Goal: Task Accomplishment & Management: Use online tool/utility

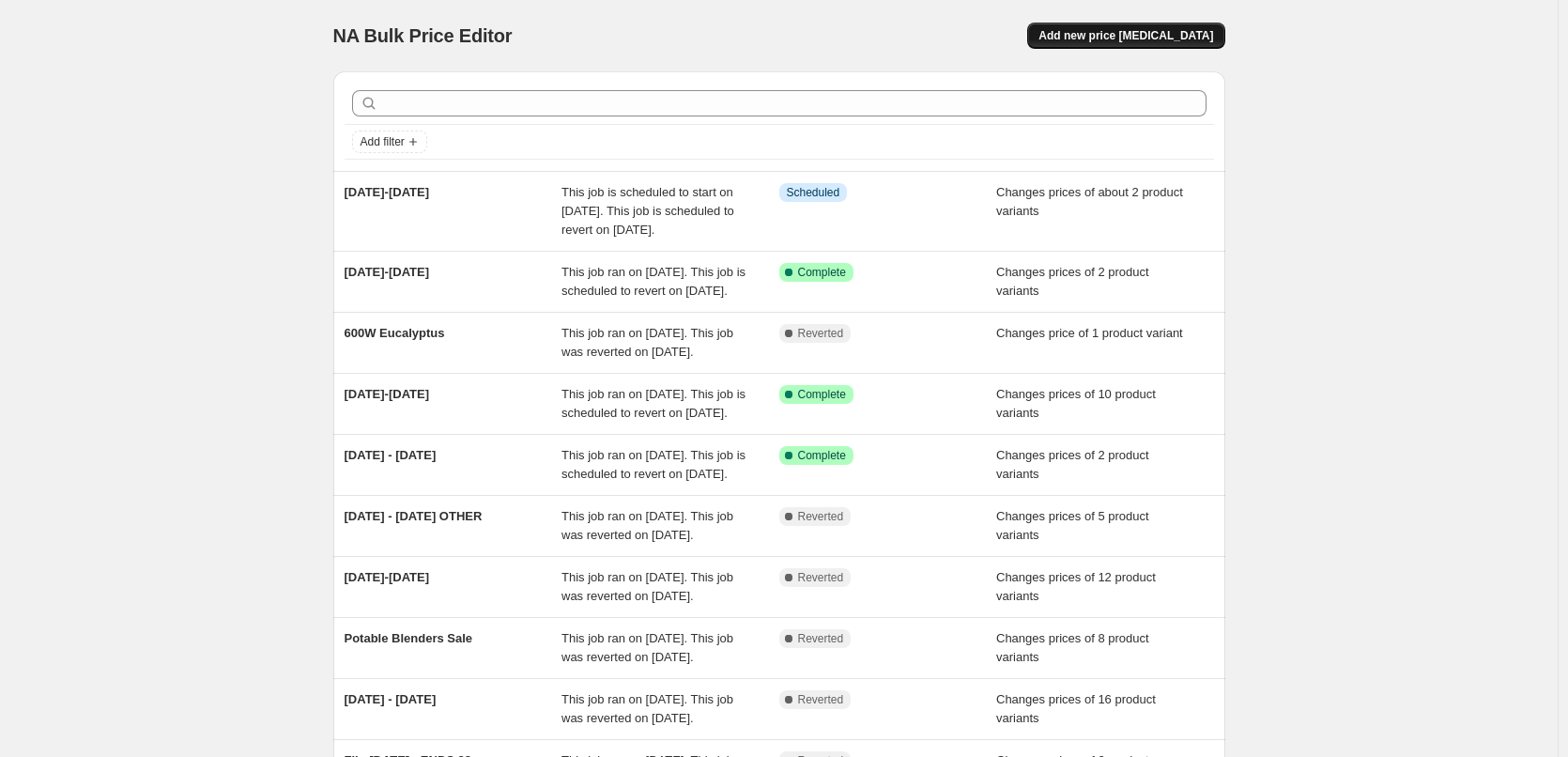
click at [1139, 37] on span "Add new price change job" at bounding box center [1126, 36] width 175 height 15
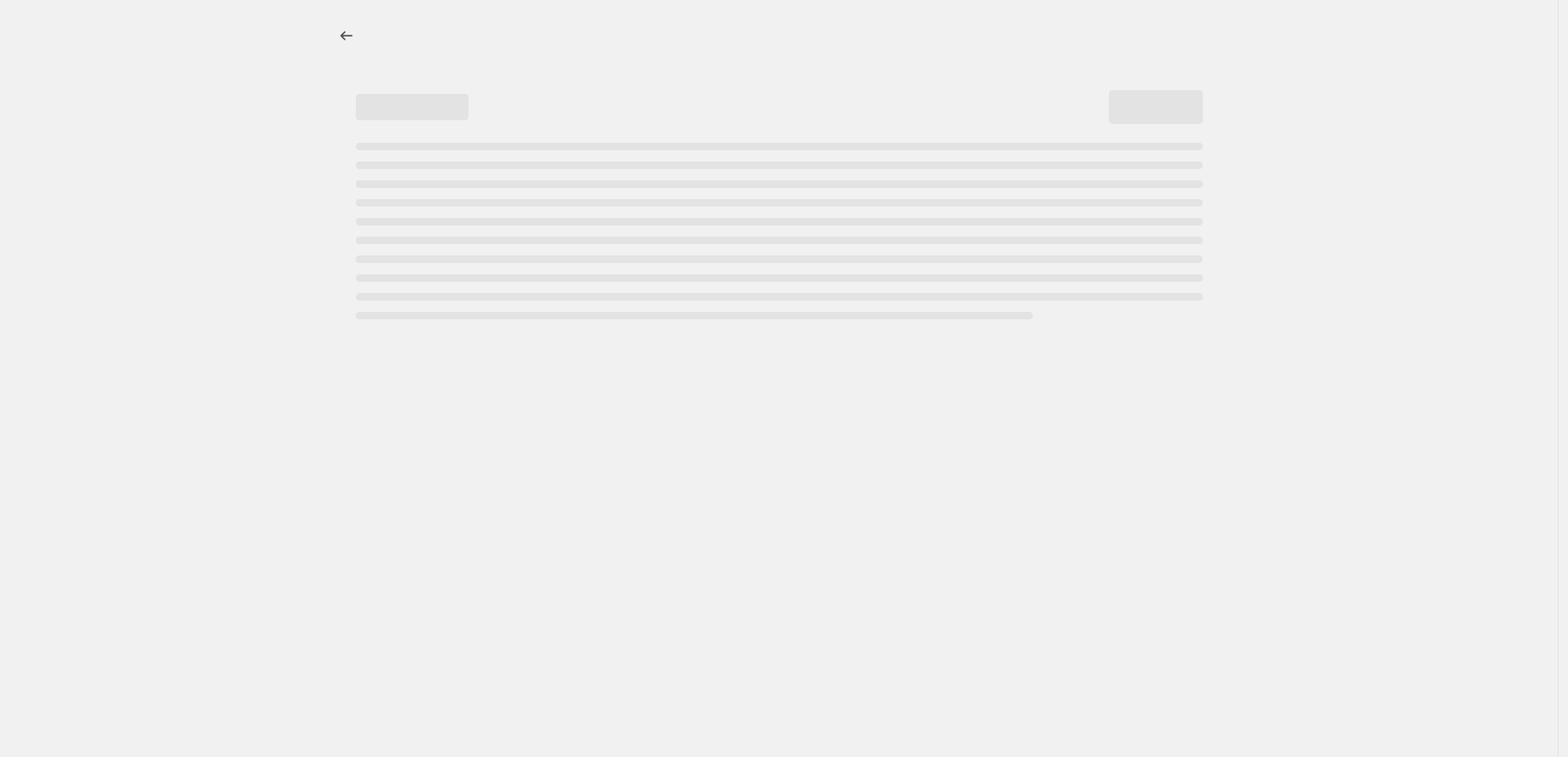
select select "percentage"
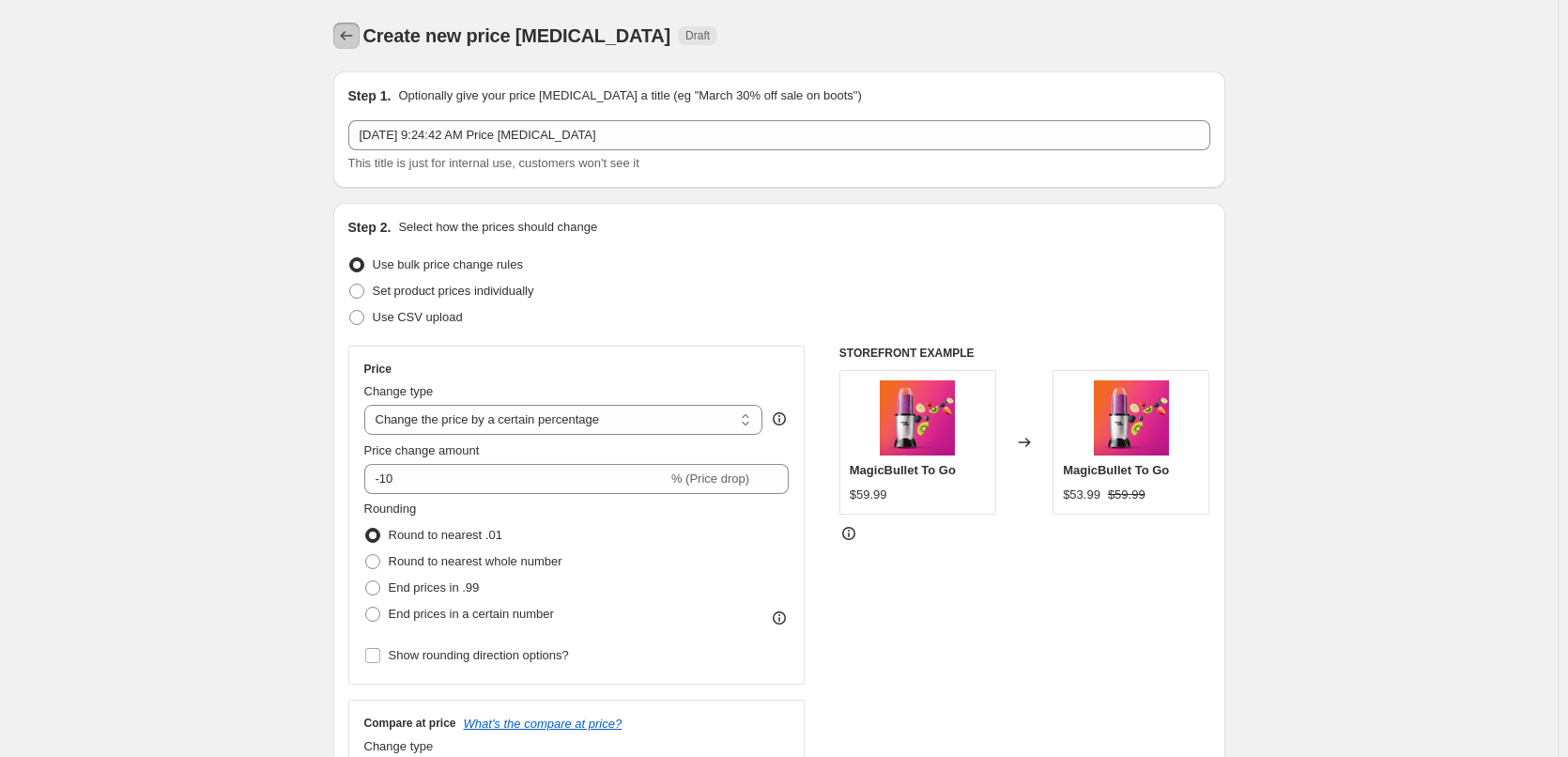
click at [356, 42] on icon "Price change jobs" at bounding box center [346, 36] width 19 height 19
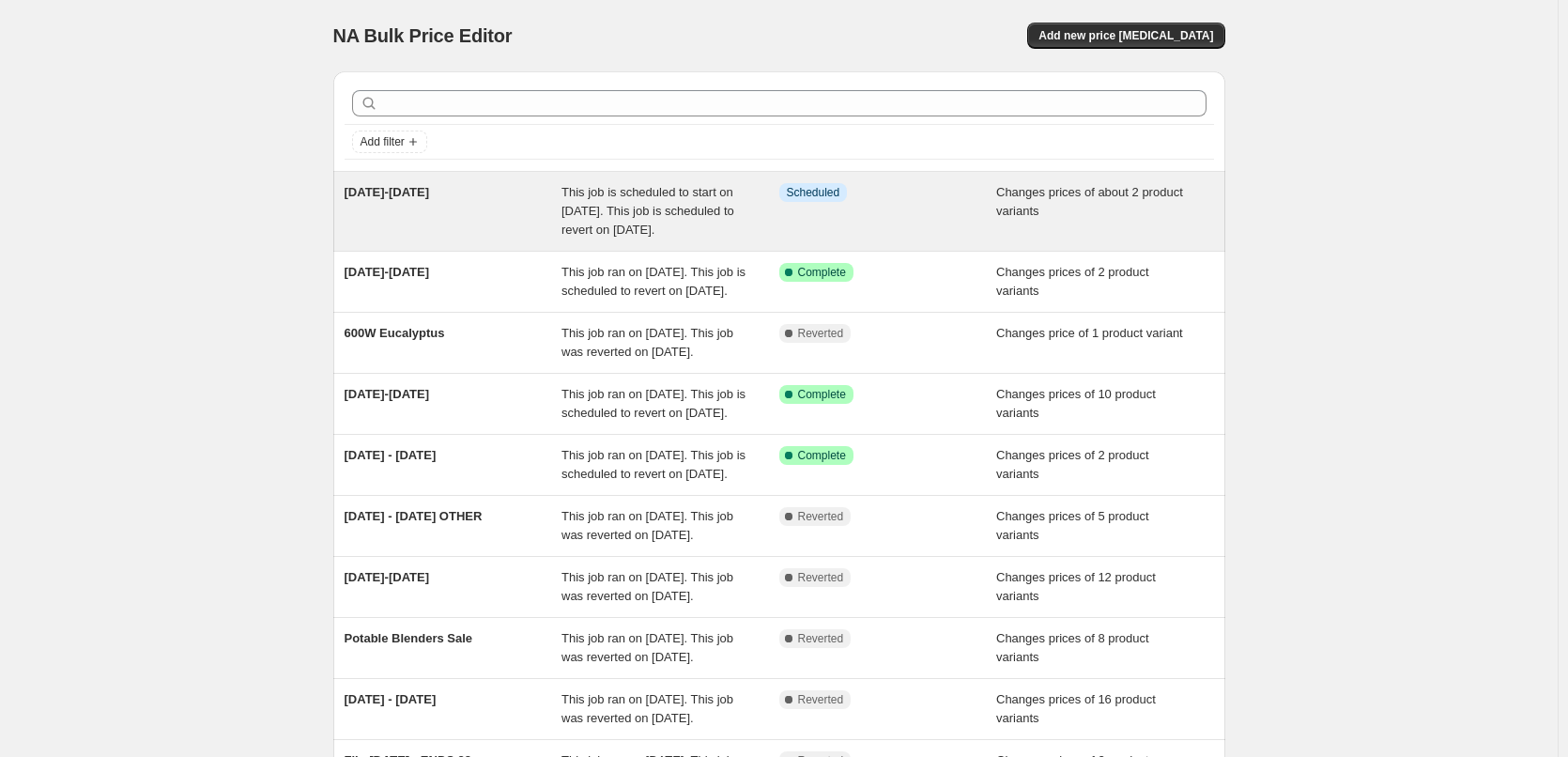
click at [549, 222] on div "19-25 Sept" at bounding box center [453, 211] width 218 height 57
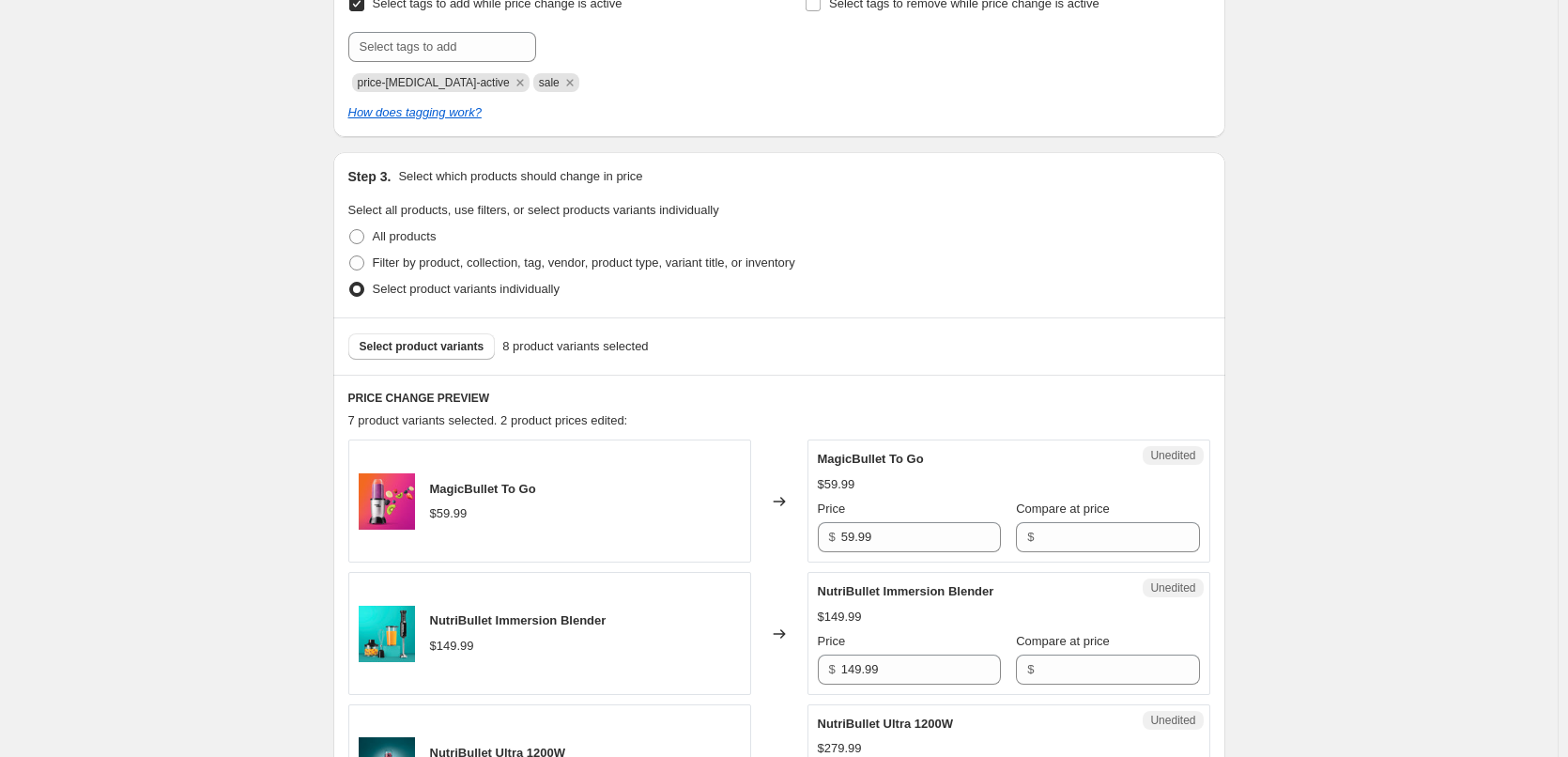
scroll to position [846, 0]
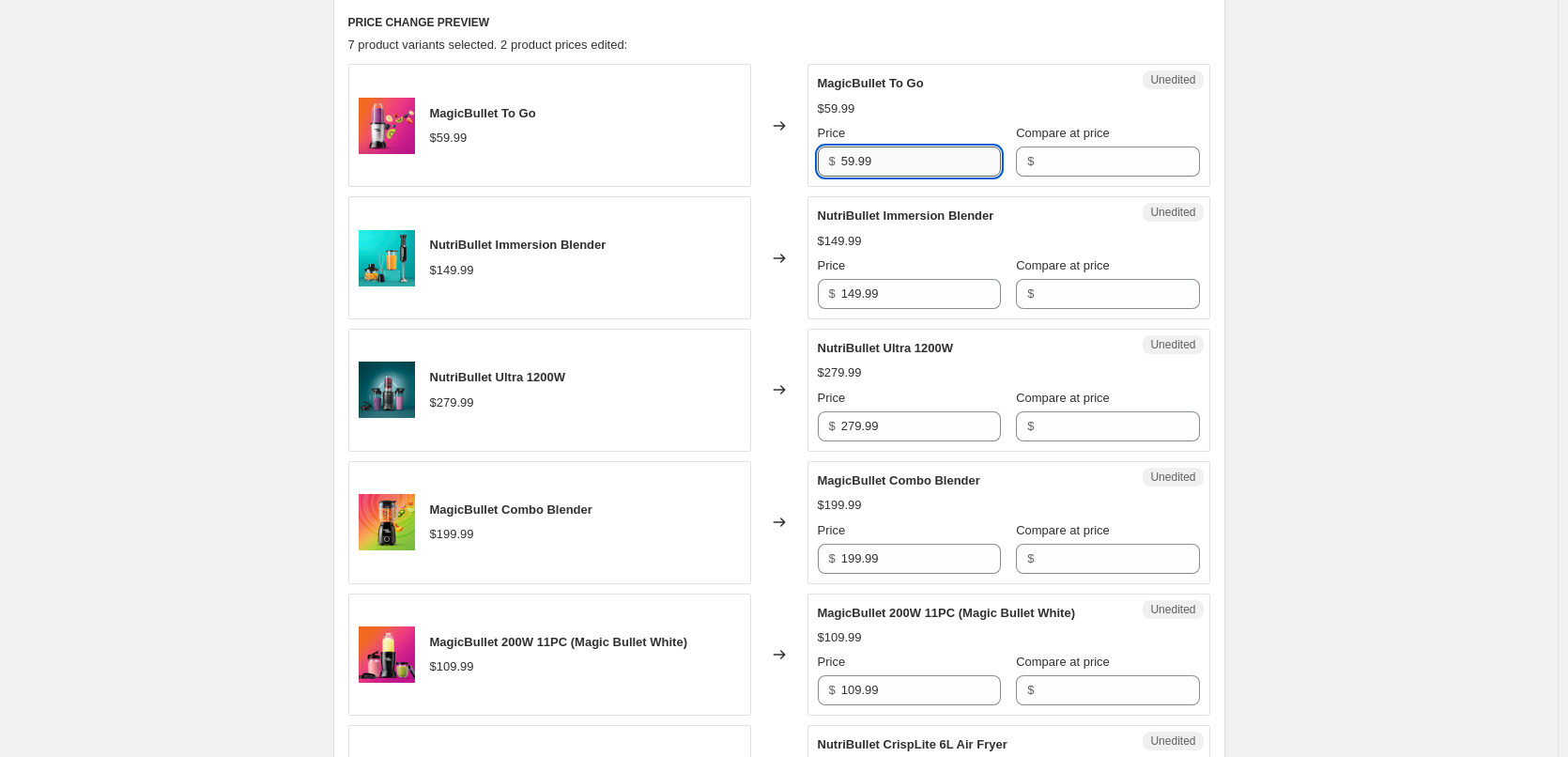
click at [898, 163] on input "59.99" at bounding box center [921, 161] width 159 height 30
drag, startPoint x: 898, startPoint y: 163, endPoint x: 841, endPoint y: 160, distance: 57.1
click at [841, 160] on div "$ 59.99" at bounding box center [909, 161] width 183 height 30
drag, startPoint x: 958, startPoint y: 148, endPoint x: 934, endPoint y: 177, distance: 37.6
click at [958, 149] on input "59.99" at bounding box center [921, 161] width 159 height 30
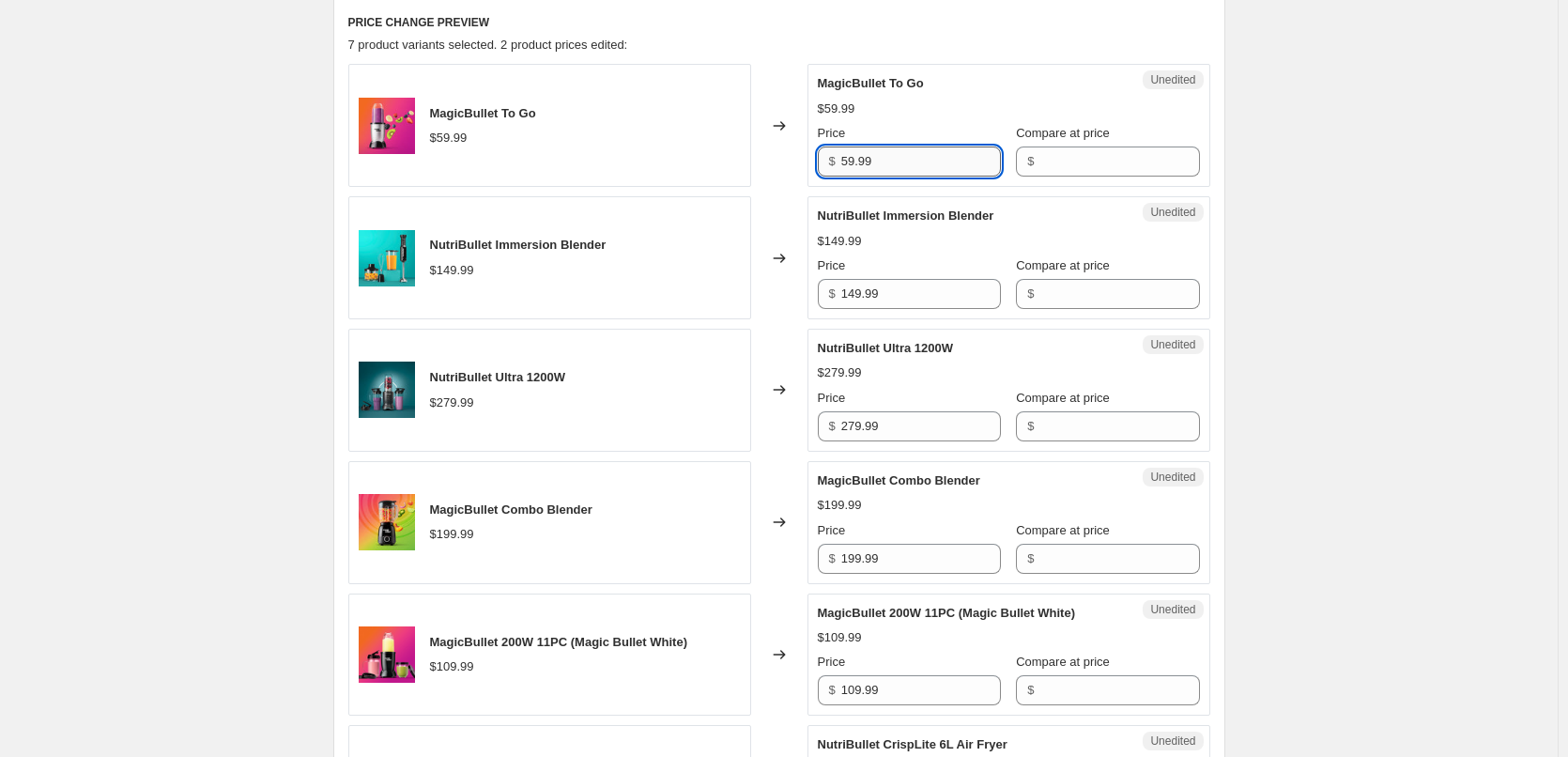
click at [917, 168] on input "59.99" at bounding box center [921, 161] width 159 height 30
drag, startPoint x: 920, startPoint y: 163, endPoint x: 809, endPoint y: 165, distance: 111.0
click at [809, 165] on div "MagicBullet To Go $59.99 Changed to Unedited MagicBullet To Go $59.99 Price $ 5…" at bounding box center [779, 126] width 862 height 123
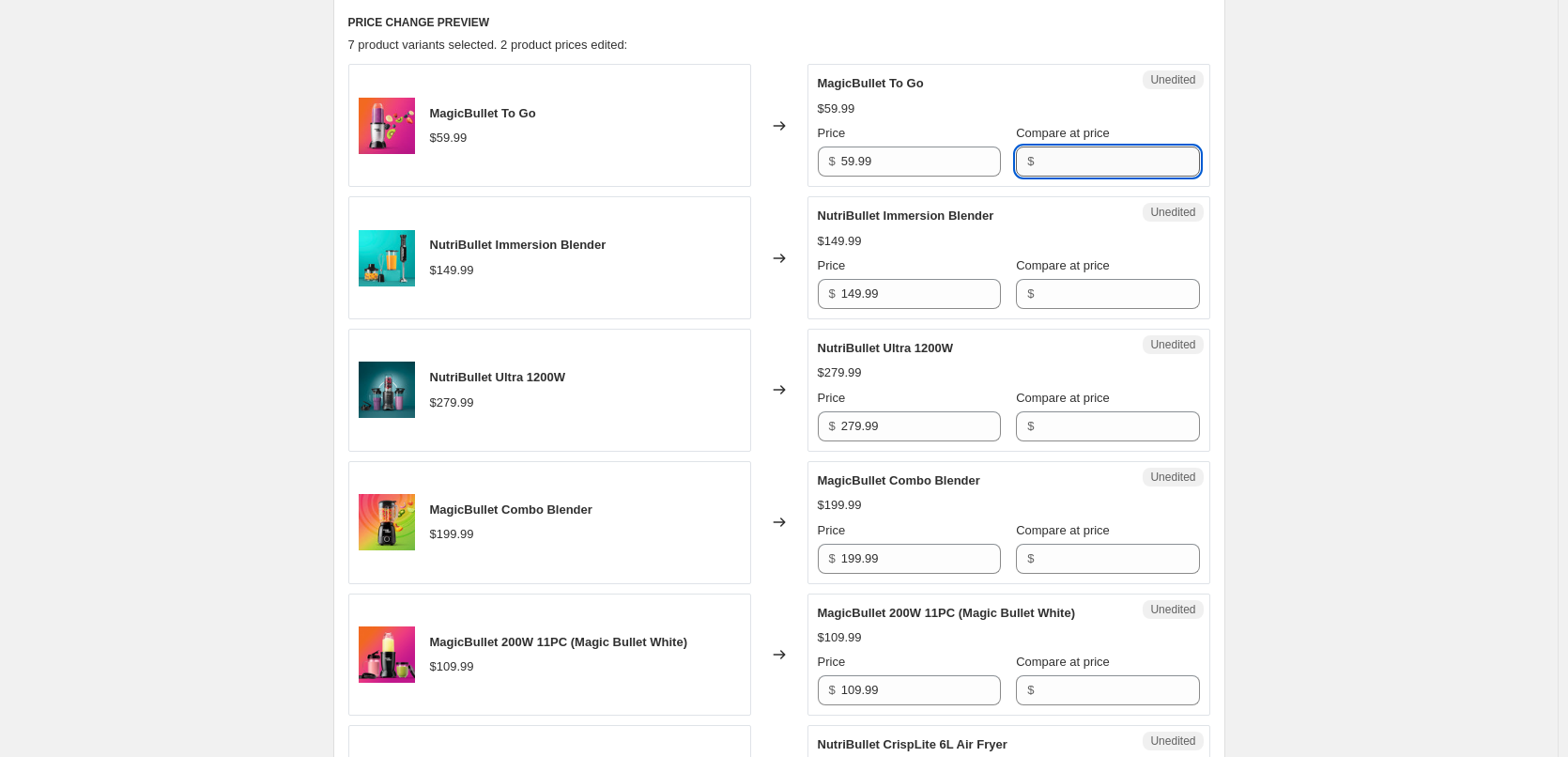
click at [1125, 167] on input "Compare at price" at bounding box center [1119, 161] width 159 height 30
paste input "59.99"
type input "59.99"
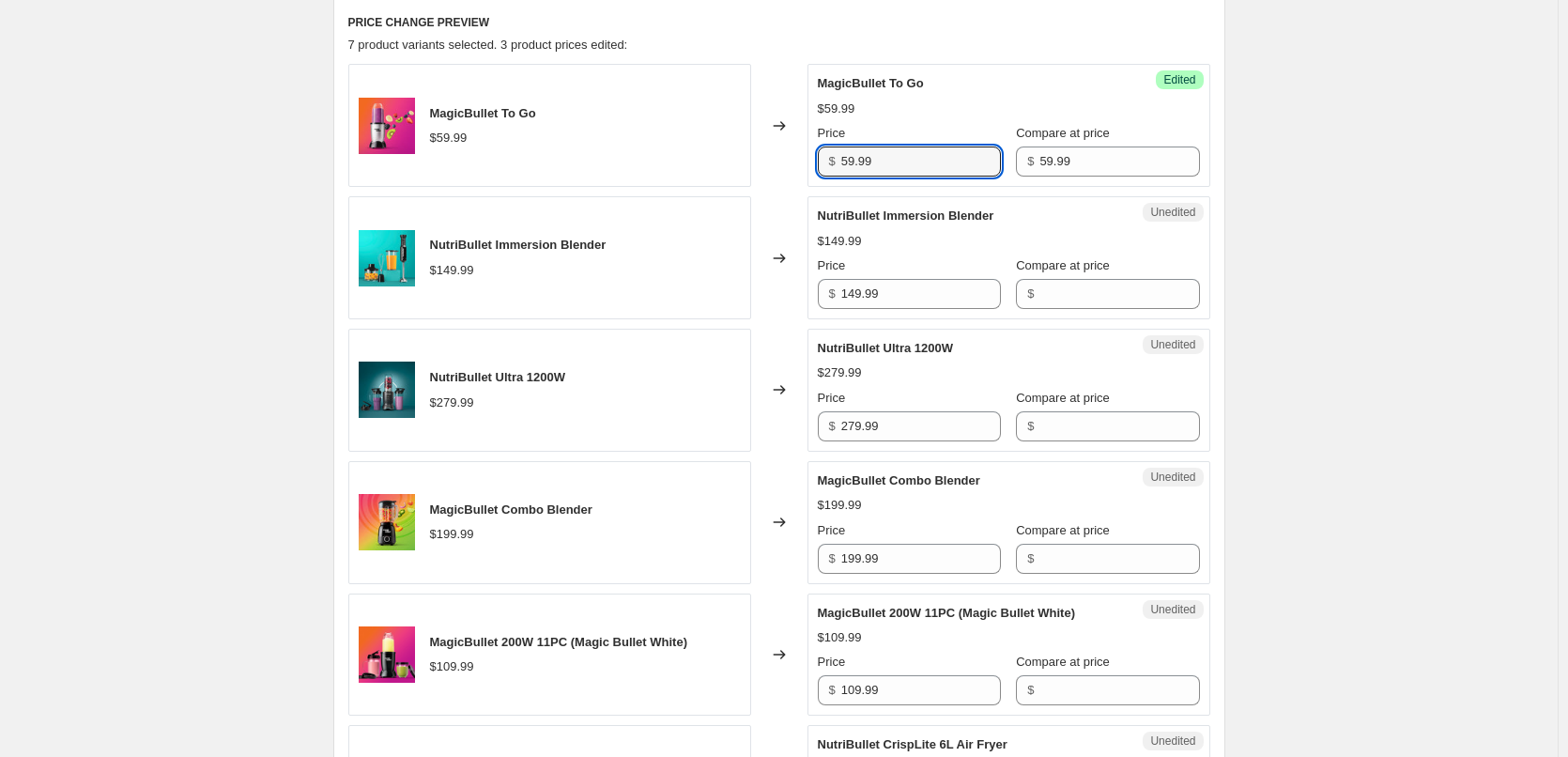
drag, startPoint x: 946, startPoint y: 167, endPoint x: 789, endPoint y: 160, distance: 157.2
click at [789, 160] on div "MagicBullet To Go $59.99 Changed to Success Edited MagicBullet To Go $59.99 Pri…" at bounding box center [779, 126] width 862 height 123
type input "39"
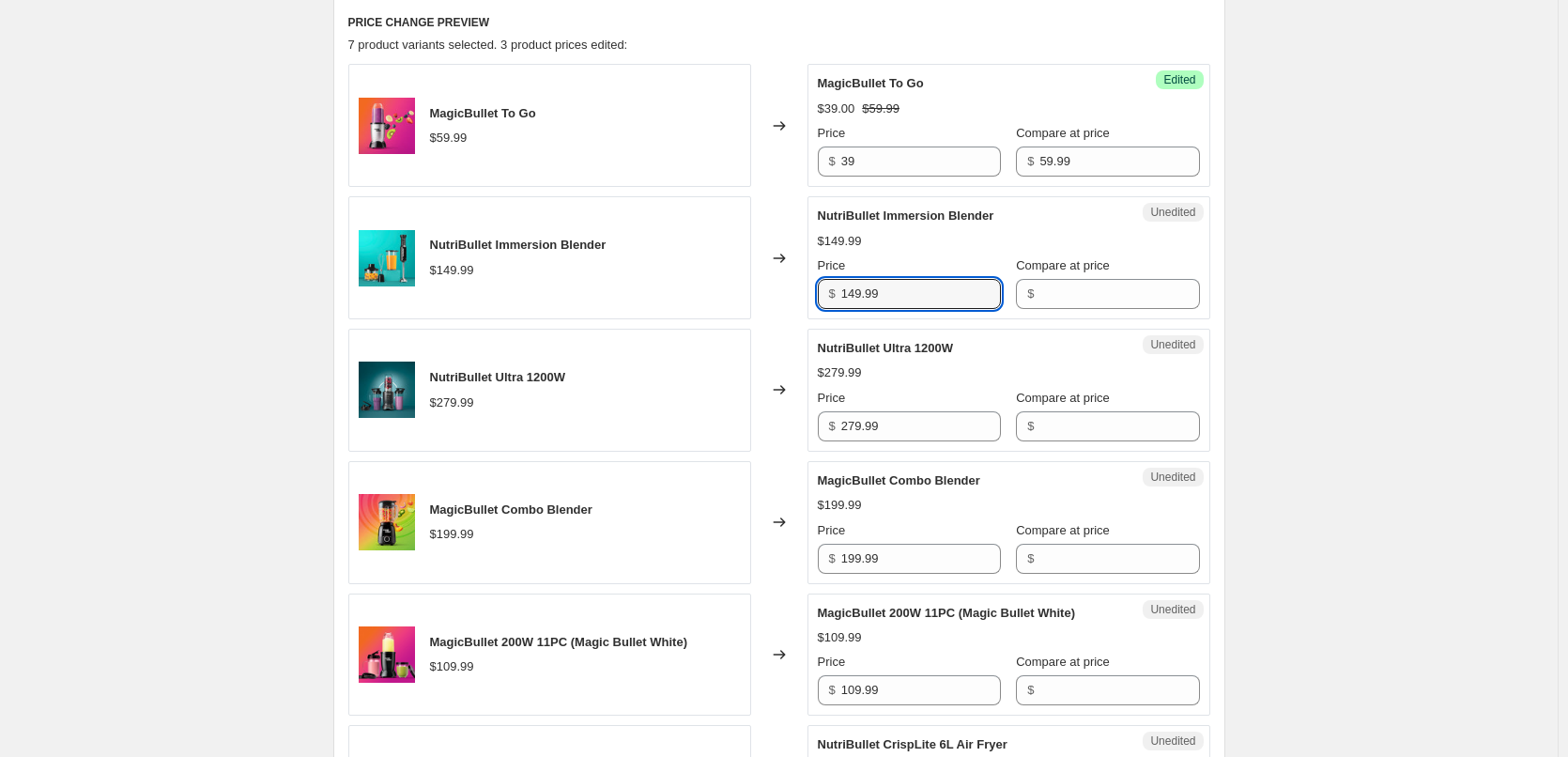
drag, startPoint x: 896, startPoint y: 296, endPoint x: 803, endPoint y: 297, distance: 93.0
click at [803, 297] on div "NutriBullet Immersion Blender $149.99 Changed to Unedited NutriBullet Immersion…" at bounding box center [779, 258] width 862 height 123
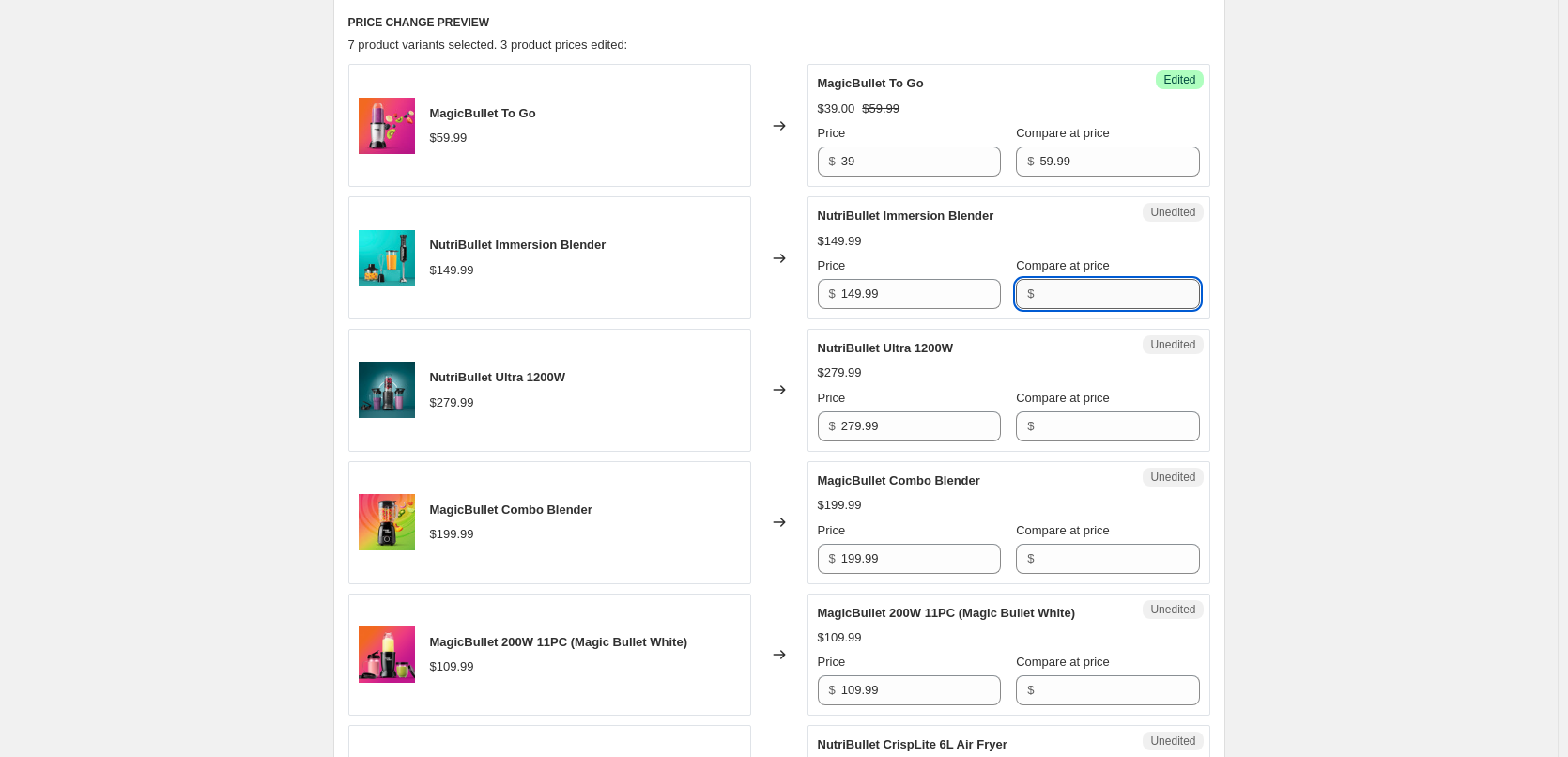
click at [1135, 304] on input "Compare at price" at bounding box center [1119, 294] width 159 height 30
paste input "149.99"
type input "149.99"
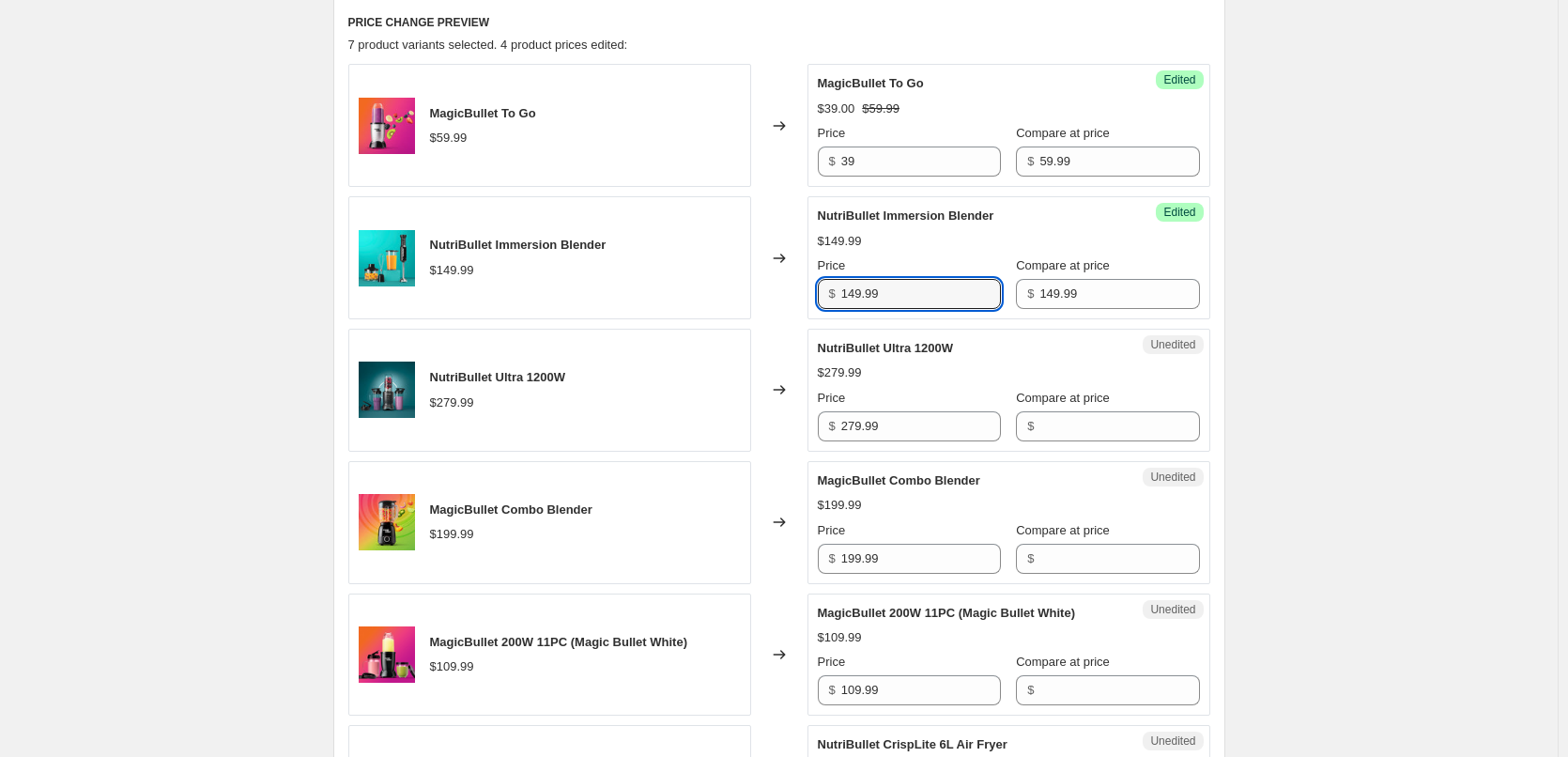
drag, startPoint x: 893, startPoint y: 296, endPoint x: 811, endPoint y: 296, distance: 82.0
click at [811, 296] on div "Success Edited NutriBullet Immersion Blender $149.99 Price $ 149.99 Compare at …" at bounding box center [1009, 258] width 403 height 123
type input "79"
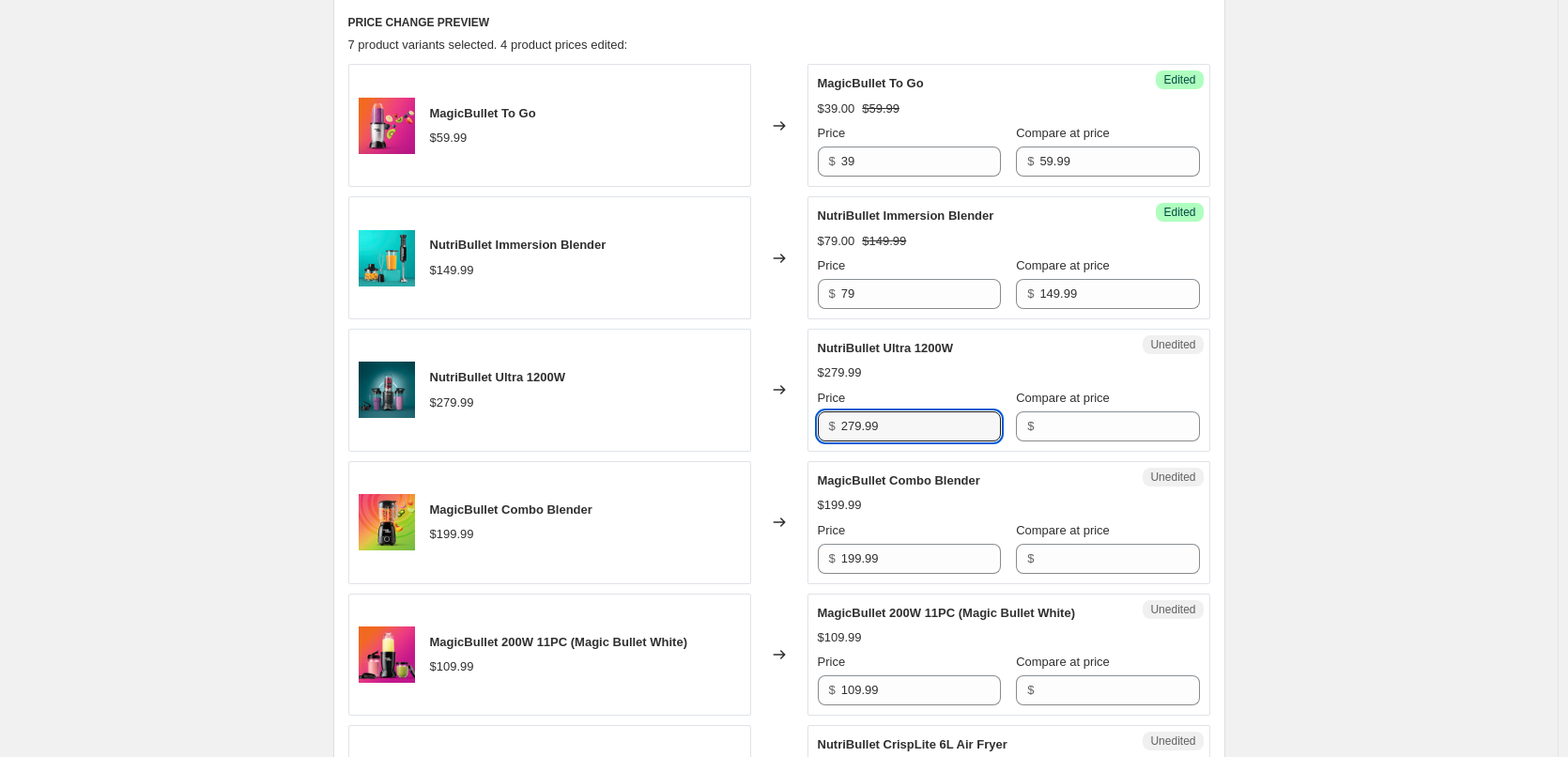
drag, startPoint x: 889, startPoint y: 429, endPoint x: 785, endPoint y: 420, distance: 104.4
click at [785, 420] on div "NutriBullet Ultra 1200W $279.99 Changed to Unedited NutriBullet Ultra 1200W $27…" at bounding box center [779, 390] width 862 height 123
click at [1108, 418] on input "Compare at price" at bounding box center [1119, 427] width 159 height 30
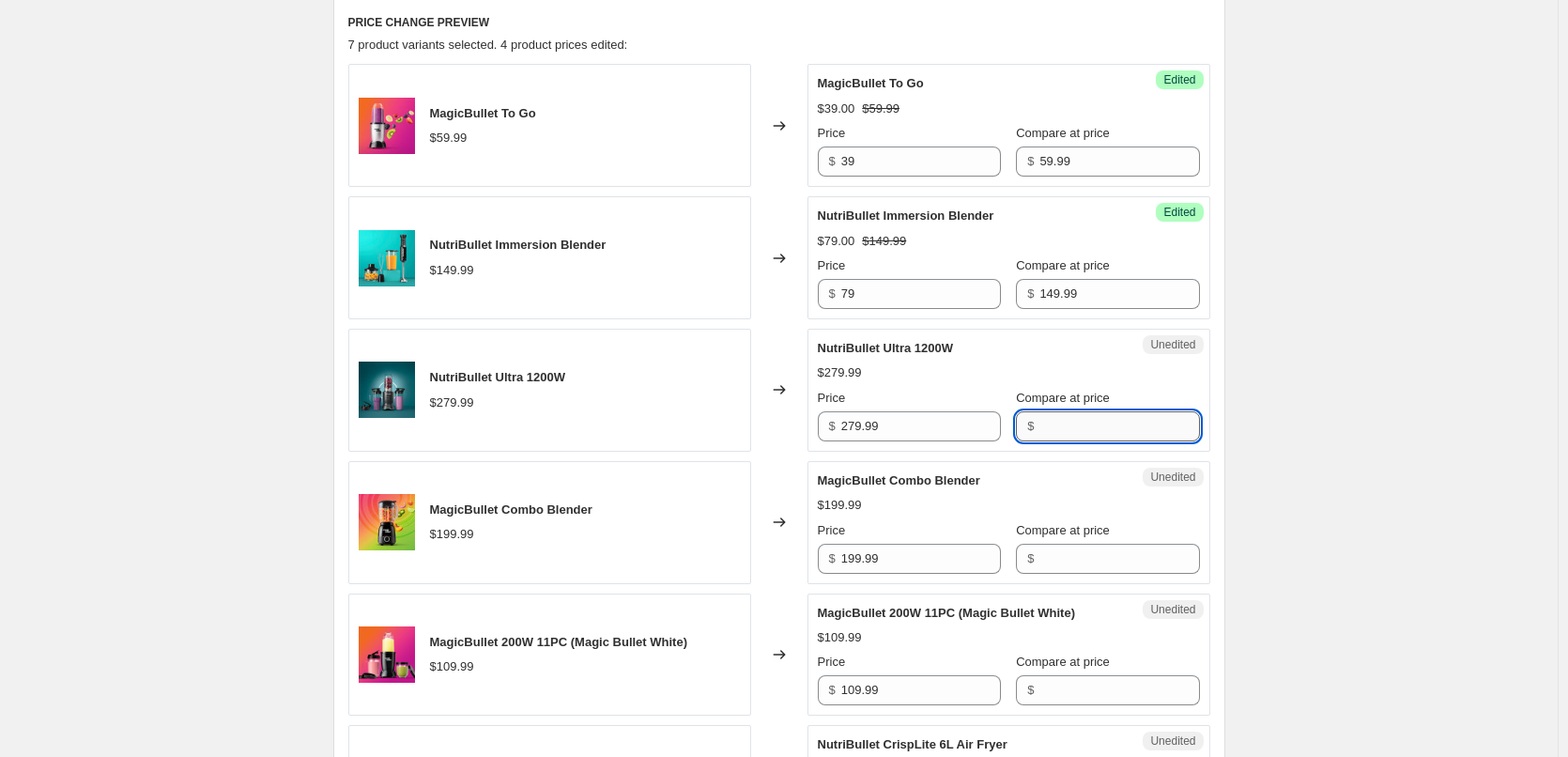
paste input "279.99"
type input "279.99"
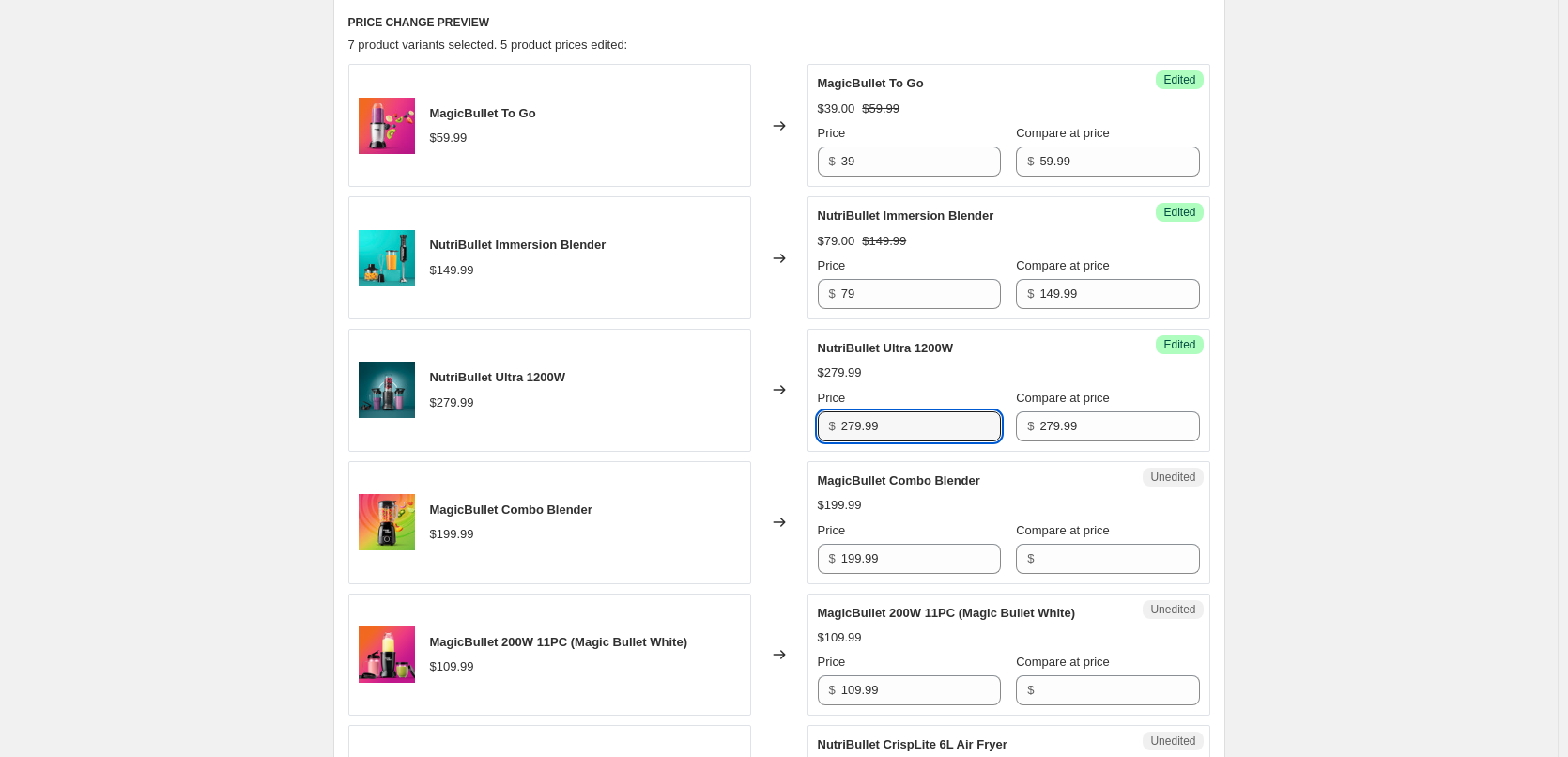
drag, startPoint x: 886, startPoint y: 427, endPoint x: 771, endPoint y: 425, distance: 115.0
click at [783, 430] on div "NutriBullet Ultra 1200W $279.99 Changed to Success Edited NutriBullet Ultra 120…" at bounding box center [779, 390] width 862 height 123
type input "159"
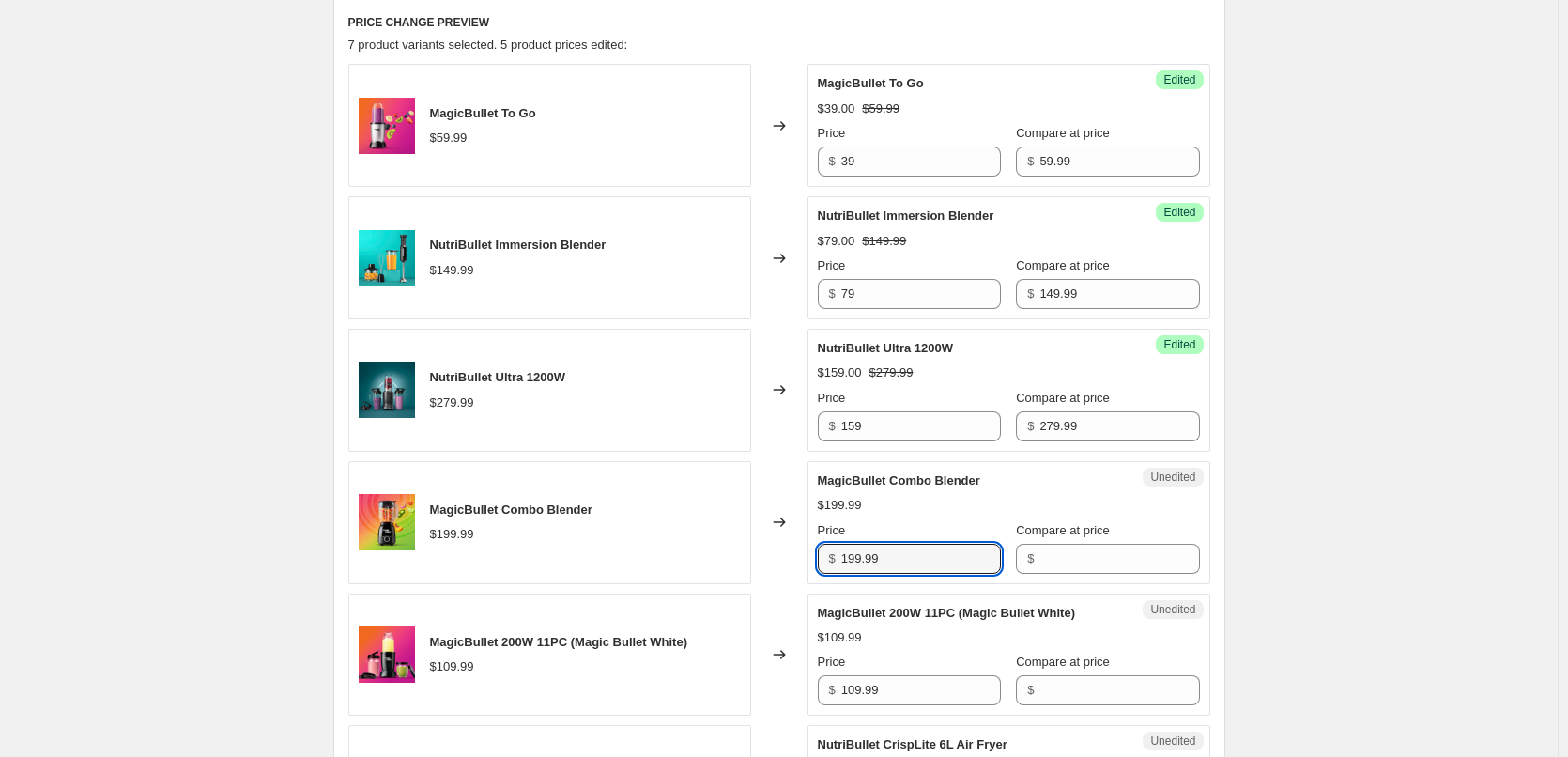
drag, startPoint x: 905, startPoint y: 568, endPoint x: 810, endPoint y: 564, distance: 95.1
click at [811, 564] on div "Unedited MagicBullet Combo Blender $199.99 Price $ 199.99 Compare at price $" at bounding box center [1009, 523] width 403 height 123
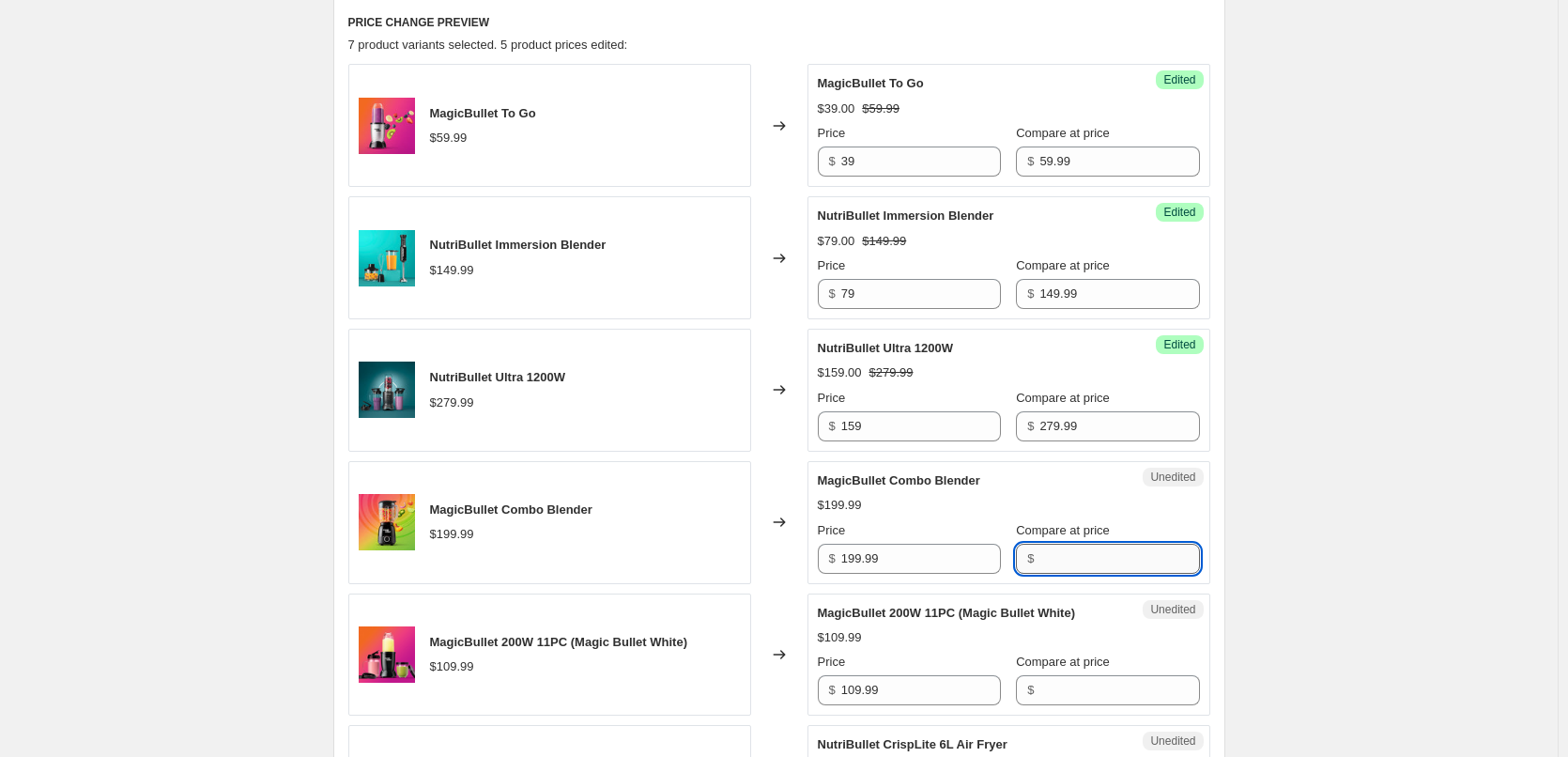
click at [1040, 555] on input "Compare at price" at bounding box center [1119, 559] width 159 height 30
paste input "199.99"
type input "199.99"
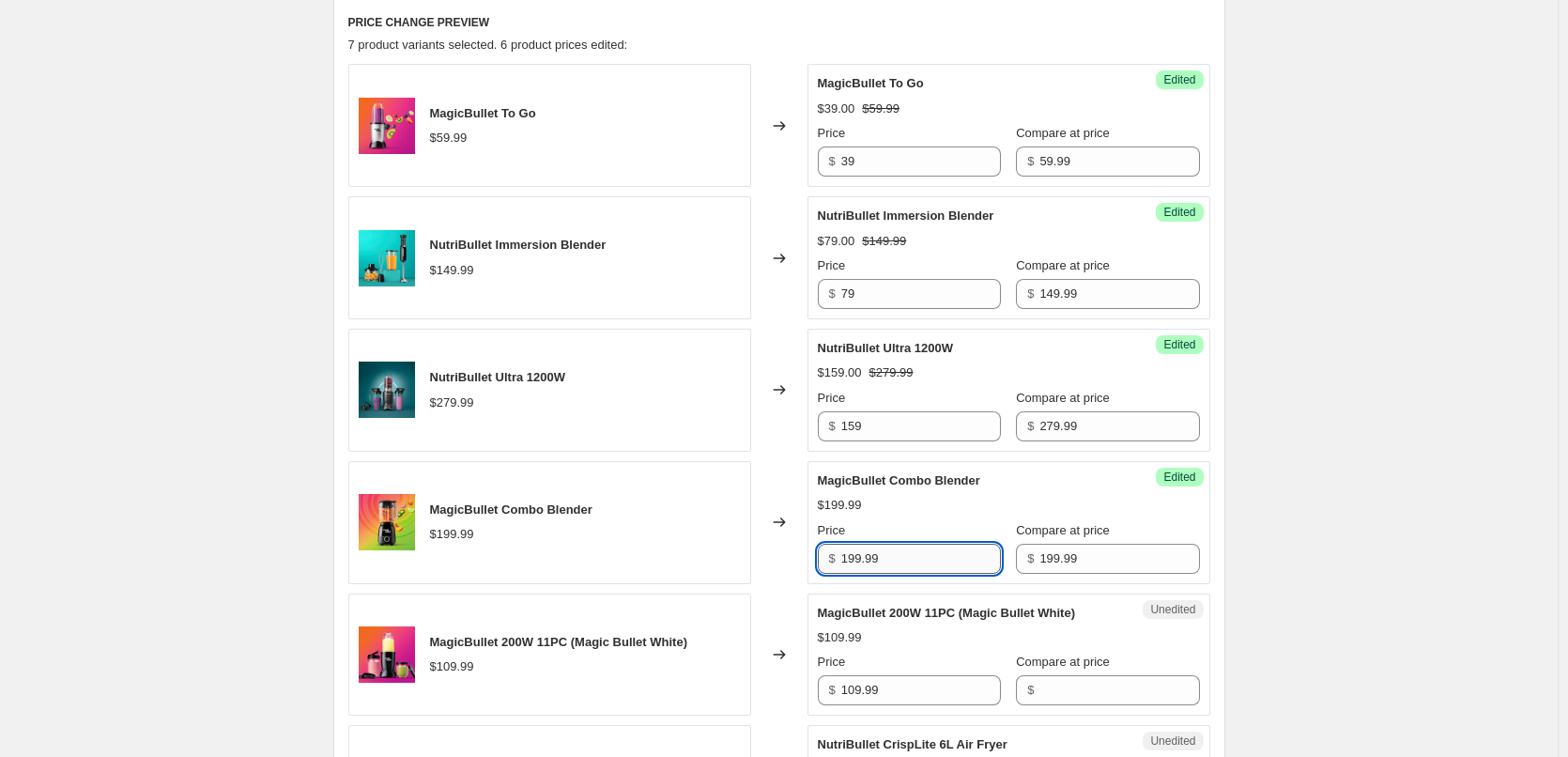
click at [930, 553] on input "199.99" at bounding box center [921, 559] width 159 height 30
drag, startPoint x: 913, startPoint y: 555, endPoint x: 726, endPoint y: 544, distance: 187.3
click at [741, 563] on div "MagicBullet Combo Blender $199.99 Changed to Success Edited MagicBullet Combo B…" at bounding box center [779, 523] width 862 height 123
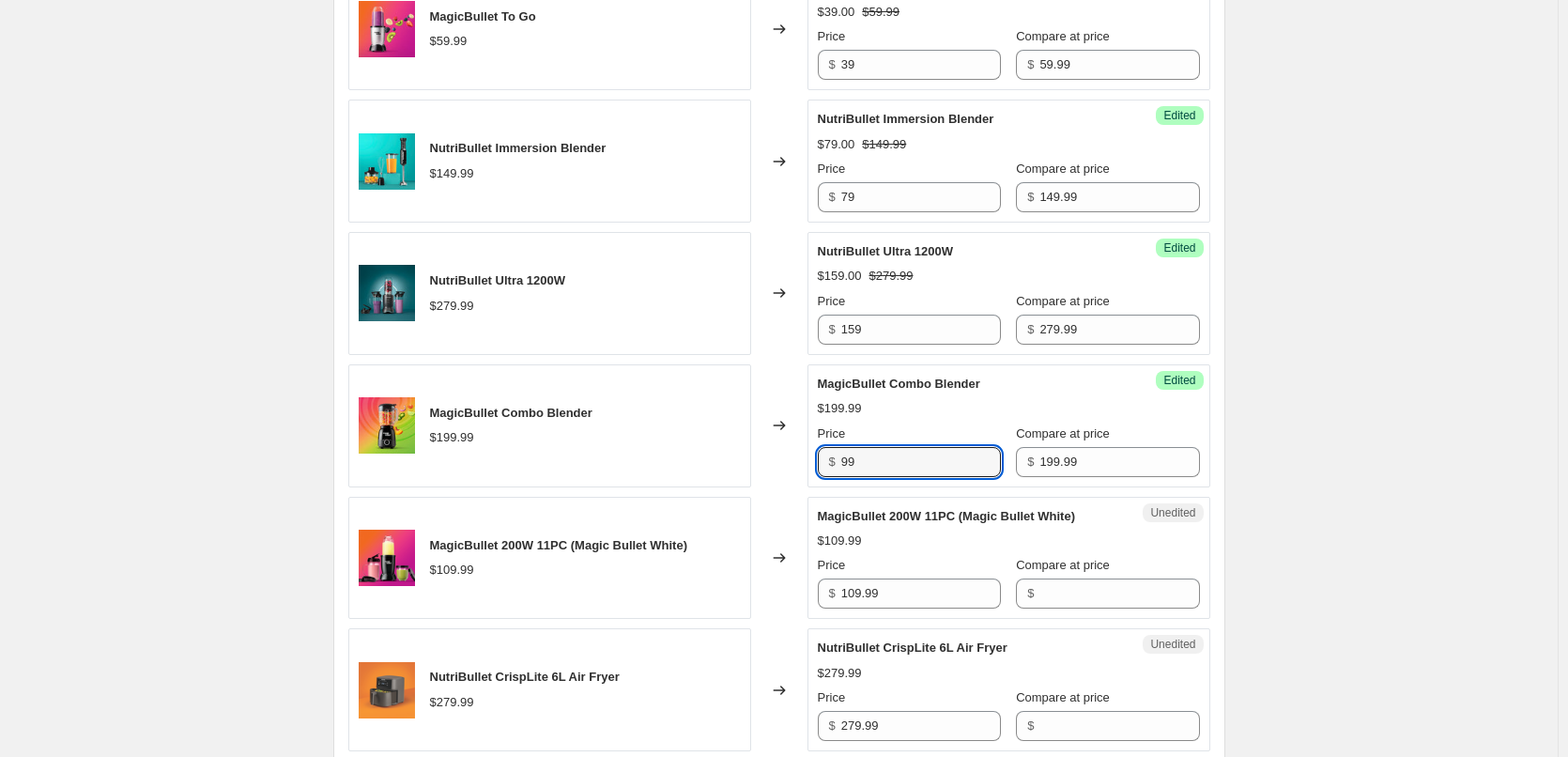
scroll to position [1034, 0]
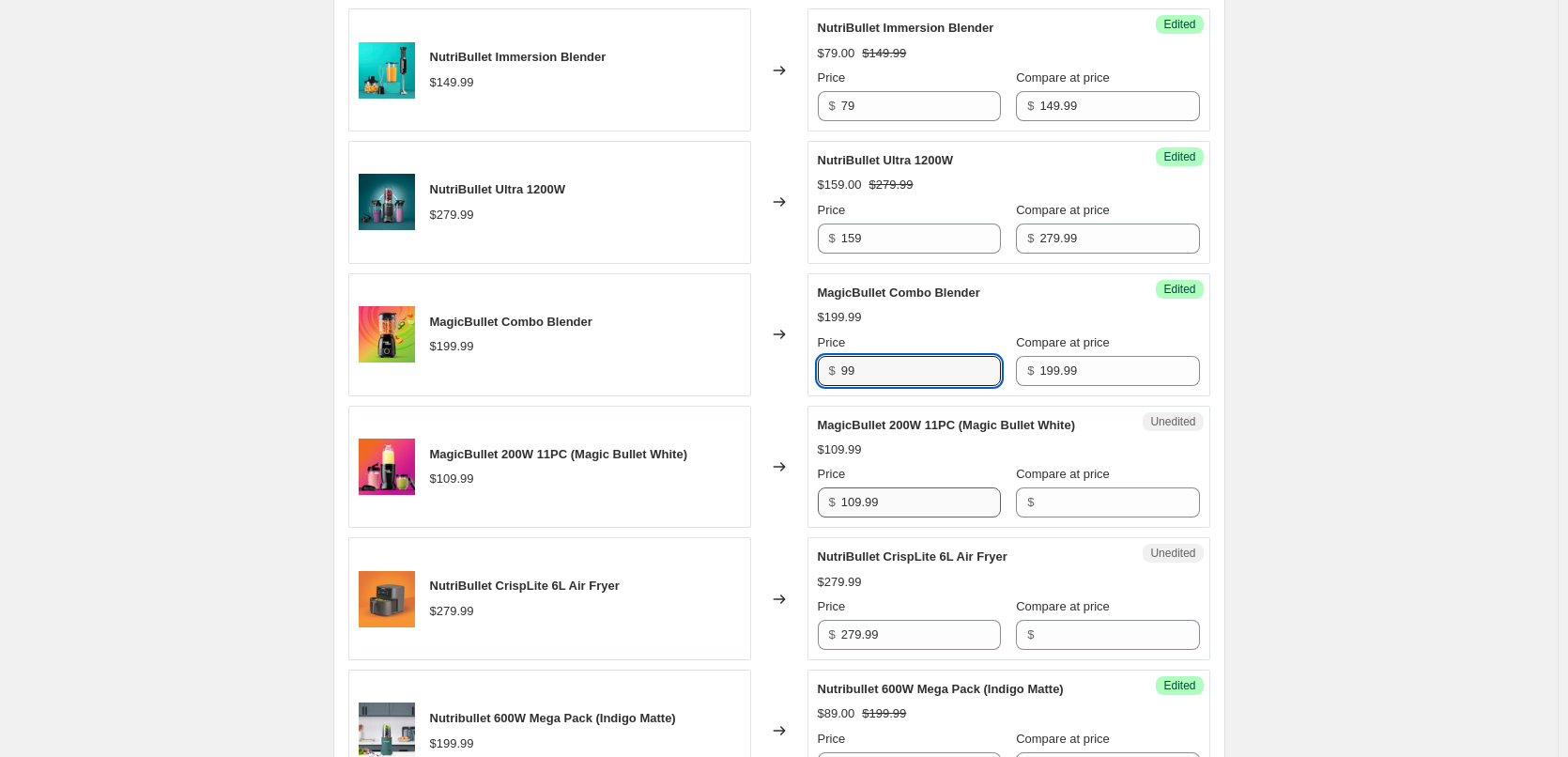
type input "99"
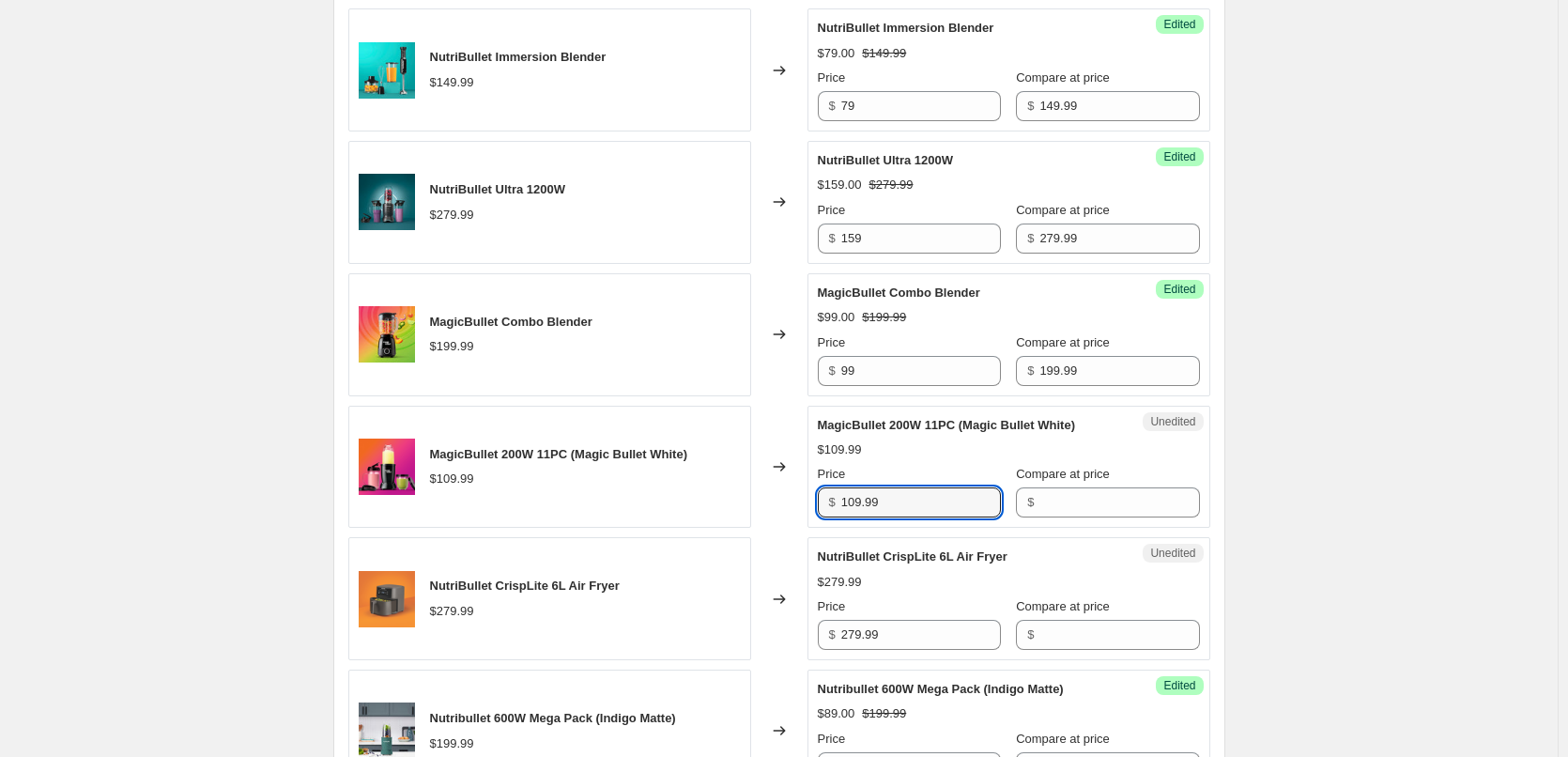
drag, startPoint x: 899, startPoint y: 507, endPoint x: 814, endPoint y: 503, distance: 85.1
click at [814, 503] on div "Unedited MagicBullet 200W 11PC (Magic Bullet White) $109.99 Price $ 109.99 Comp…" at bounding box center [1009, 467] width 403 height 123
click at [1063, 489] on input "Compare at price" at bounding box center [1119, 503] width 159 height 30
paste input "109.99"
type input "109.99"
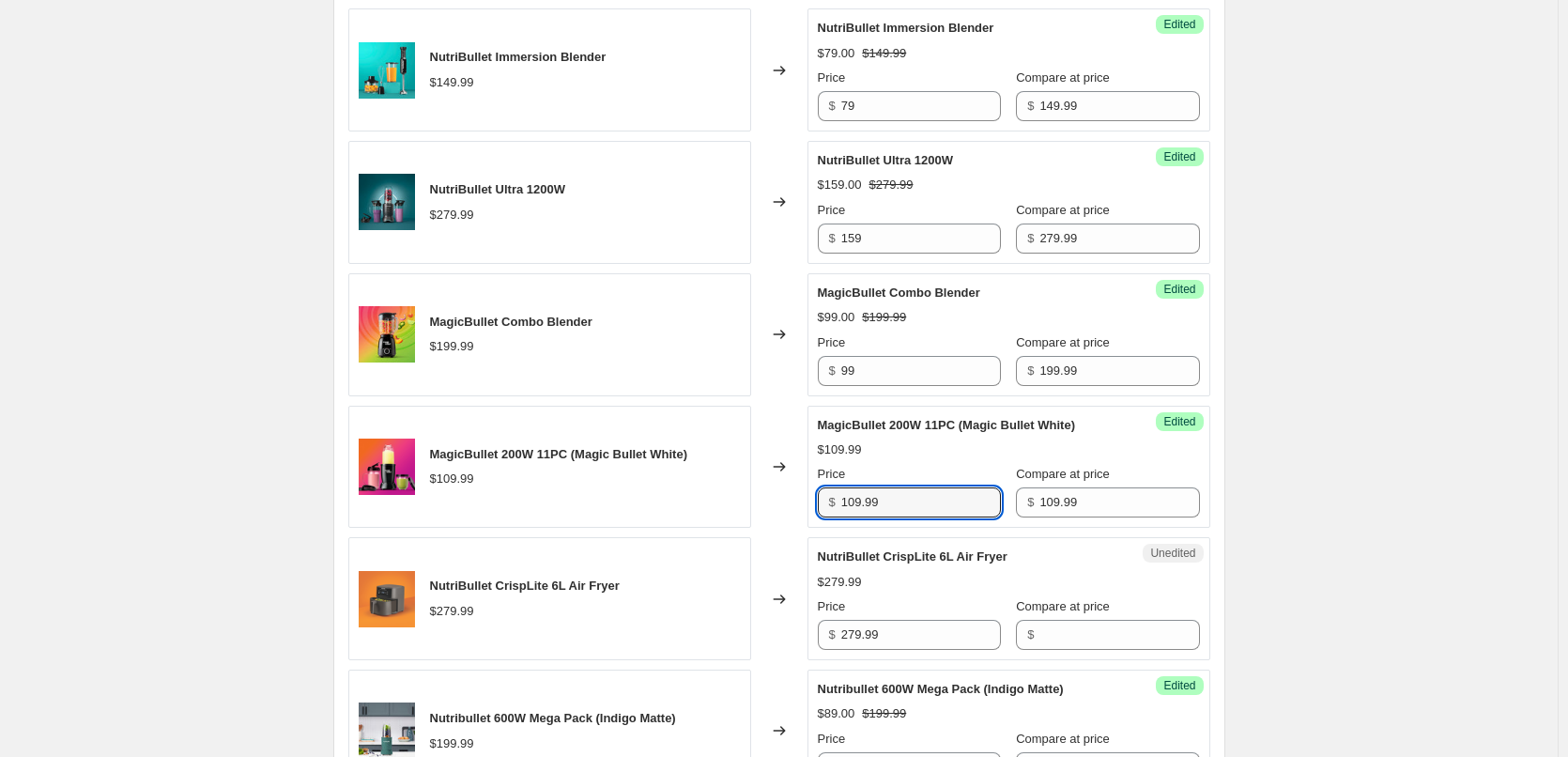
drag, startPoint x: 892, startPoint y: 504, endPoint x: 580, endPoint y: 489, distance: 312.4
click at [587, 495] on div "MagicBullet 200W 11PC (Magic Bullet White) $109.99 Changed to Success Edited Ma…" at bounding box center [779, 467] width 862 height 123
drag, startPoint x: 889, startPoint y: 505, endPoint x: 818, endPoint y: 501, distance: 71.1
click at [818, 501] on div "Success Edited MagicBullet 200W 11PC (Magic Bullet White) $59.00 $109.99 Price …" at bounding box center [1009, 467] width 403 height 123
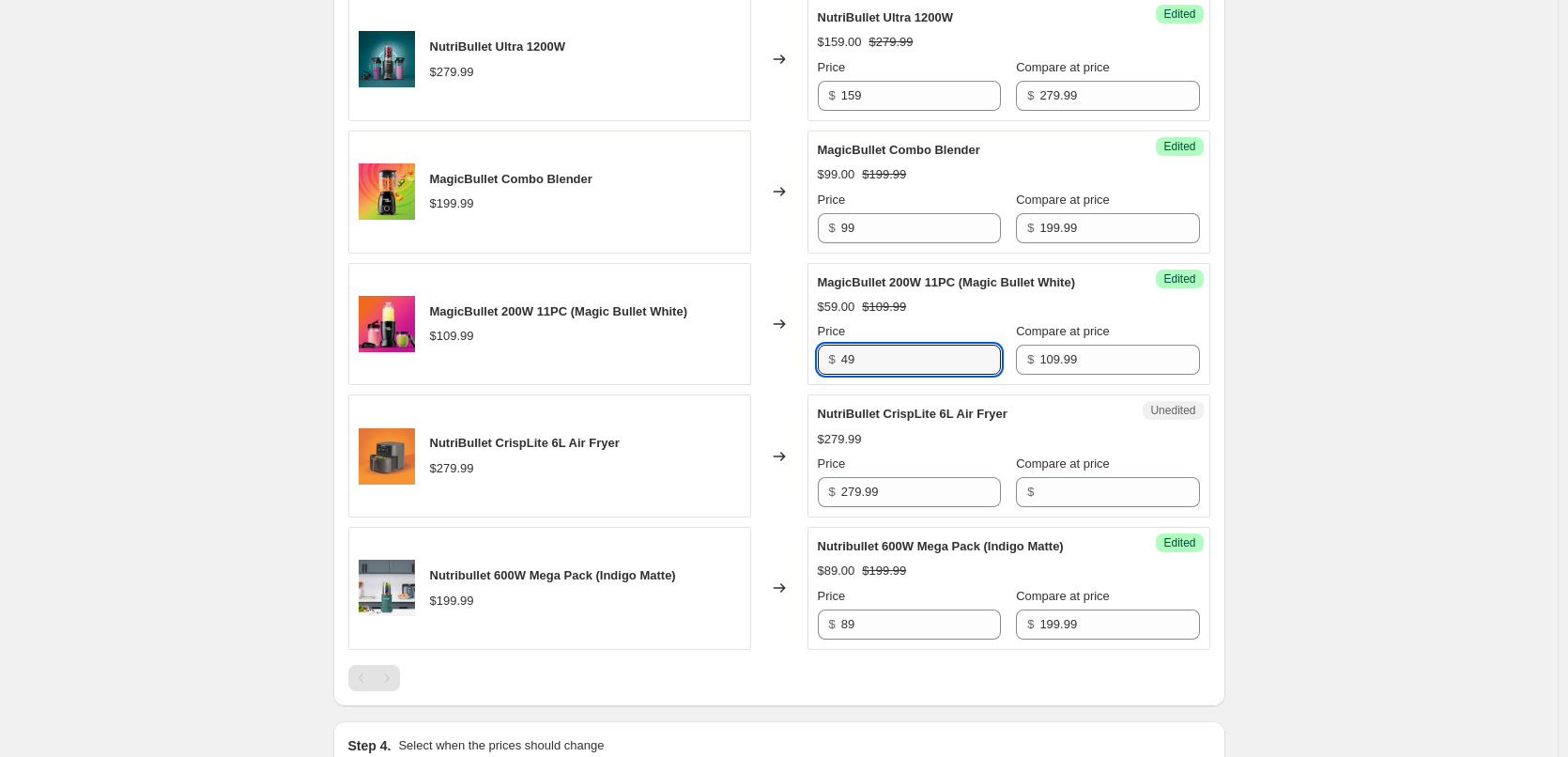
scroll to position [1221, 0]
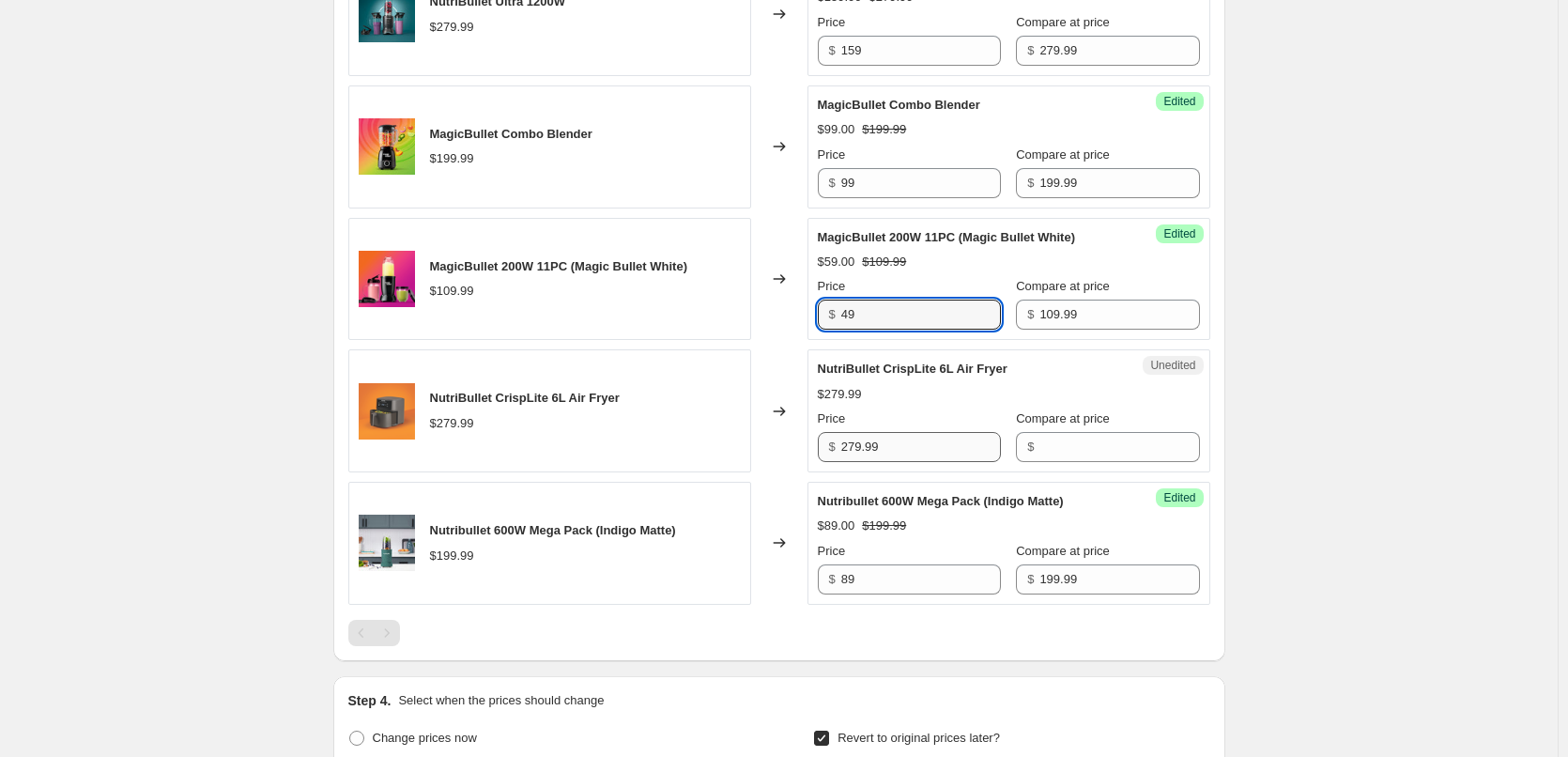
type input "49"
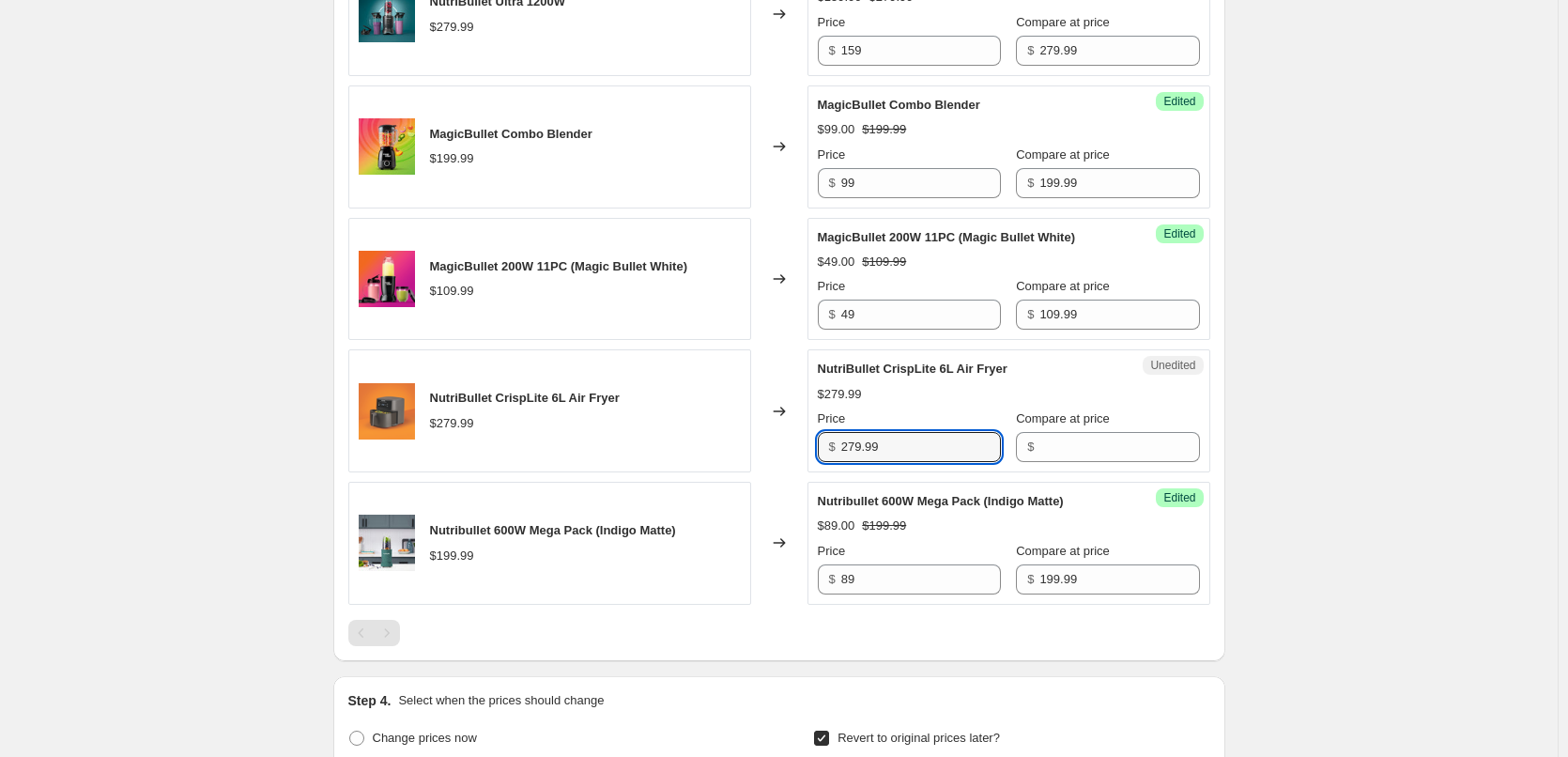
drag, startPoint x: 924, startPoint y: 452, endPoint x: 804, endPoint y: 463, distance: 120.5
click at [804, 463] on div "NutriBullet CrispLite 6L Air Fryer $279.99 Changed to Unedited NutriBullet Cris…" at bounding box center [779, 411] width 862 height 123
click at [1044, 456] on input "Compare at price" at bounding box center [1119, 447] width 159 height 30
paste input "279.99"
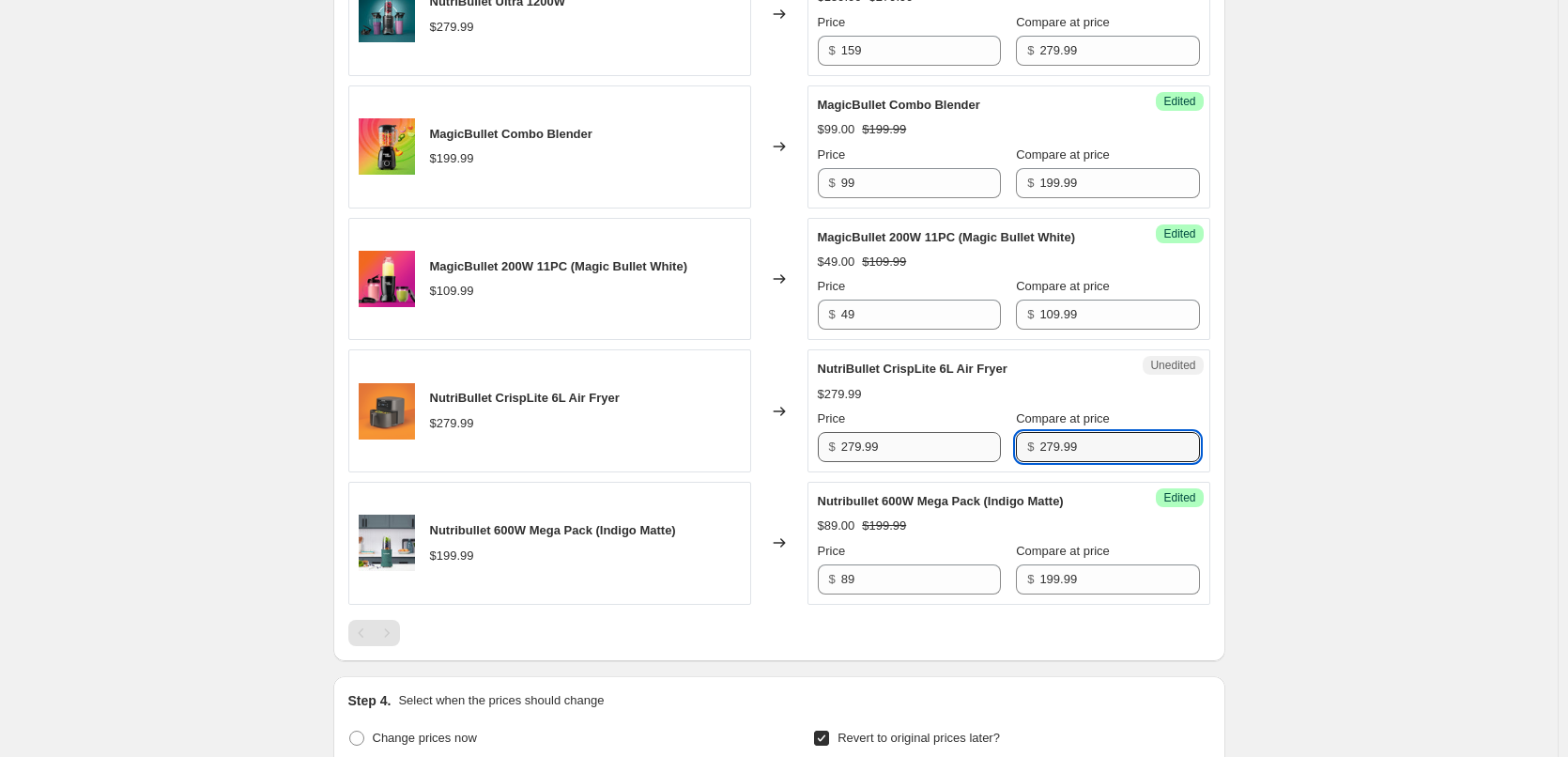
type input "279.99"
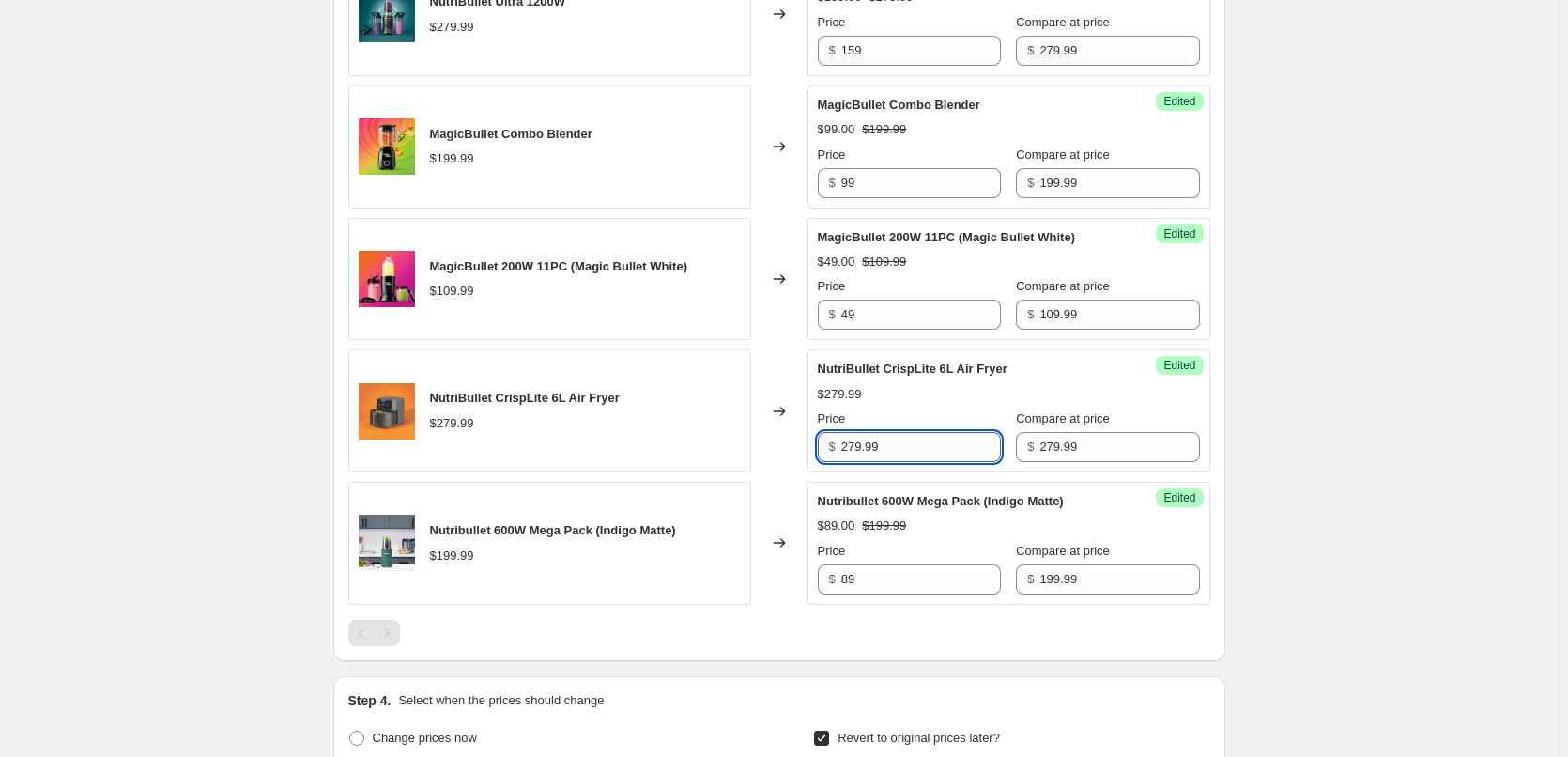
click at [904, 455] on input "279.99" at bounding box center [921, 447] width 159 height 30
drag, startPoint x: 910, startPoint y: 448, endPoint x: 763, endPoint y: 455, distance: 147.2
click at [763, 454] on div "NutriBullet CrispLite 6L Air Fryer $279.99 Changed to Success Edited NutriBulle…" at bounding box center [779, 411] width 862 height 123
type input "149"
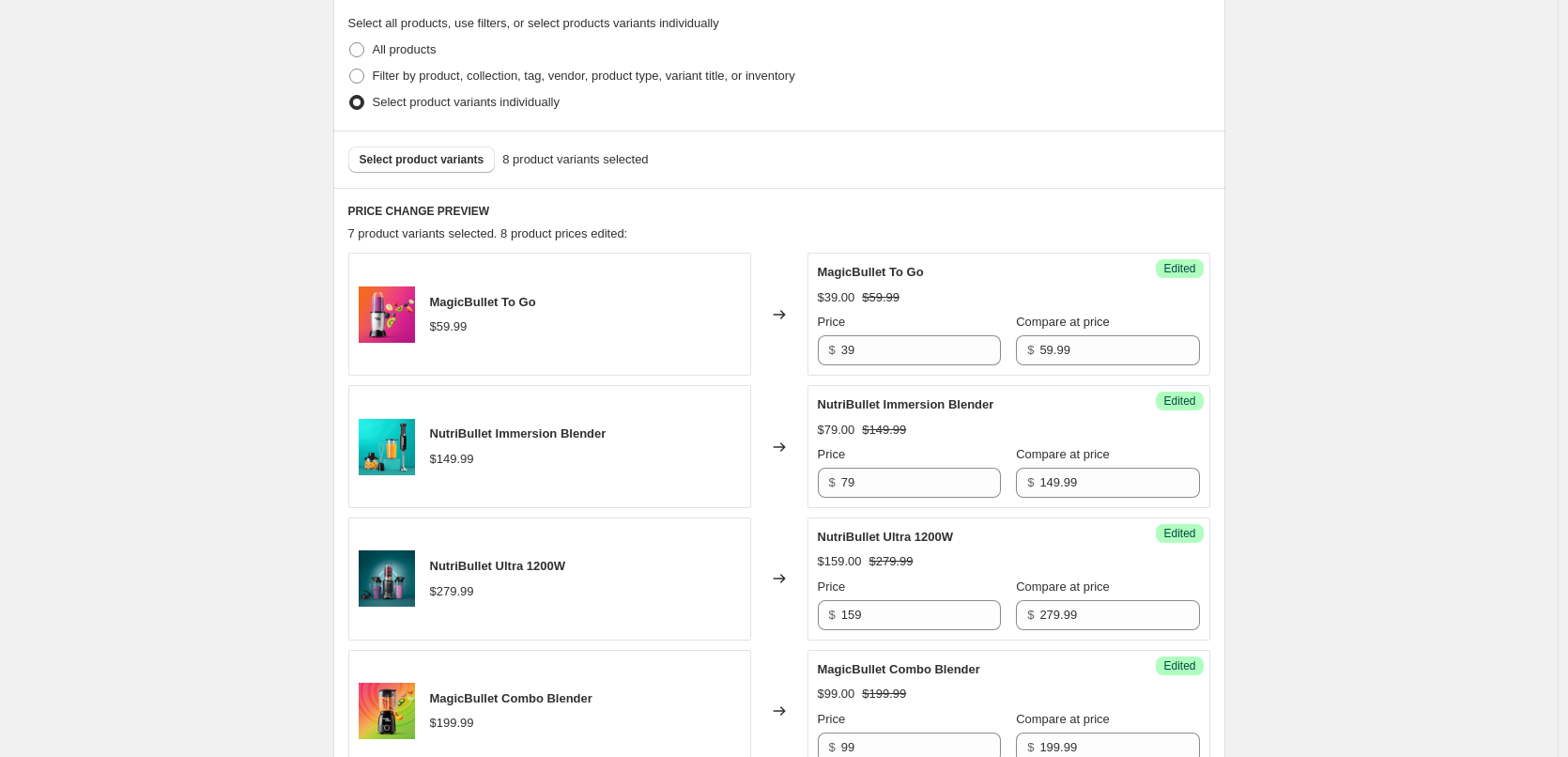
scroll to position [376, 0]
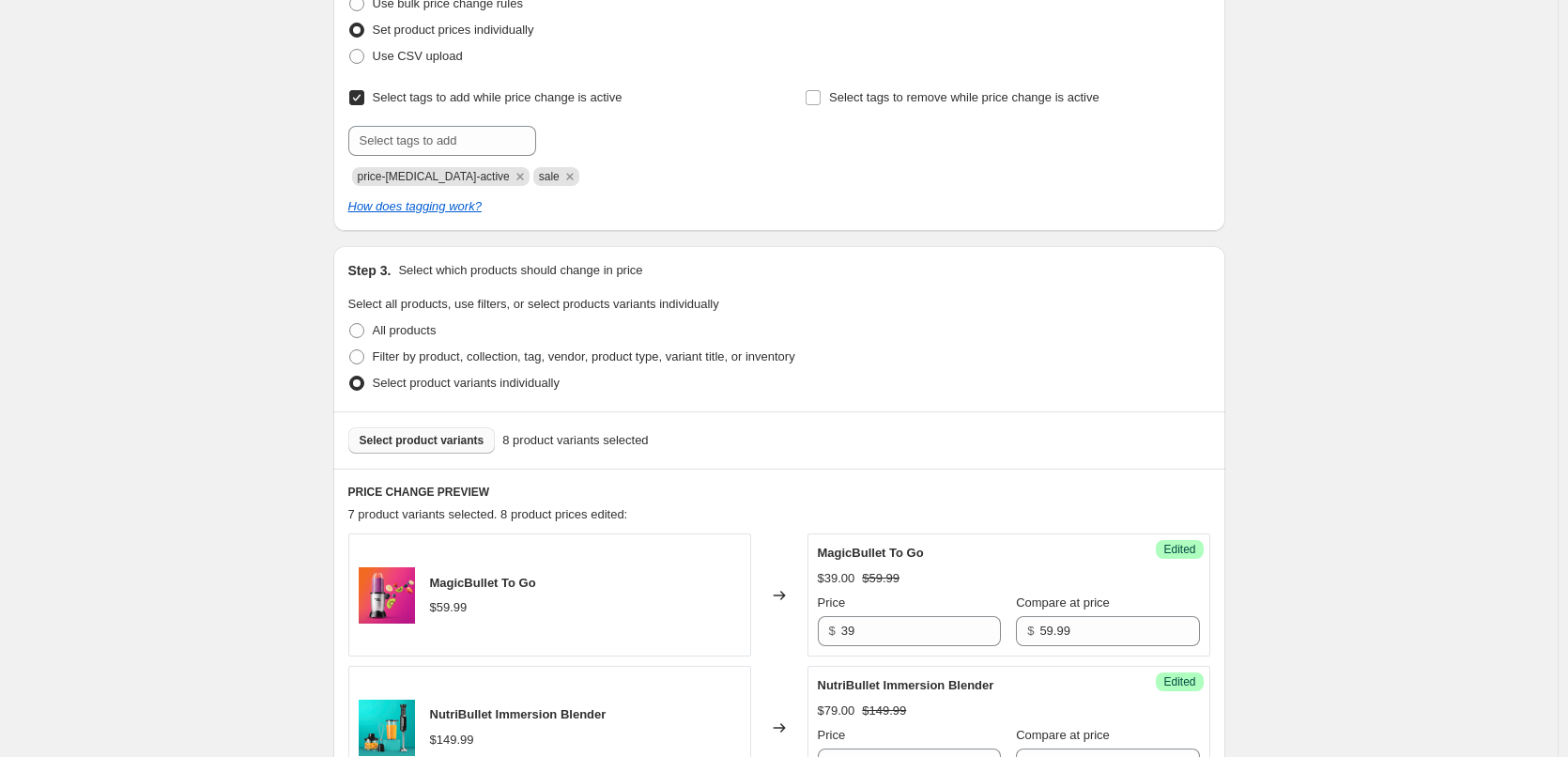
click at [429, 437] on span "Select product variants" at bounding box center [422, 441] width 125 height 15
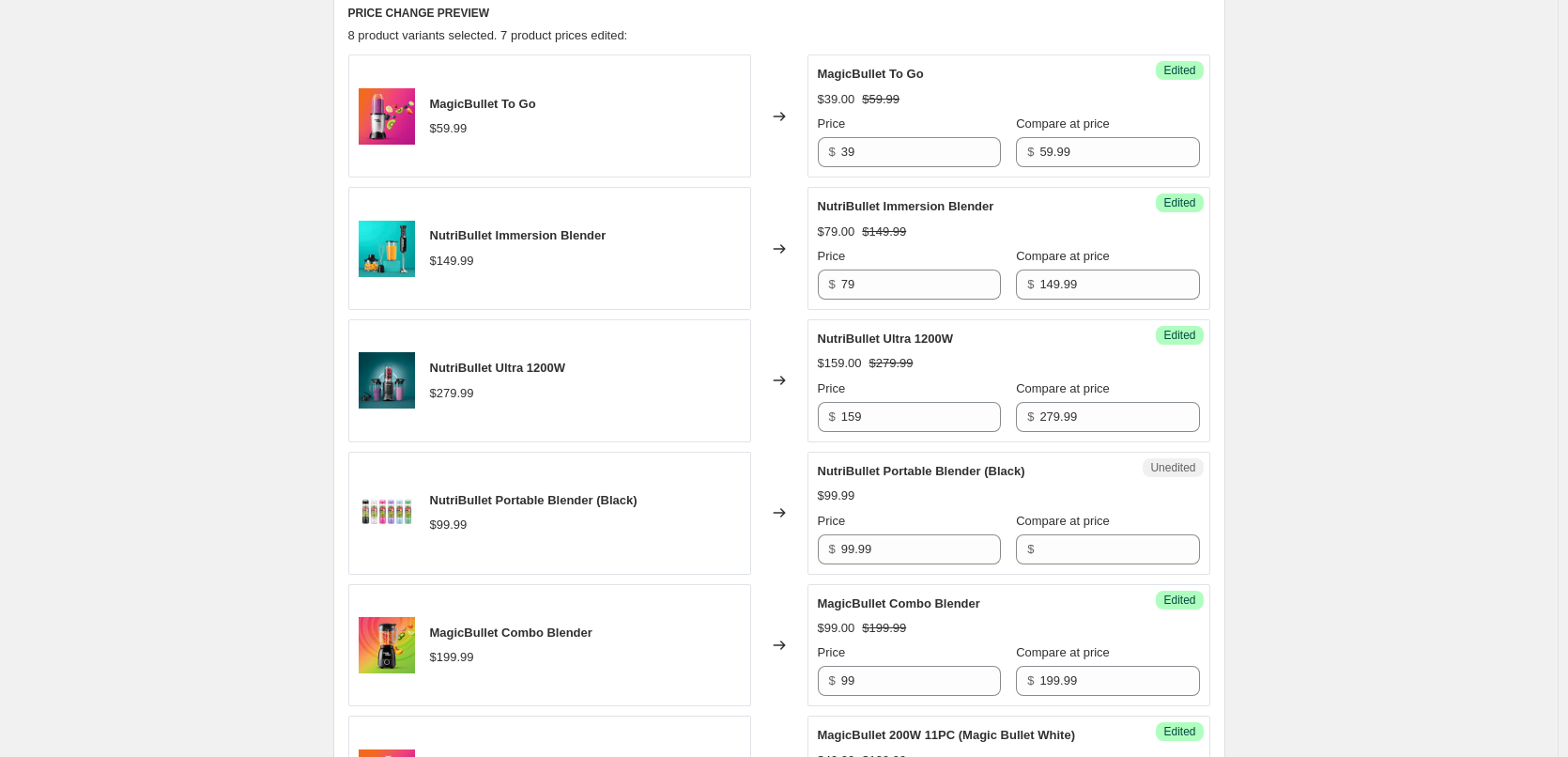
scroll to position [846, 0]
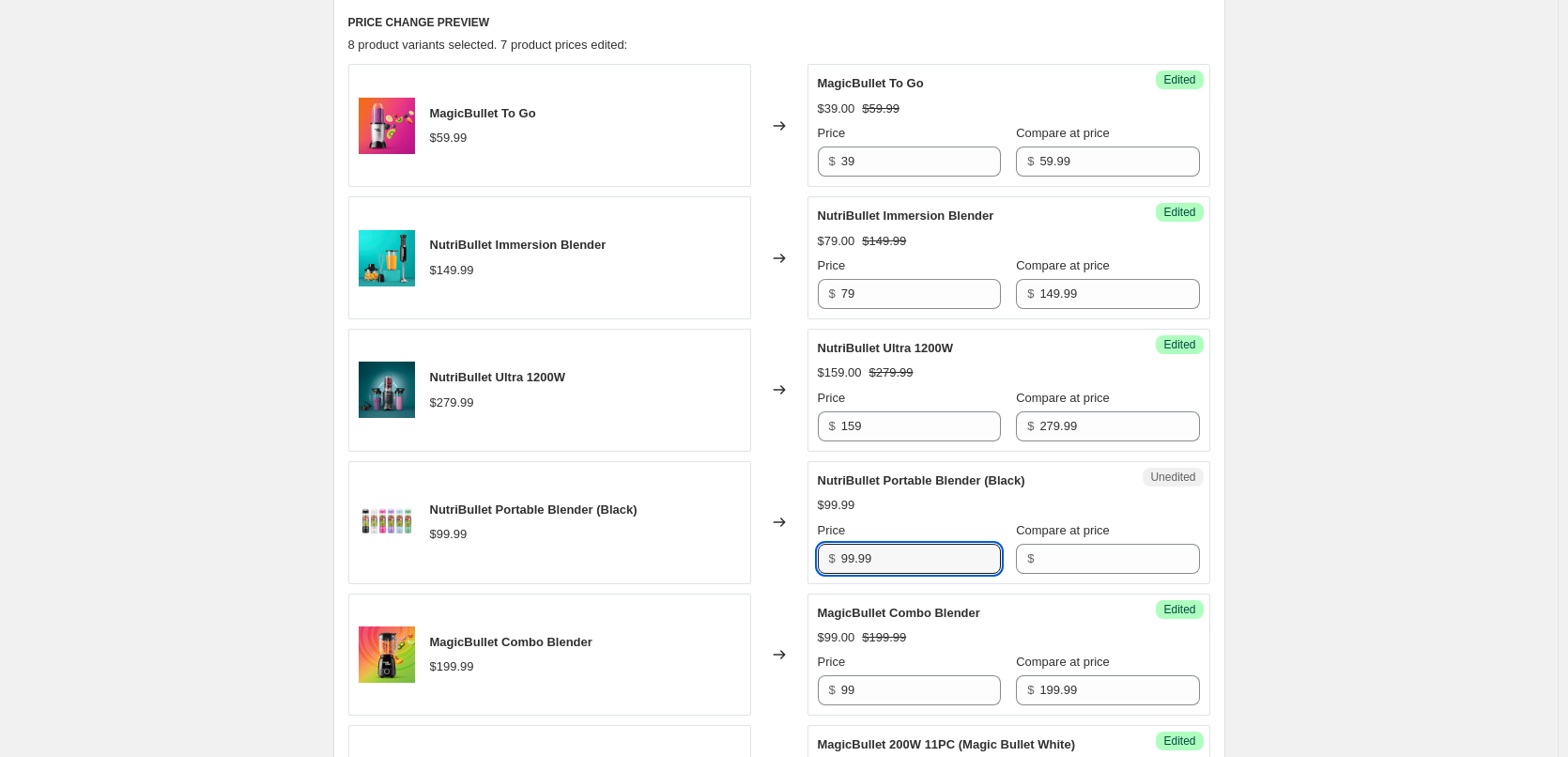
drag, startPoint x: 919, startPoint y: 560, endPoint x: 797, endPoint y: 561, distance: 122.0
click at [797, 561] on div "NutriBullet Portable Blender (Black) $99.99 Changed to Unedited NutriBullet Por…" at bounding box center [779, 523] width 862 height 123
click at [1069, 547] on input "Compare at price" at bounding box center [1119, 559] width 159 height 30
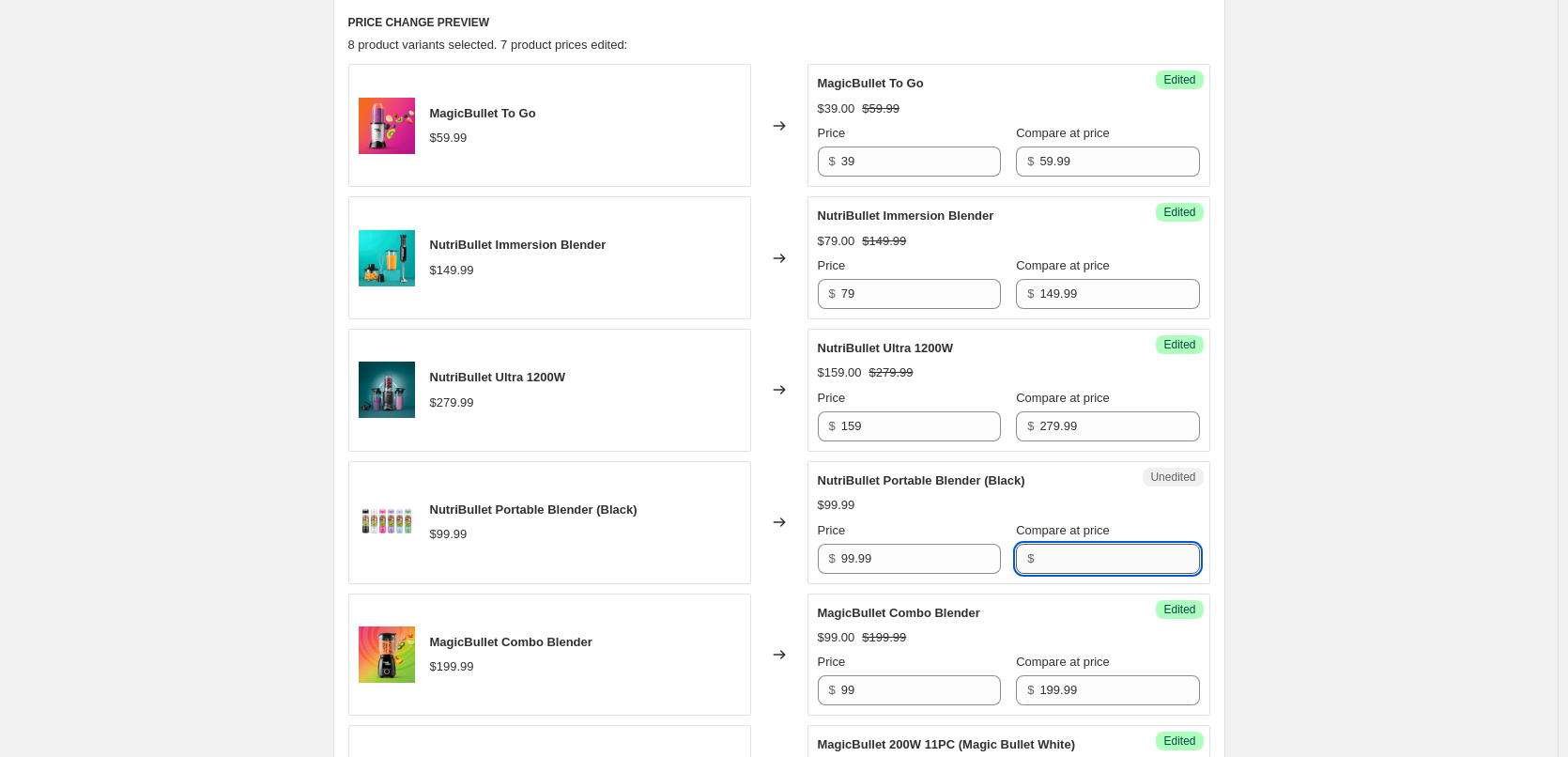
paste input "99.99"
type input "99.99"
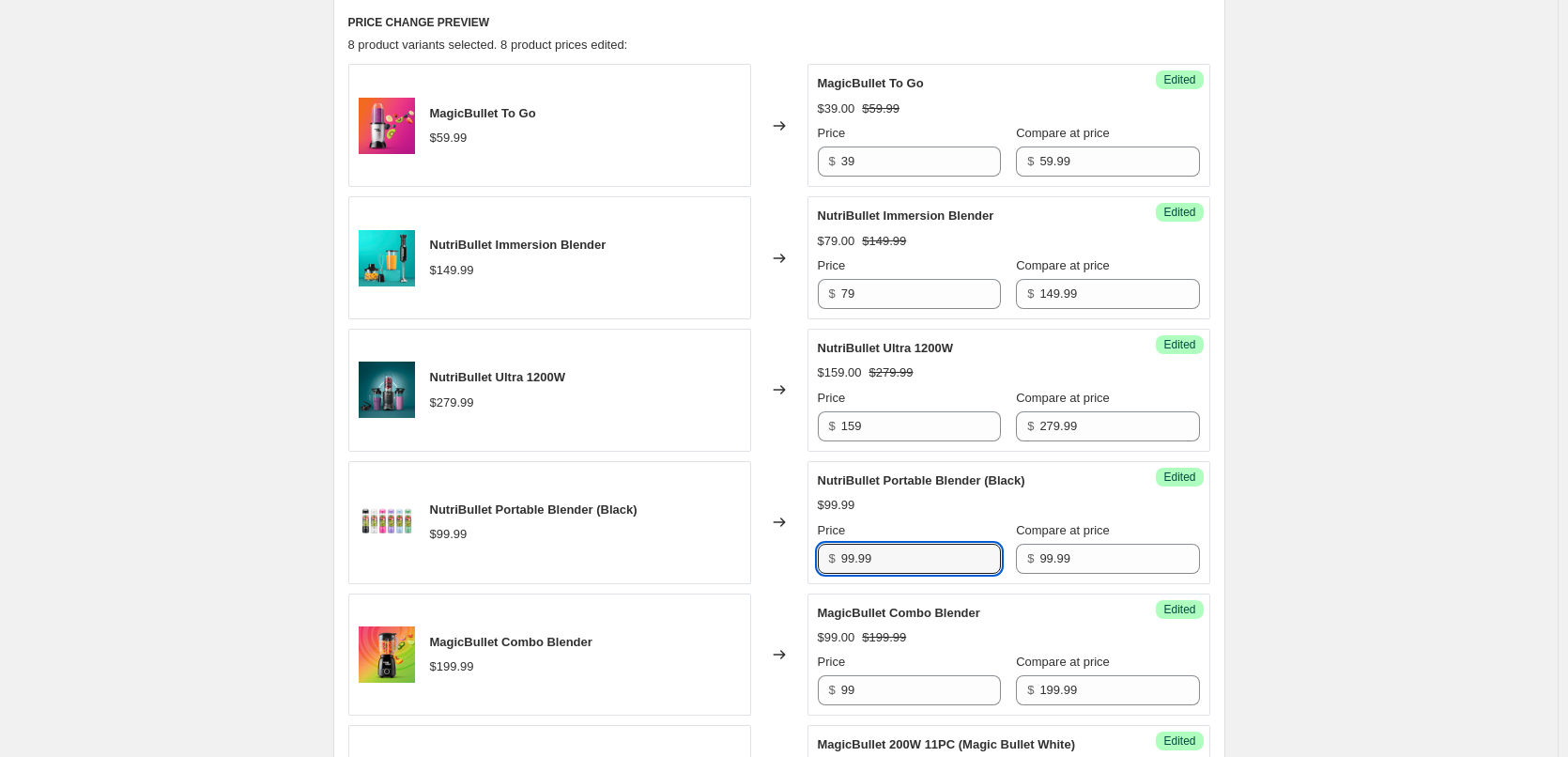
drag, startPoint x: 889, startPoint y: 564, endPoint x: 760, endPoint y: 560, distance: 129.1
click at [760, 560] on div "NutriBullet Portable Blender (Black) $99.99 Changed to Success Edited NutriBull…" at bounding box center [779, 523] width 862 height 123
type input "59"
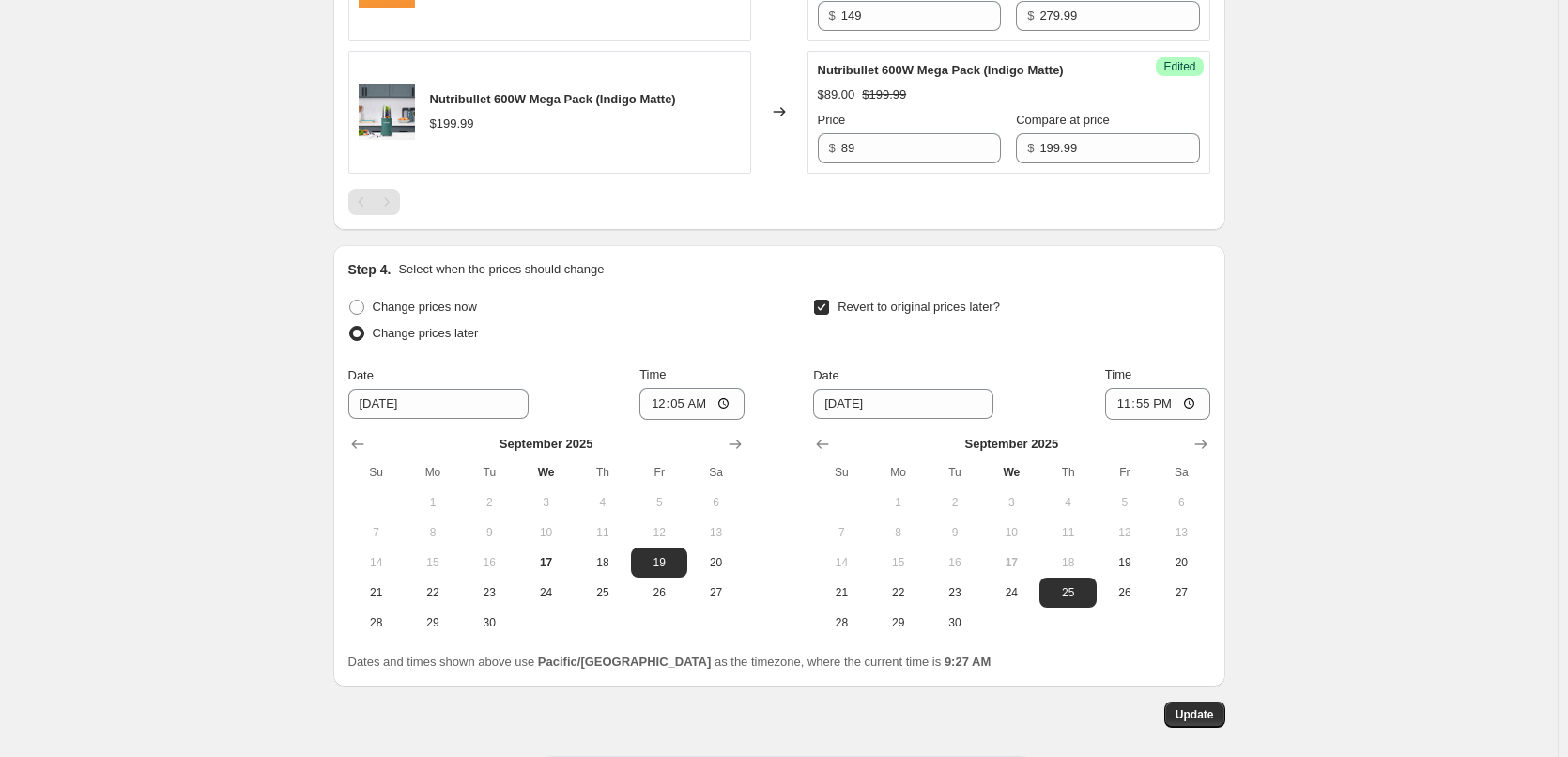
scroll to position [1871, 0]
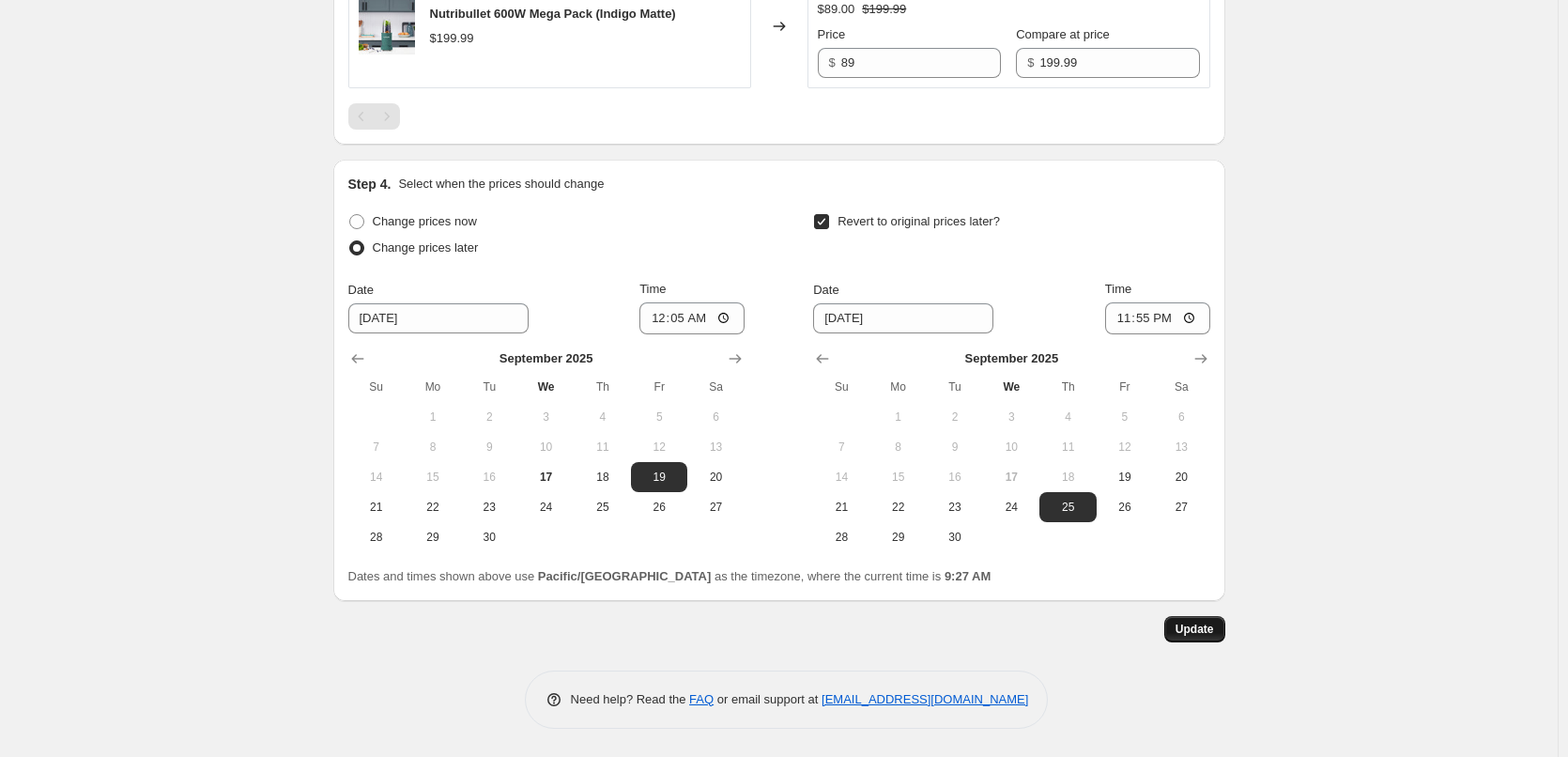
click at [1214, 635] on span "Update" at bounding box center [1194, 630] width 39 height 15
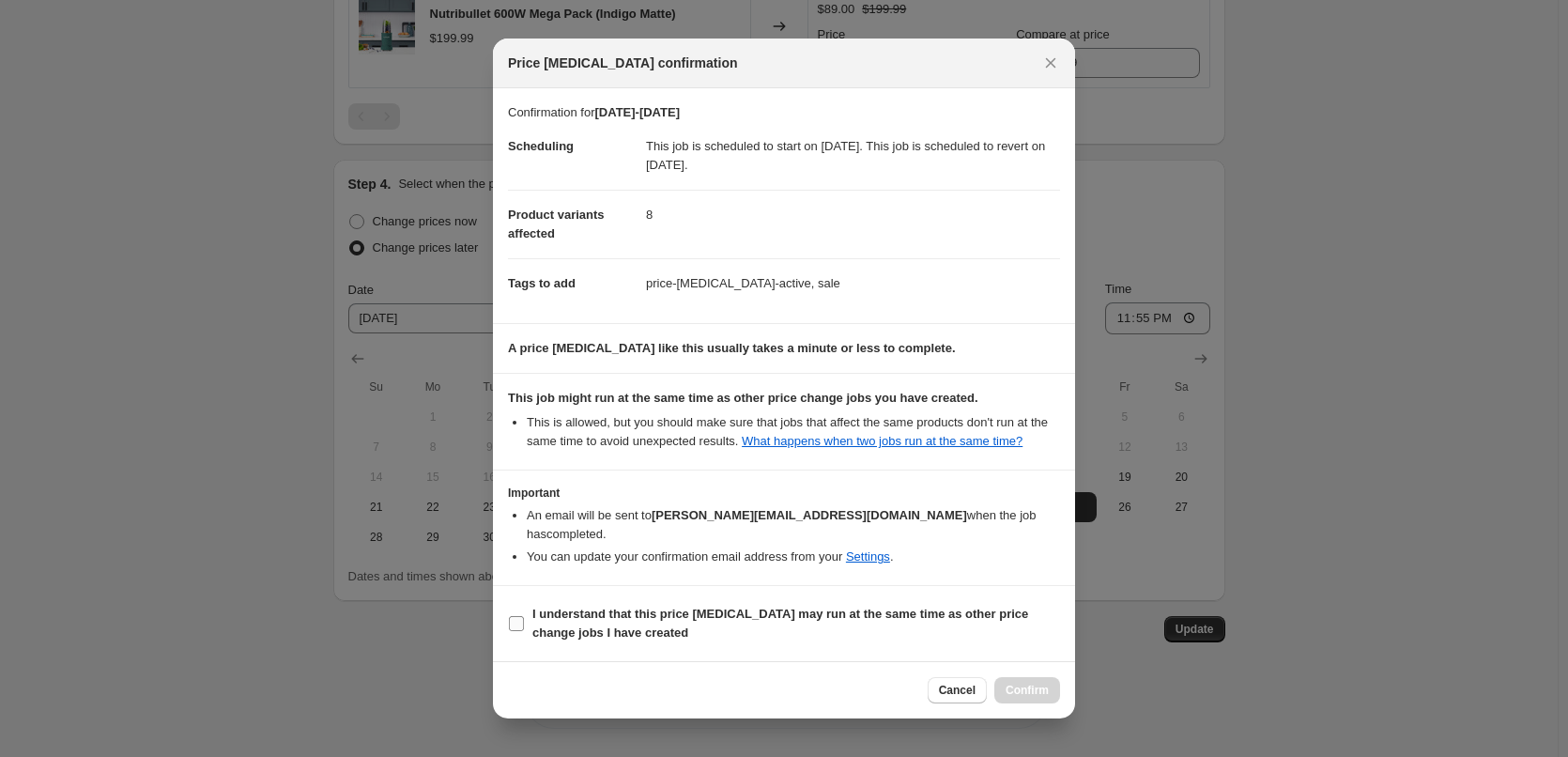
click at [521, 616] on input "I understand that this price change job may run at the same time as other price…" at bounding box center [516, 624] width 15 height 15
checkbox input "true"
click at [1050, 678] on button "Confirm" at bounding box center [1027, 691] width 66 height 26
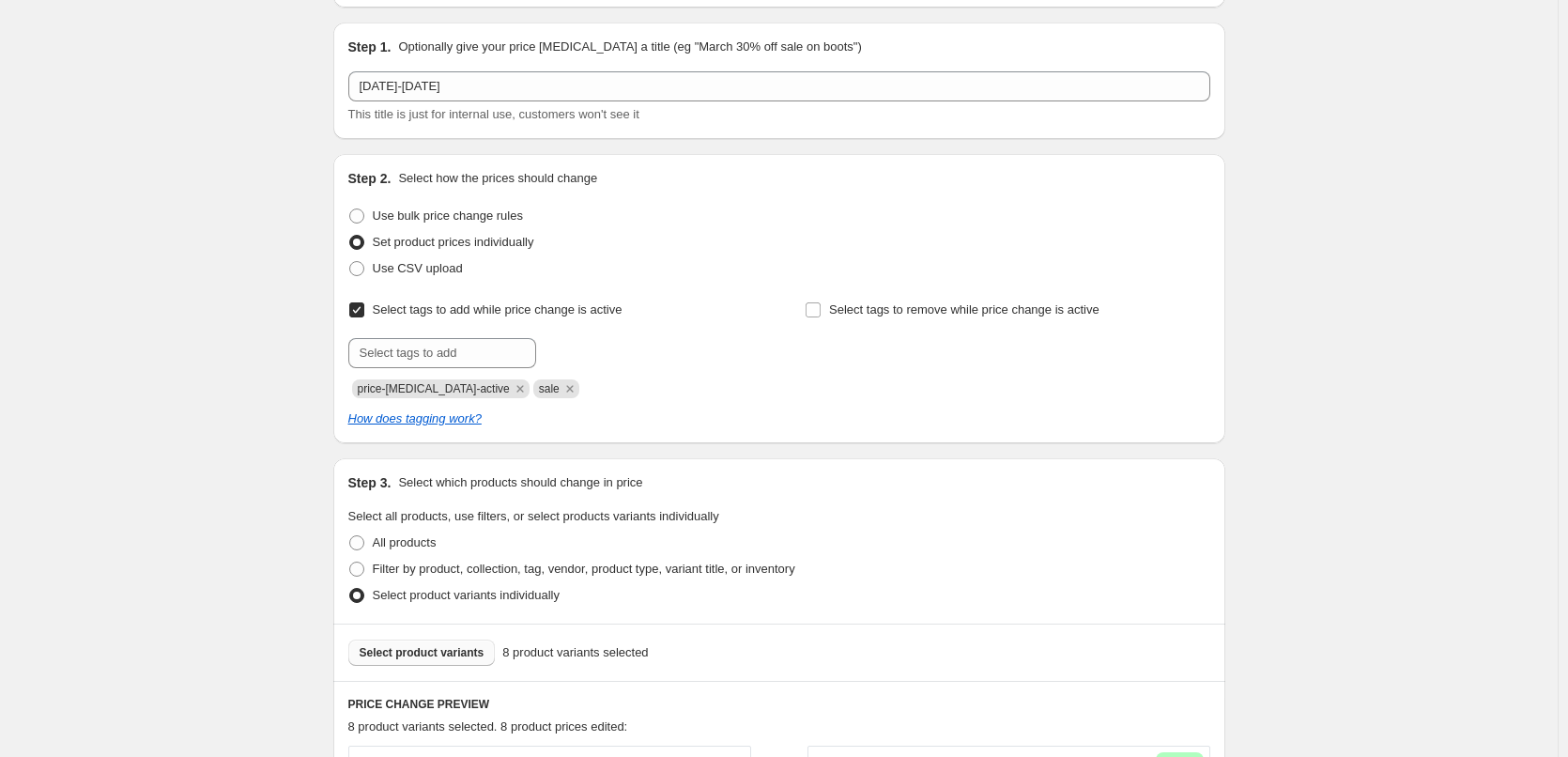
scroll to position [0, 0]
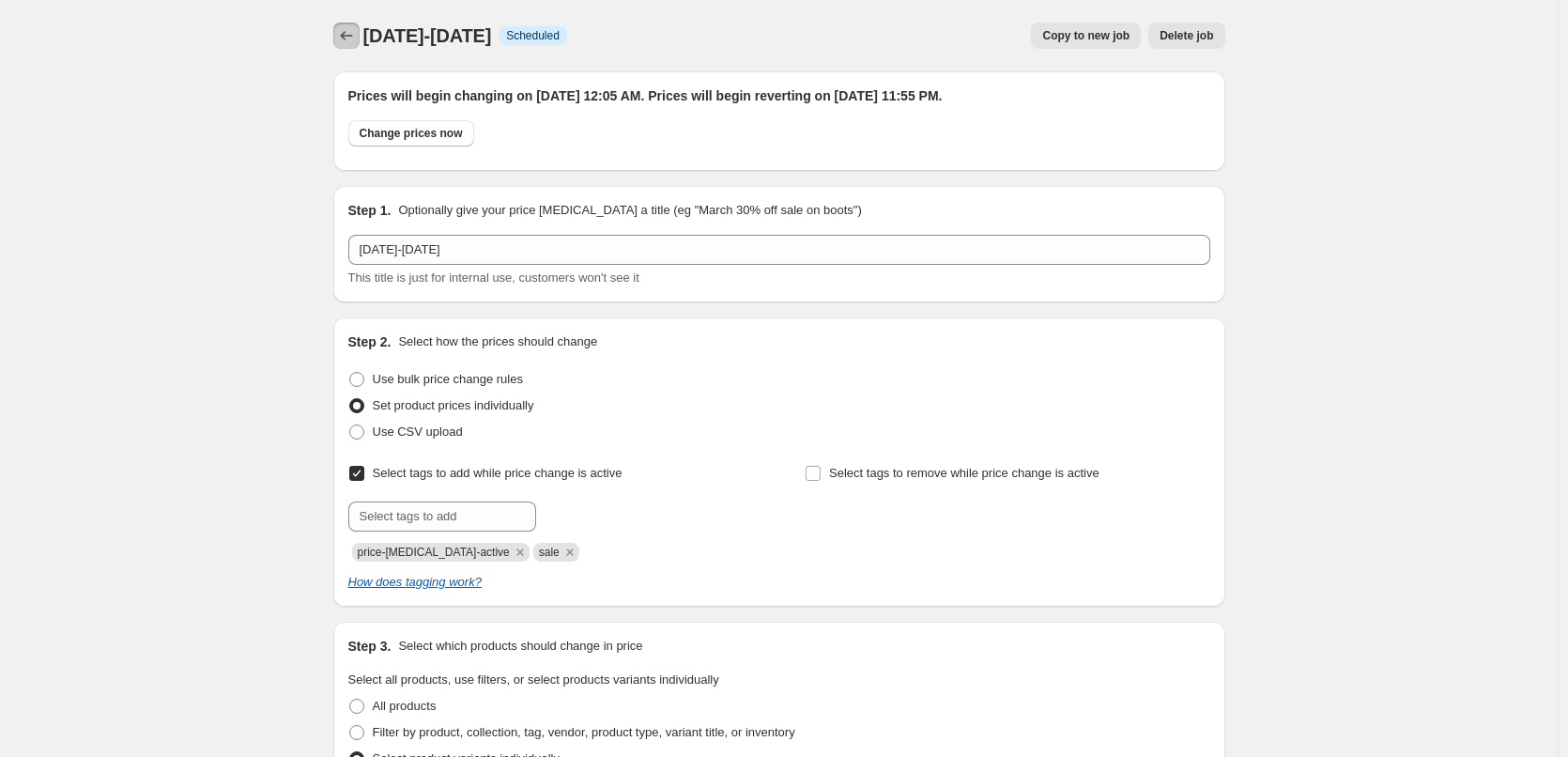
click at [342, 45] on button "Price change jobs" at bounding box center [346, 36] width 26 height 26
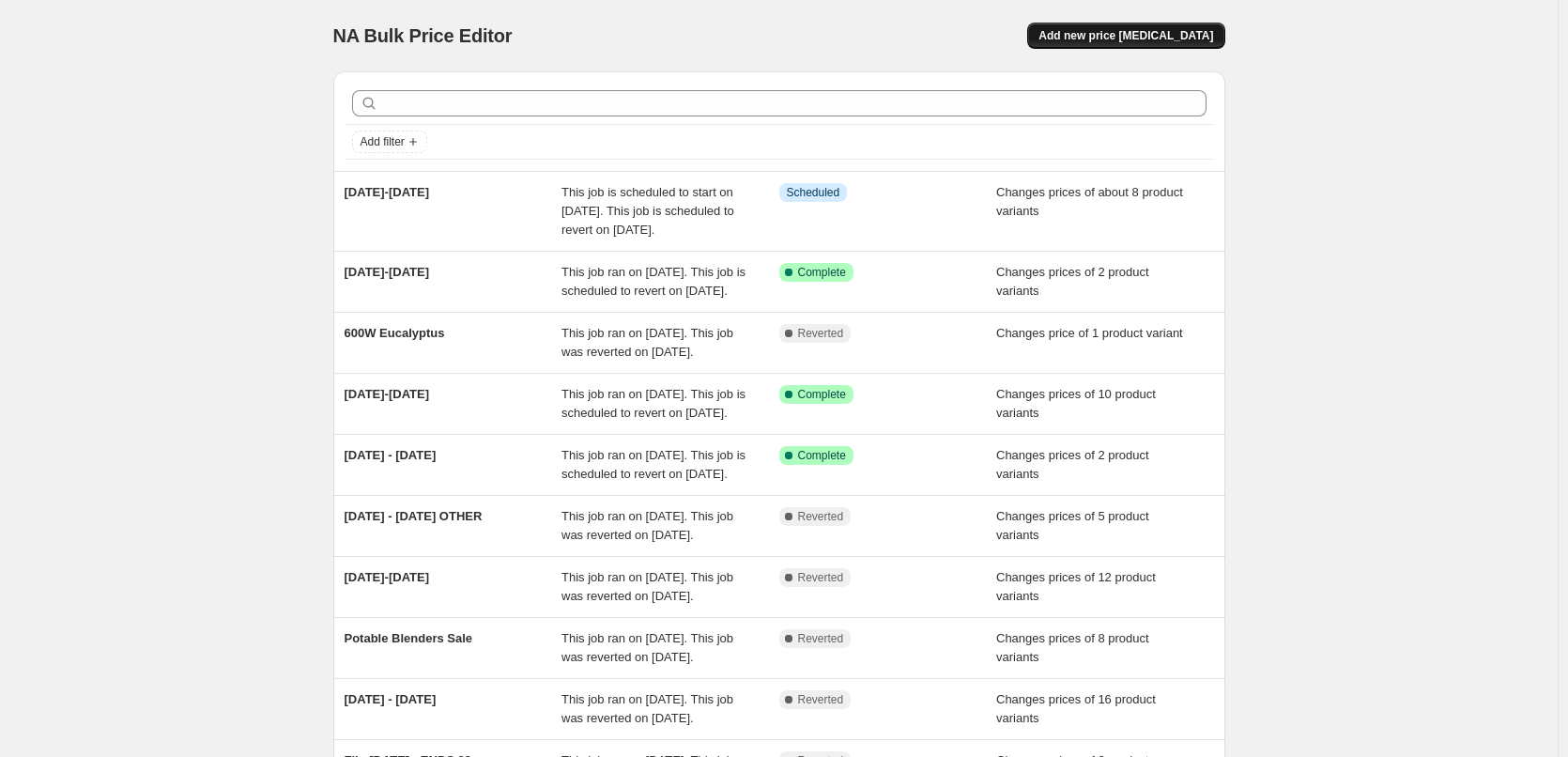
click at [1181, 41] on span "Add new price change job" at bounding box center [1126, 36] width 175 height 15
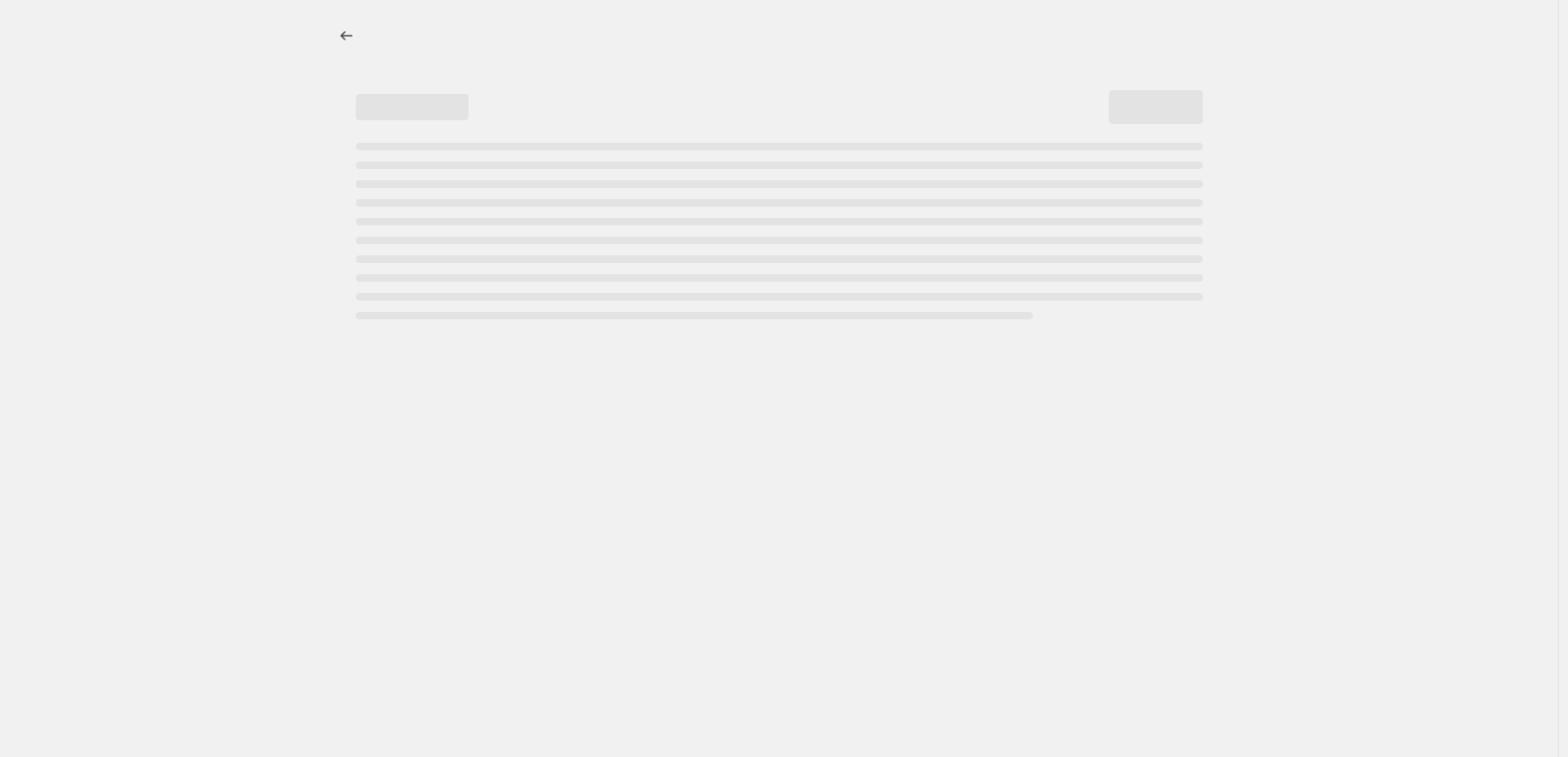
select select "percentage"
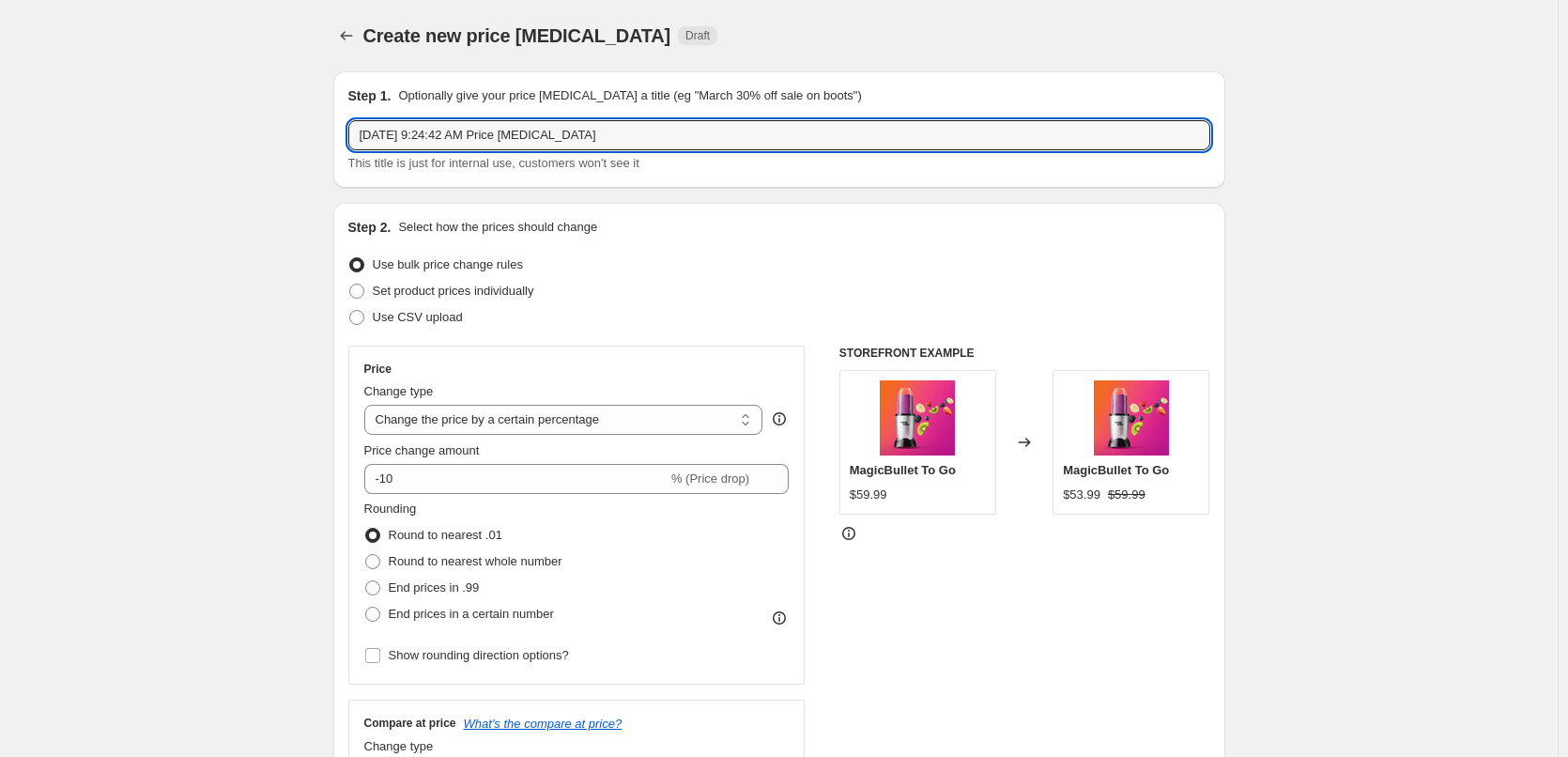
drag, startPoint x: 644, startPoint y: 130, endPoint x: 137, endPoint y: 132, distance: 507.0
type input "19 Sept - 2 Oct"
click at [416, 297] on span "Set product prices individually" at bounding box center [453, 291] width 161 height 14
click at [350, 285] on input "Set product prices individually" at bounding box center [349, 284] width 1 height 1
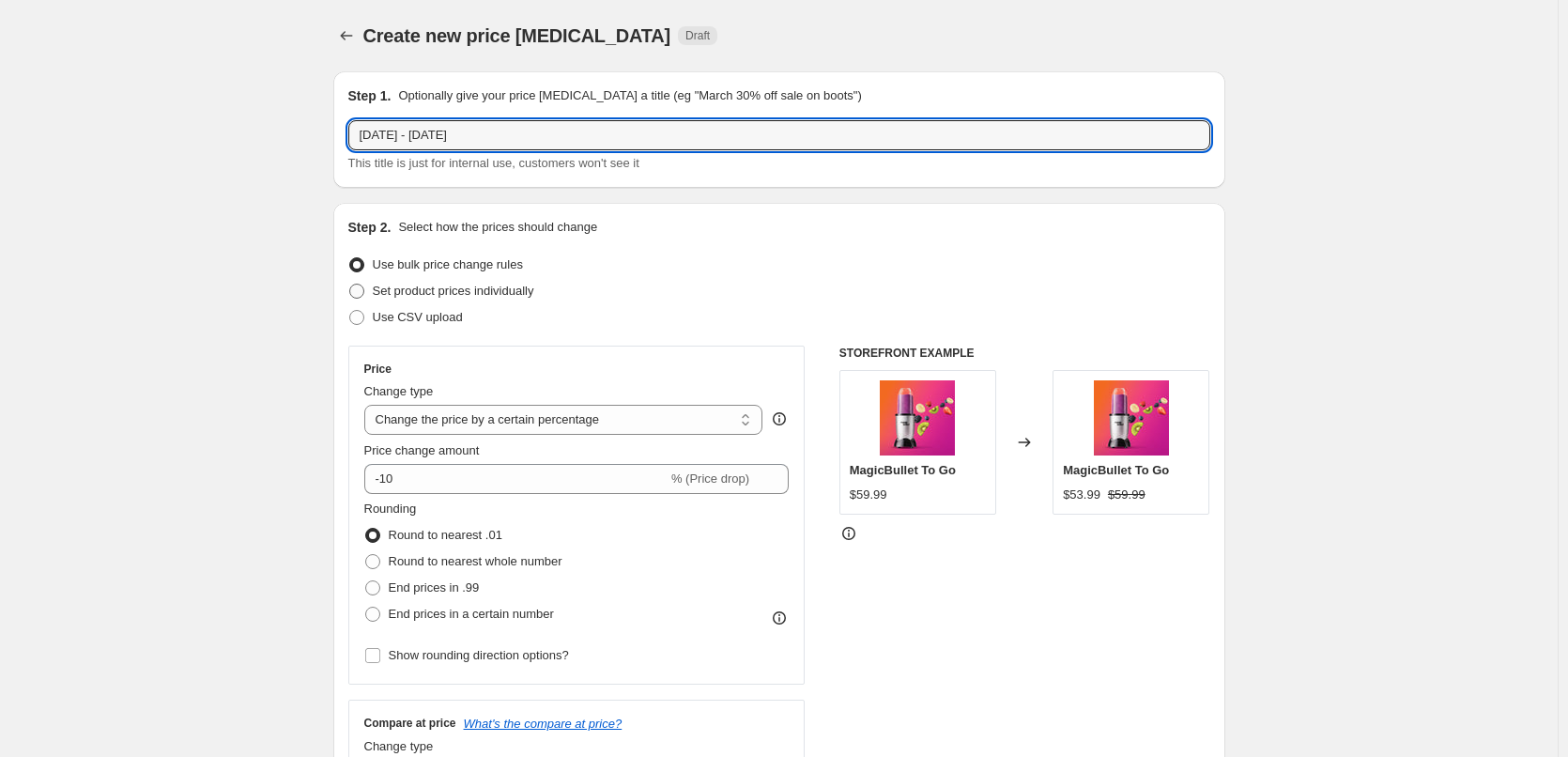
radio input "true"
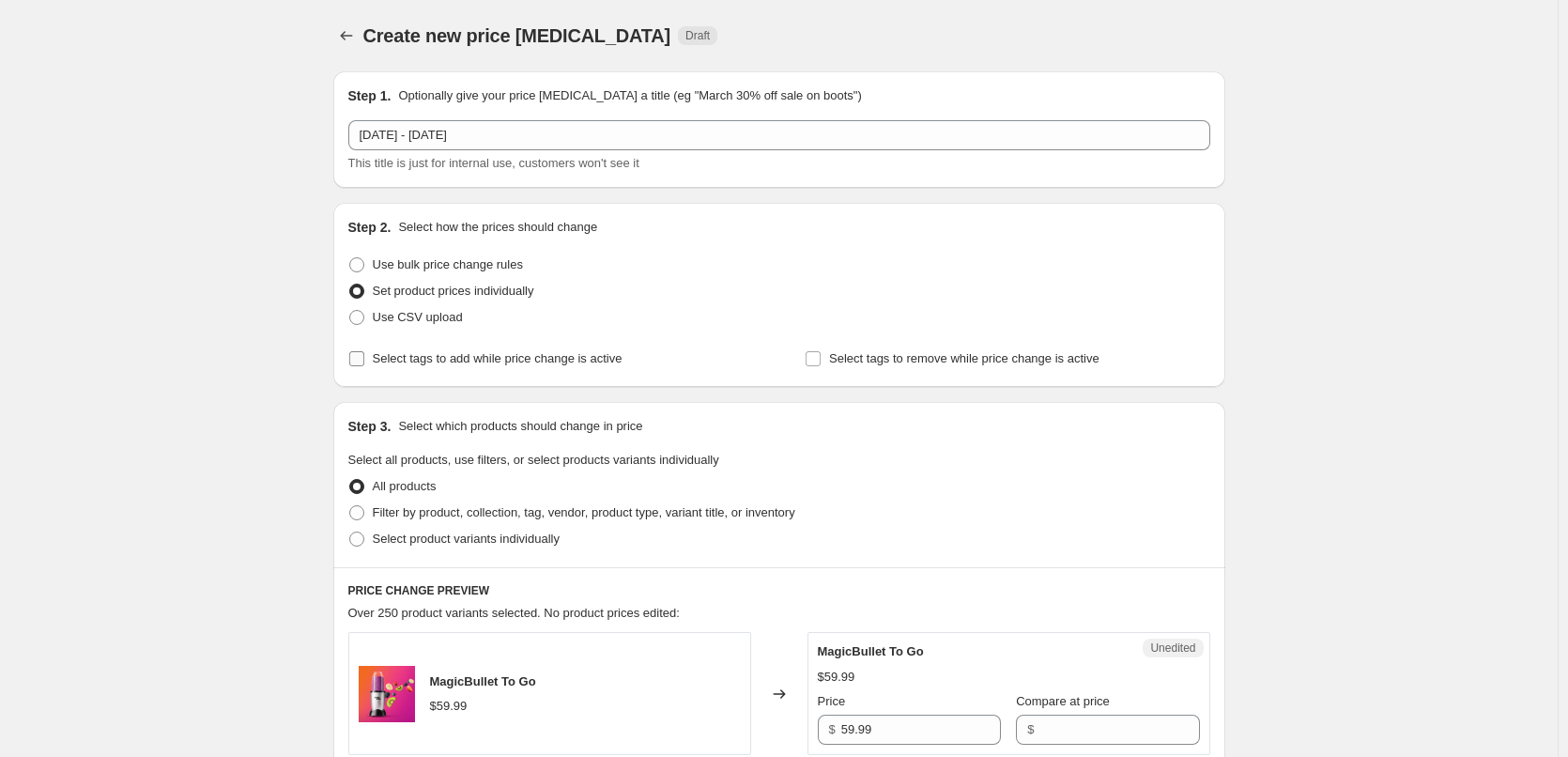
click at [414, 366] on span "Select tags to add while price change is active" at bounding box center [497, 359] width 250 height 19
click at [364, 366] on input "Select tags to add while price change is active" at bounding box center [357, 359] width 15 height 15
checkbox input "true"
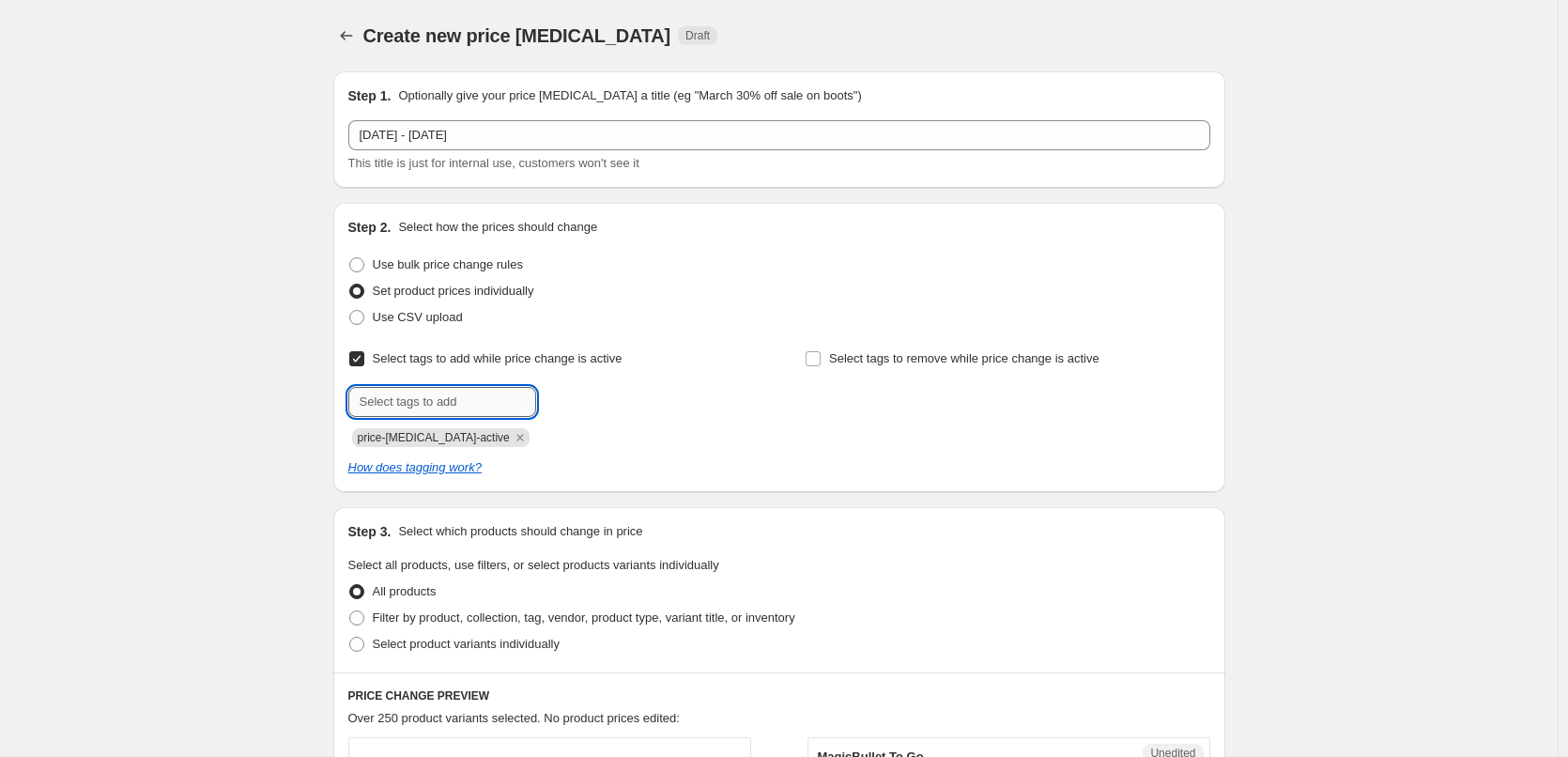
click at [415, 406] on input "text" at bounding box center [442, 402] width 188 height 30
type input "sale"
click at [598, 394] on span "sale" at bounding box center [587, 400] width 22 height 13
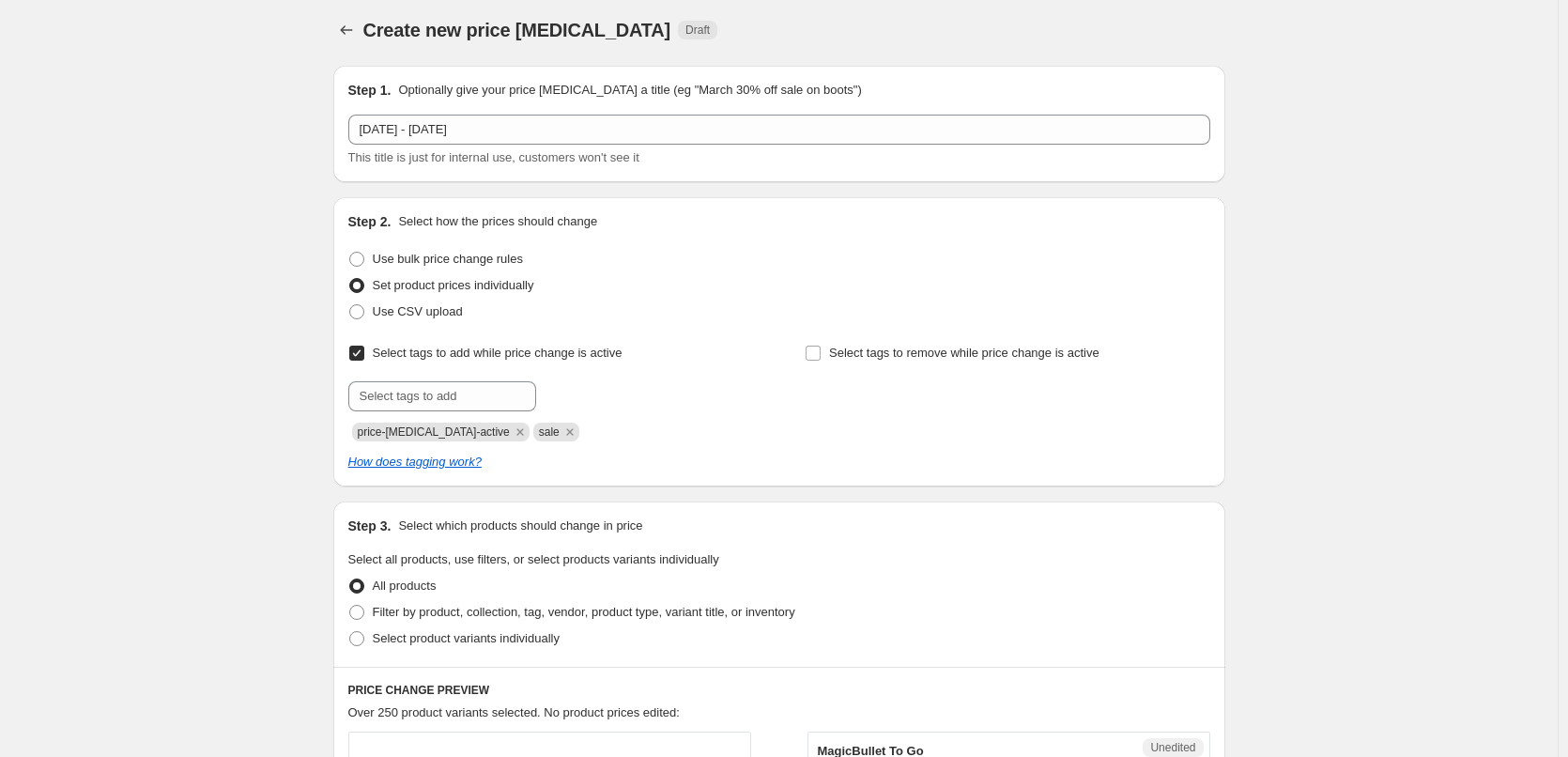
scroll to position [282, 0]
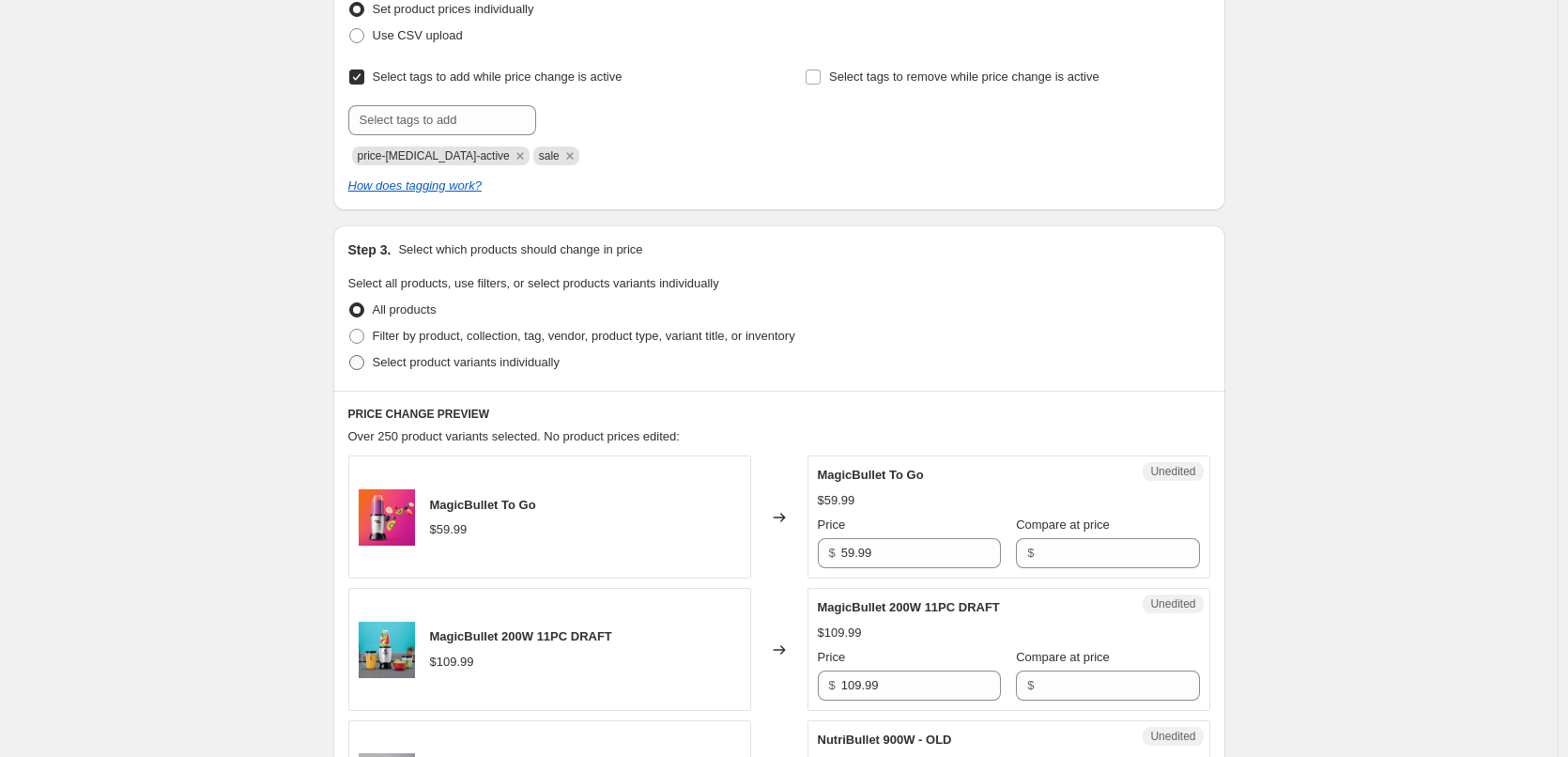
click at [545, 372] on label "Select product variants individually" at bounding box center [454, 362] width 211 height 26
click at [350, 356] on input "Select product variants individually" at bounding box center [349, 355] width 1 height 1
radio input "true"
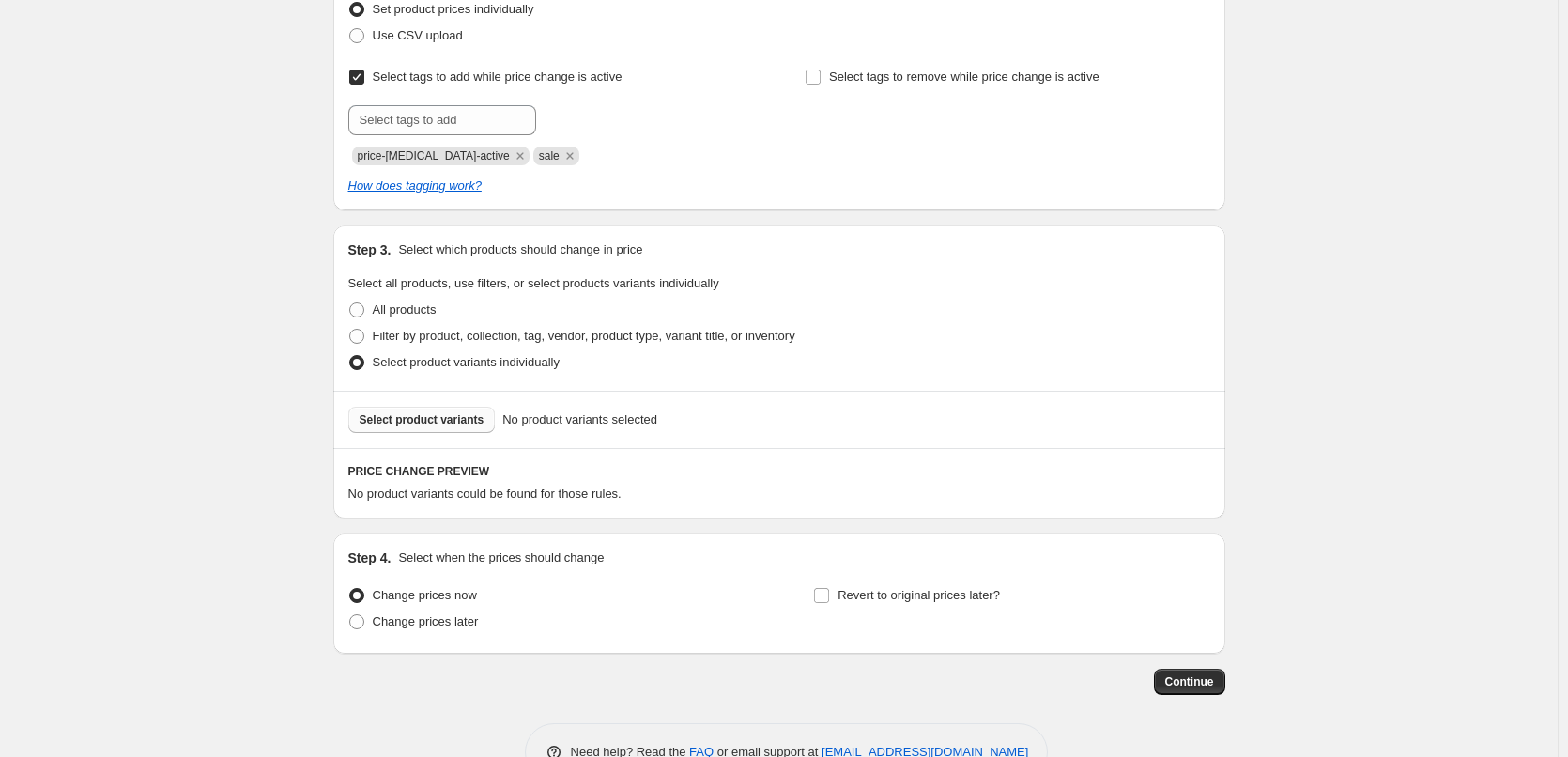
click at [466, 428] on button "Select product variants" at bounding box center [422, 420] width 147 height 26
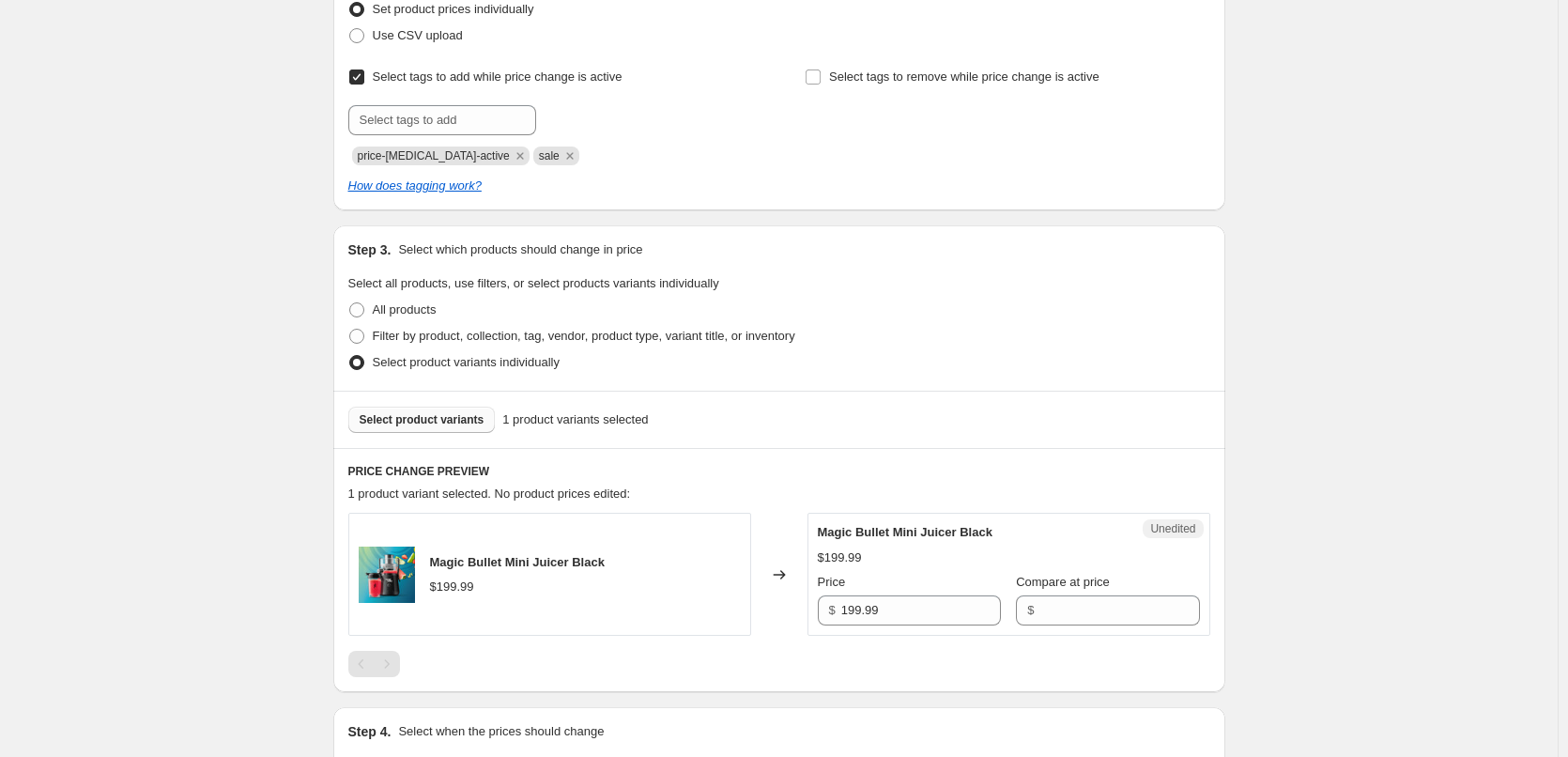
click at [392, 422] on span "Select product variants" at bounding box center [422, 420] width 125 height 15
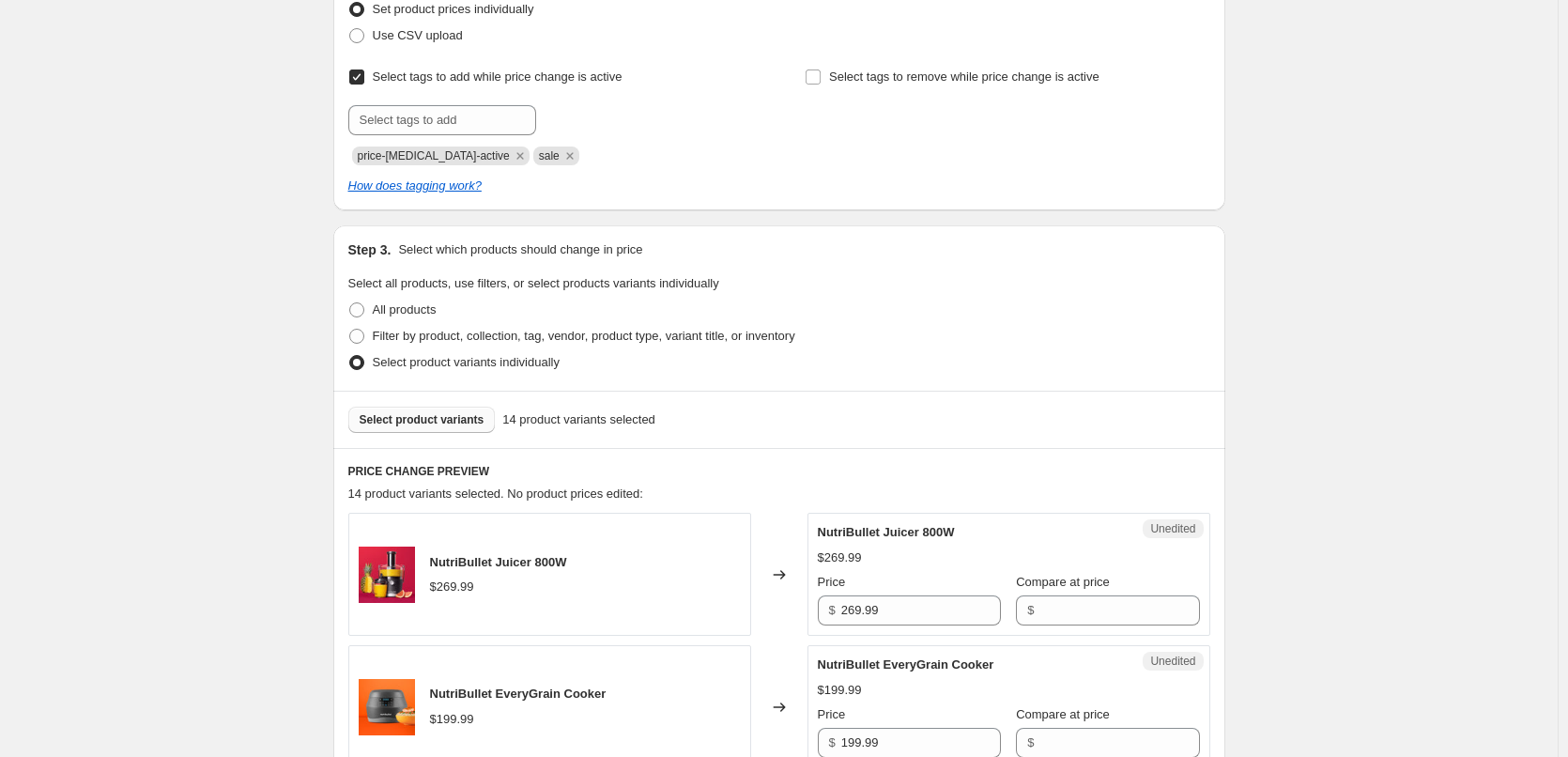
scroll to position [564, 0]
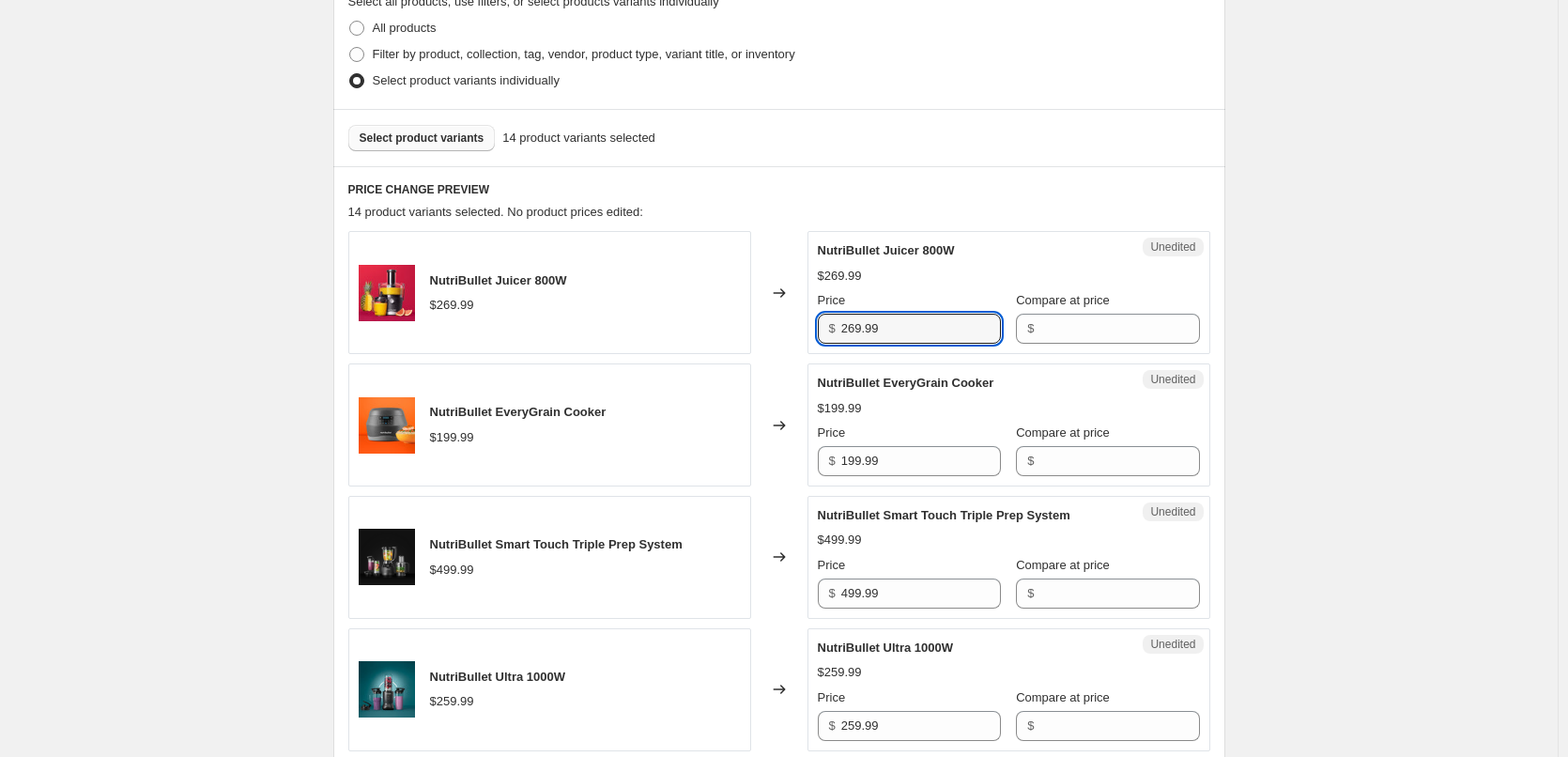
drag, startPoint x: 939, startPoint y: 325, endPoint x: 800, endPoint y: 345, distance: 140.4
click at [800, 345] on div "NutriBullet Juicer 800W $269.99 Changed to Unedited NutriBullet Juicer 800W $26…" at bounding box center [779, 293] width 862 height 123
click at [1066, 344] on input "Compare at price" at bounding box center [1119, 328] width 159 height 30
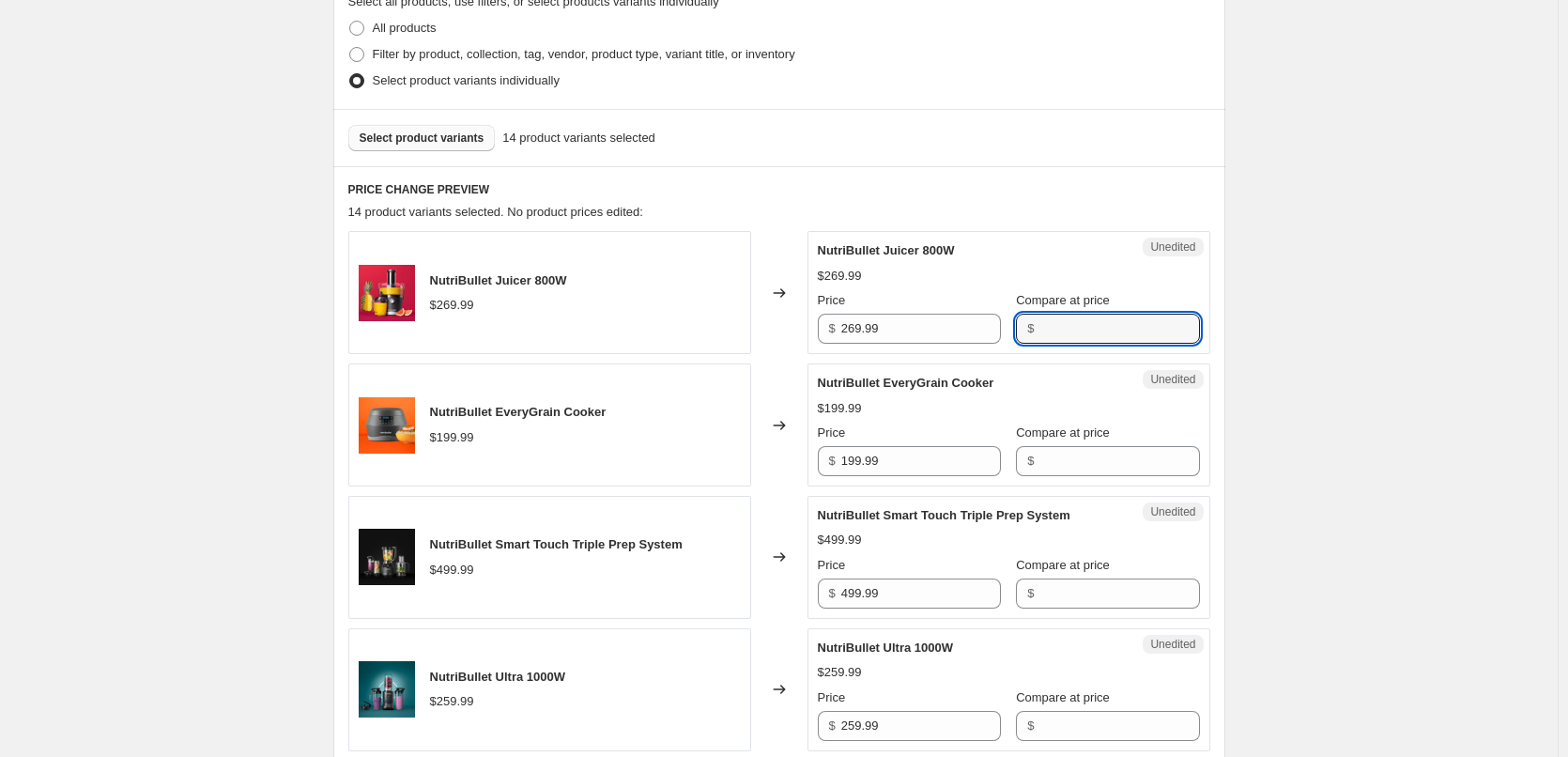
paste input "269.99"
type input "269.99"
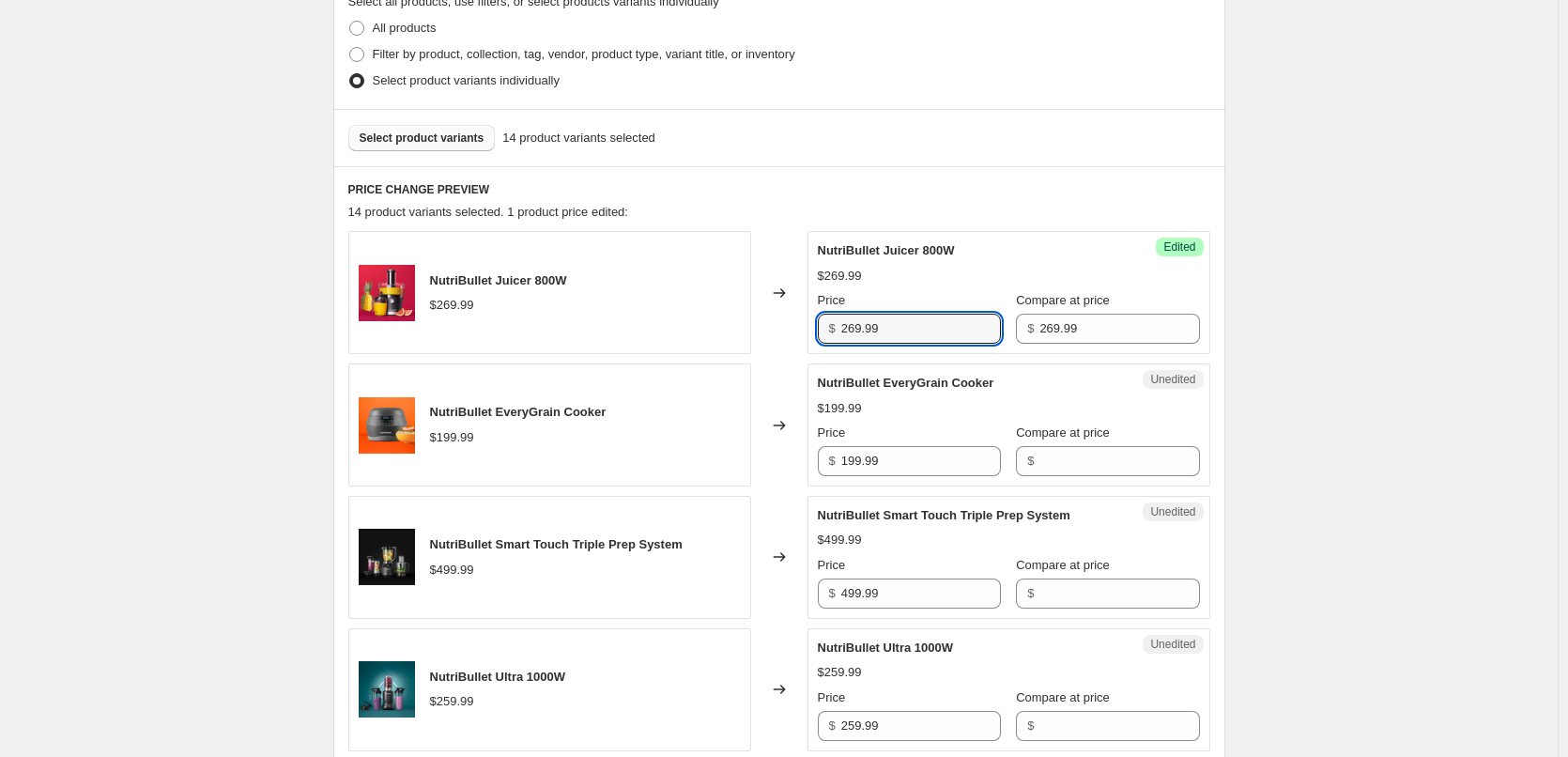
drag, startPoint x: 893, startPoint y: 329, endPoint x: 799, endPoint y: 322, distance: 94.3
click at [799, 322] on div "NutriBullet Juicer 800W $269.99 Changed to Success Edited NutriBullet Juicer 80…" at bounding box center [779, 293] width 862 height 123
type input "139"
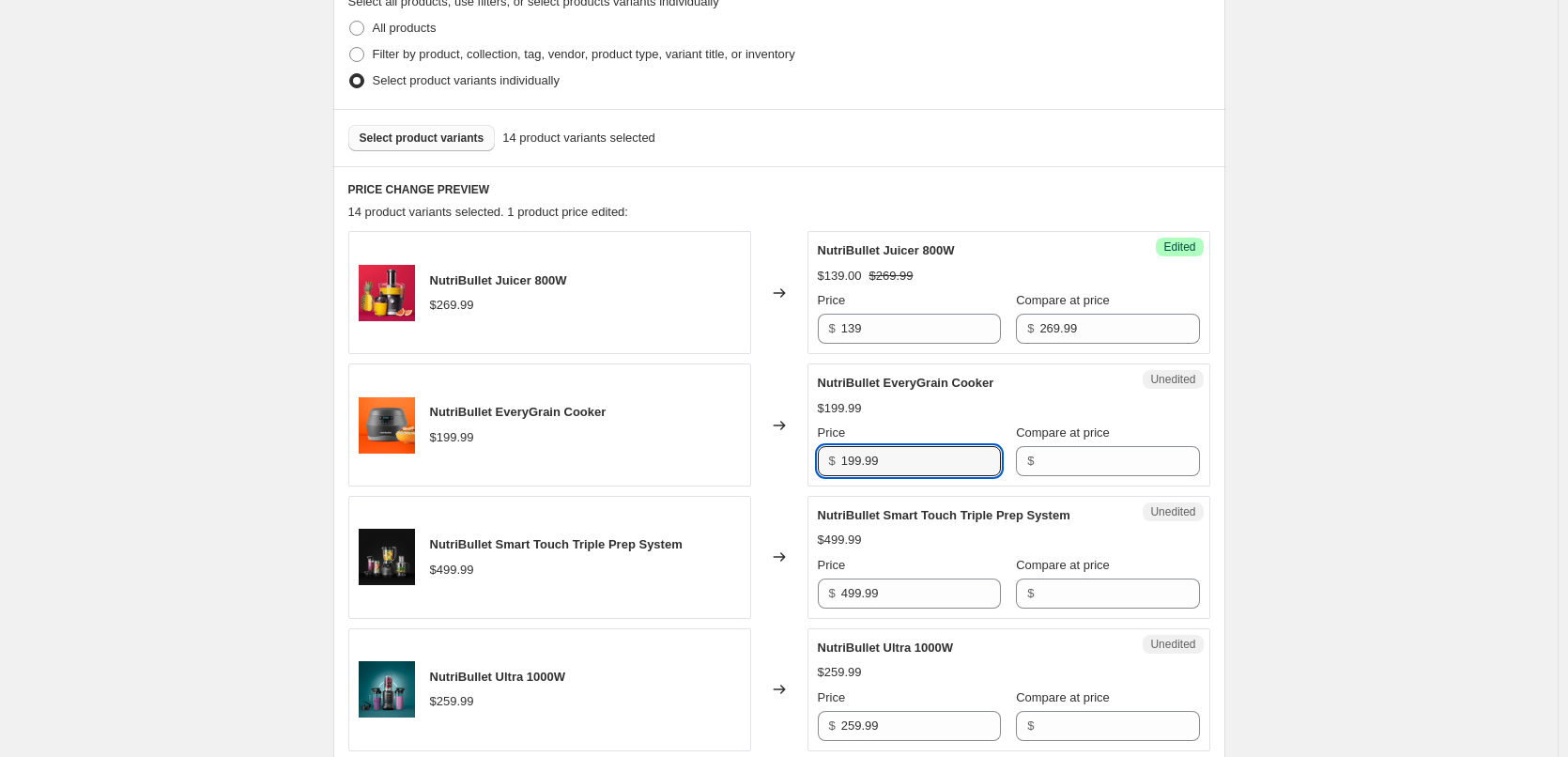
drag, startPoint x: 894, startPoint y: 458, endPoint x: 818, endPoint y: 455, distance: 76.1
click at [818, 455] on div "Unedited NutriBullet EveryGrain Cooker $199.99 Price $ 199.99 Compare at price $" at bounding box center [1009, 425] width 403 height 123
drag, startPoint x: 1126, startPoint y: 461, endPoint x: 1103, endPoint y: 459, distance: 23.1
click at [1126, 460] on input "Compare at price" at bounding box center [1119, 462] width 159 height 30
paste input "199.99"
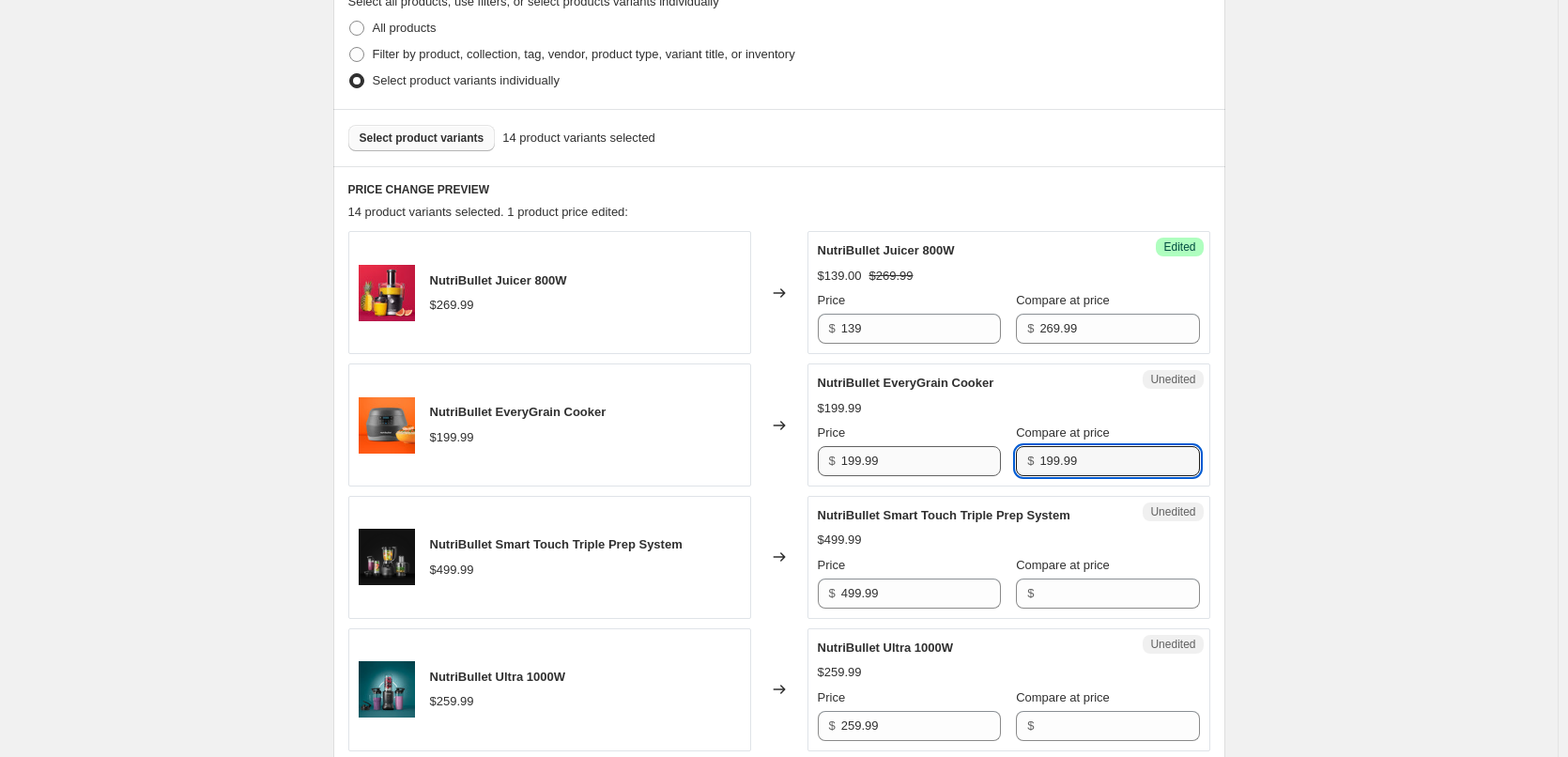
type input "199.99"
drag, startPoint x: 909, startPoint y: 463, endPoint x: 780, endPoint y: 470, distance: 129.2
click at [780, 470] on div "NutriBullet EveryGrain Cooker $199.99 Changed to Unedited NutriBullet EveryGrai…" at bounding box center [779, 425] width 862 height 123
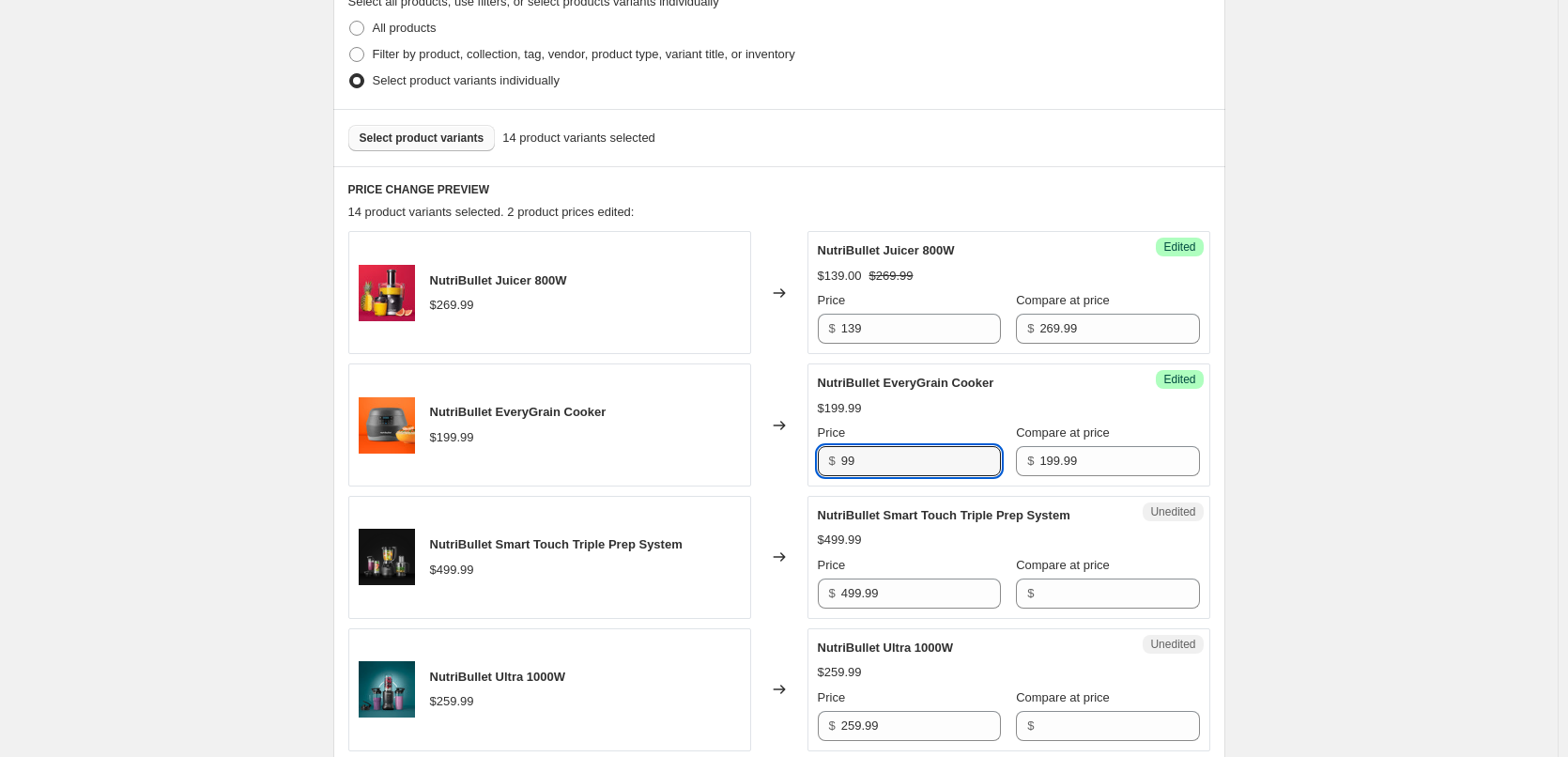
type input "99"
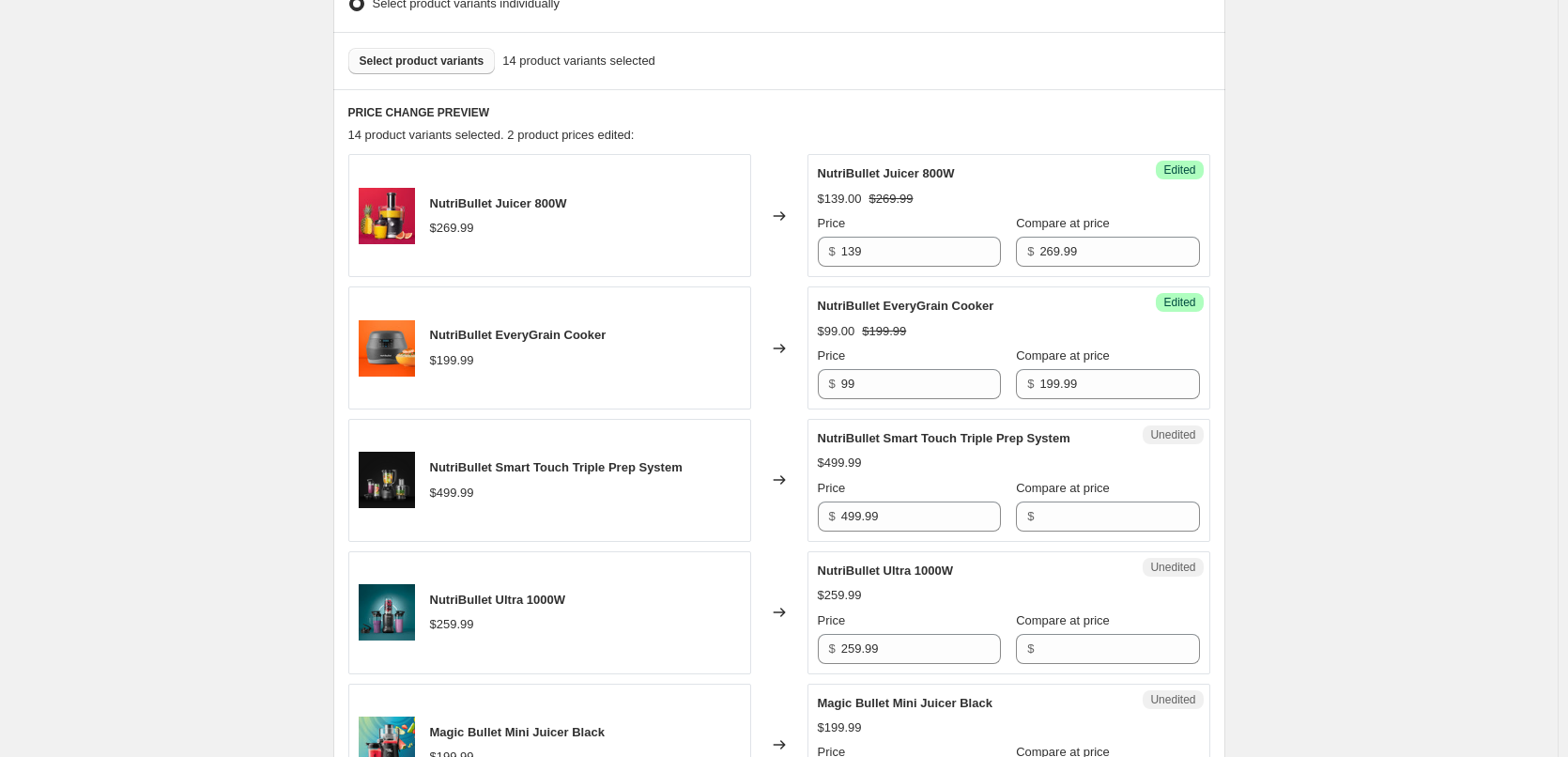
scroll to position [751, 0]
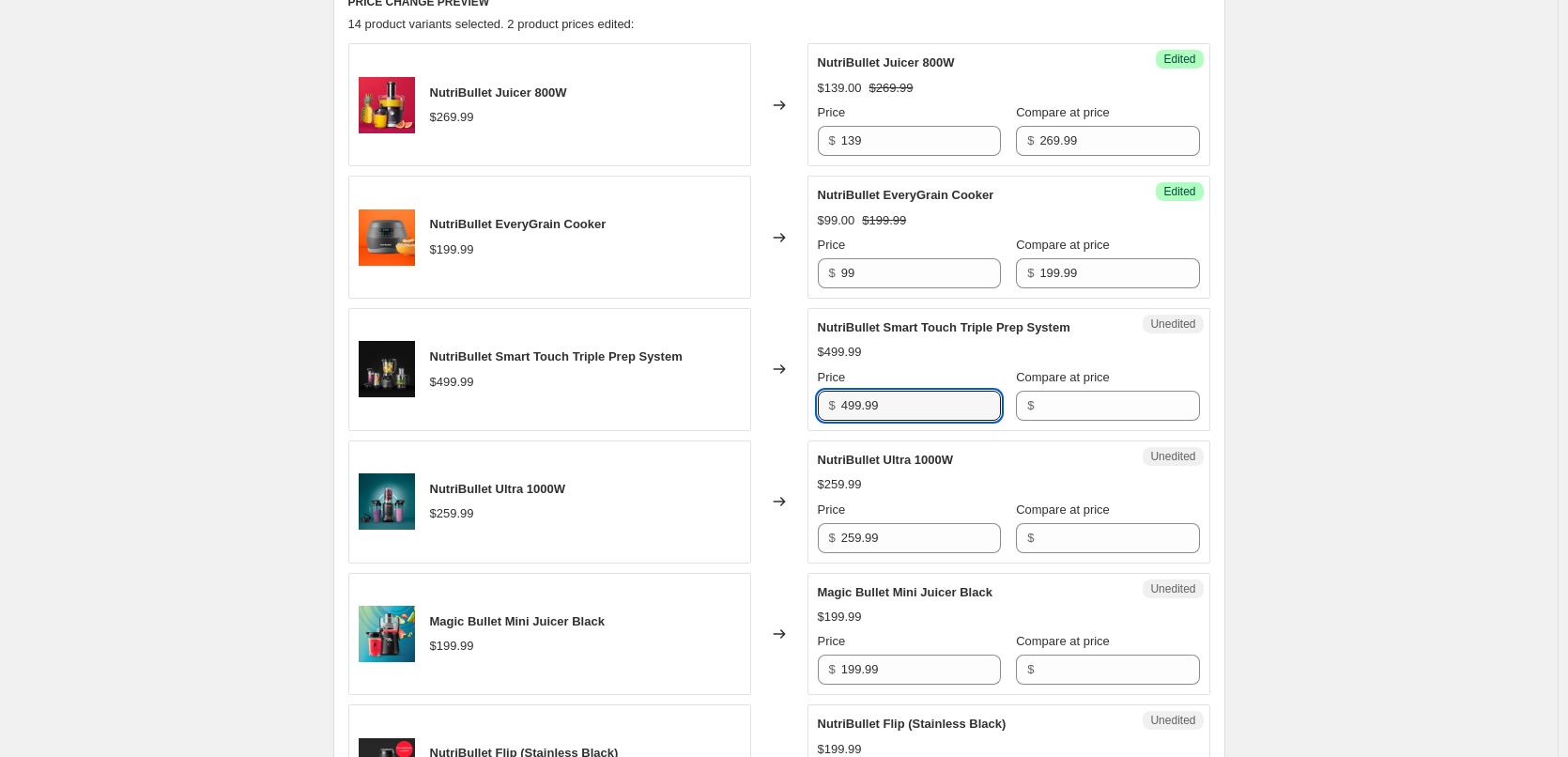
drag, startPoint x: 897, startPoint y: 402, endPoint x: 812, endPoint y: 410, distance: 85.4
click at [812, 410] on div "Unedited NutriBullet Smart Touch Triple Prep System $499.99 Price $ 499.99 Comp…" at bounding box center [1009, 369] width 403 height 123
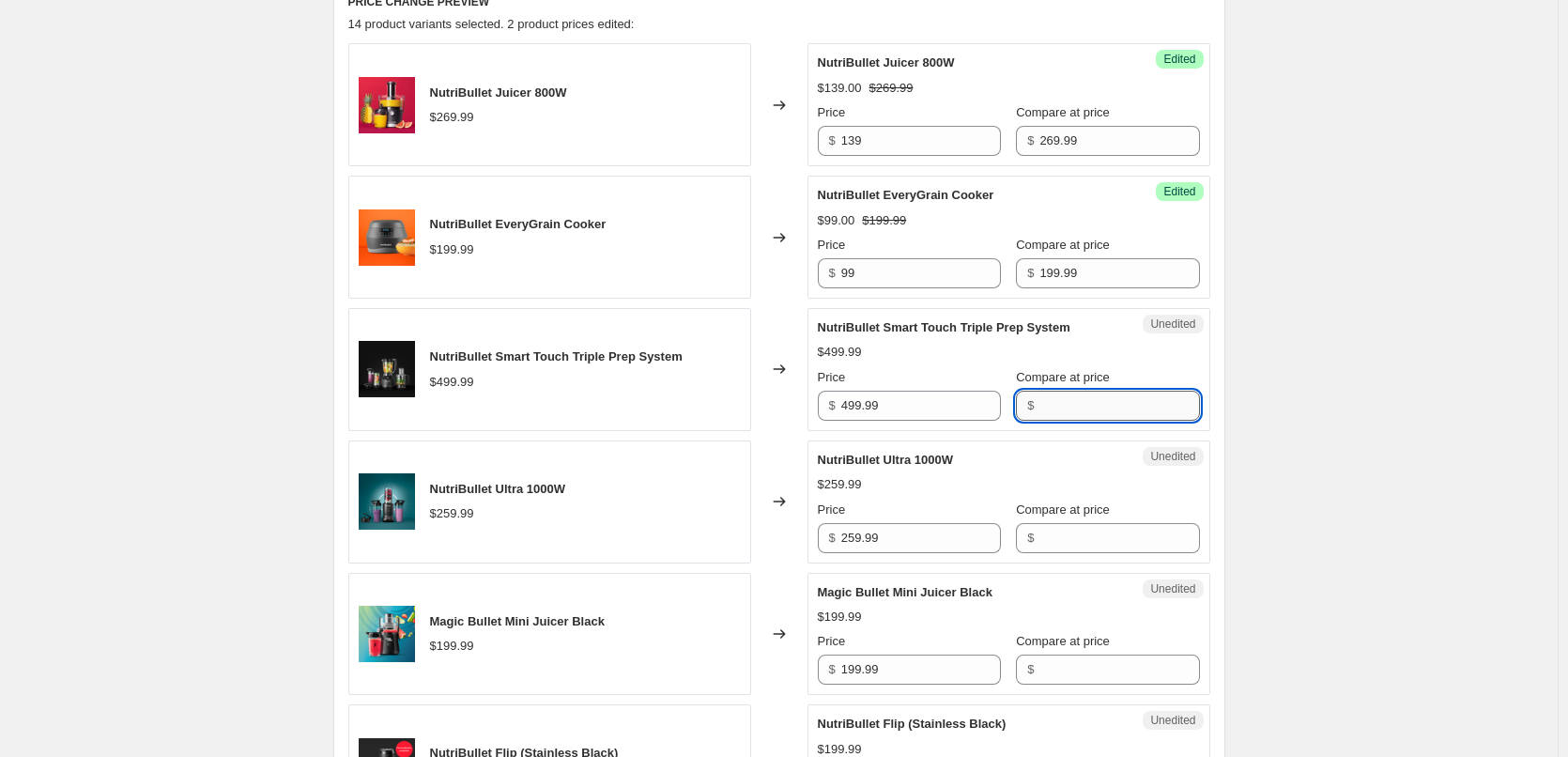
click at [1084, 408] on input "Compare at price" at bounding box center [1119, 406] width 159 height 30
paste input "499.99"
type input "499.99"
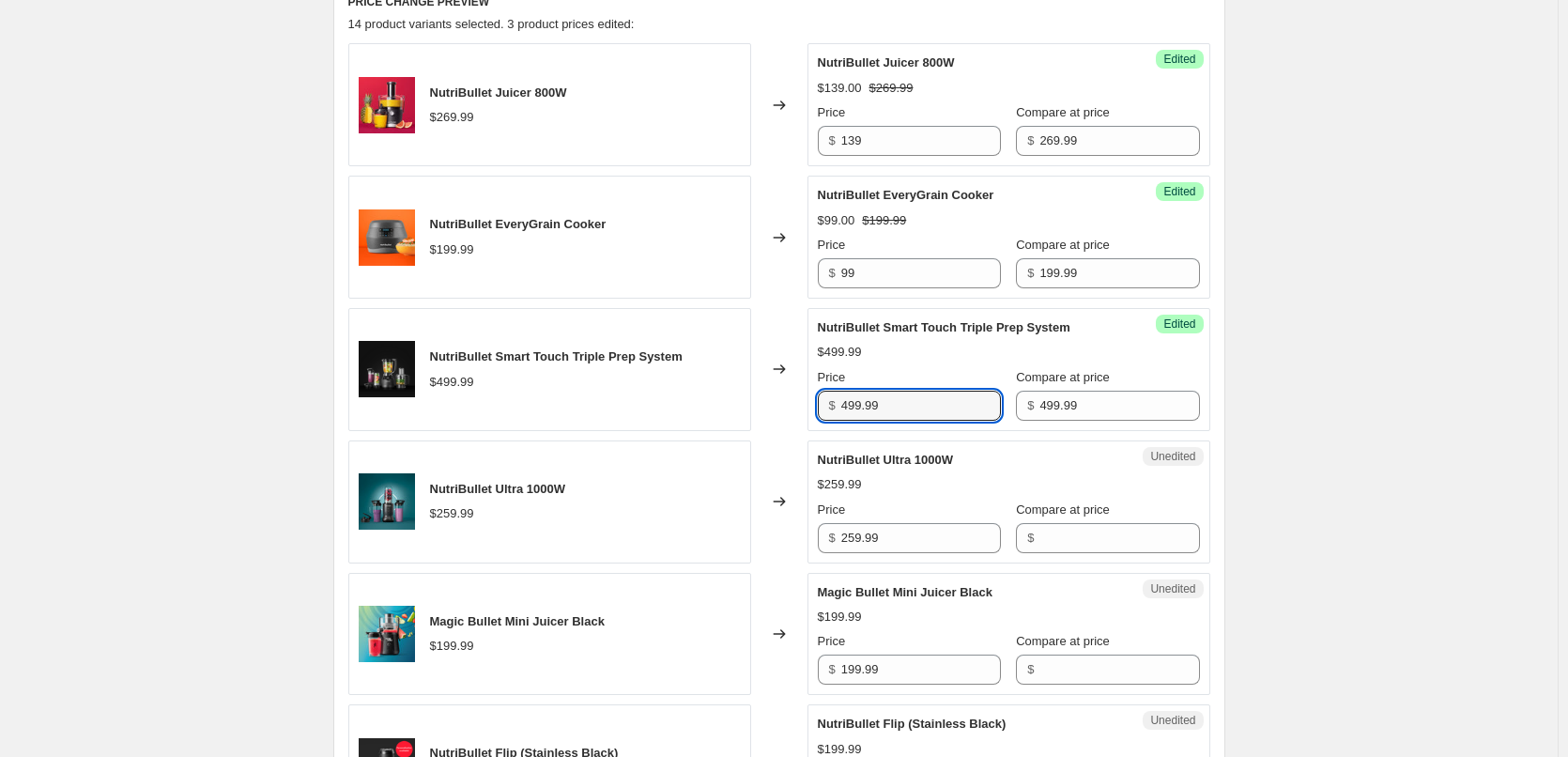
drag, startPoint x: 867, startPoint y: 410, endPoint x: 792, endPoint y: 397, distance: 76.1
click at [809, 408] on div "NutriBullet Smart Touch Triple Prep System $499.99 Changed to Success Edited Nu…" at bounding box center [779, 369] width 862 height 123
type input "249"
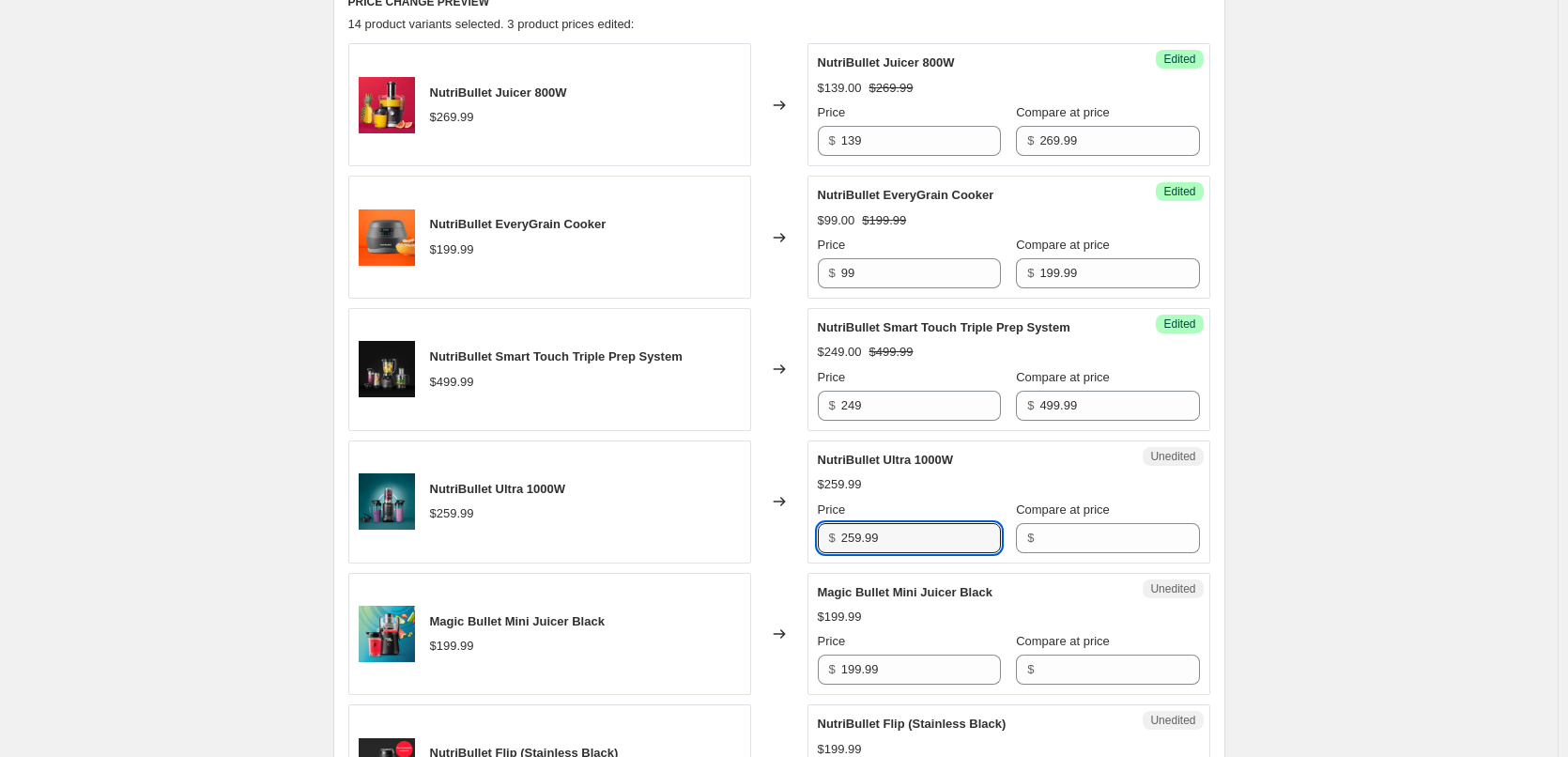
drag, startPoint x: 922, startPoint y: 536, endPoint x: 785, endPoint y: 530, distance: 137.1
click at [785, 530] on div "NutriBullet Ultra 1000W $259.99 Changed to Unedited NutriBullet Ultra 1000W $25…" at bounding box center [779, 502] width 862 height 123
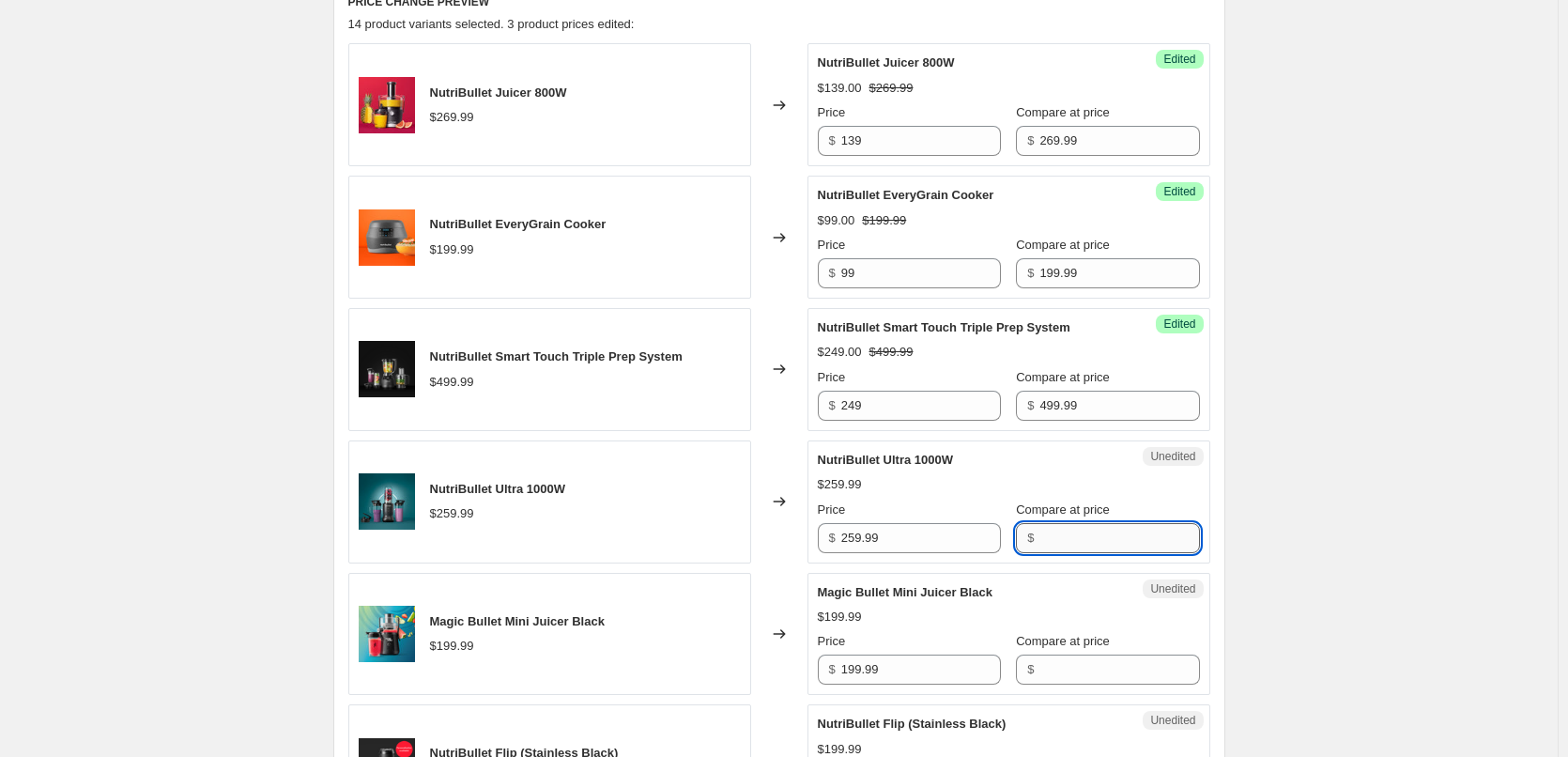
click at [1040, 547] on input "Compare at price" at bounding box center [1119, 538] width 159 height 30
paste input "259.99"
type input "259.99"
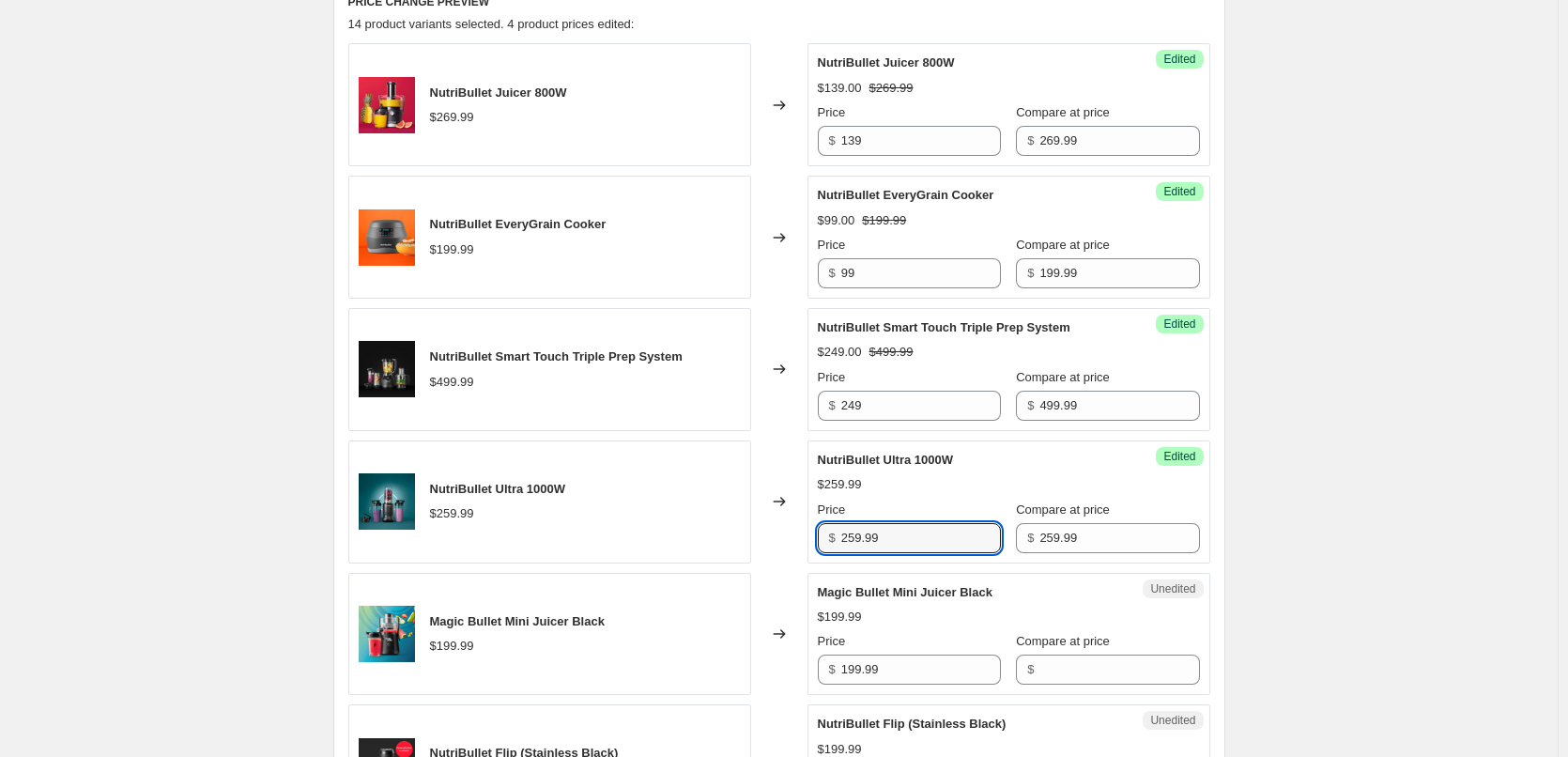
drag, startPoint x: 920, startPoint y: 539, endPoint x: 720, endPoint y: 526, distance: 200.4
click at [720, 526] on div "NutriBullet Ultra 1000W $259.99 Changed to Success Edited NutriBullet Ultra 100…" at bounding box center [779, 502] width 862 height 123
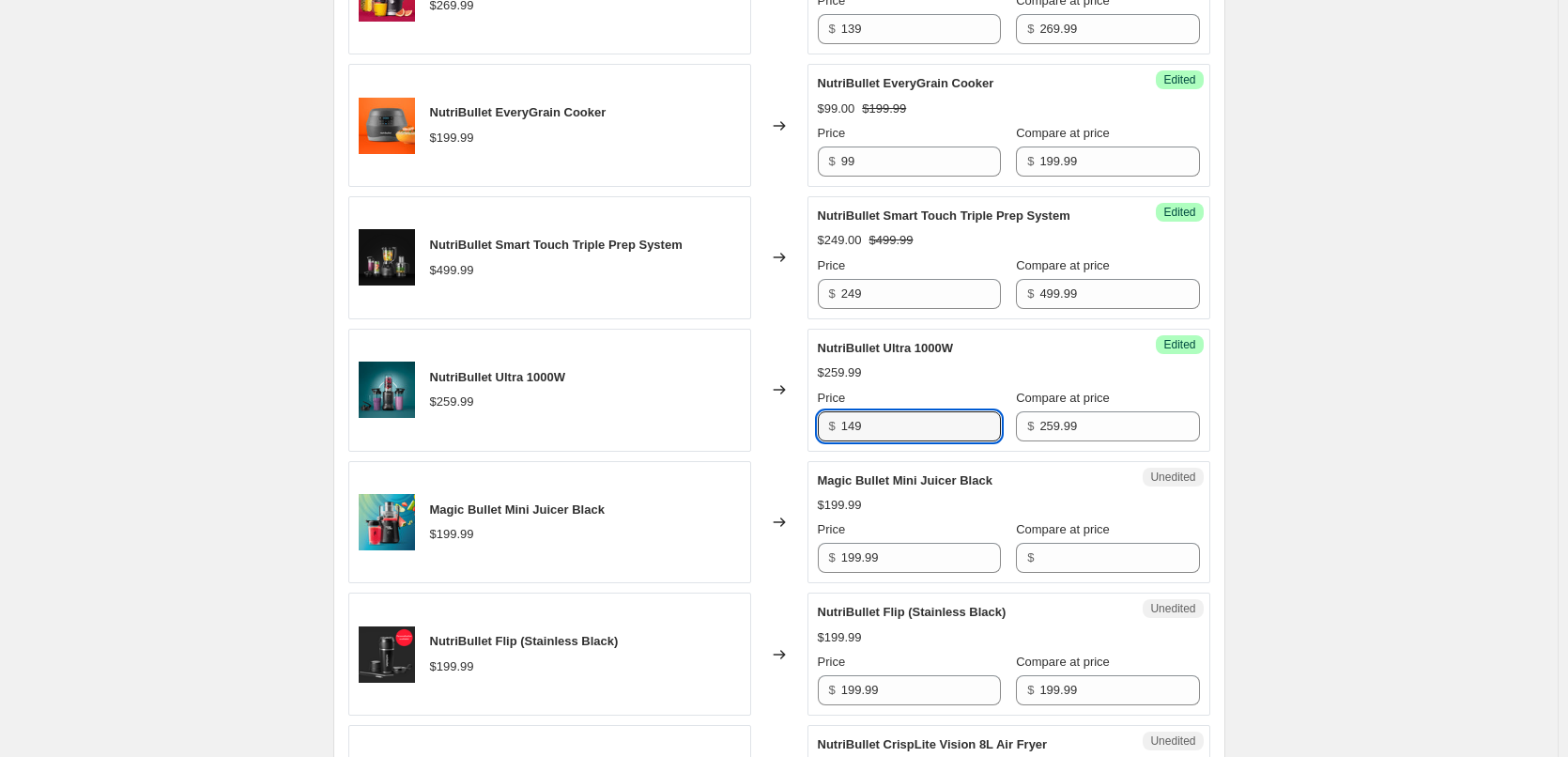
scroll to position [939, 0]
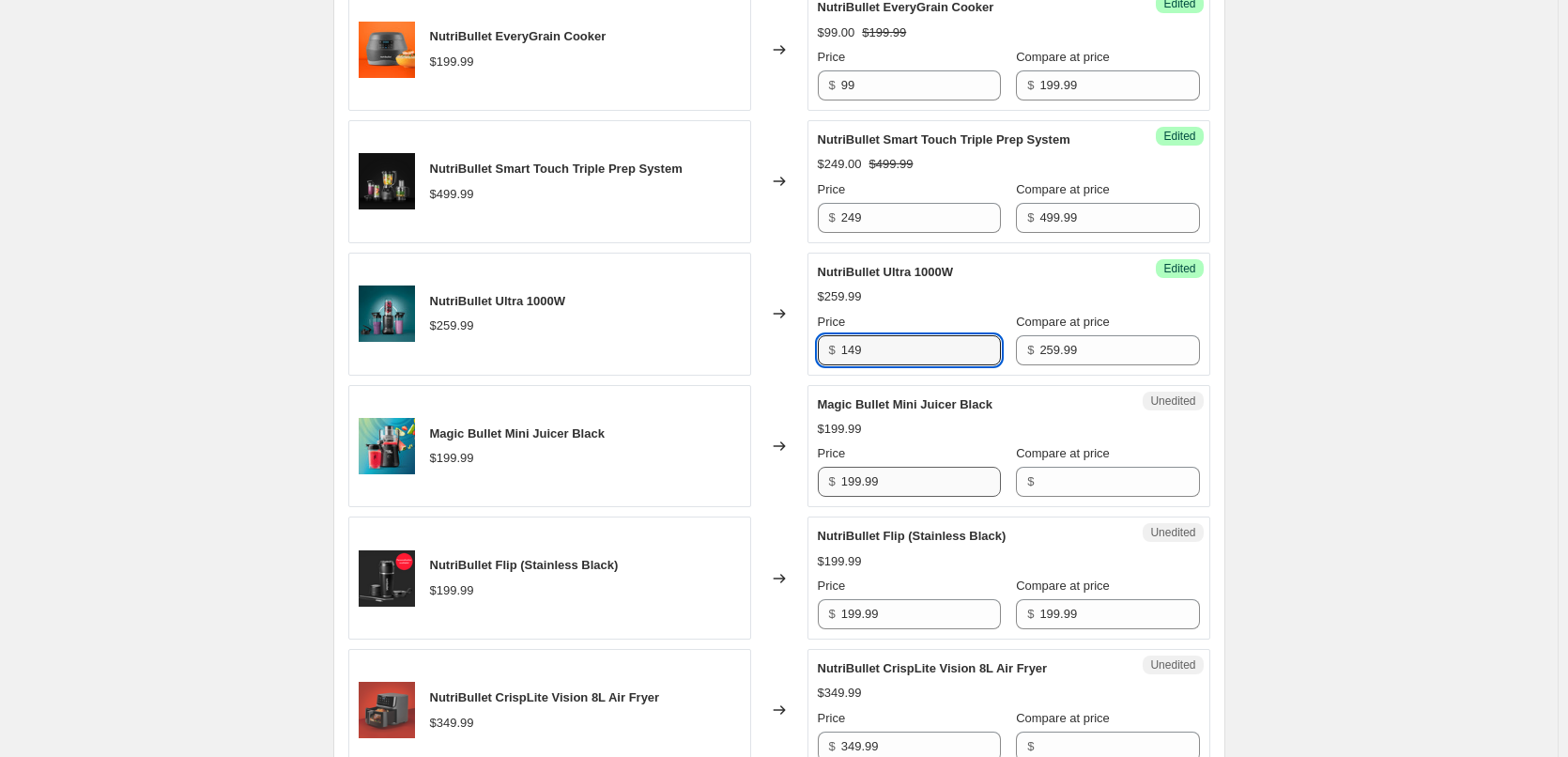
type input "149"
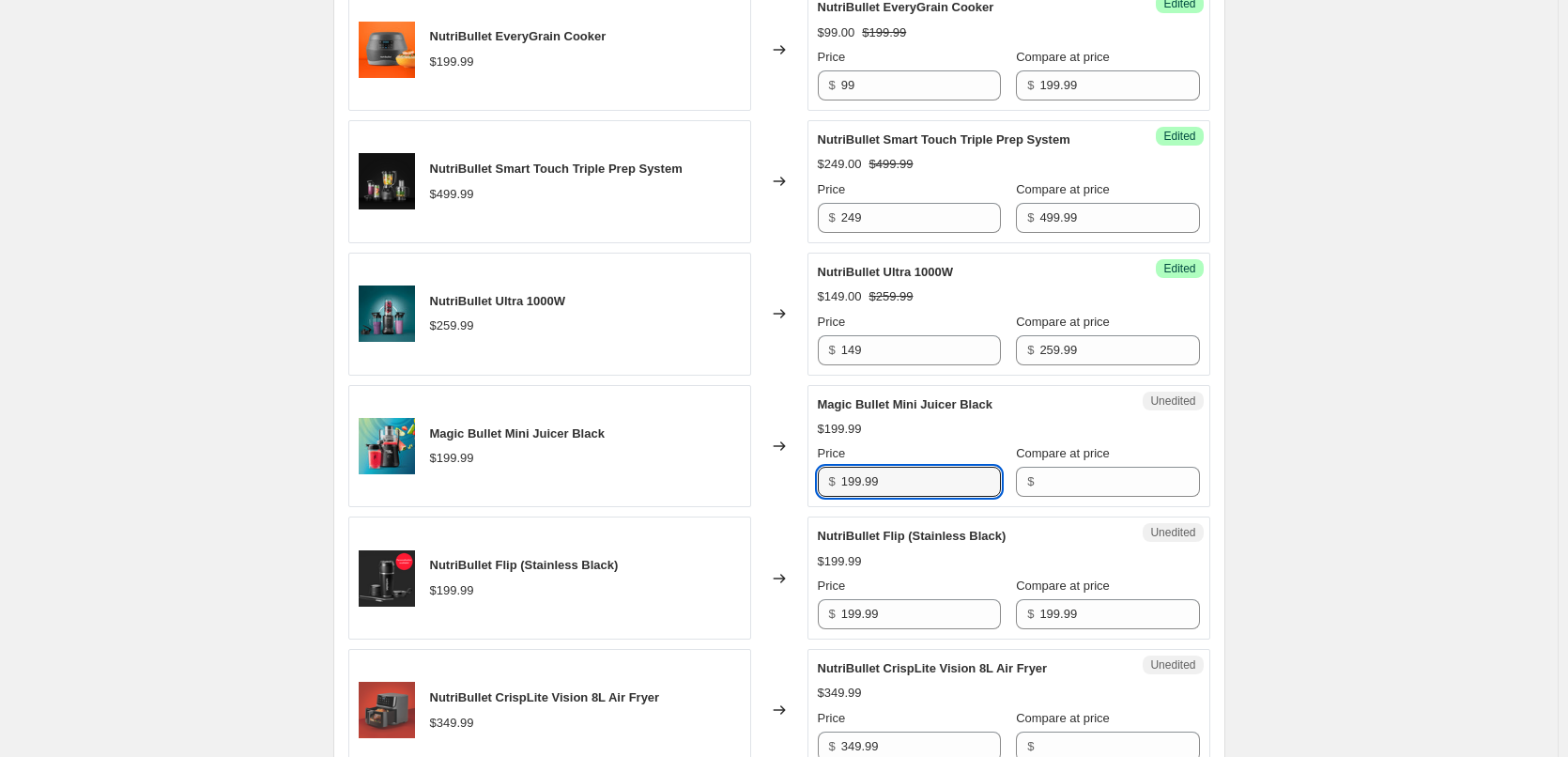
drag, startPoint x: 891, startPoint y: 487, endPoint x: 780, endPoint y: 494, distance: 111.2
click at [780, 494] on div "Magic Bullet Mini Juicer Black $199.99 Changed to Unedited Magic Bullet Mini Ju…" at bounding box center [779, 446] width 862 height 123
click at [1065, 477] on input "Compare at price" at bounding box center [1119, 482] width 159 height 30
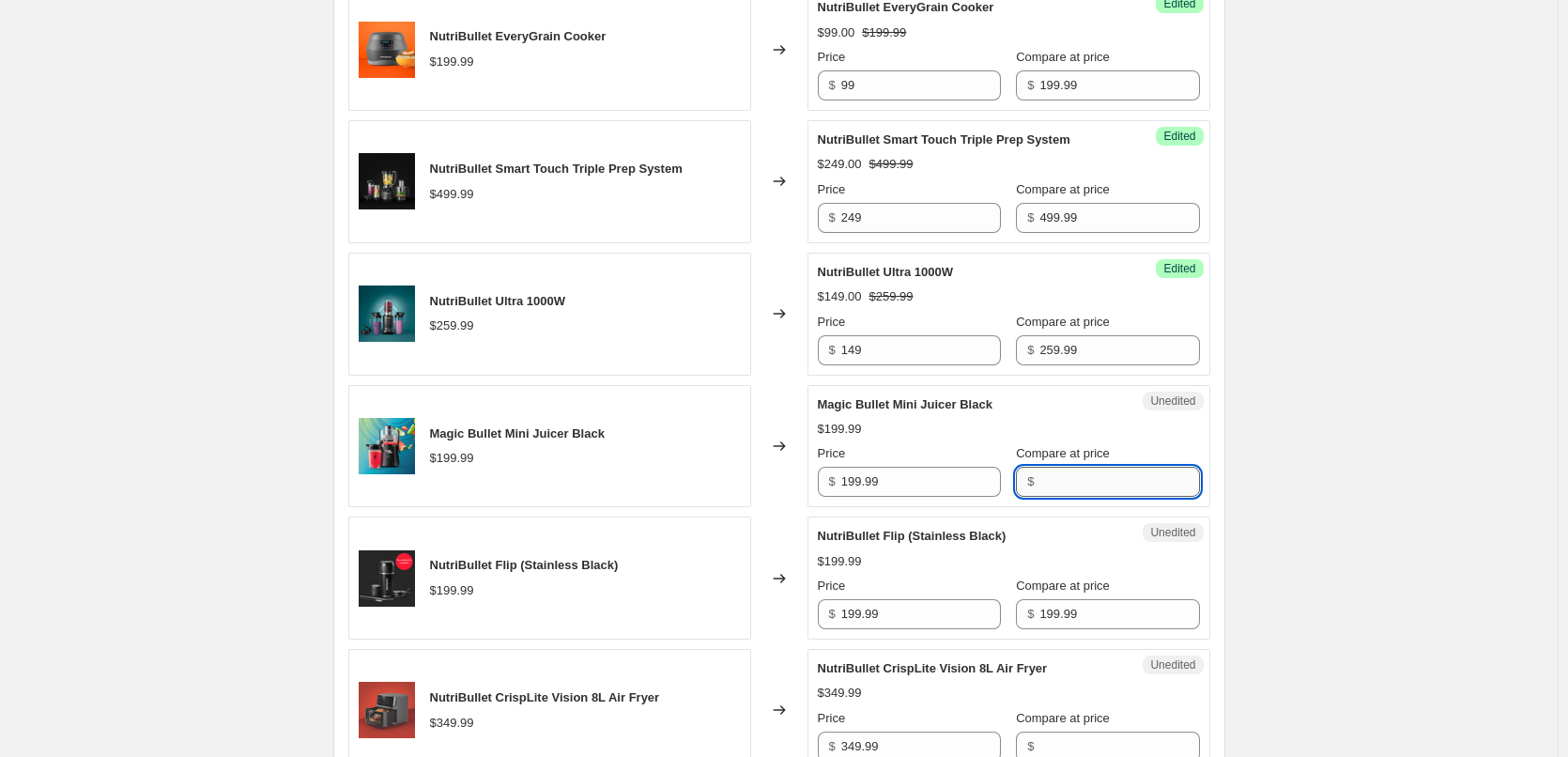
paste input "199.99"
type input "199.99"
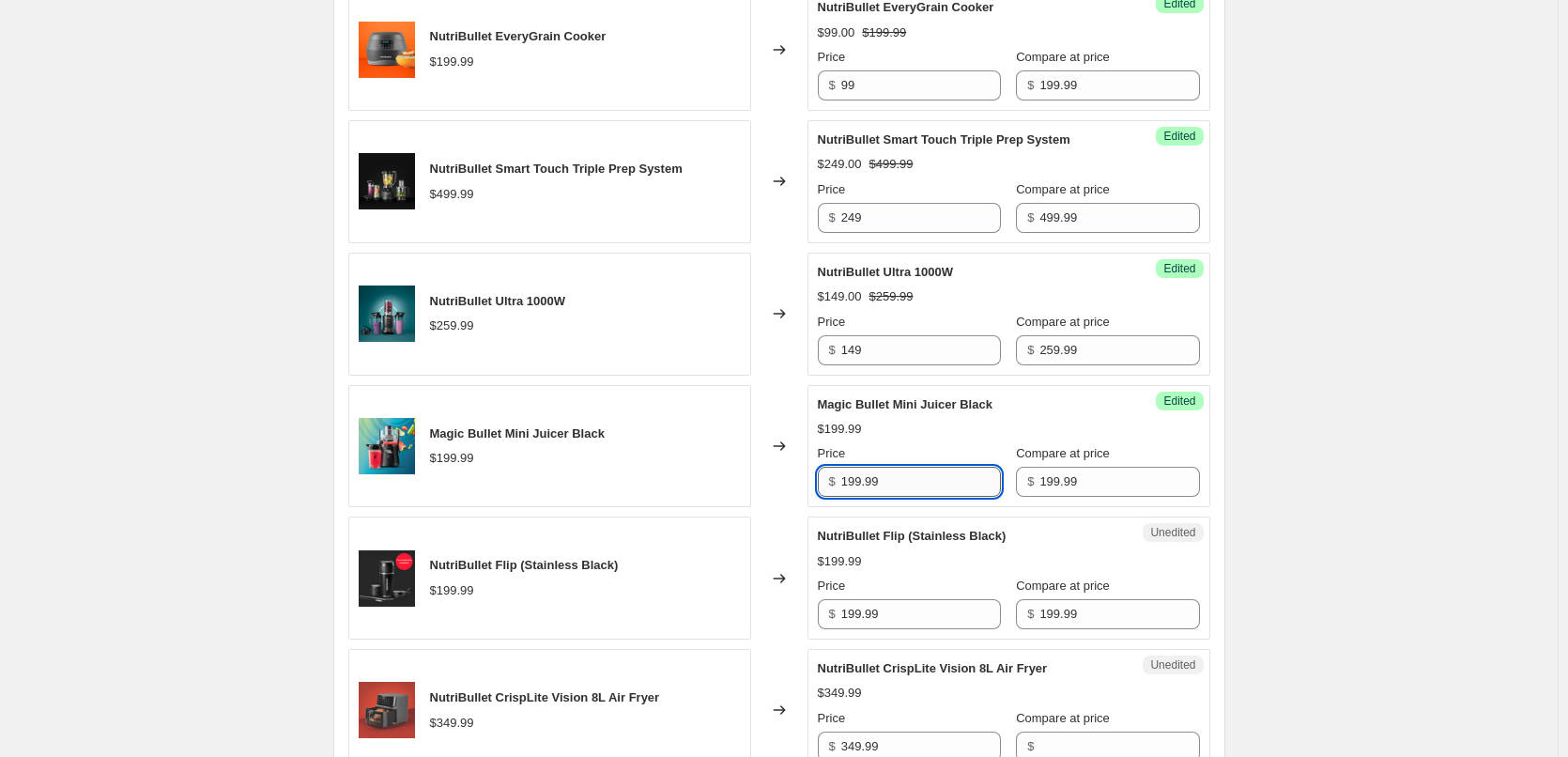
drag, startPoint x: 916, startPoint y: 495, endPoint x: 886, endPoint y: 486, distance: 31.3
click at [916, 495] on input "199.99" at bounding box center [921, 482] width 159 height 30
drag, startPoint x: 890, startPoint y: 481, endPoint x: 826, endPoint y: 479, distance: 64.0
click at [826, 479] on div "$ 199.99" at bounding box center [909, 482] width 183 height 30
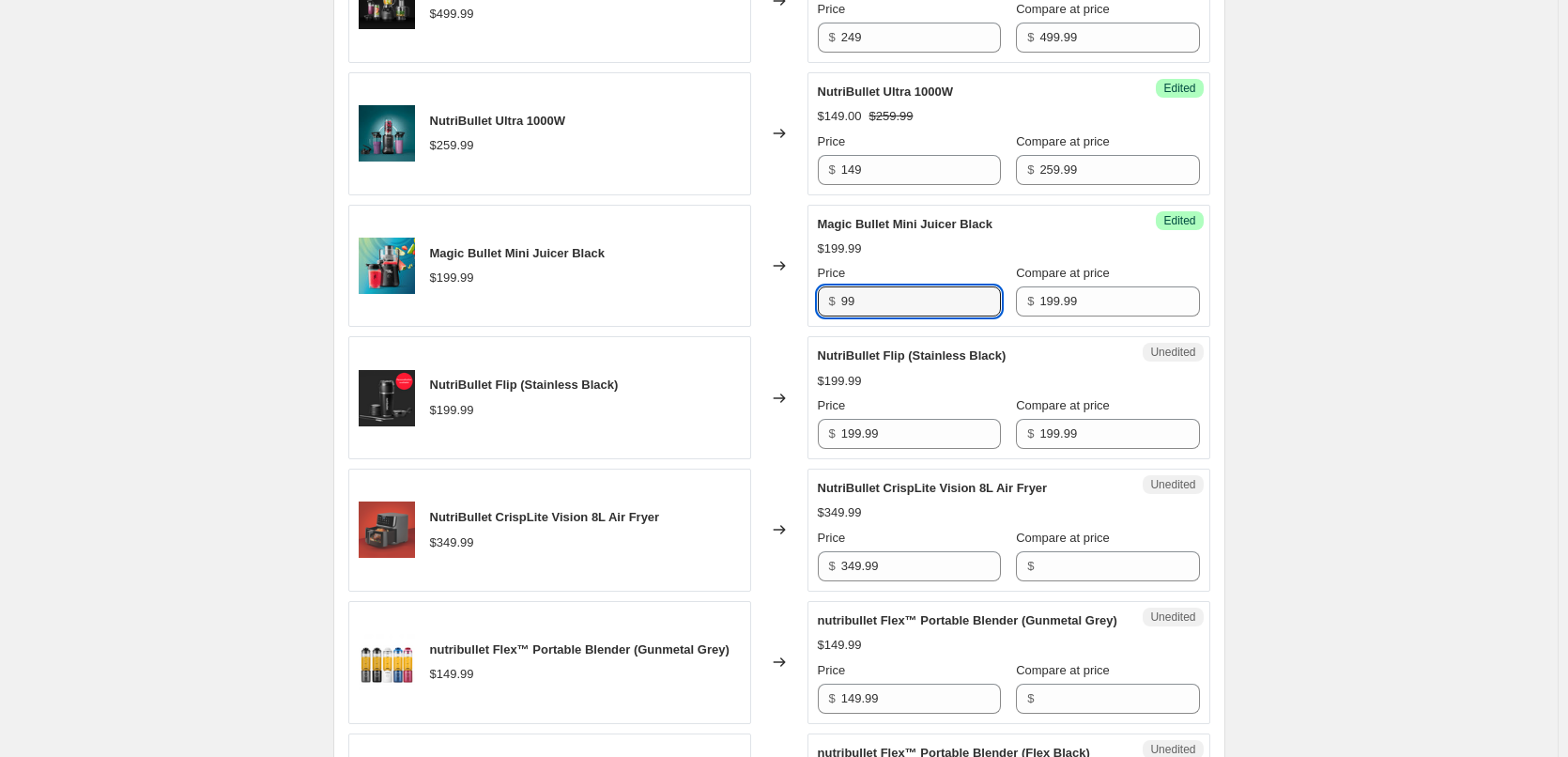
scroll to position [1127, 0]
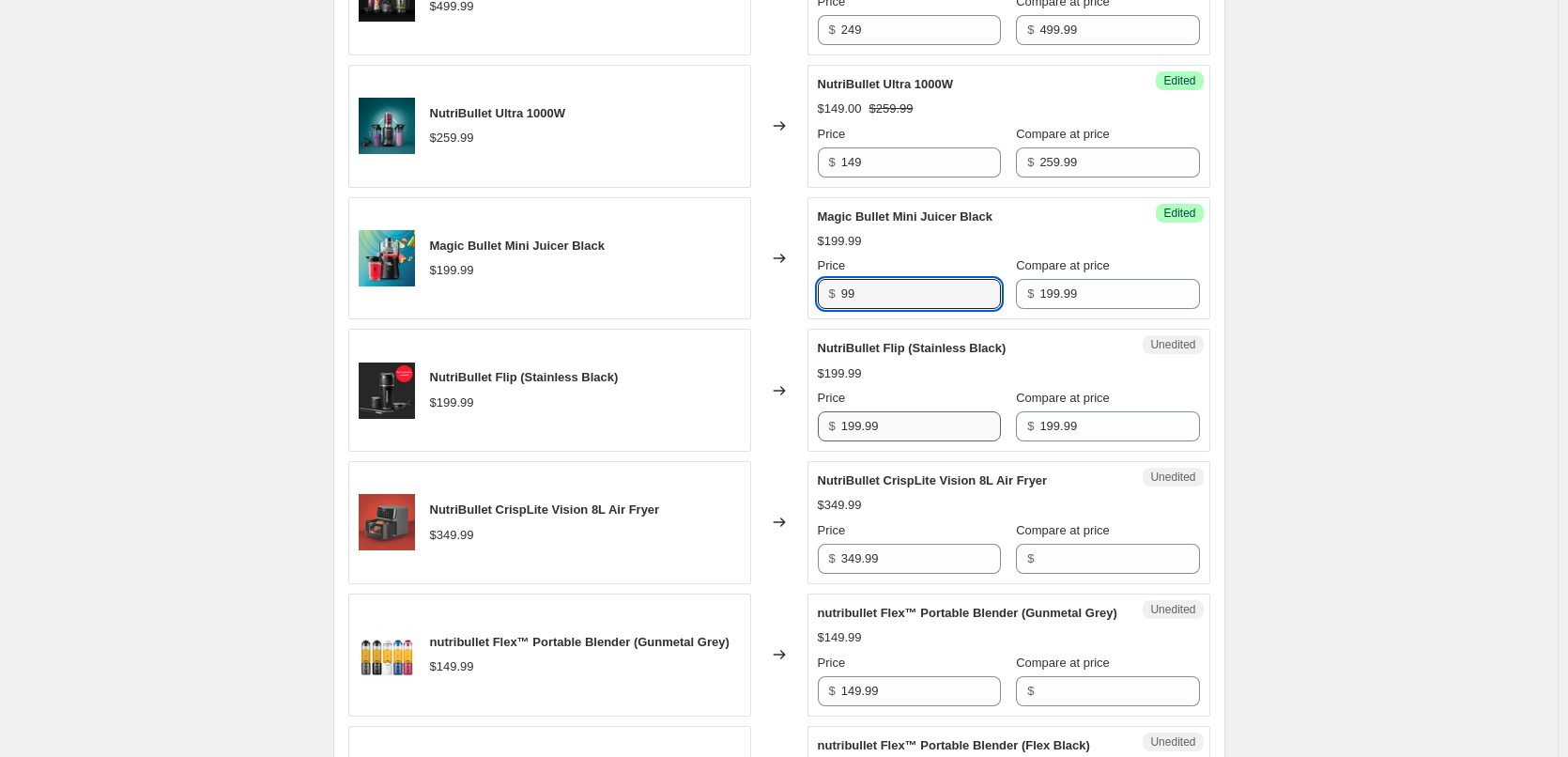
type input "99"
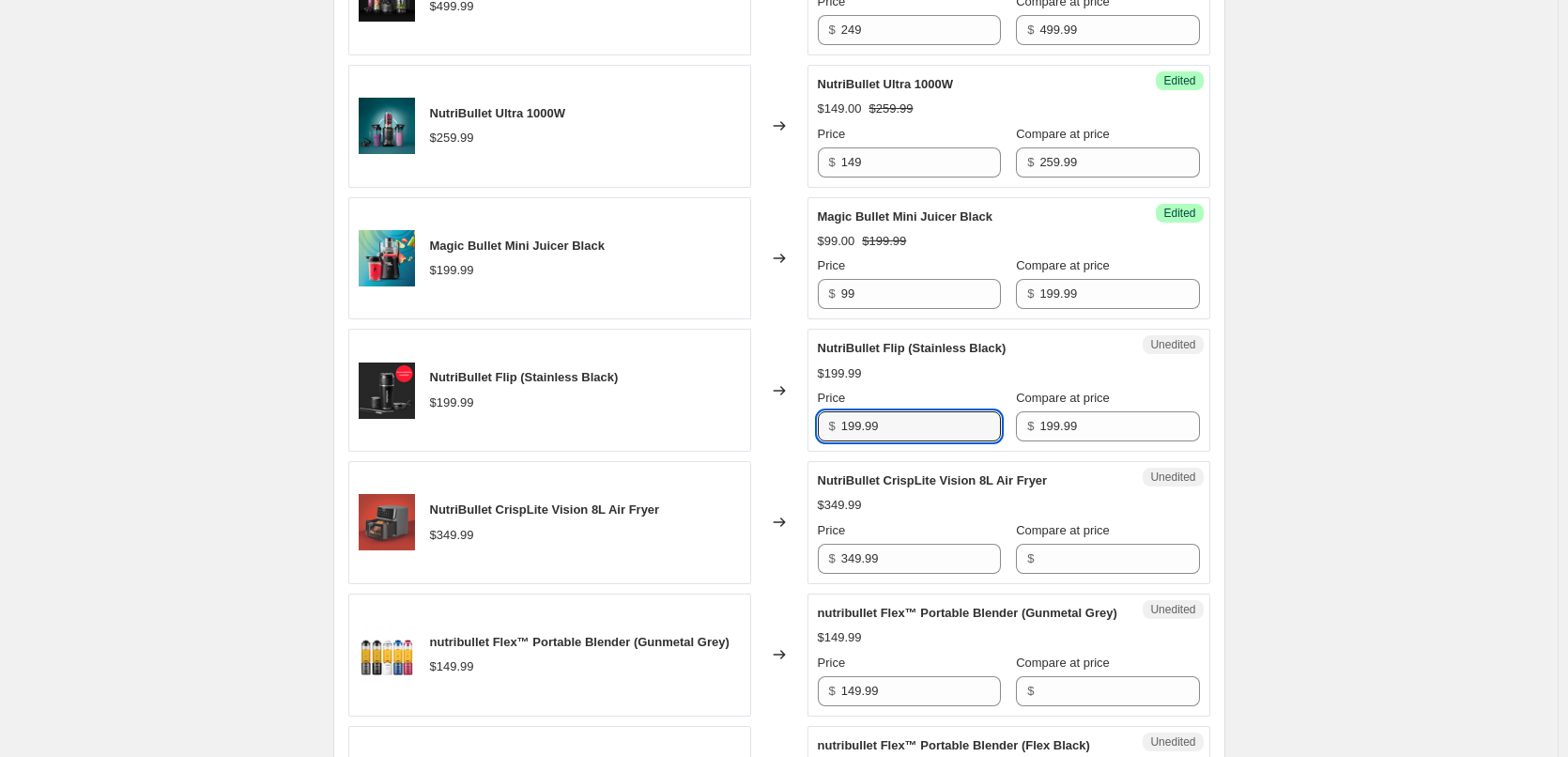
drag, startPoint x: 888, startPoint y: 426, endPoint x: 791, endPoint y: 430, distance: 97.1
click at [791, 430] on div "NutriBullet Flip (Stainless Black) $199.99 Changed to Unedited NutriBullet Flip…" at bounding box center [779, 390] width 862 height 123
type input "99"
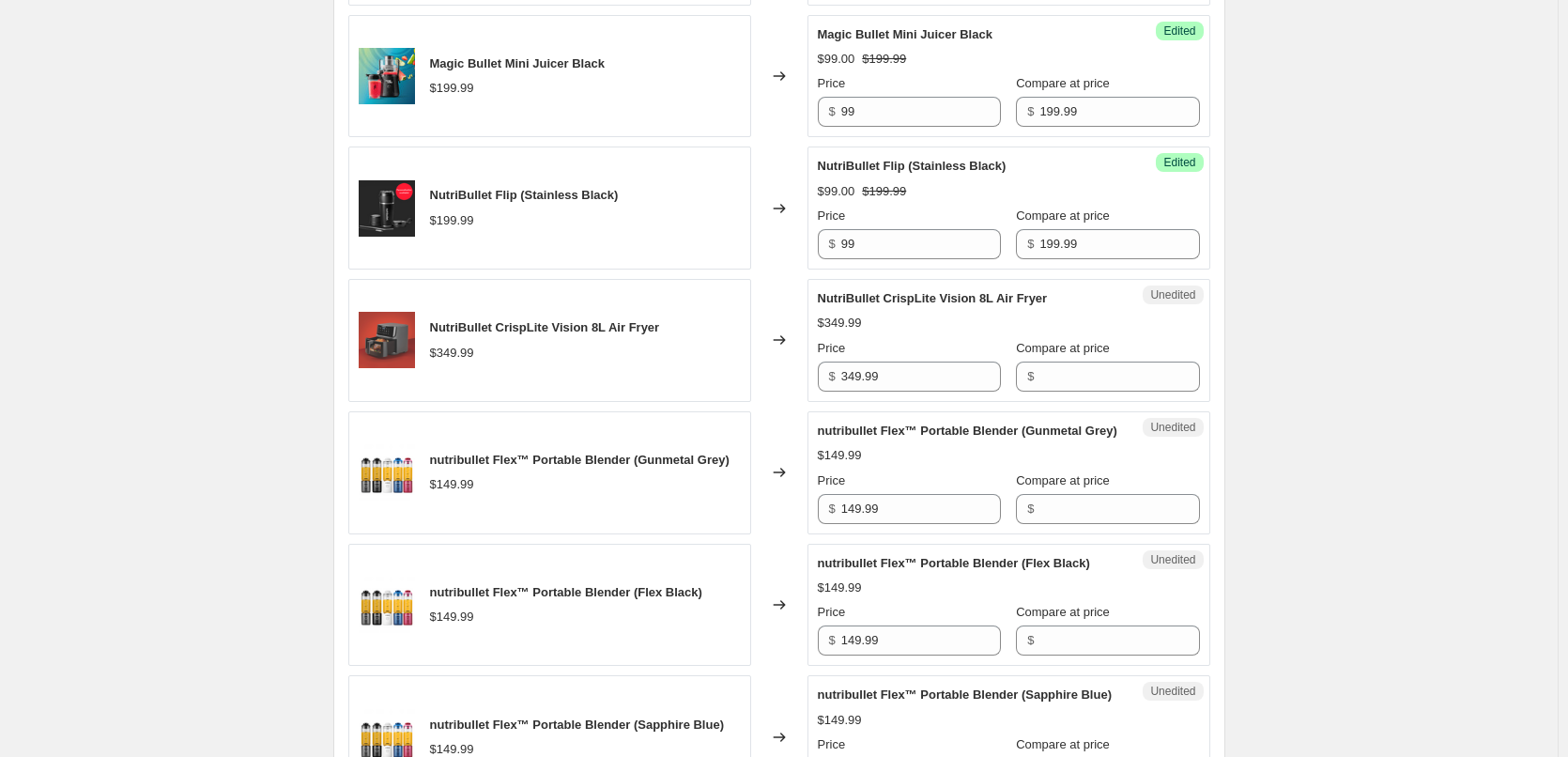
scroll to position [1315, 0]
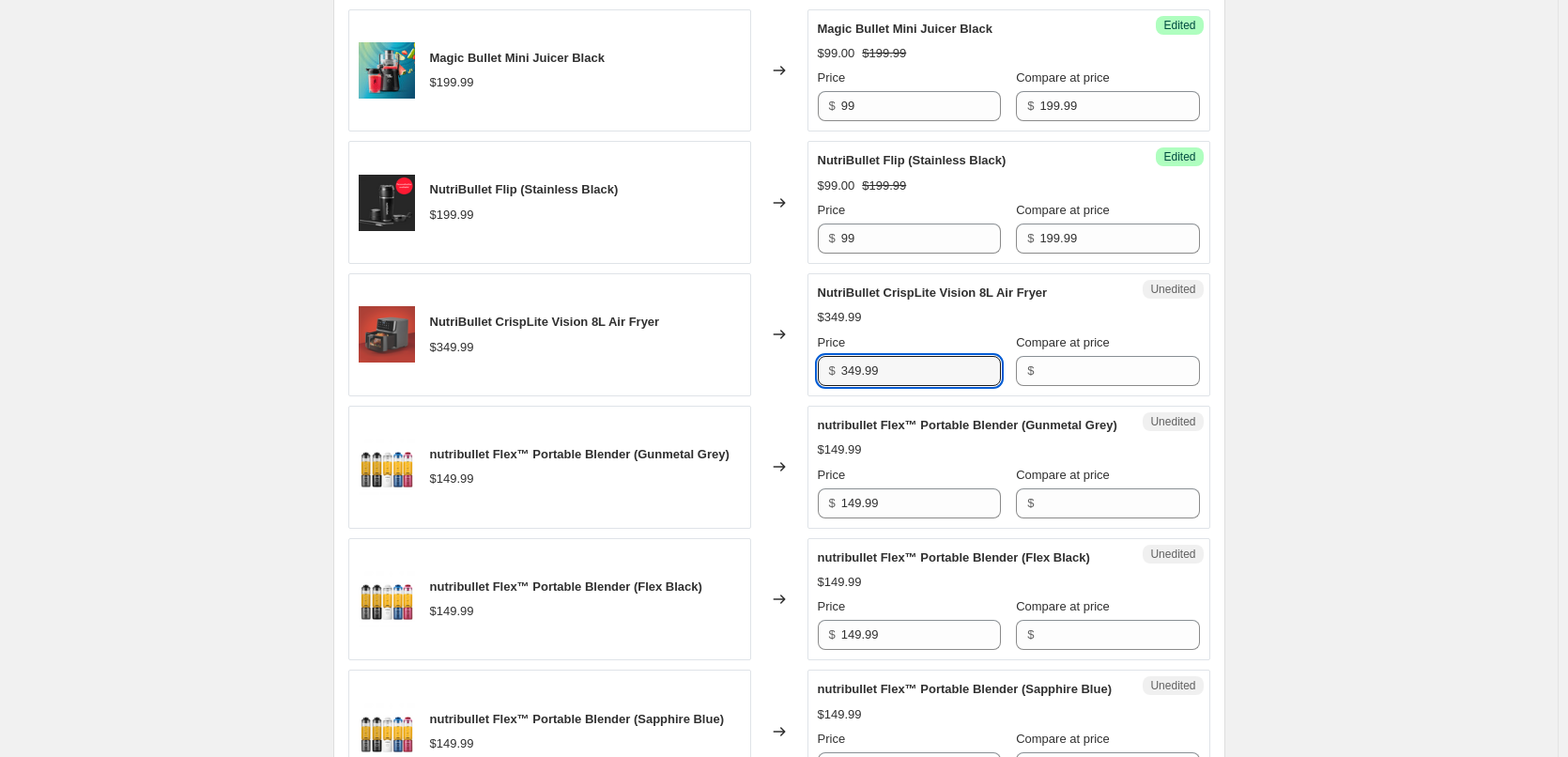
drag, startPoint x: 899, startPoint y: 366, endPoint x: 816, endPoint y: 371, distance: 83.2
click at [816, 371] on div "Unedited NutriBullet CrispLite Vision 8L Air Fryer $349.99 Price $ 349.99 Compa…" at bounding box center [1009, 335] width 403 height 123
click at [1101, 375] on input "Compare at price" at bounding box center [1119, 371] width 159 height 30
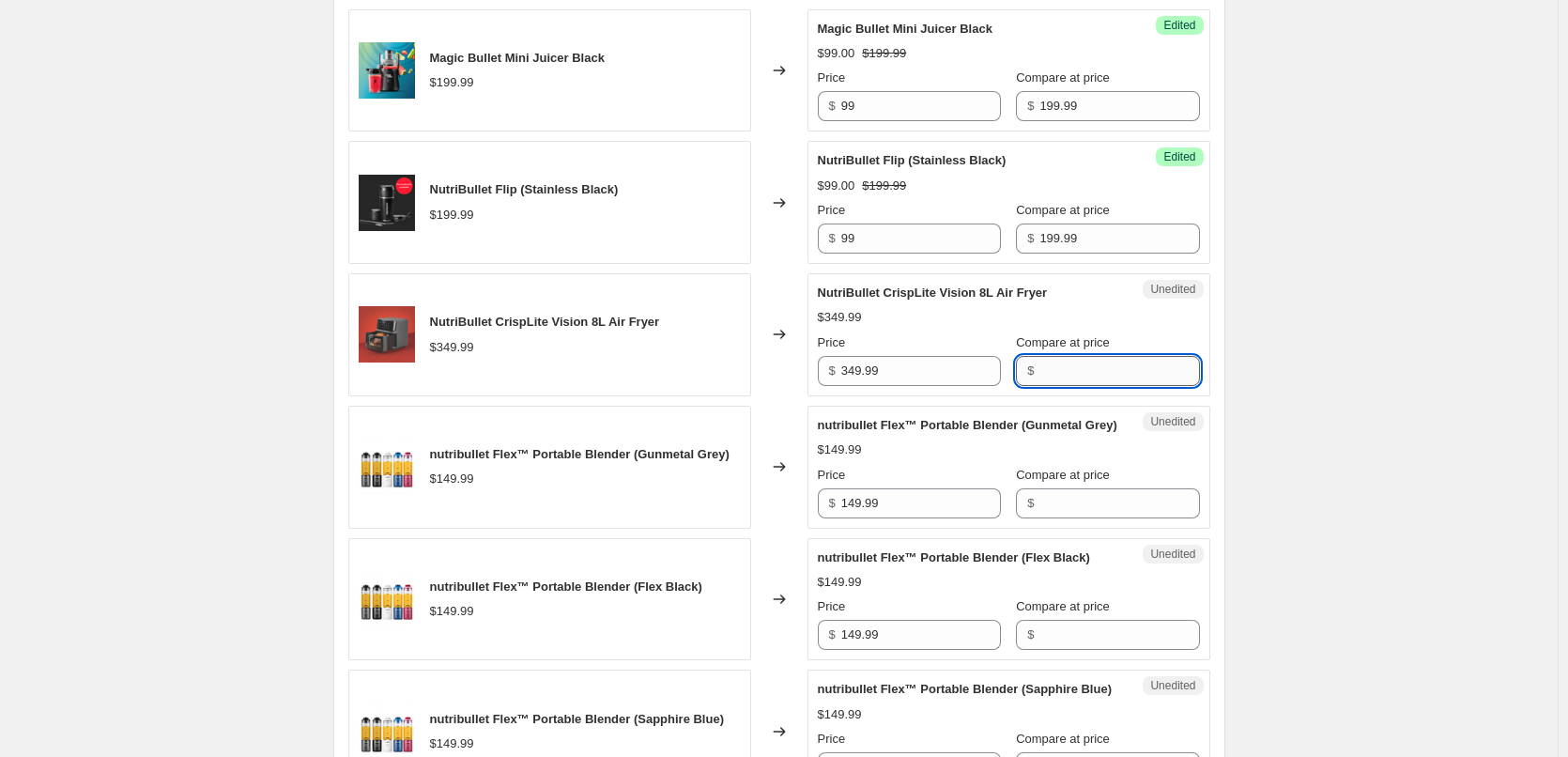
paste input "349.99"
type input "349.99"
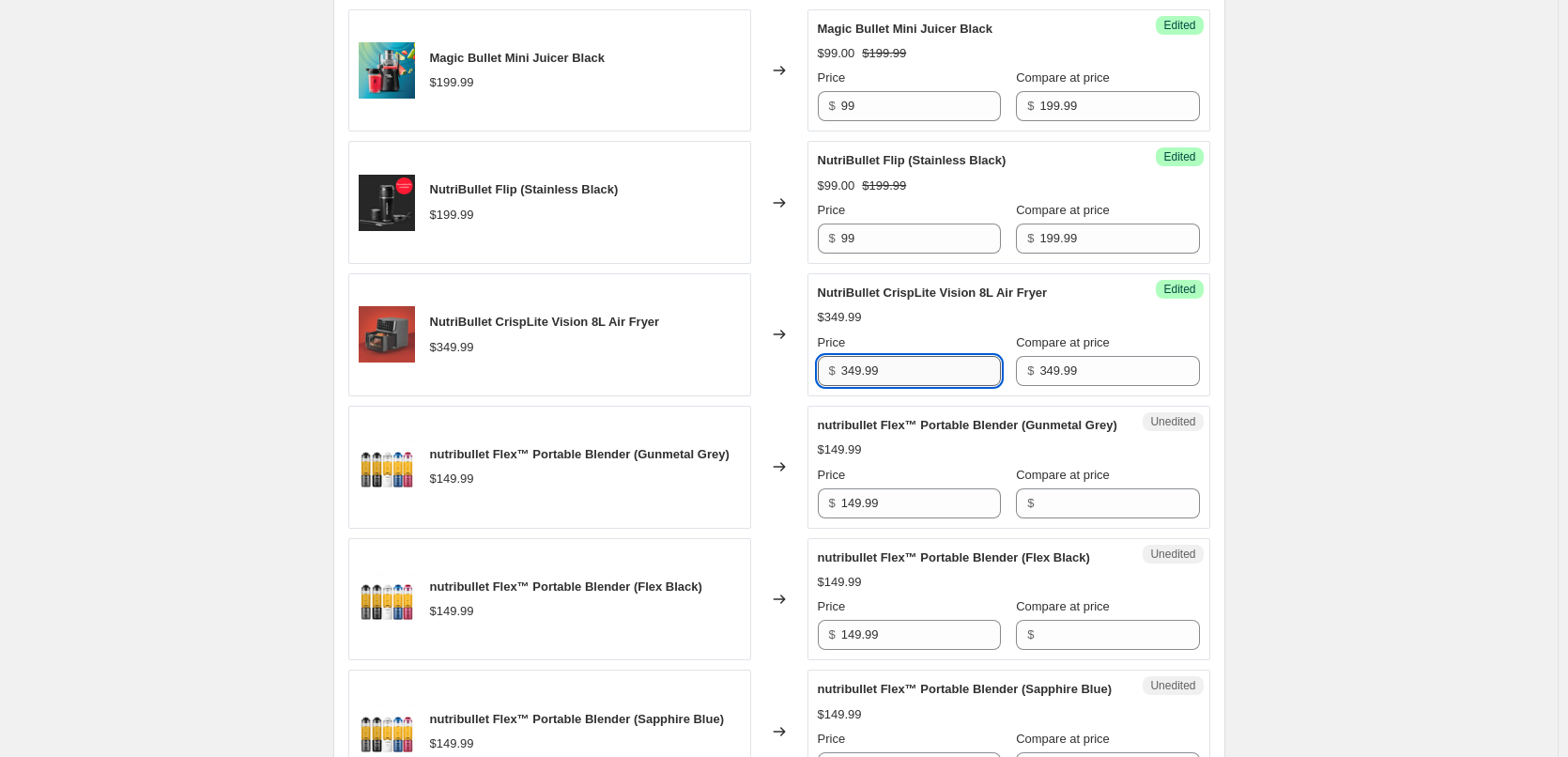
click at [919, 381] on input "349.99" at bounding box center [921, 371] width 159 height 30
drag, startPoint x: 904, startPoint y: 375, endPoint x: 767, endPoint y: 371, distance: 137.1
click at [769, 370] on div "NutriBullet CrispLite Vision 8L Air Fryer $349.99 Changed to Success Edited Nut…" at bounding box center [779, 335] width 862 height 123
type input "159"
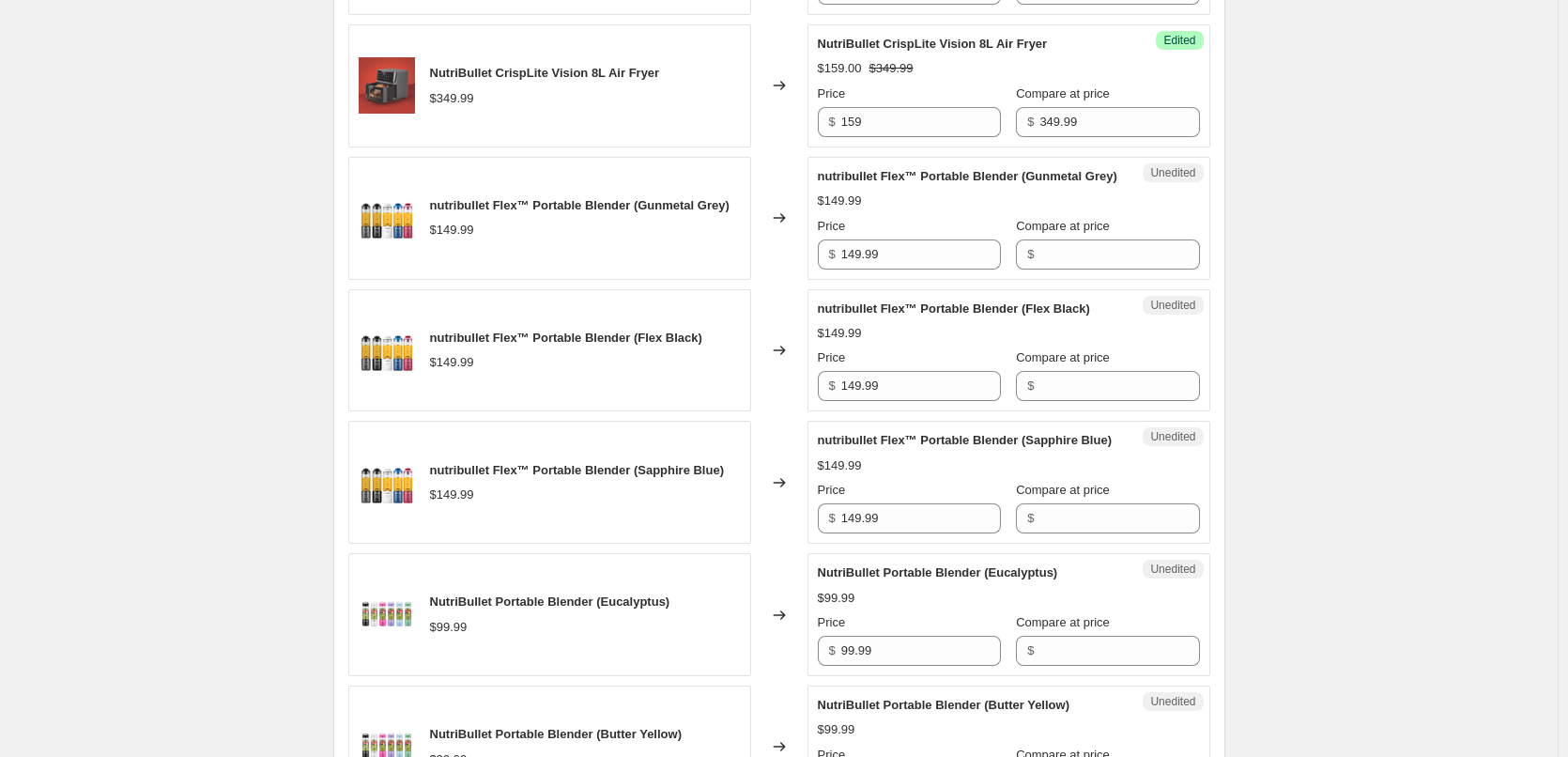
scroll to position [1597, 0]
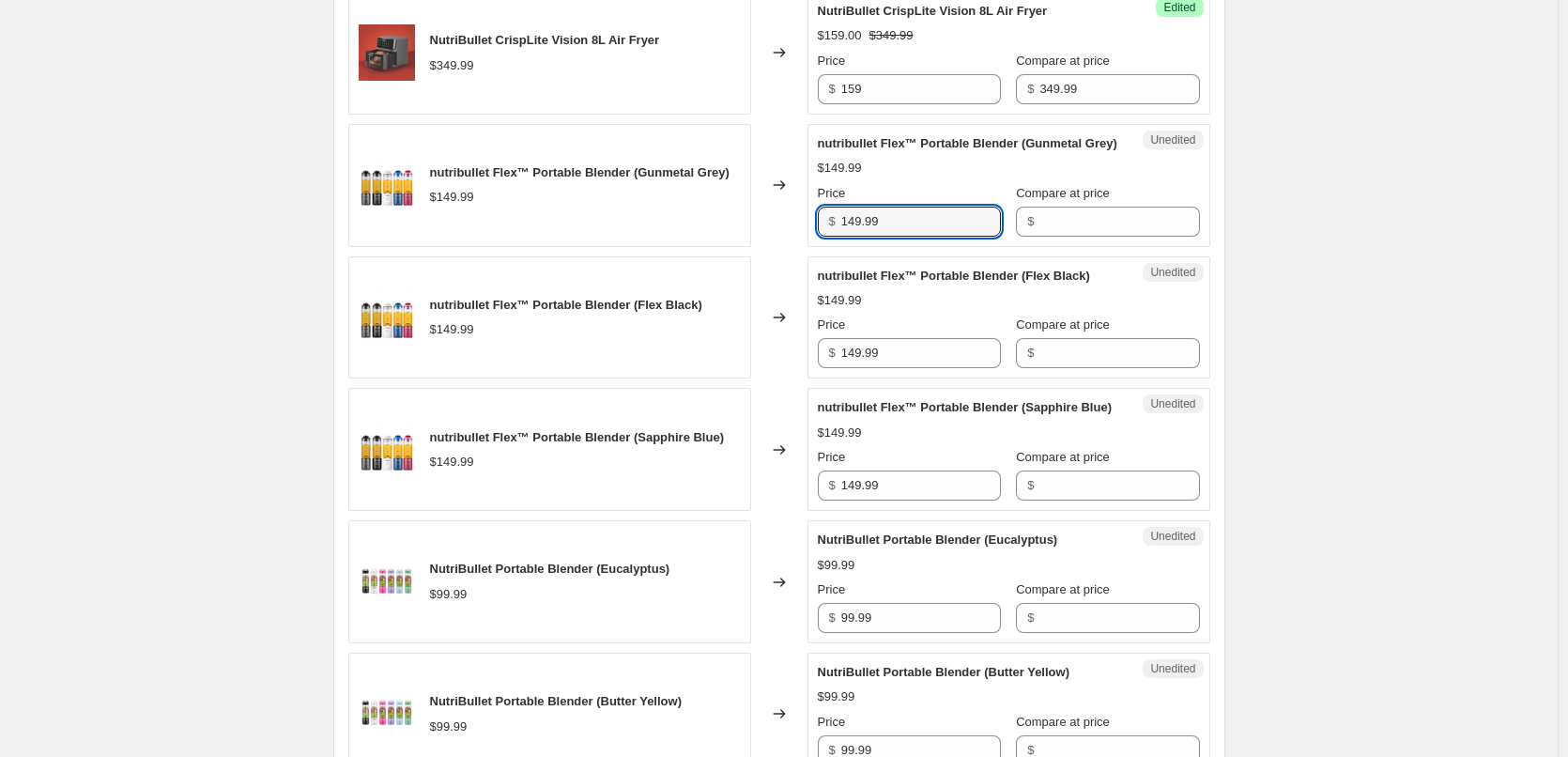
drag, startPoint x: 888, startPoint y: 244, endPoint x: 777, endPoint y: 244, distance: 111.0
click at [783, 244] on div "nutribullet Flex™ Portable Blender (Gunmetal Grey) $149.99 Changed to Unedited …" at bounding box center [779, 185] width 862 height 123
click at [1059, 237] on input "Compare at price" at bounding box center [1119, 222] width 159 height 30
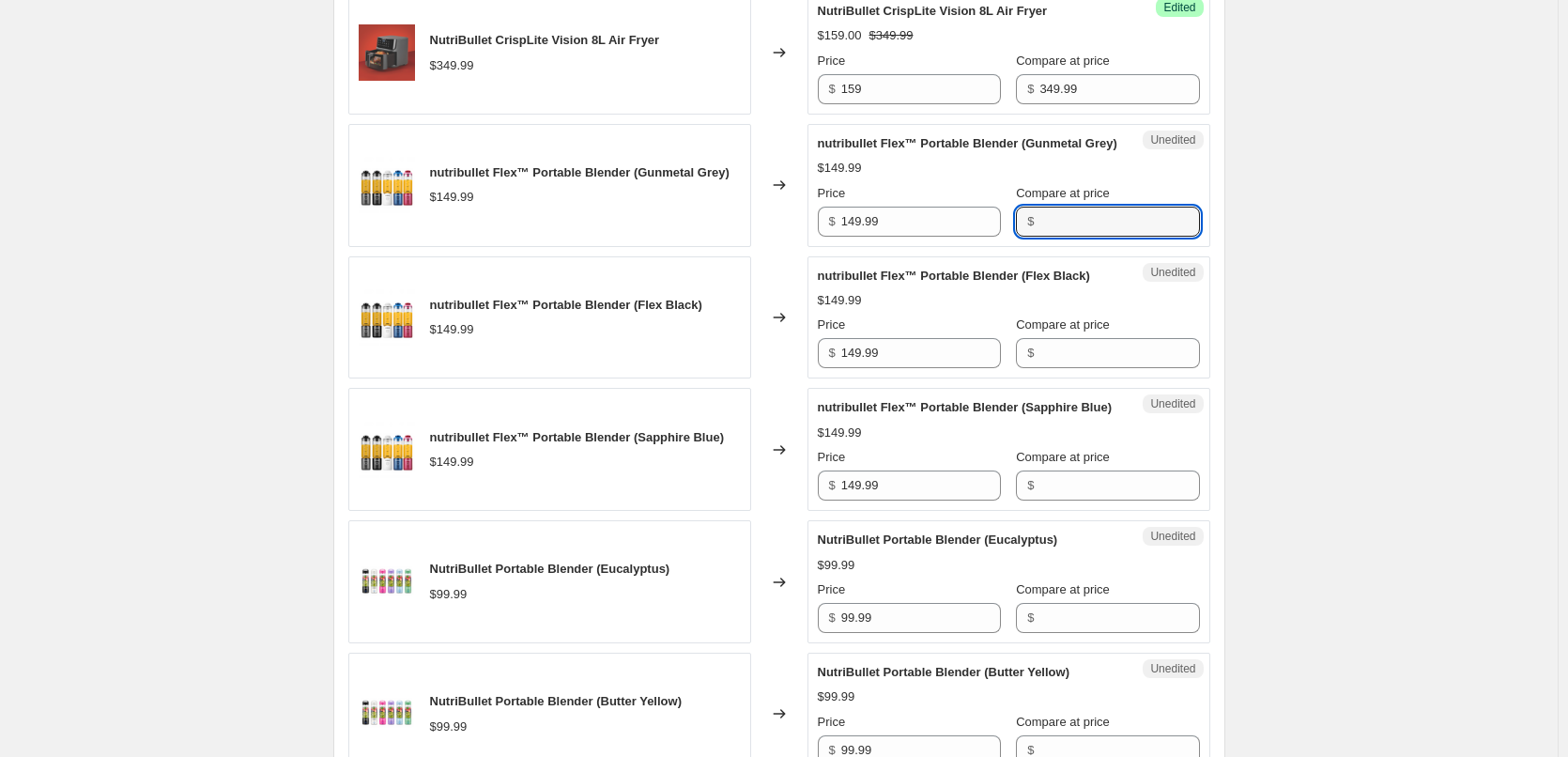
paste input "149.99"
type input "149.99"
click at [1049, 368] on input "Compare at price" at bounding box center [1119, 353] width 159 height 30
paste input "149.99"
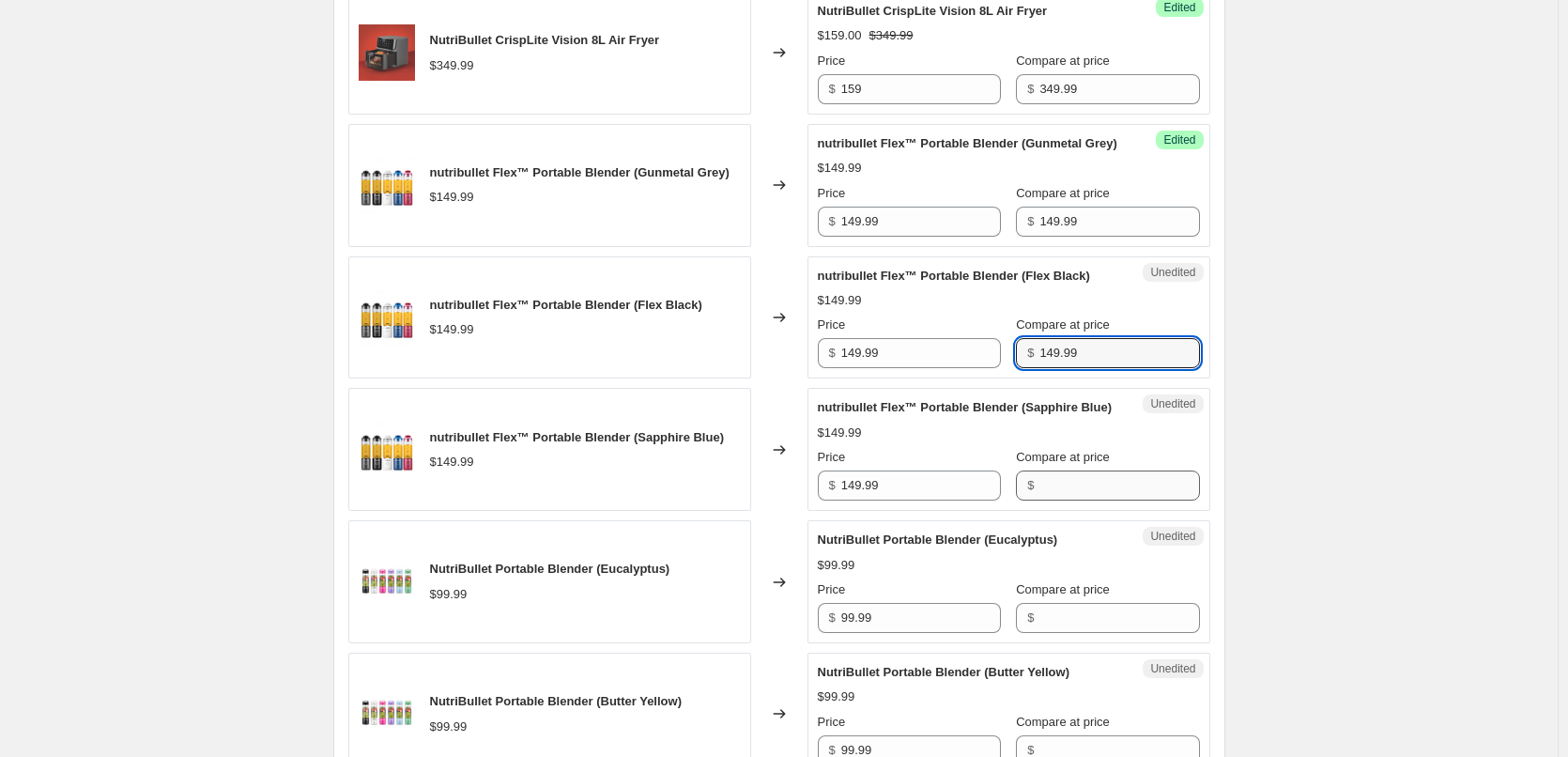
type input "149.99"
click at [1083, 500] on input "Compare at price" at bounding box center [1119, 486] width 159 height 30
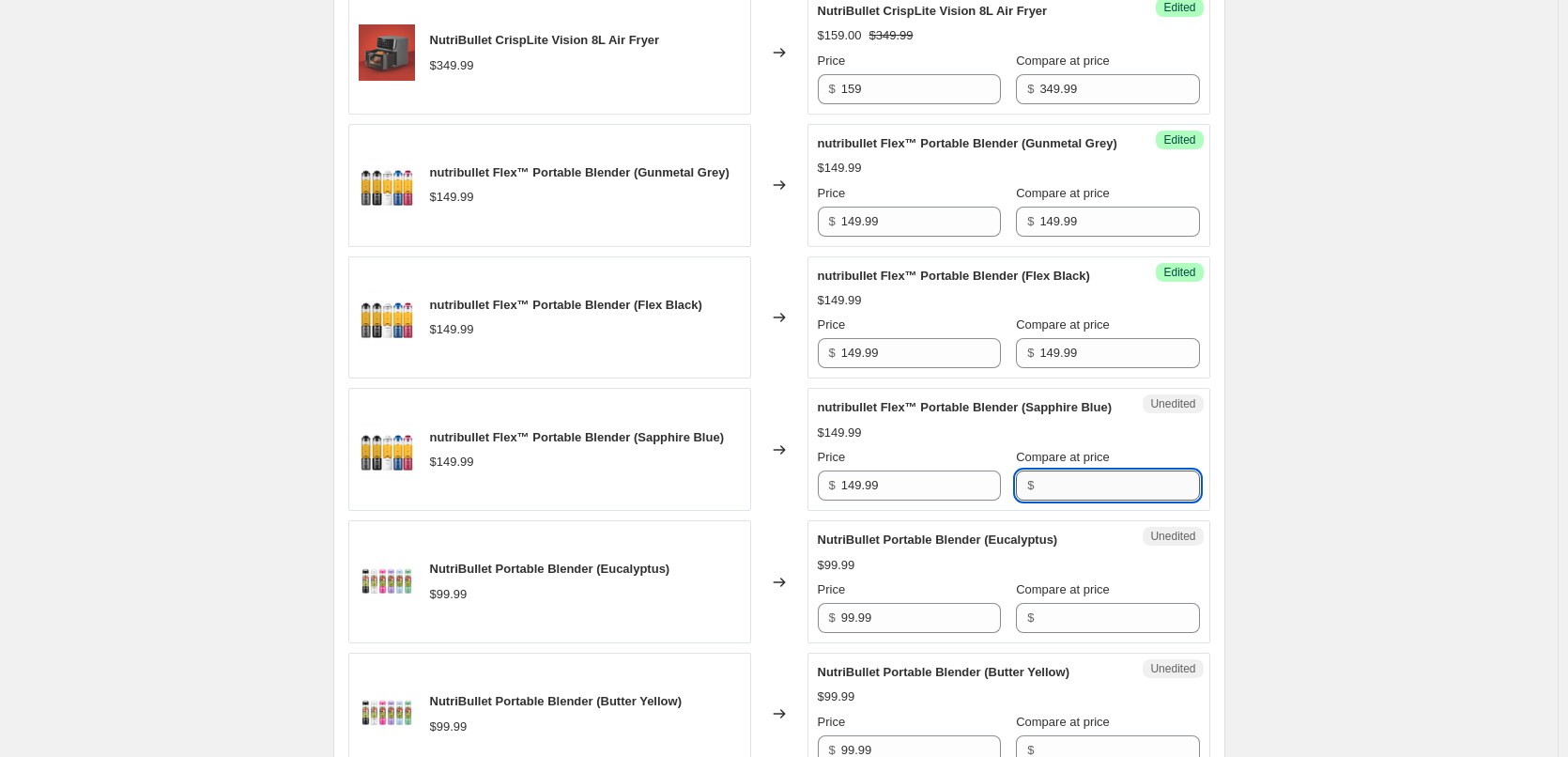
paste input "149.99"
type input "149.99"
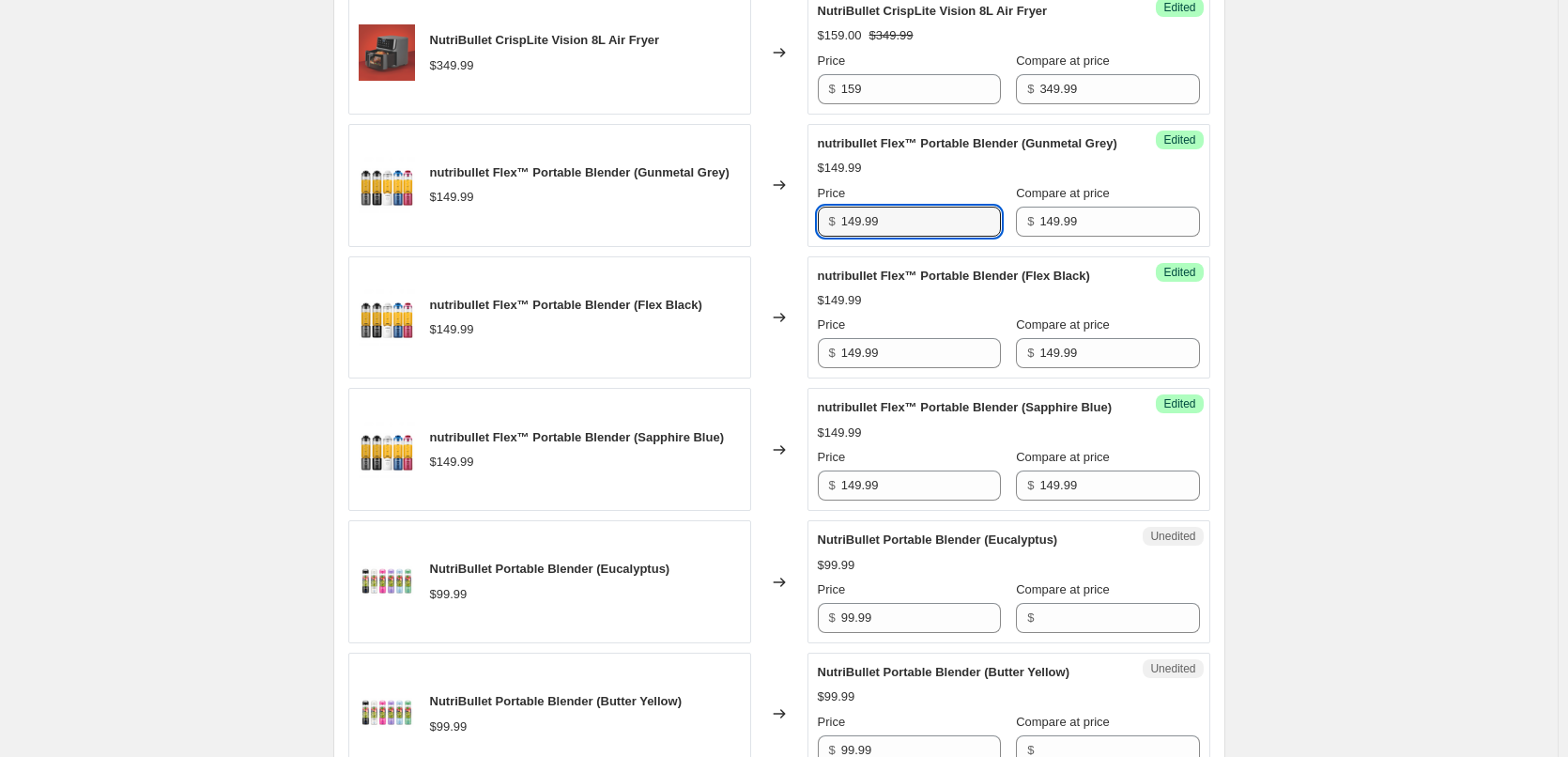
drag, startPoint x: 903, startPoint y: 248, endPoint x: 829, endPoint y: 251, distance: 74.1
click at [829, 237] on div "$ 149.99" at bounding box center [909, 222] width 183 height 30
type input "129"
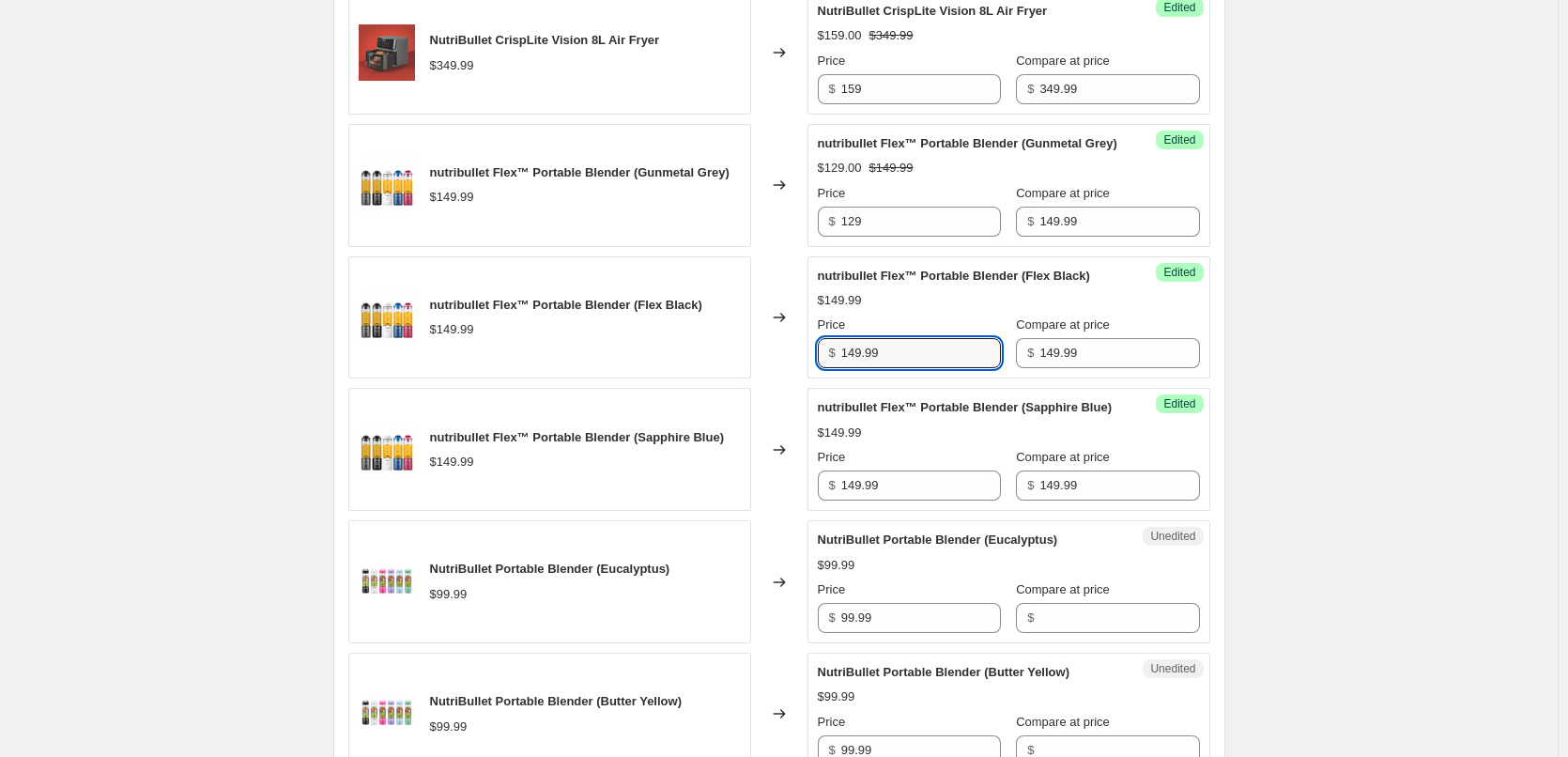
drag, startPoint x: 889, startPoint y: 377, endPoint x: 732, endPoint y: 359, distance: 158.0
click at [732, 359] on div "nutribullet Flex™ Portable Blender (Flex Black) $149.99 Changed to Success Edit…" at bounding box center [779, 318] width 862 height 123
type input "129"
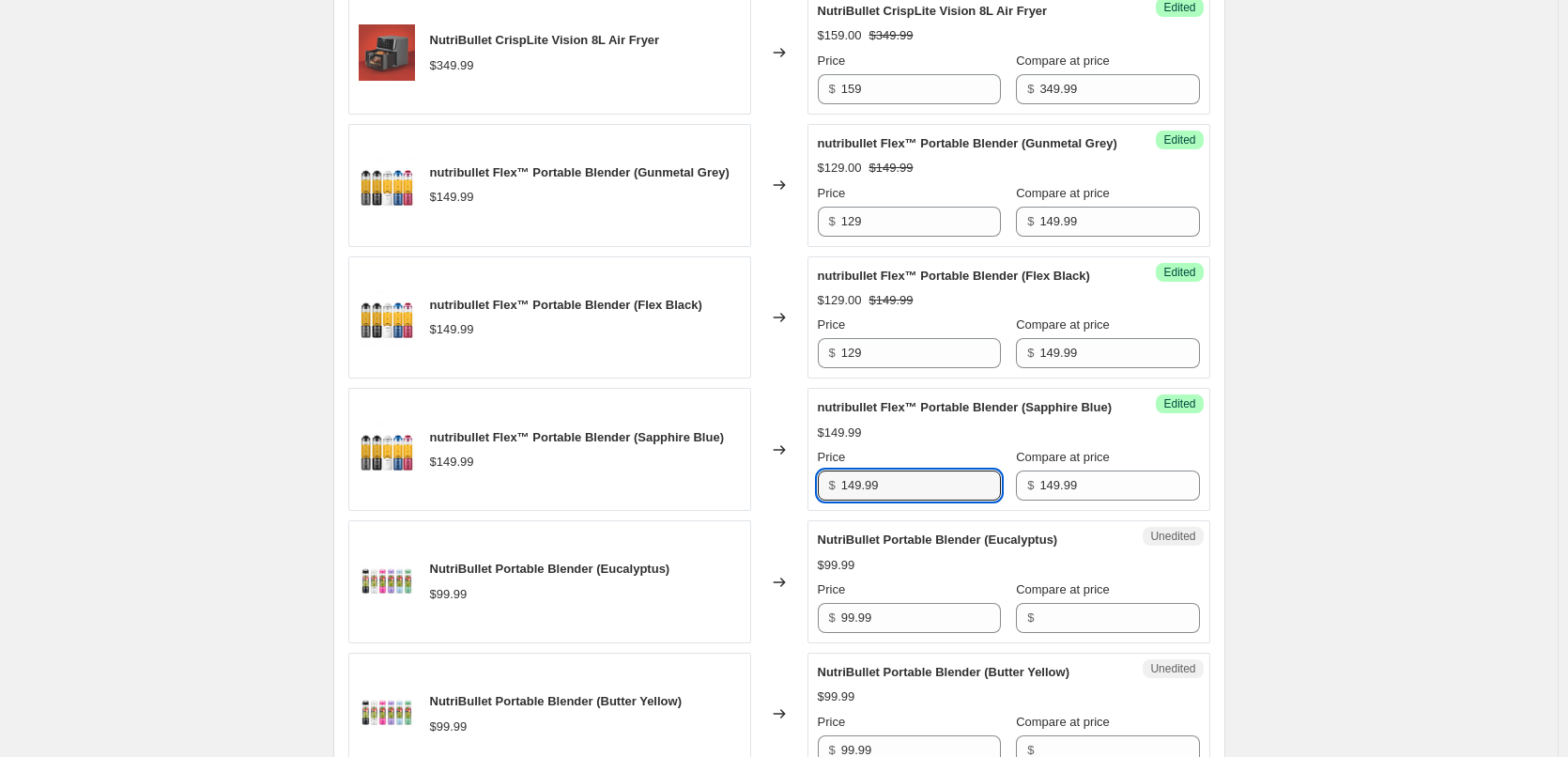
drag, startPoint x: 886, startPoint y: 519, endPoint x: 776, endPoint y: 529, distance: 110.5
click at [776, 511] on div "nutribullet Flex™ Portable Blender (Sapphire Blue) $149.99 Changed to Success E…" at bounding box center [779, 449] width 862 height 123
type input "129"
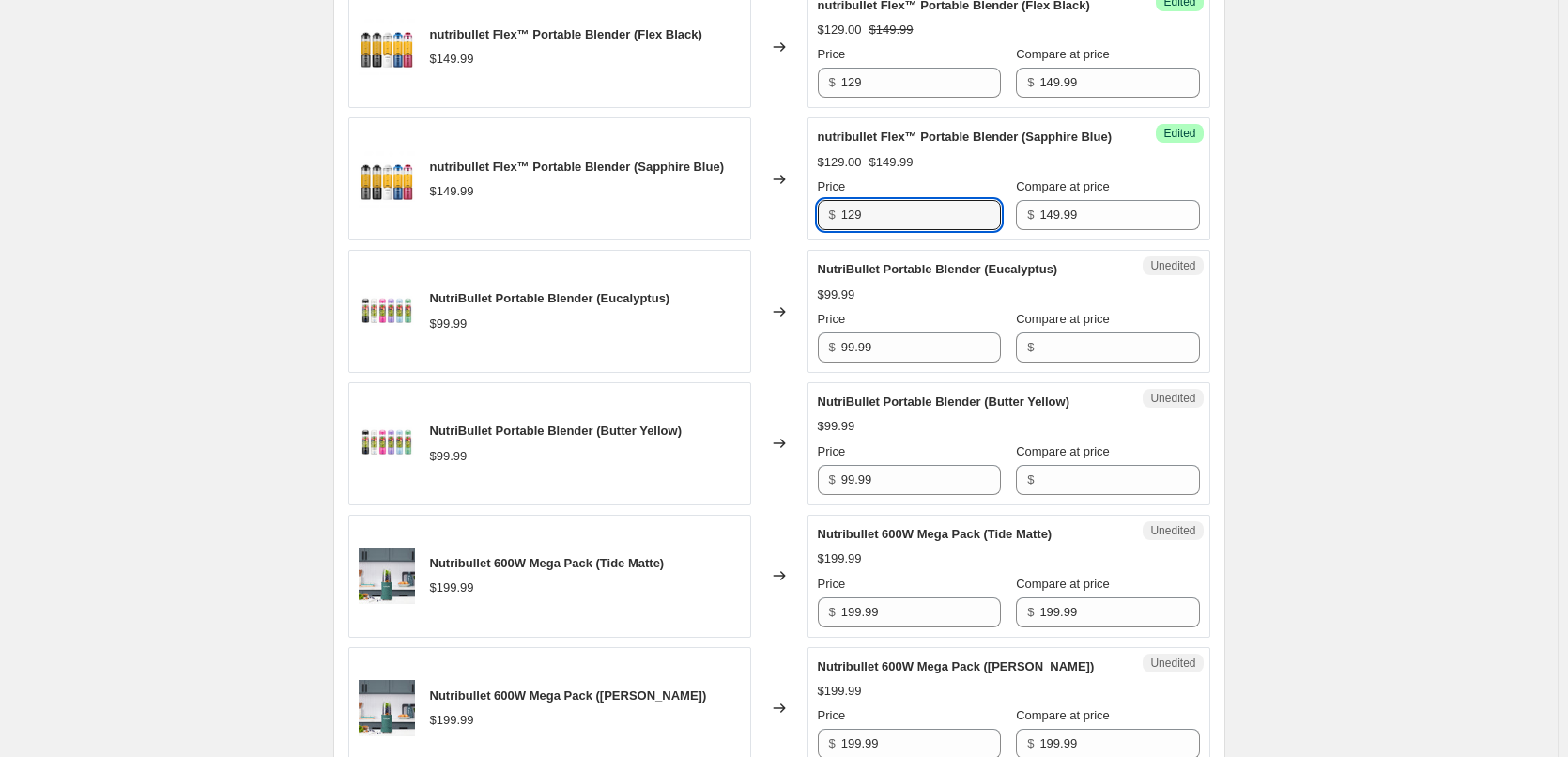
scroll to position [1878, 0]
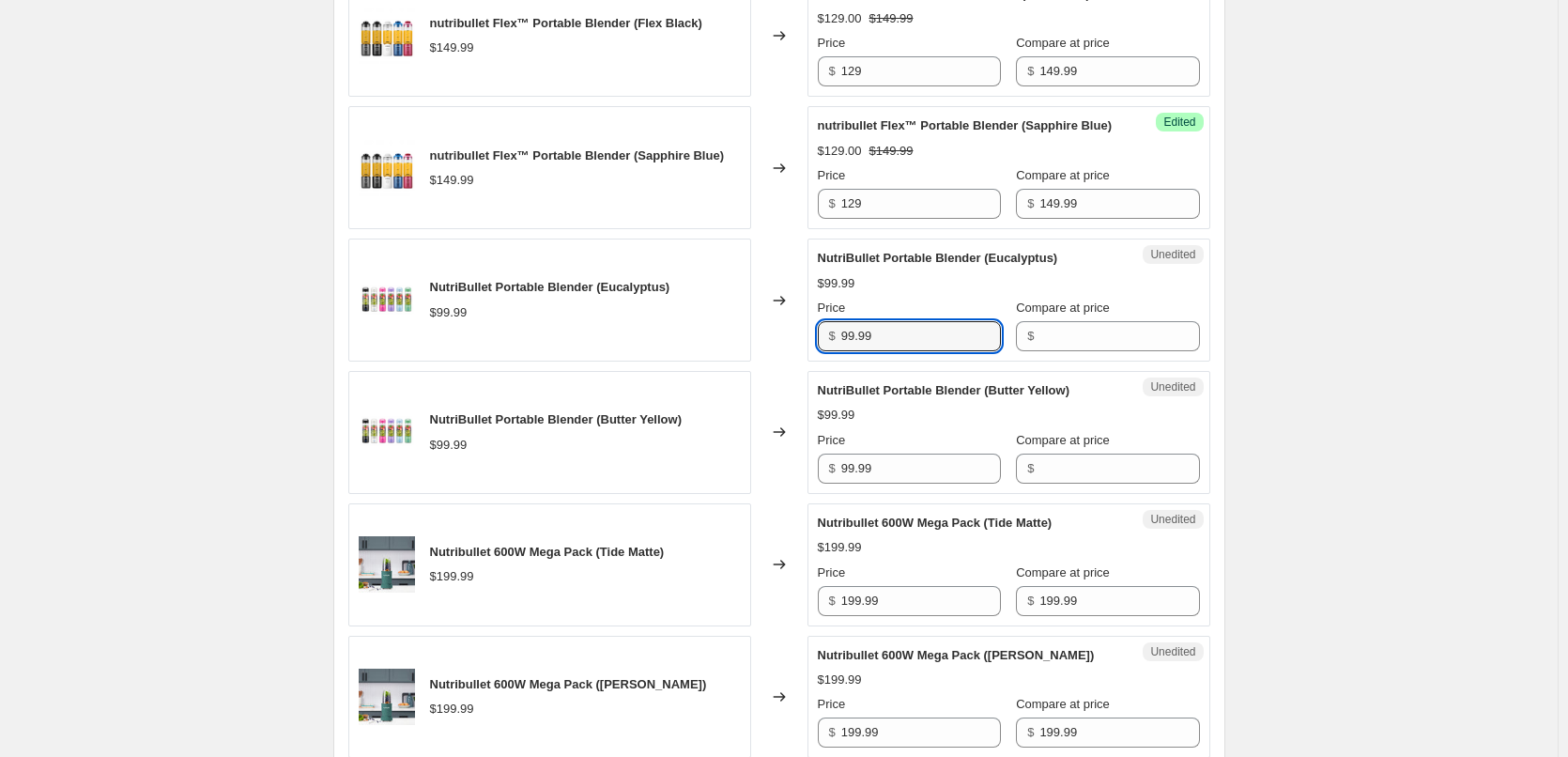
drag, startPoint x: 896, startPoint y: 365, endPoint x: 774, endPoint y: 377, distance: 122.6
click at [774, 362] on div "NutriBullet Portable Blender (Eucalyptus) $99.99 Changed to Unedited NutriBulle…" at bounding box center [779, 300] width 862 height 123
click at [1118, 351] on input "Compare at price" at bounding box center [1119, 336] width 159 height 30
paste input "99.99"
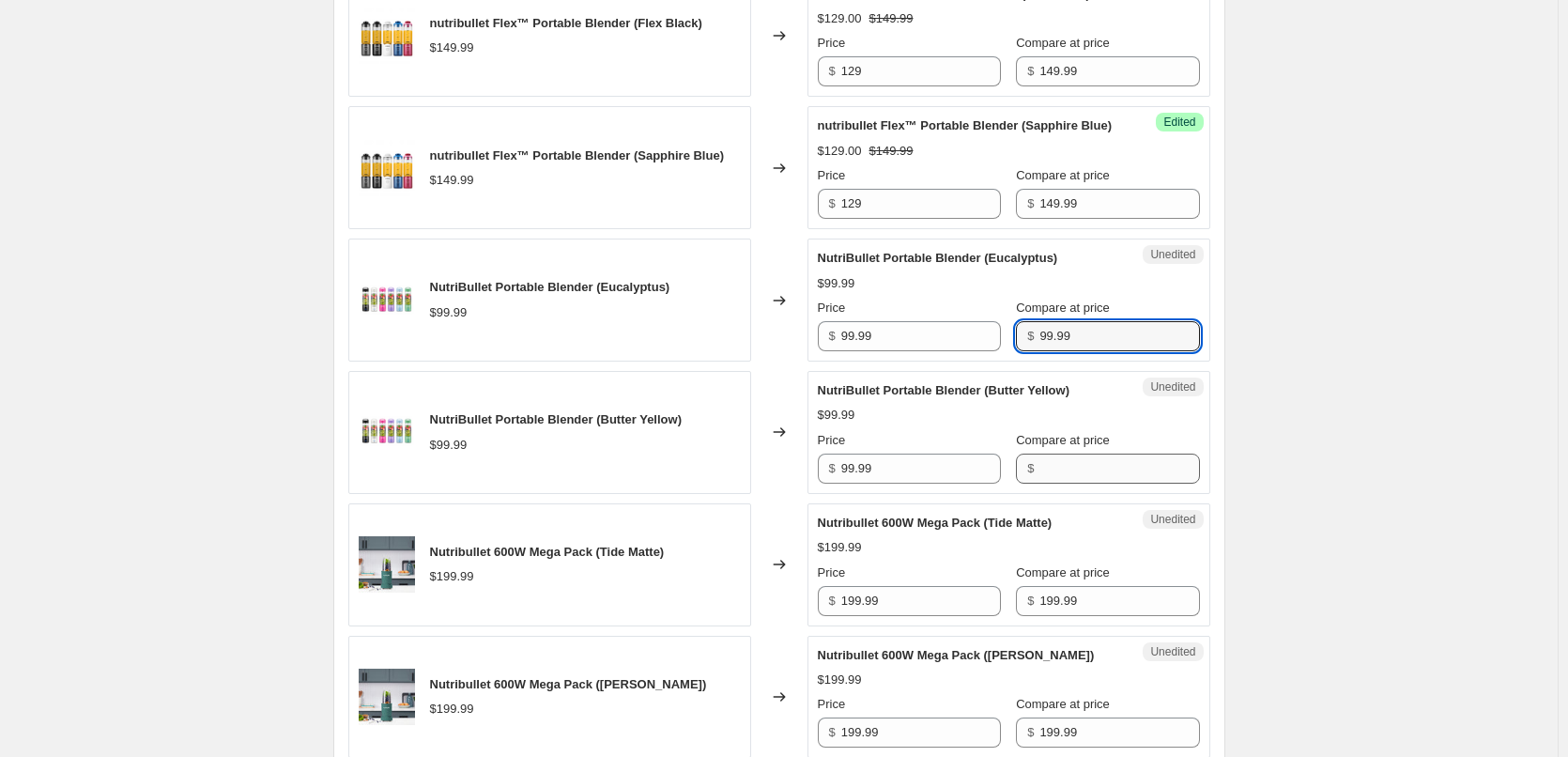
type input "99.99"
click at [1059, 484] on input "Compare at price" at bounding box center [1119, 469] width 159 height 30
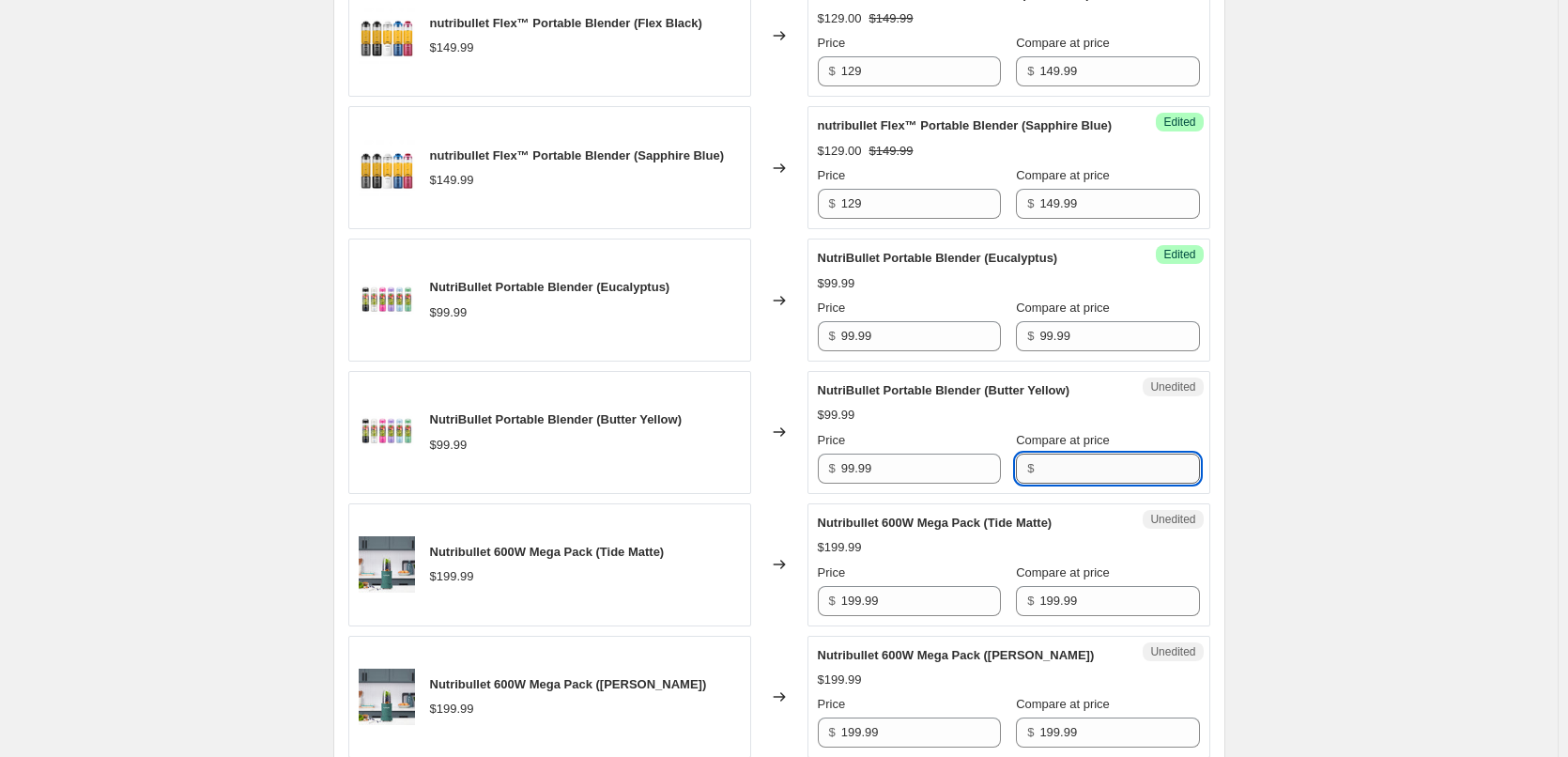
paste input "99.99"
type input "99.99"
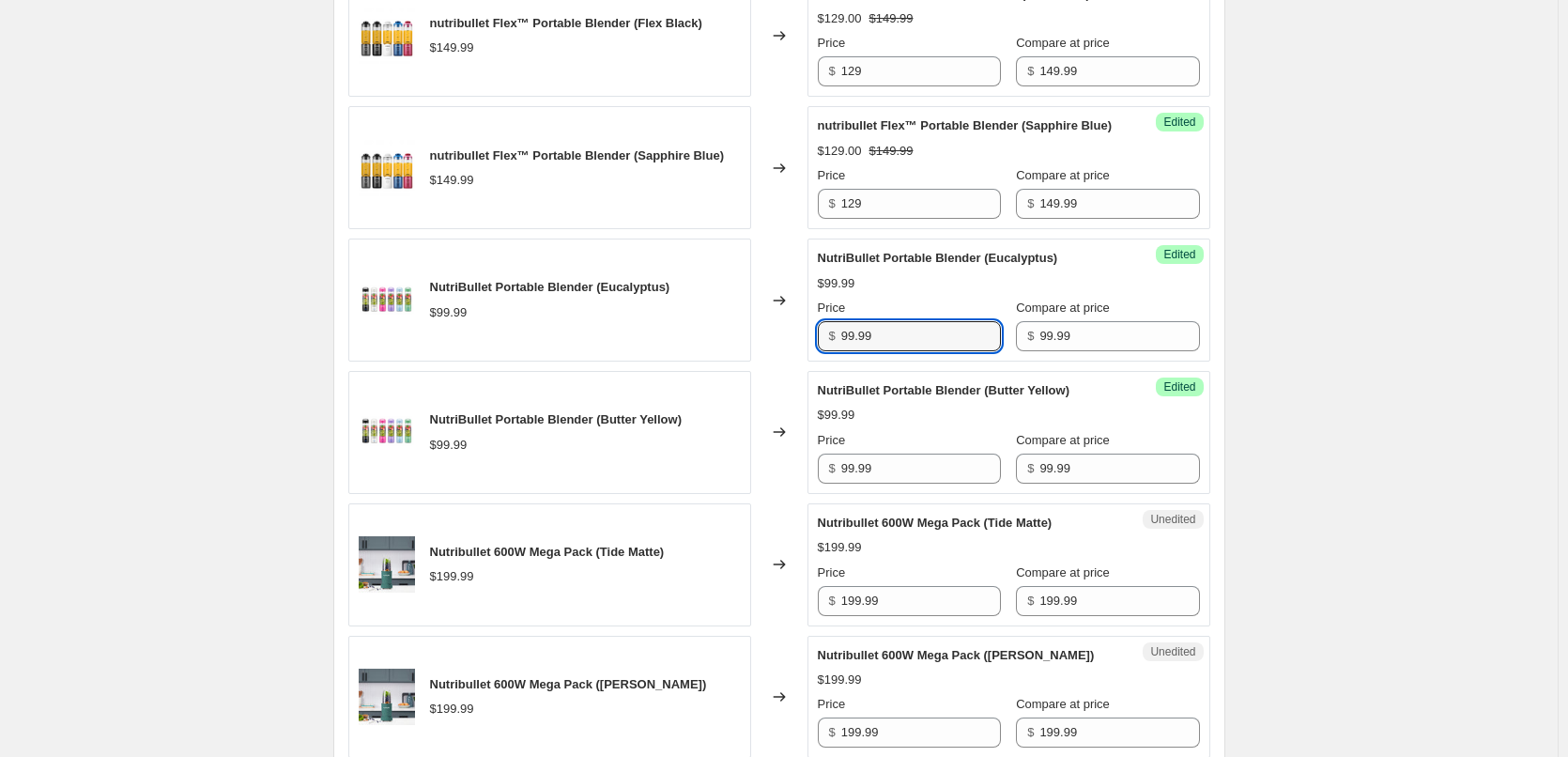
drag, startPoint x: 873, startPoint y: 372, endPoint x: 734, endPoint y: 370, distance: 139.0
click at [742, 362] on div "NutriBullet Portable Blender (Eucalyptus) $99.99 Changed to Success Edited Nutr…" at bounding box center [779, 300] width 862 height 123
type input "59"
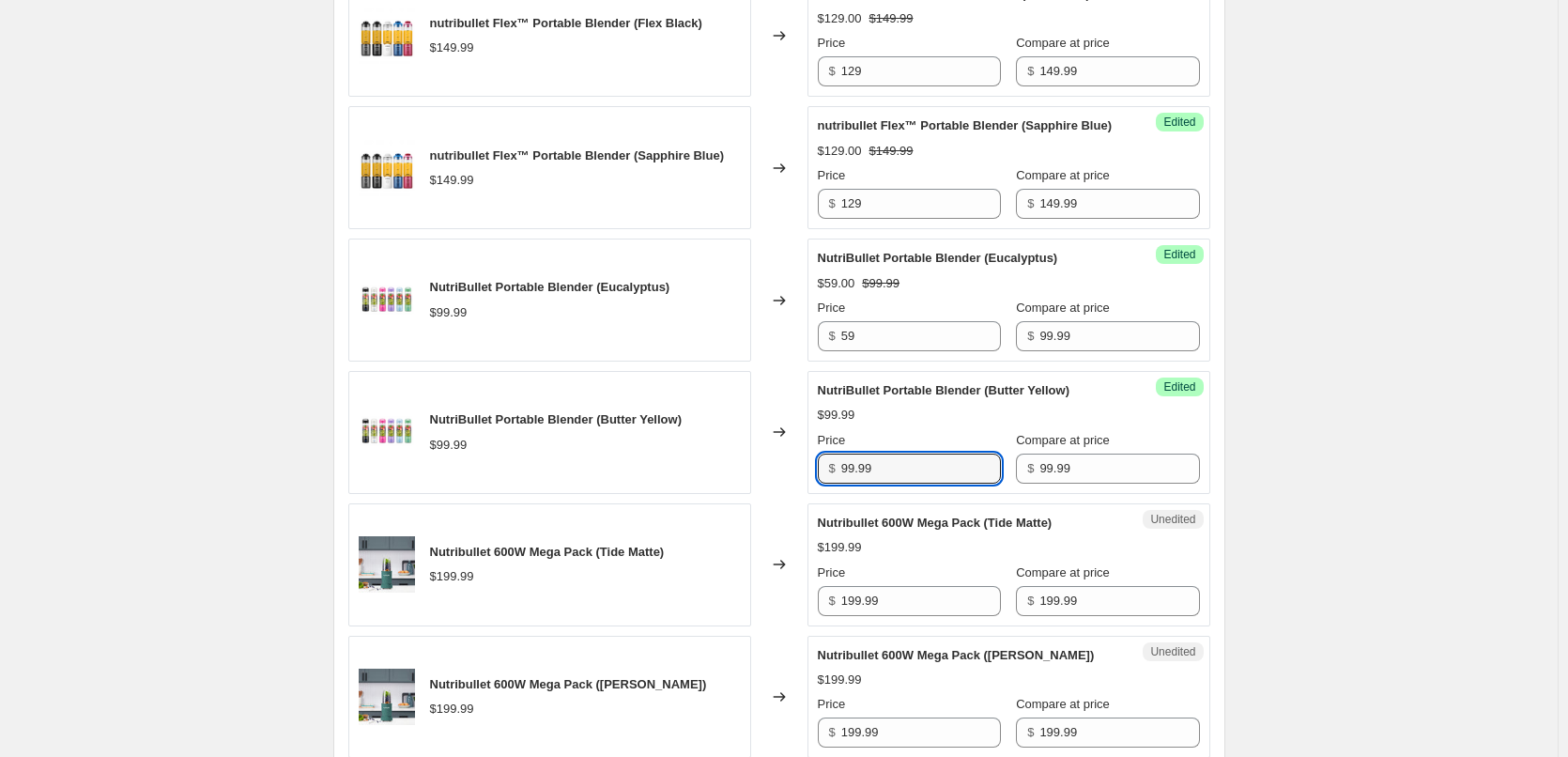
drag, startPoint x: 881, startPoint y: 507, endPoint x: 709, endPoint y: 506, distance: 172.0
click at [709, 495] on div "NutriBullet Portable Blender (Butter Yellow) $99.99 Changed to Success Edited N…" at bounding box center [779, 432] width 862 height 123
type input "59"
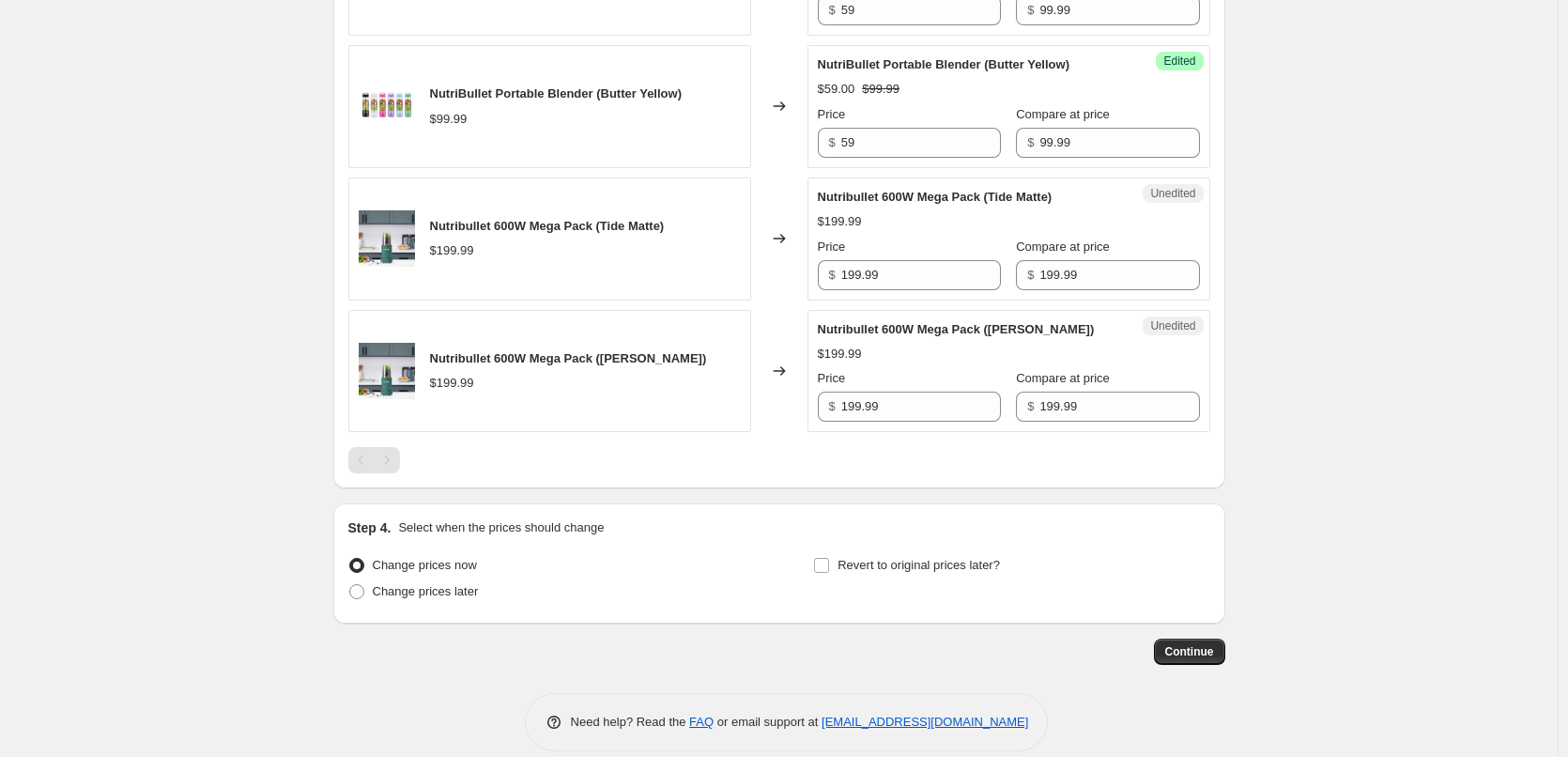
scroll to position [2255, 0]
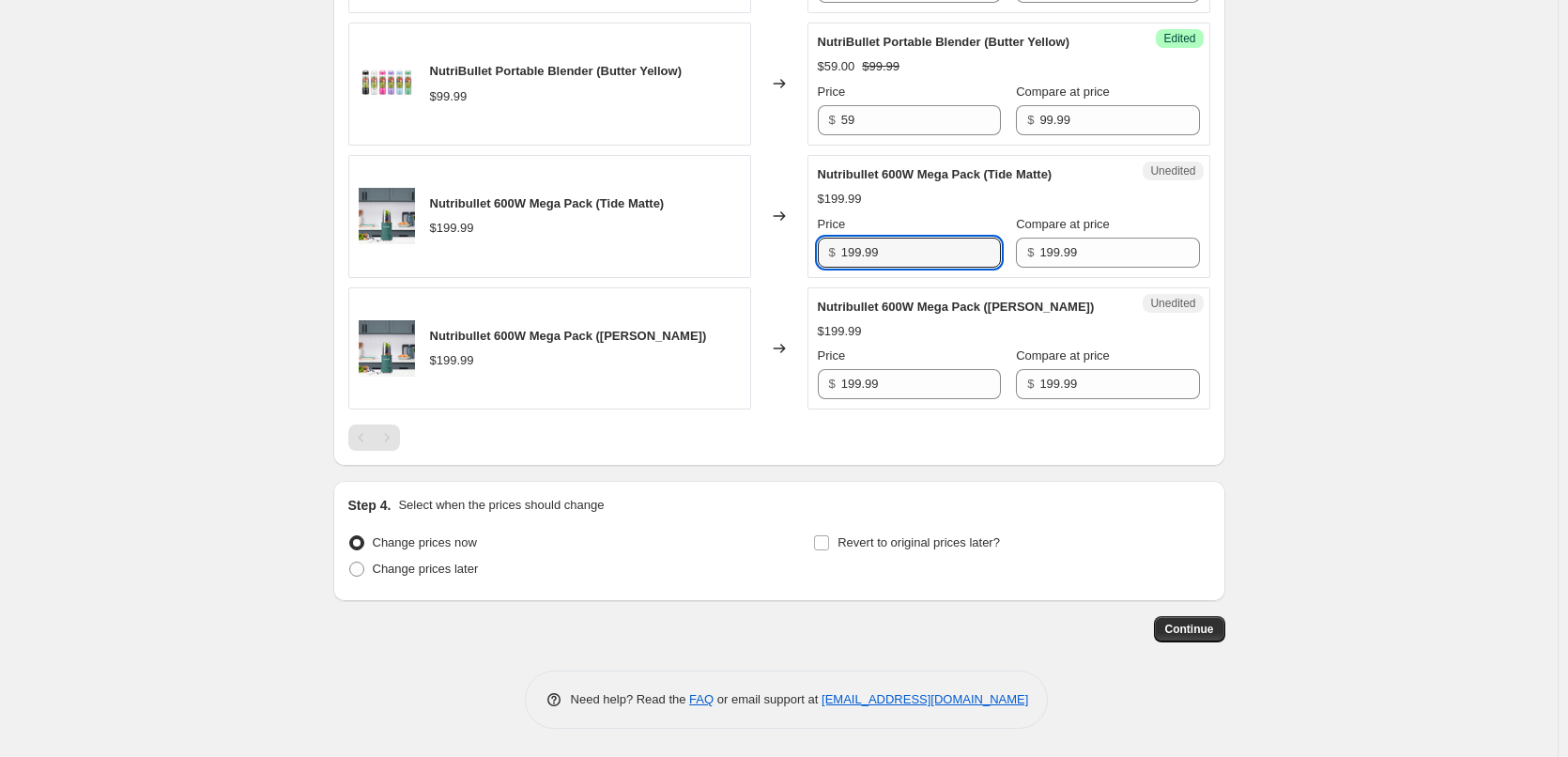
drag, startPoint x: 899, startPoint y: 262, endPoint x: 831, endPoint y: 258, distance: 68.1
click at [831, 258] on div "$ 199.99" at bounding box center [909, 253] width 183 height 30
click at [927, 268] on input "199.99" at bounding box center [921, 253] width 159 height 30
drag, startPoint x: 902, startPoint y: 265, endPoint x: 777, endPoint y: 276, distance: 125.5
click at [778, 276] on div "Nutribullet 600W Mega Pack (Tide Matte) $199.99 Changed to Unedited Nutribullet…" at bounding box center [779, 216] width 862 height 123
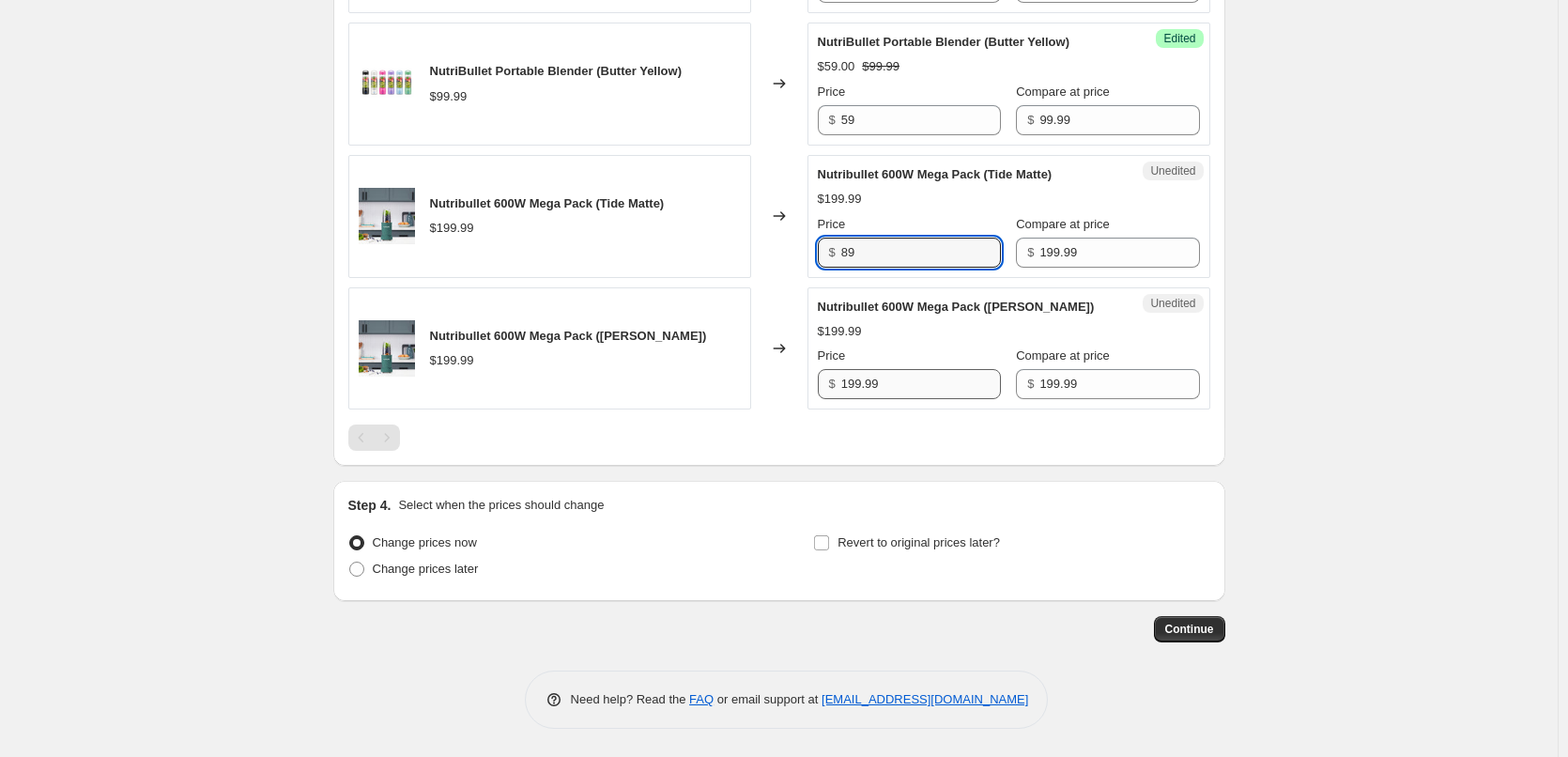
type input "89"
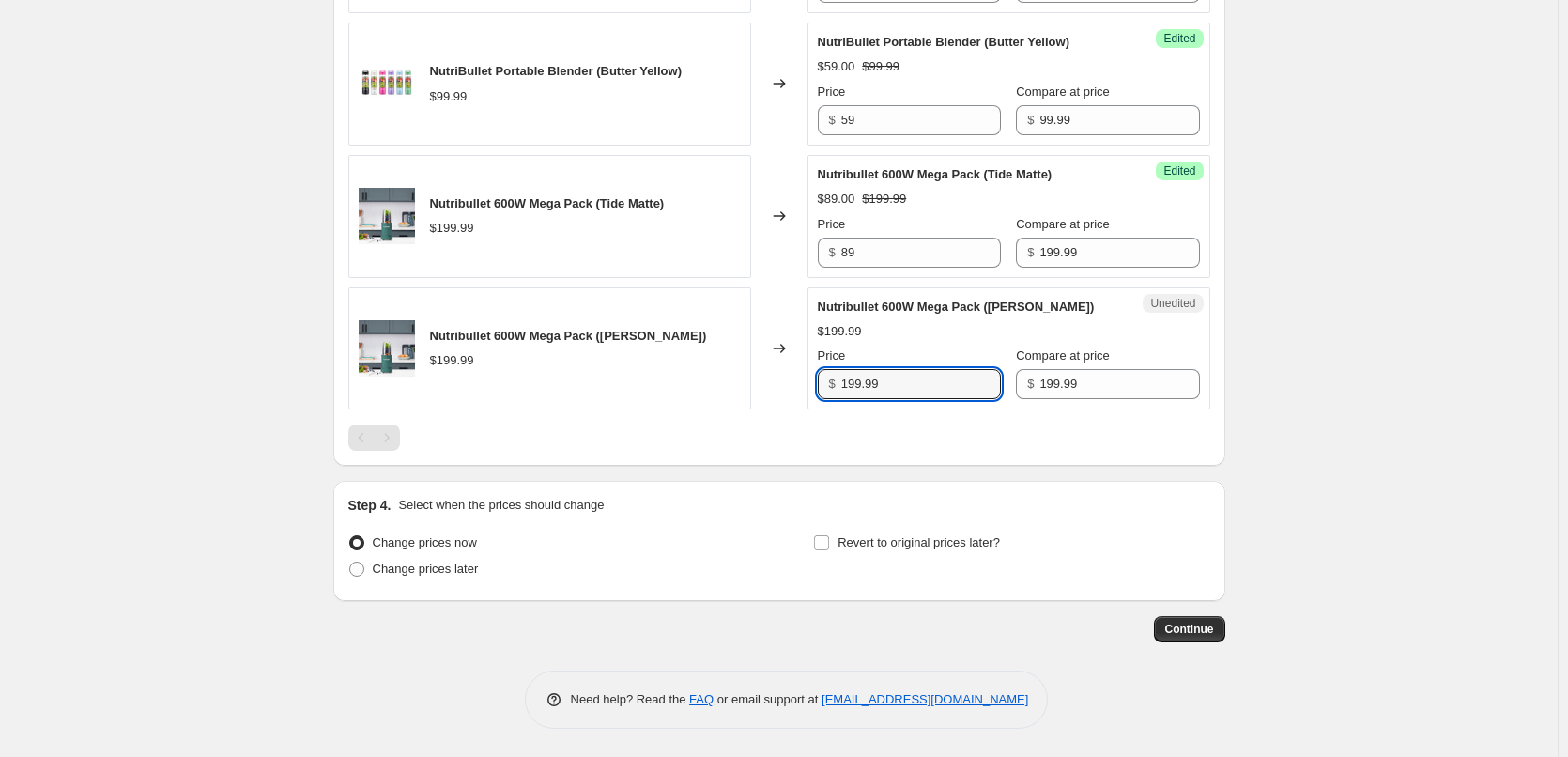
drag, startPoint x: 889, startPoint y: 396, endPoint x: 658, endPoint y: 408, distance: 231.3
click at [658, 408] on div "Nutribullet 600W Mega Pack (Amber Matte) $199.99 Changed to Unedited Nutribulle…" at bounding box center [779, 349] width 862 height 123
type input "89"
click at [389, 576] on span "Change prices later" at bounding box center [425, 568] width 106 height 14
click at [350, 563] on input "Change prices later" at bounding box center [349, 562] width 1 height 1
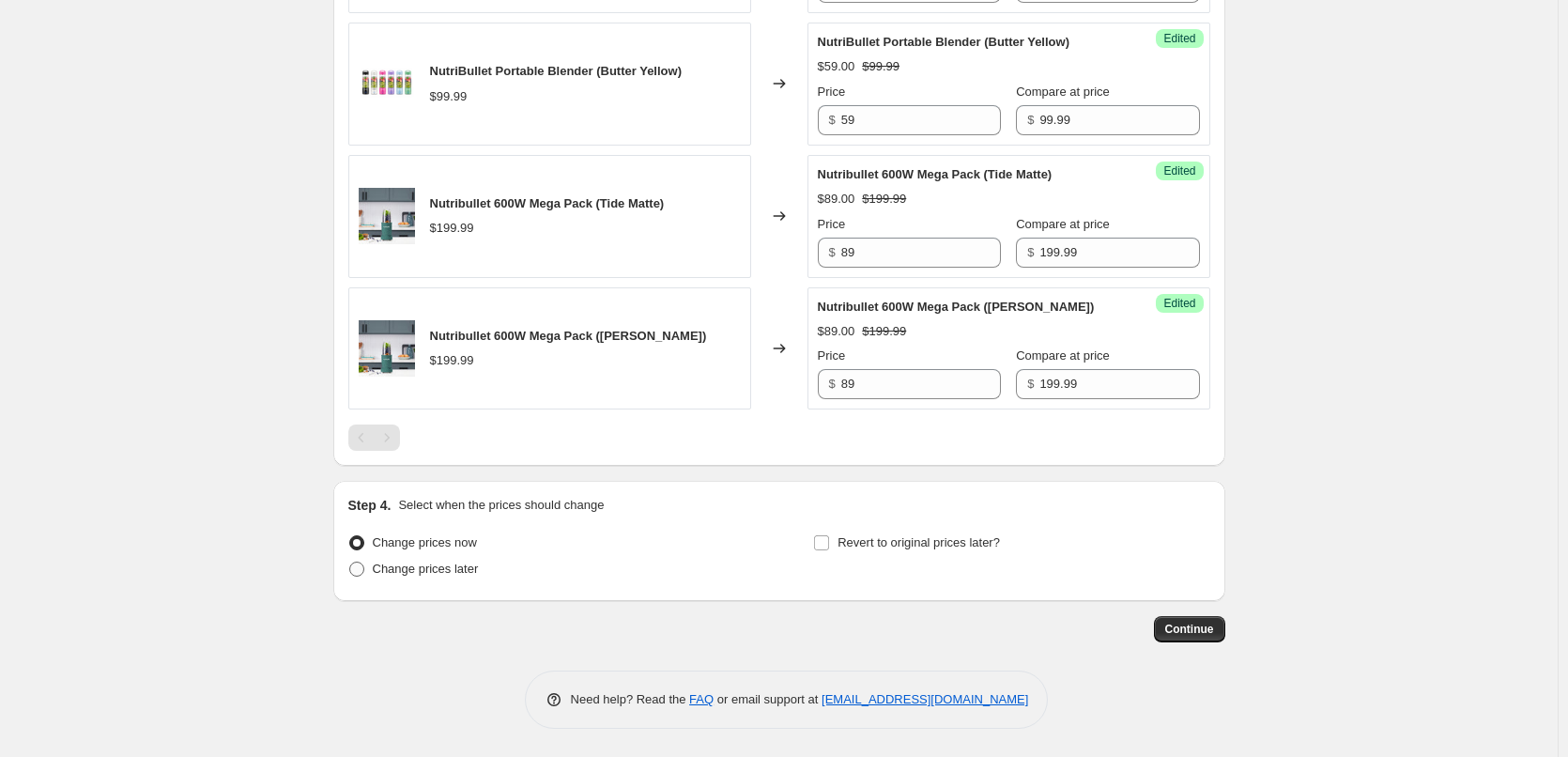
radio input "true"
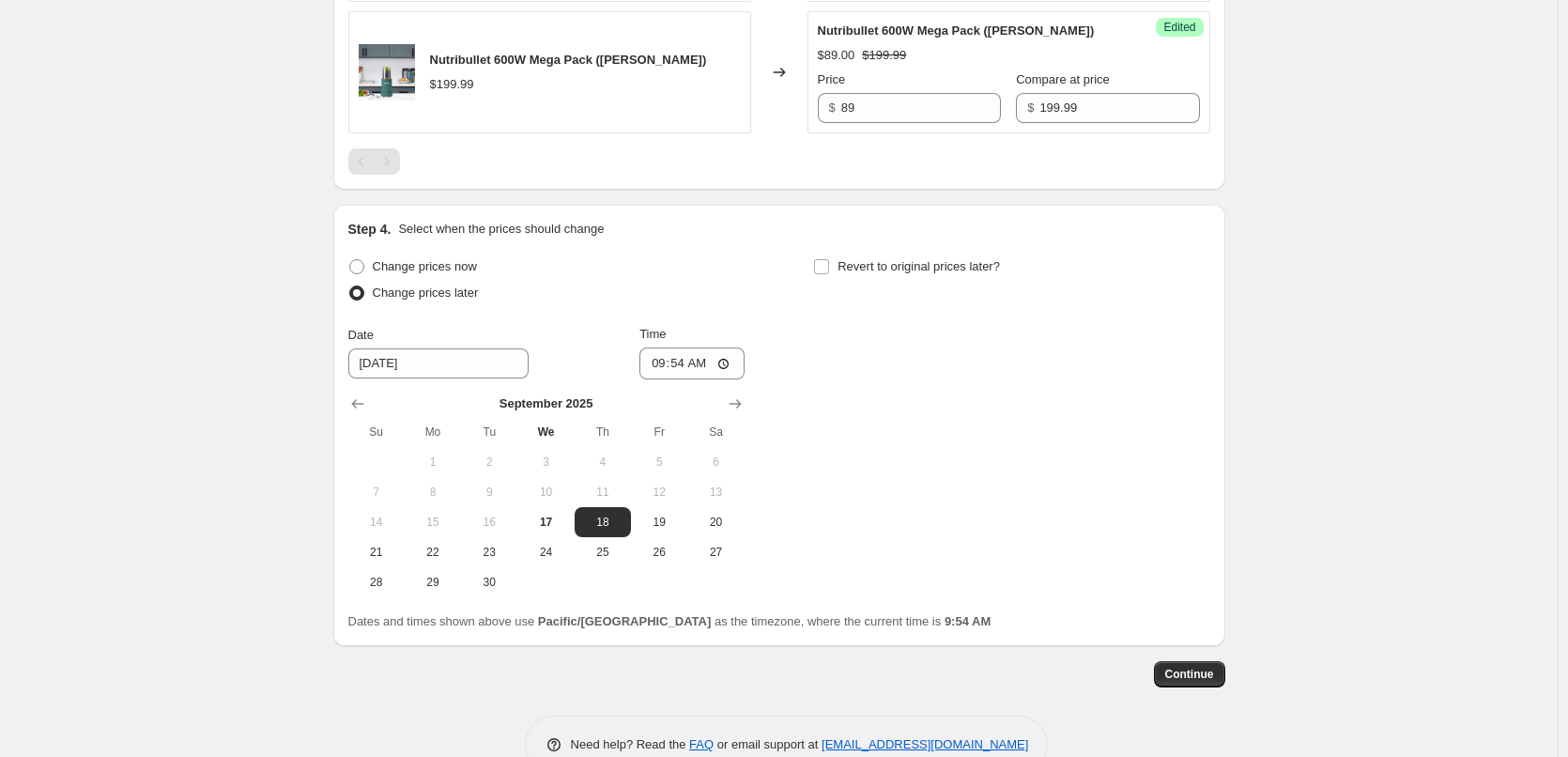
scroll to position [2536, 0]
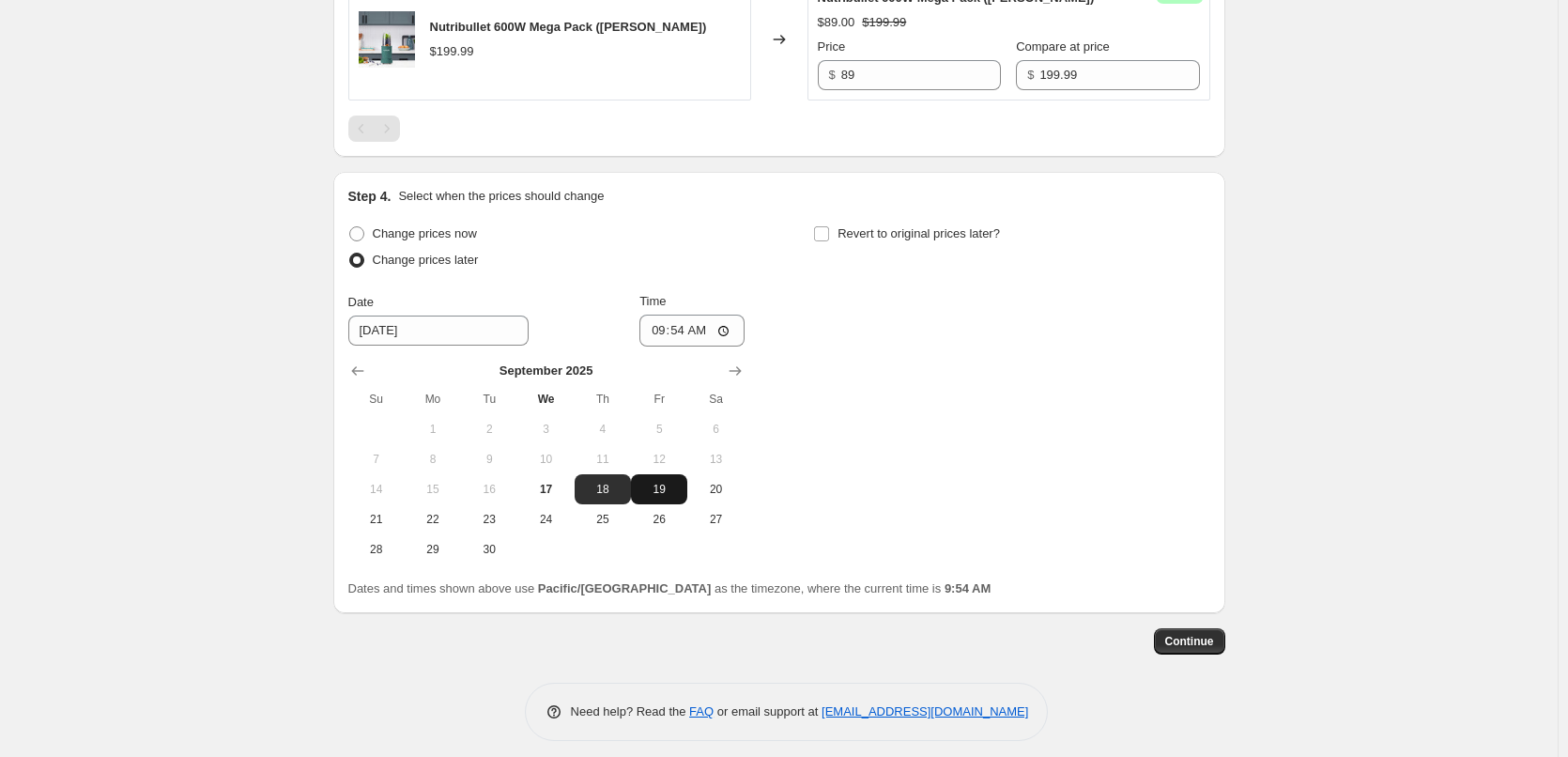
click at [665, 504] on button "19" at bounding box center [659, 490] width 57 height 30
type input "9/19/2025"
click at [669, 346] on input "09:54" at bounding box center [692, 330] width 105 height 32
type input "00:05"
click at [827, 242] on input "Revert to original prices later?" at bounding box center [822, 234] width 15 height 15
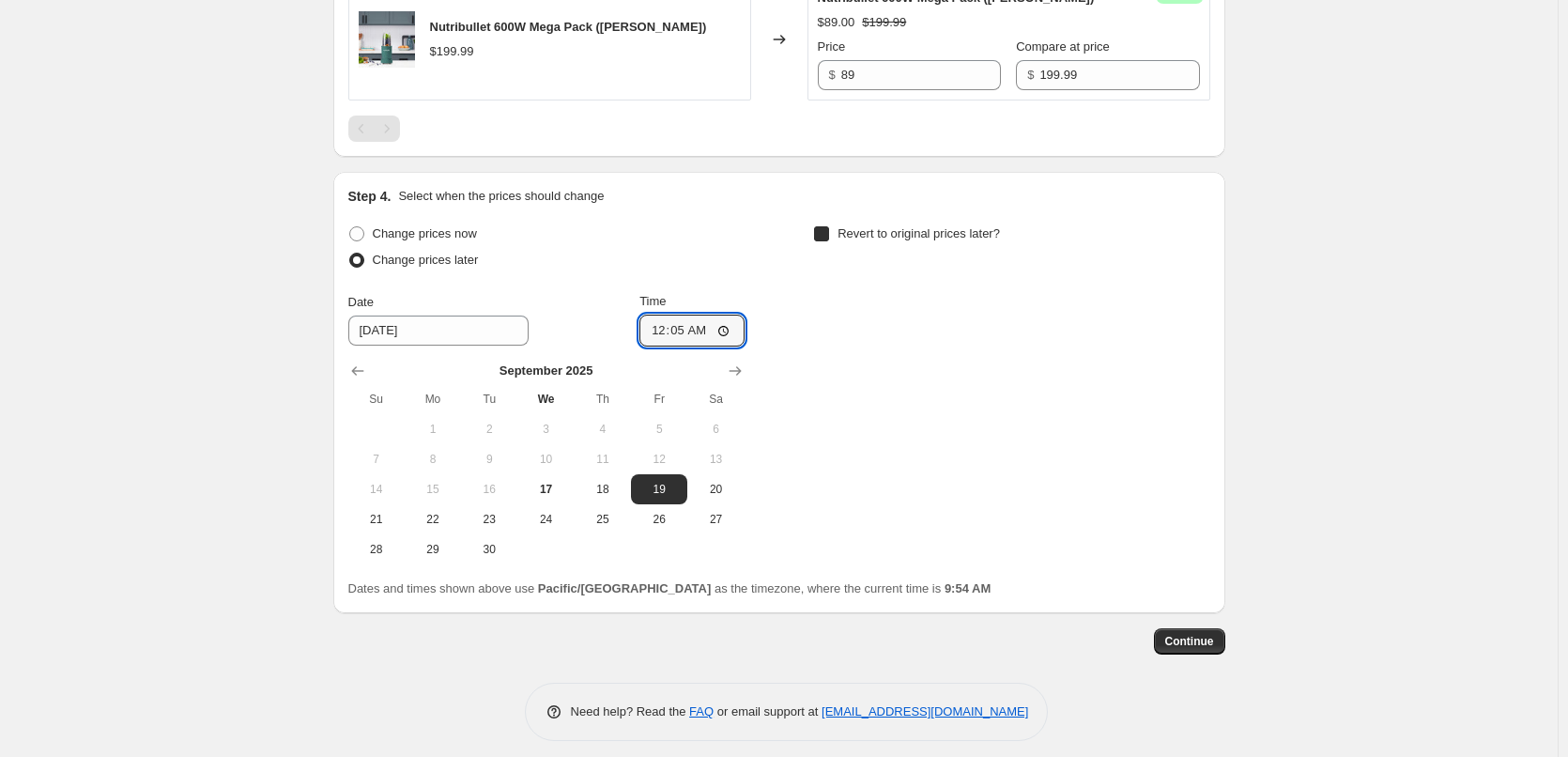
checkbox input "true"
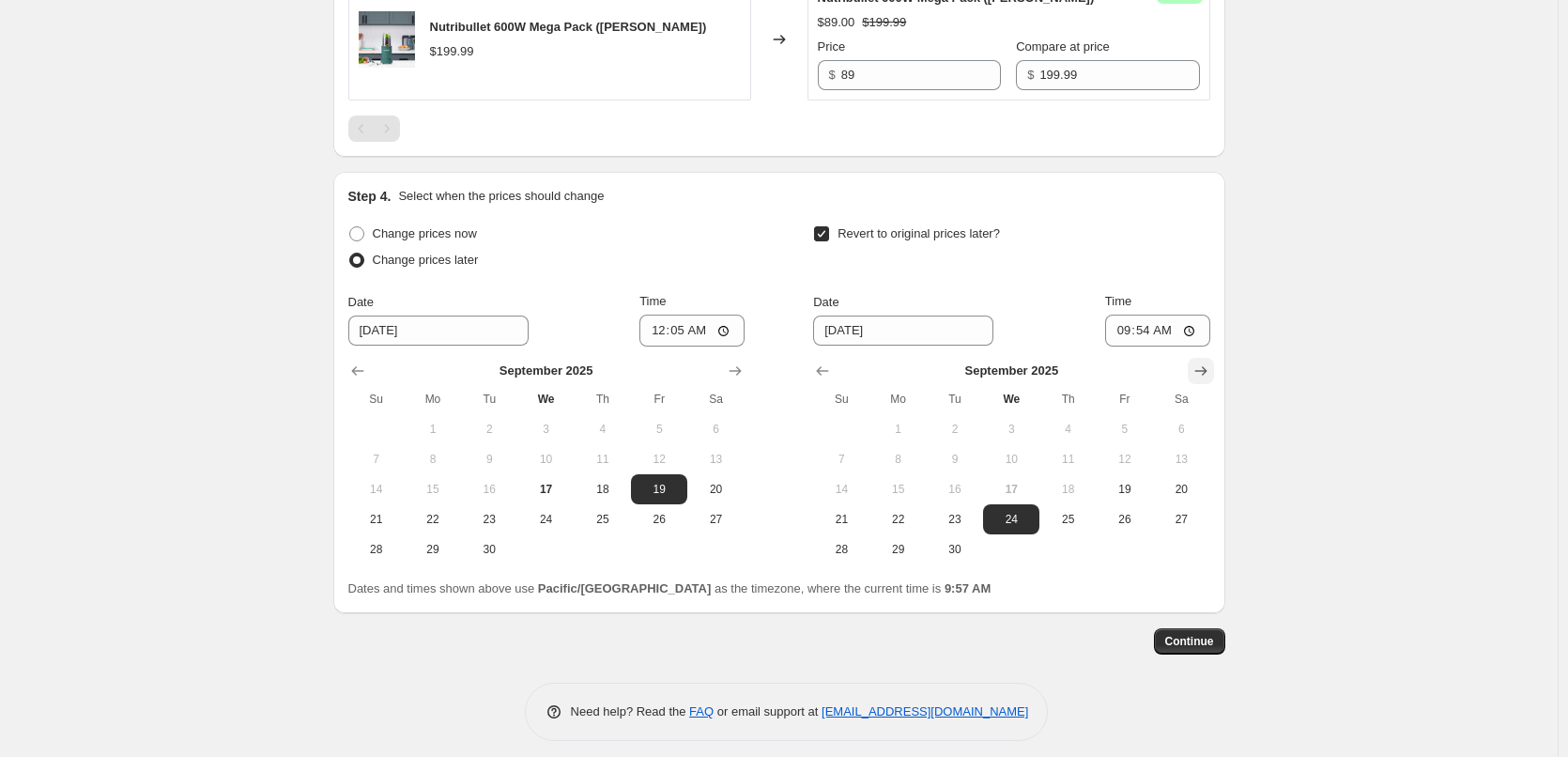
click at [1202, 380] on icon "Show next month, October 2025" at bounding box center [1201, 371] width 19 height 19
click at [1050, 445] on button "2" at bounding box center [1068, 429] width 57 height 30
type input "10/2/2025"
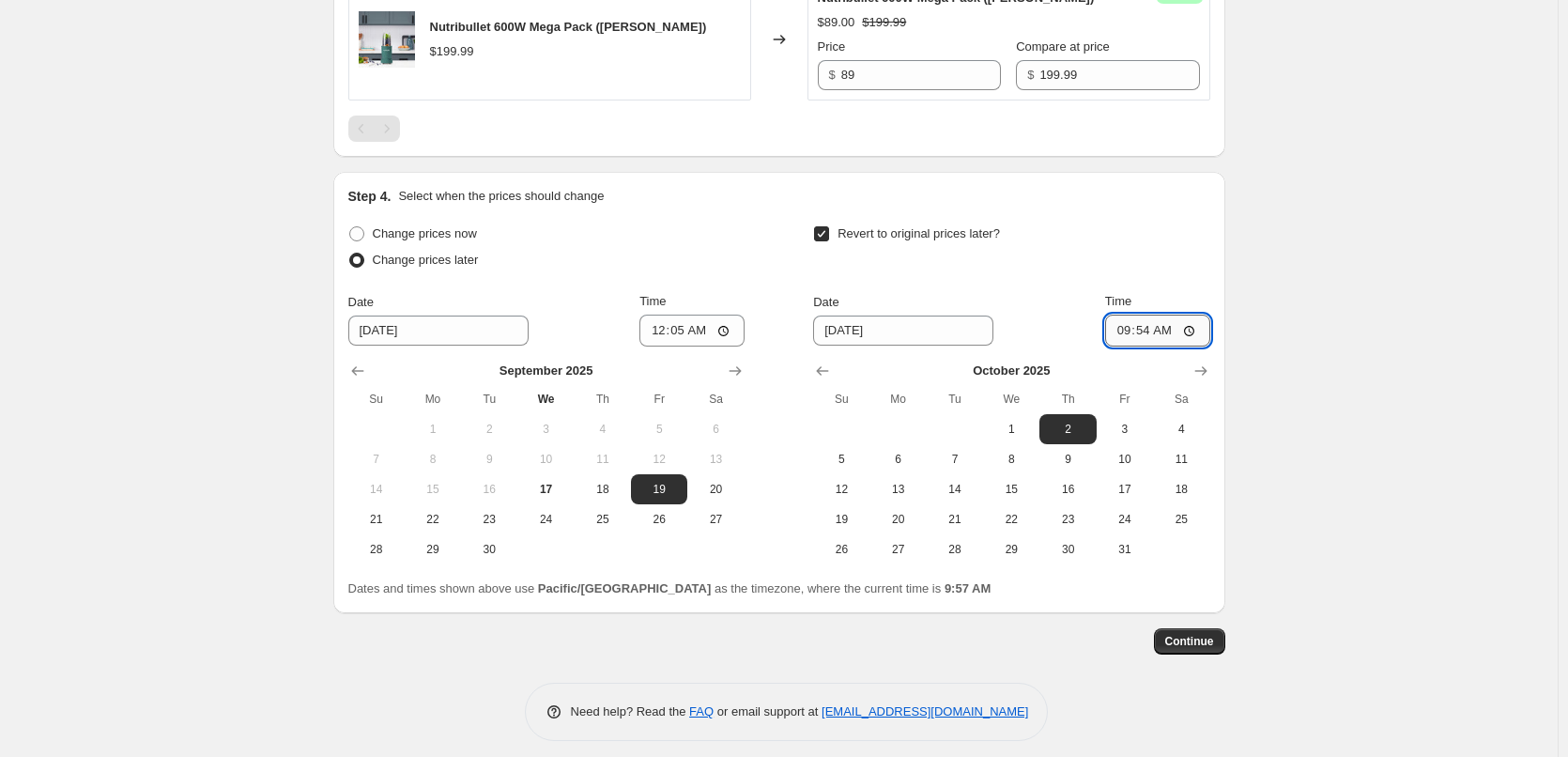
click at [1125, 346] on input "09:54" at bounding box center [1157, 330] width 105 height 32
type input "23:55"
click at [1210, 649] on span "Continue" at bounding box center [1190, 642] width 49 height 15
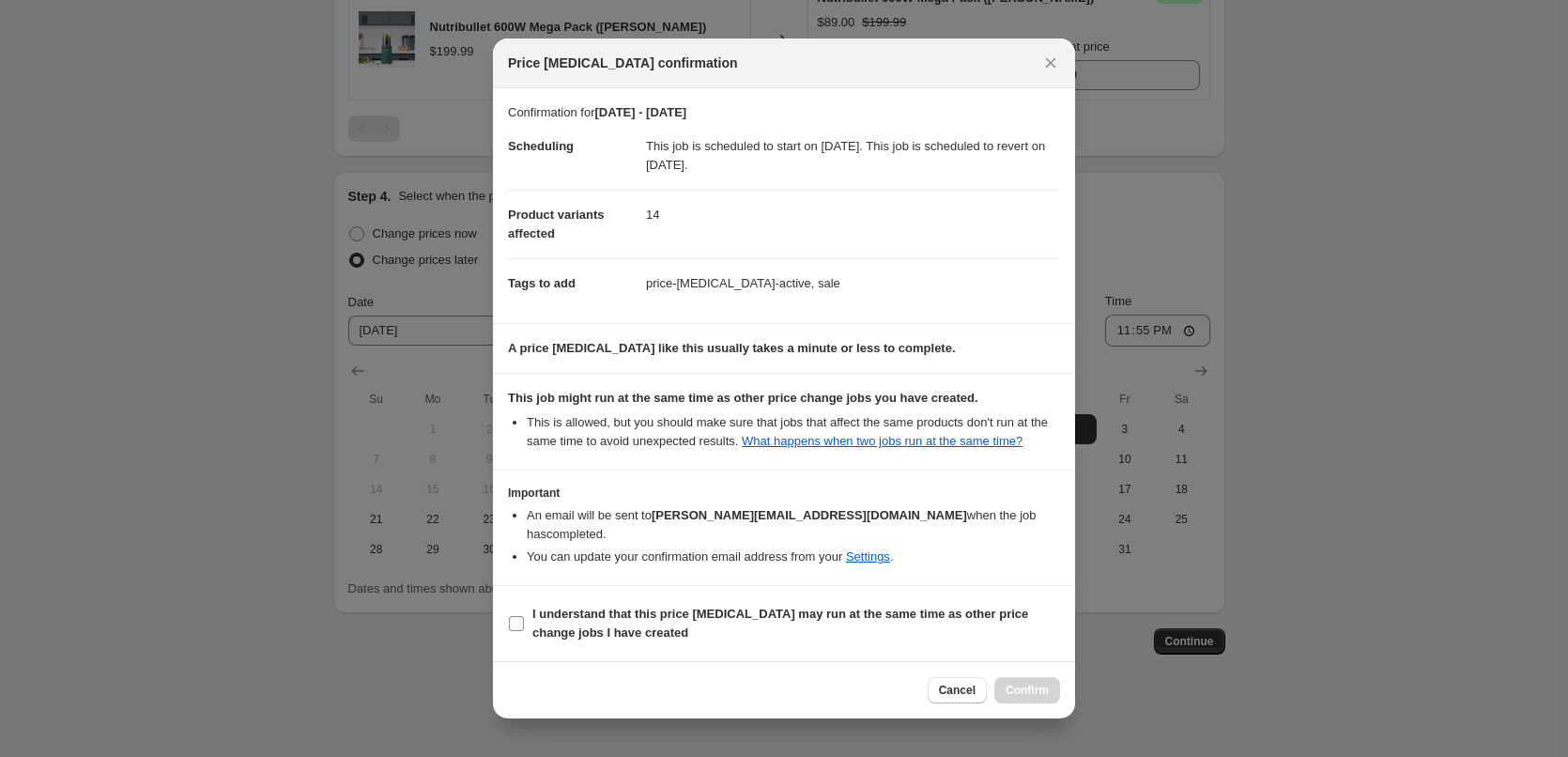
click at [650, 631] on span "I understand that this price change job may run at the same time as other price…" at bounding box center [795, 624] width 527 height 38
click at [524, 631] on input "I understand that this price change job may run at the same time as other price…" at bounding box center [516, 624] width 15 height 15
checkbox input "true"
click at [1052, 678] on button "Confirm" at bounding box center [1027, 691] width 66 height 26
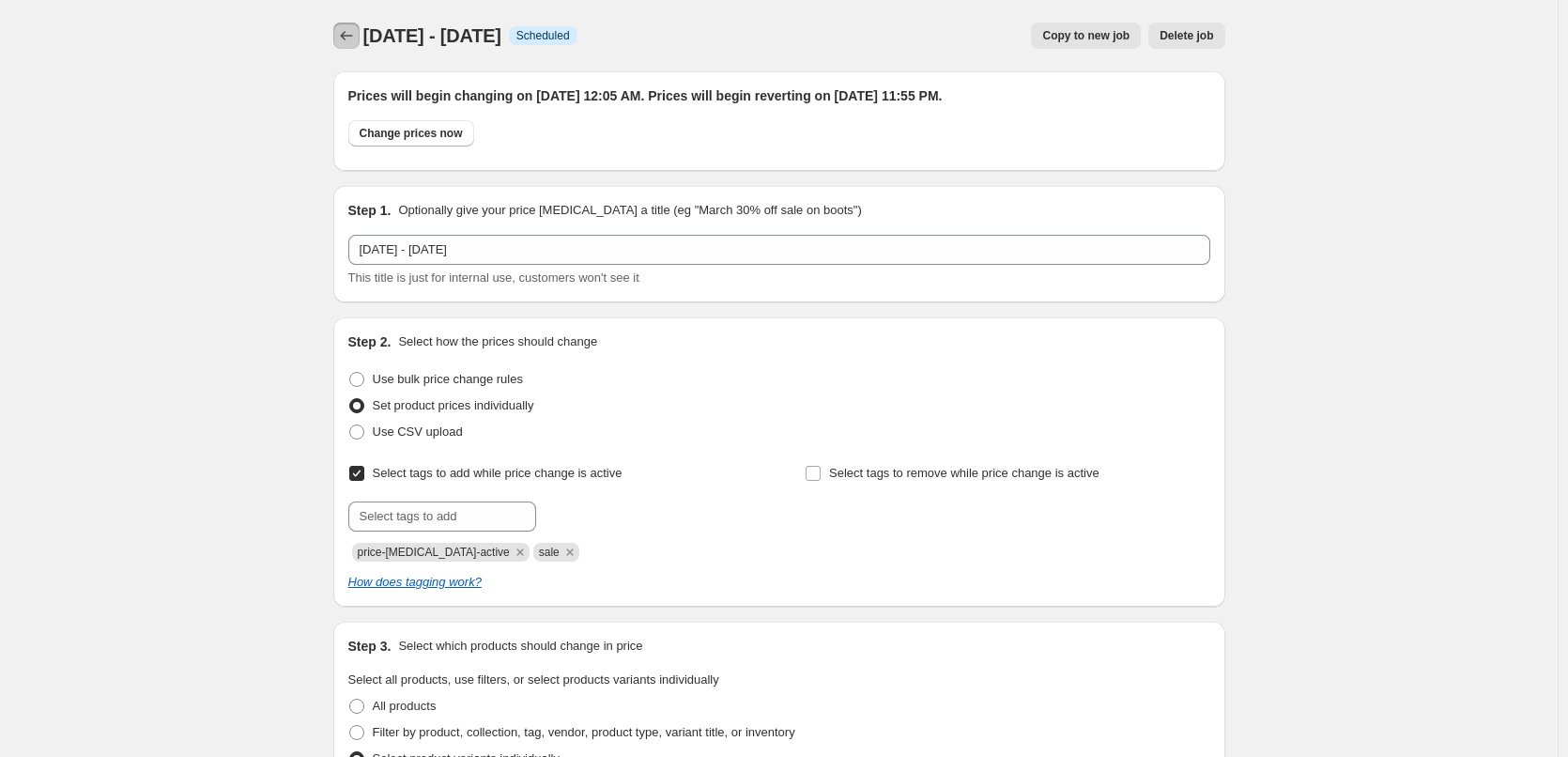
click at [344, 27] on icon "Price change jobs" at bounding box center [346, 36] width 19 height 19
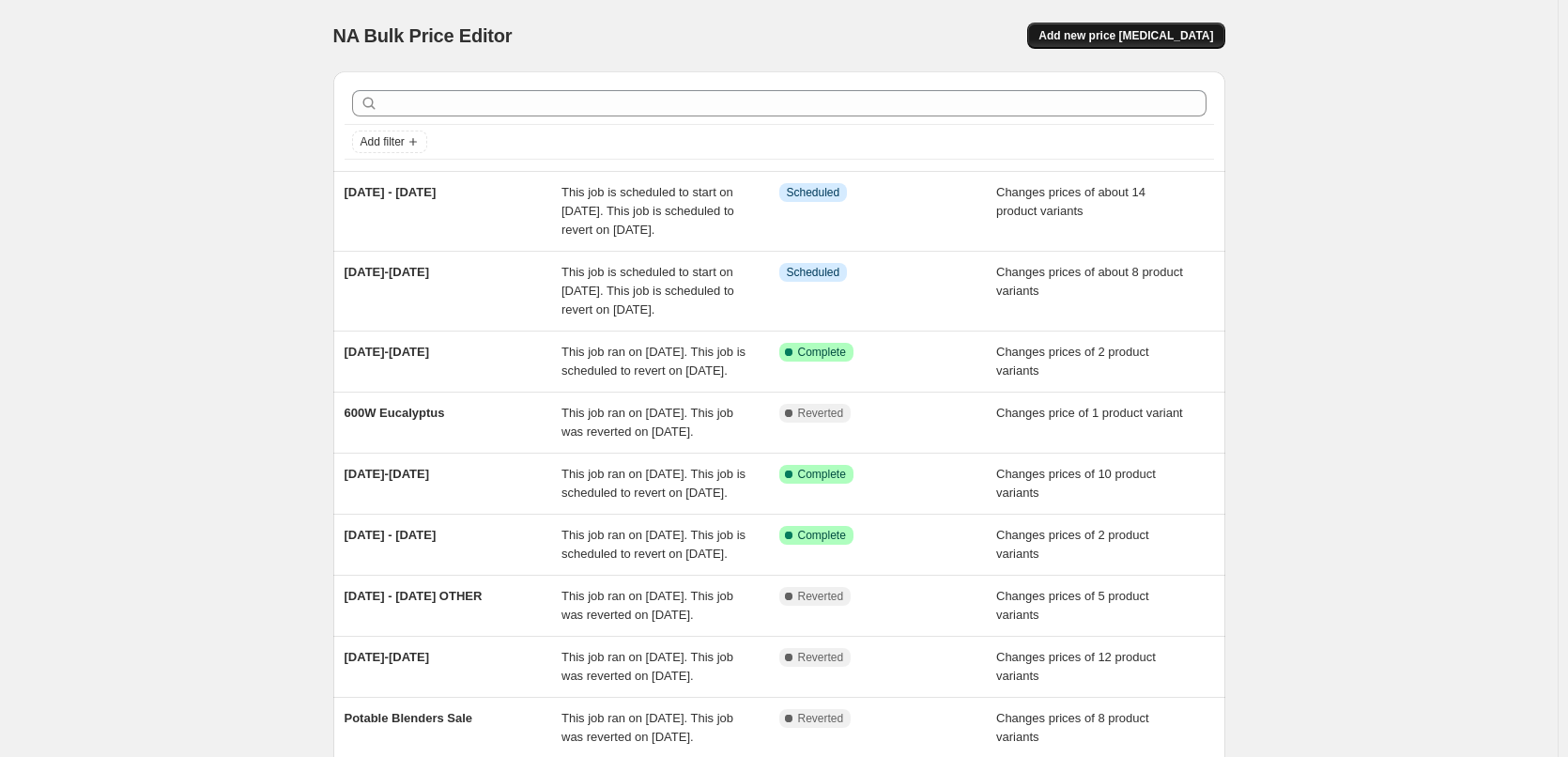
click at [1157, 30] on span "Add new price change job" at bounding box center [1126, 36] width 175 height 15
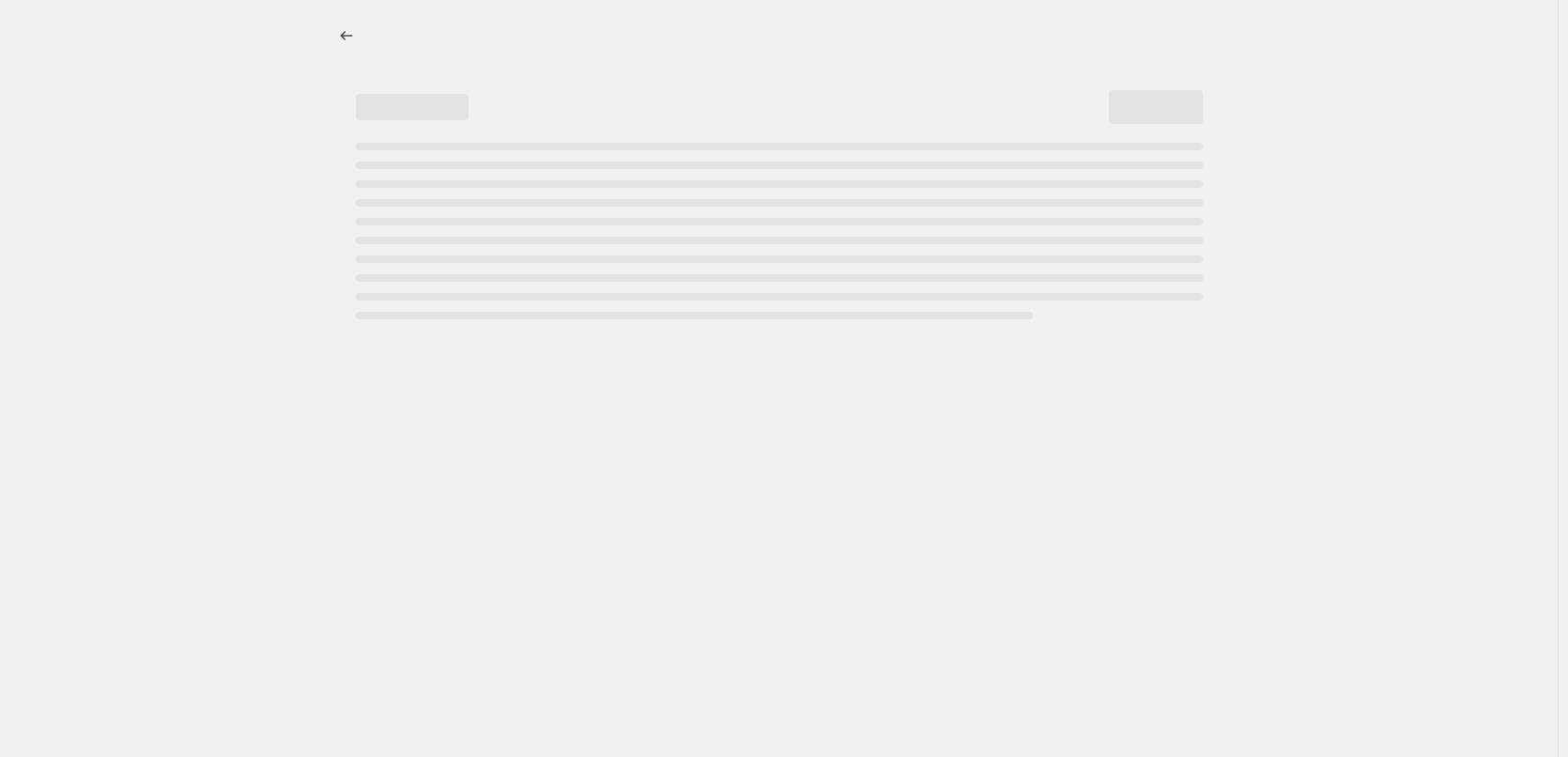
select select "percentage"
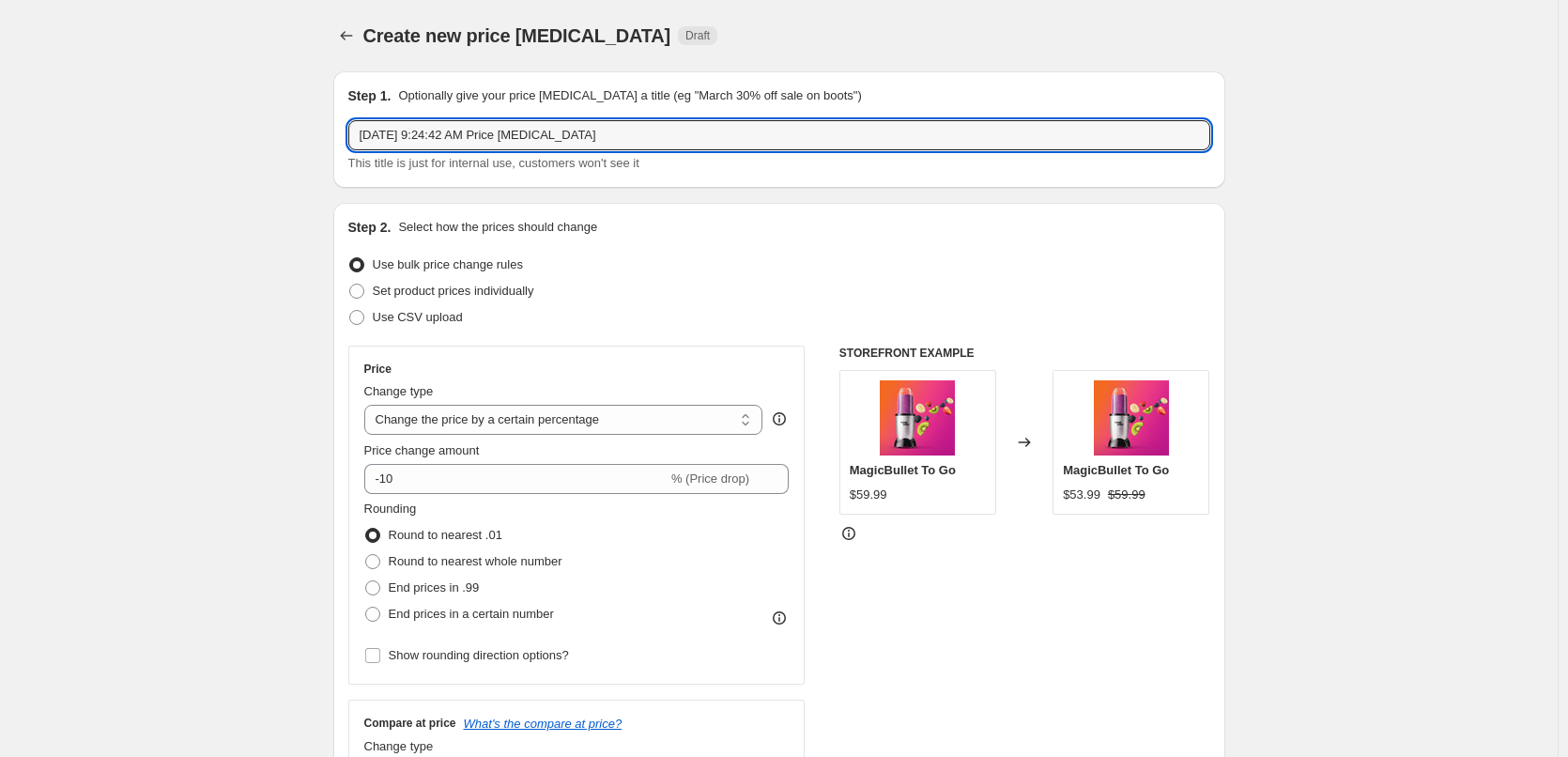
drag, startPoint x: 620, startPoint y: 133, endPoint x: 237, endPoint y: 134, distance: 383.0
type input "26 Sept - 2 Oct"
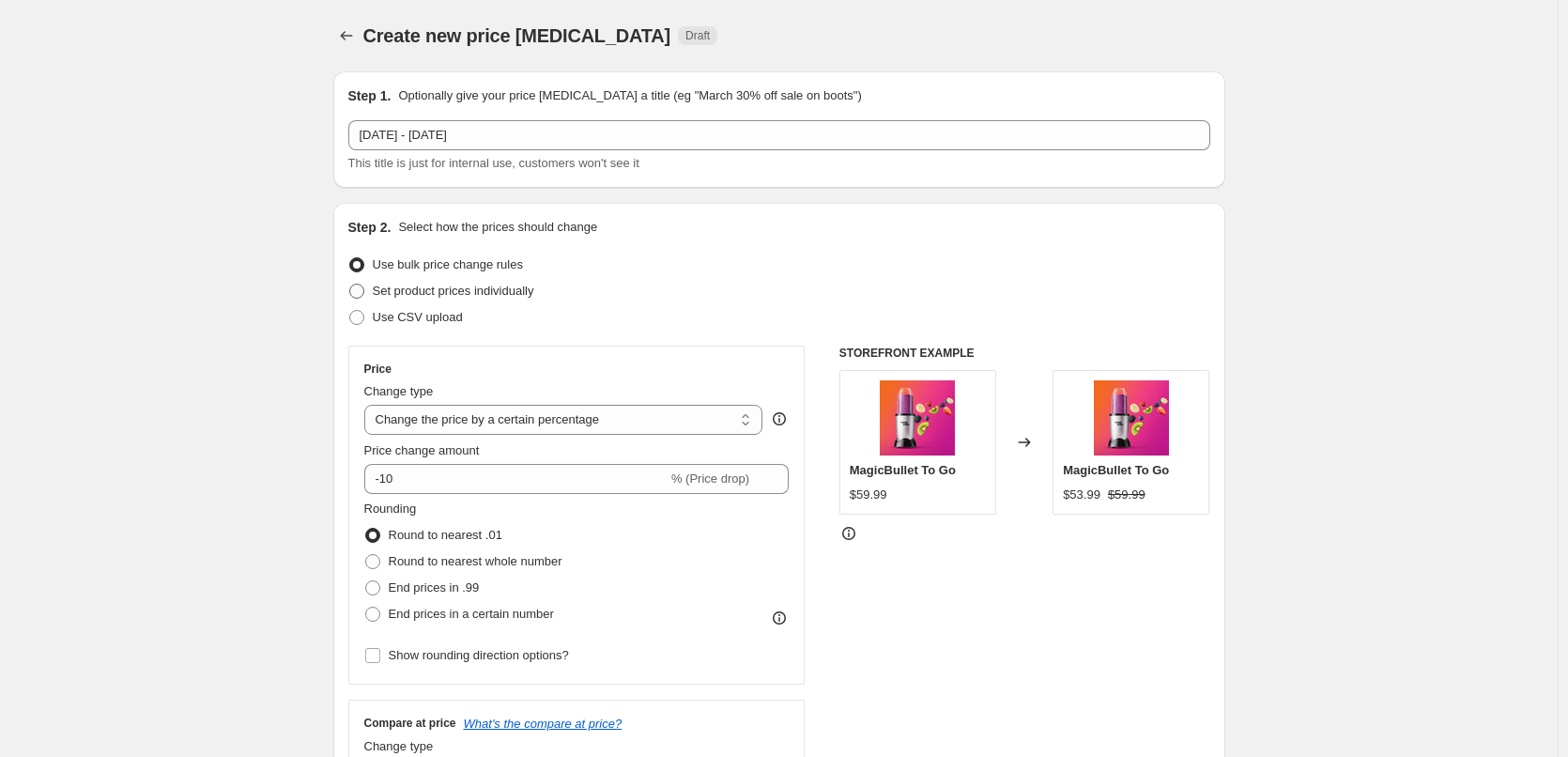
click at [476, 292] on span "Set product prices individually" at bounding box center [453, 291] width 161 height 14
click at [350, 285] on input "Set product prices individually" at bounding box center [349, 284] width 1 height 1
radio input "true"
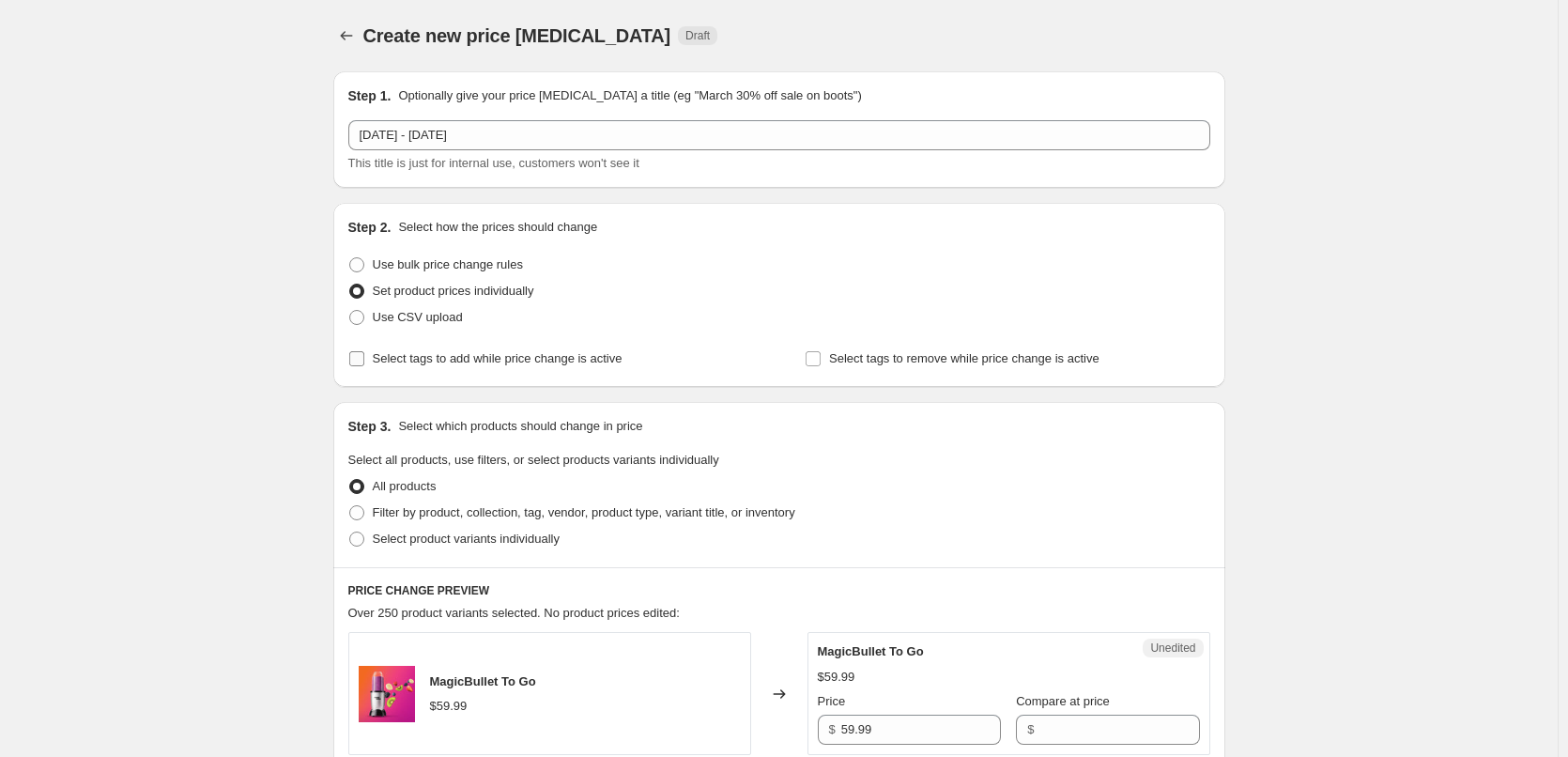
click at [524, 365] on span "Select tags to add while price change is active" at bounding box center [497, 358] width 250 height 14
click at [364, 365] on input "Select tags to add while price change is active" at bounding box center [357, 359] width 15 height 15
checkbox input "true"
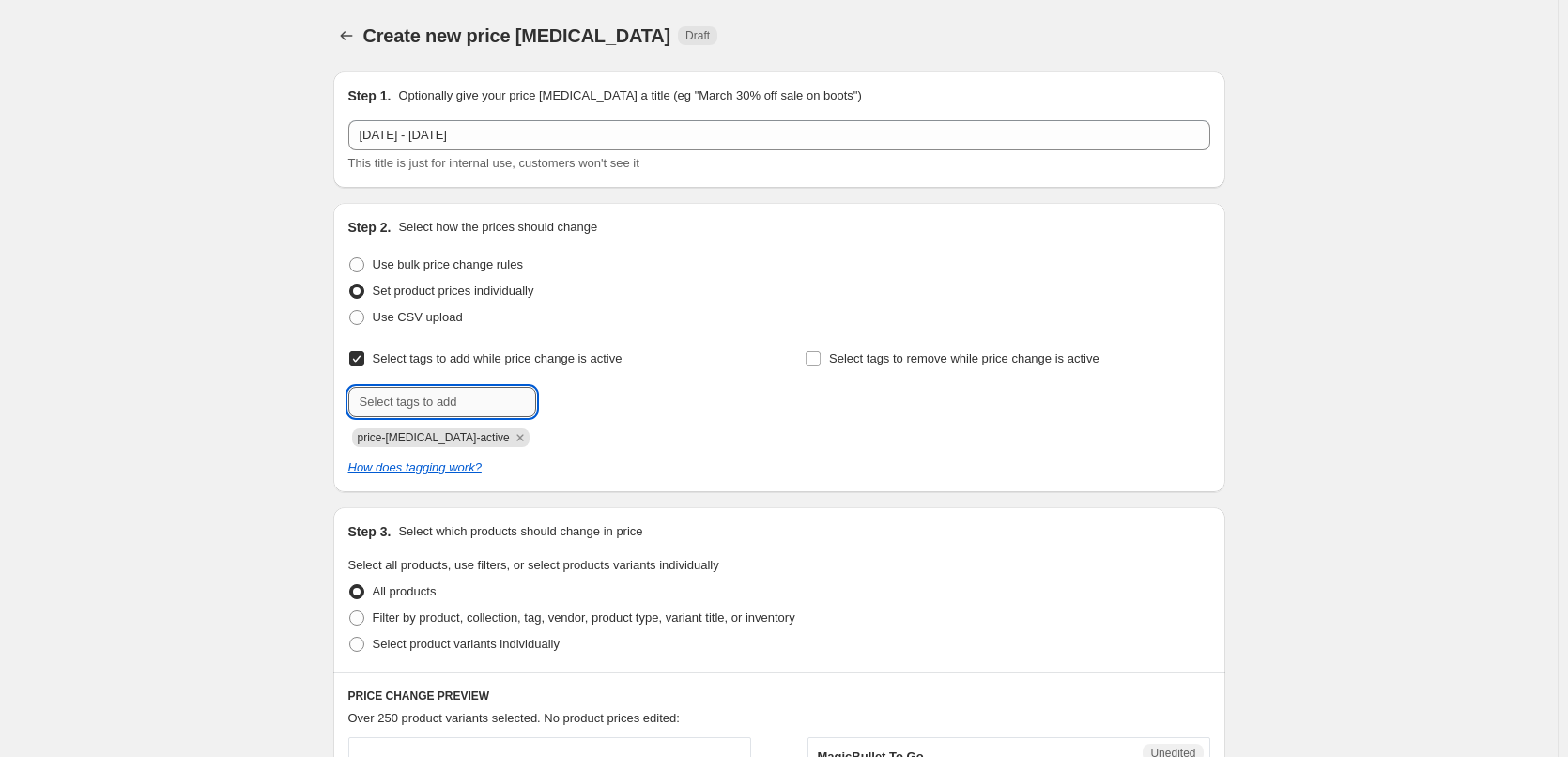
click at [403, 396] on input "text" at bounding box center [442, 402] width 188 height 30
type input "sale"
click at [595, 397] on span "sale" at bounding box center [587, 400] width 22 height 13
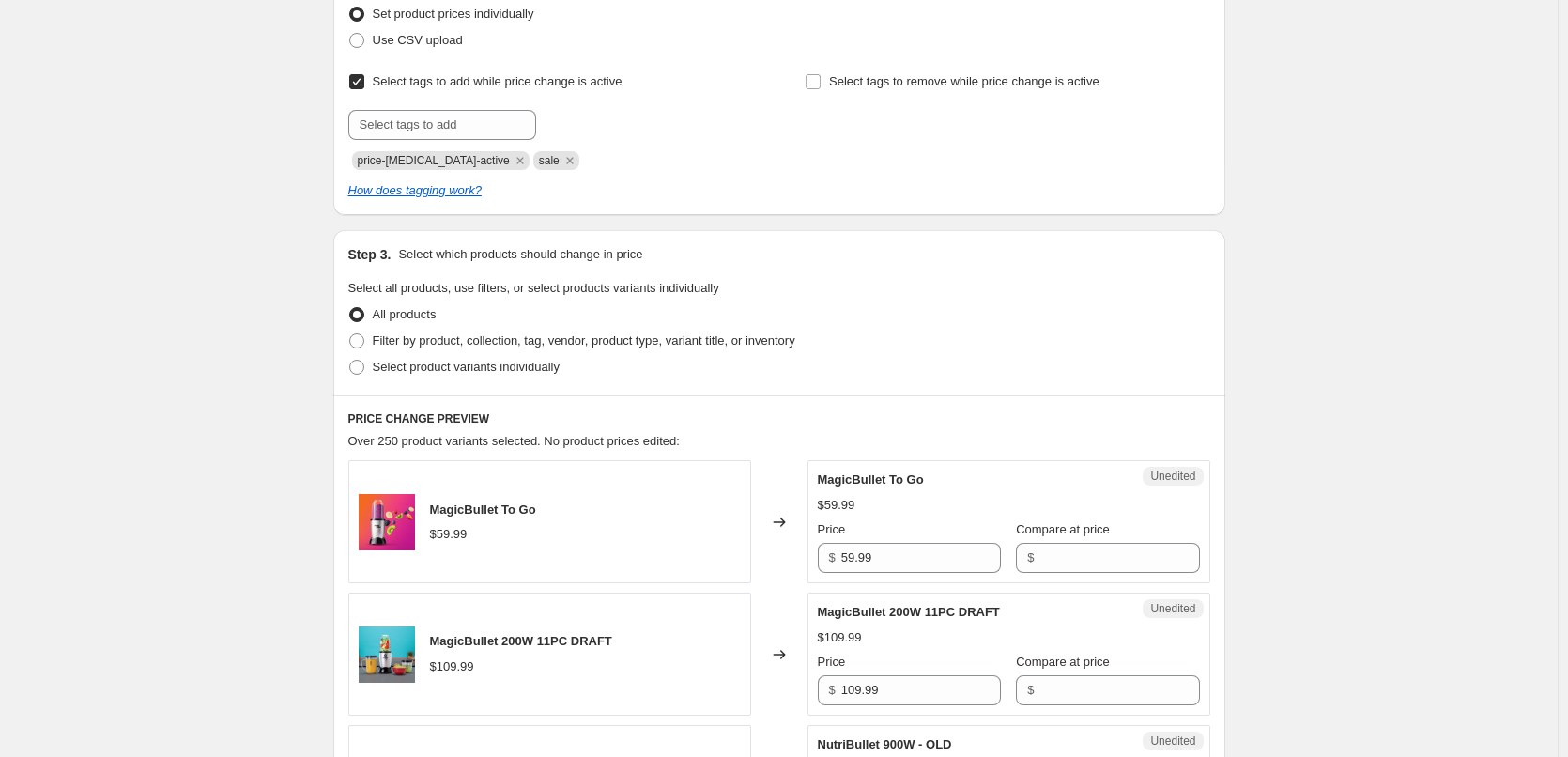
scroll to position [282, 0]
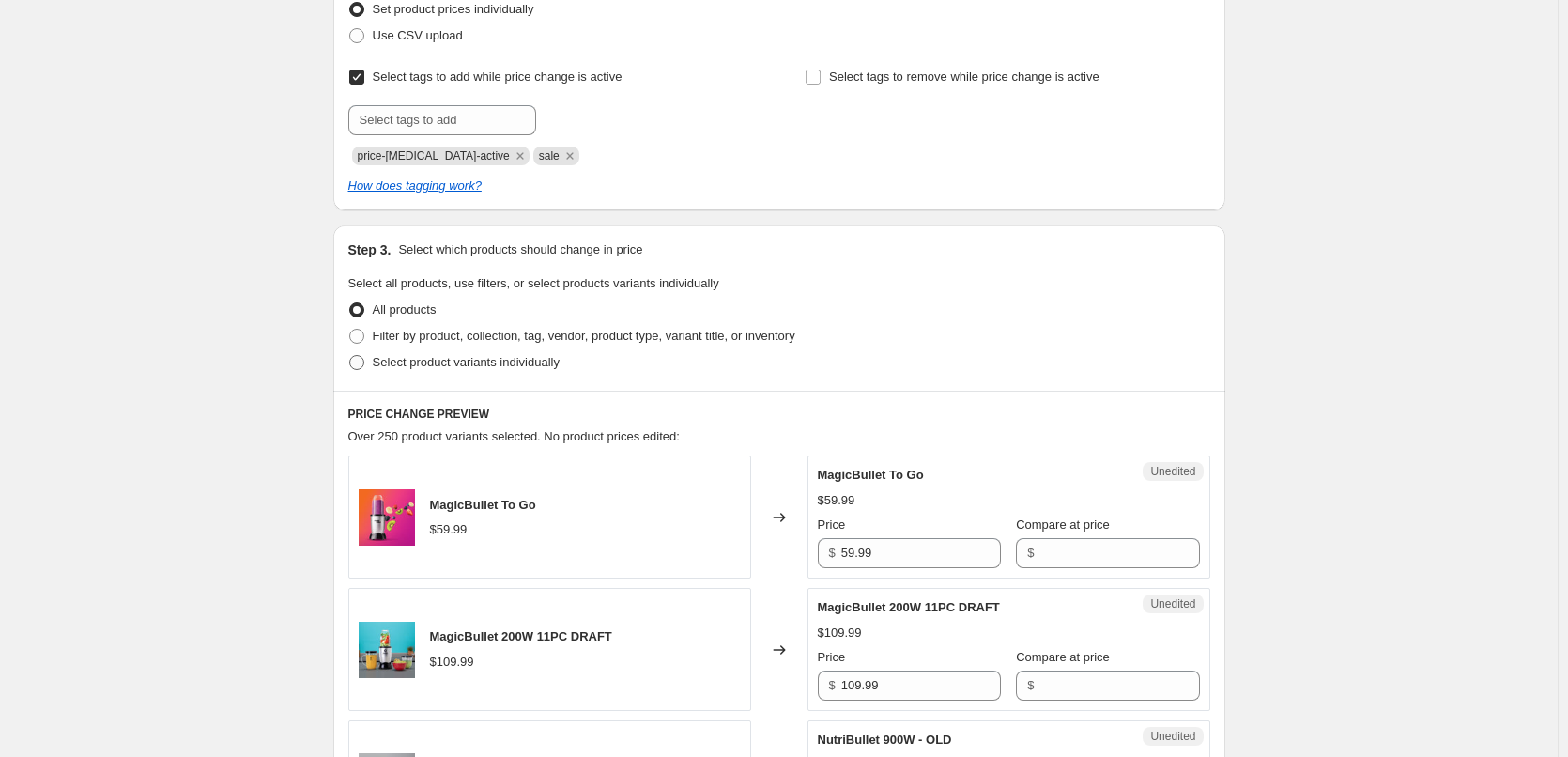
click at [514, 365] on span "Select product variants individually" at bounding box center [466, 362] width 187 height 14
click at [350, 356] on input "Select product variants individually" at bounding box center [349, 355] width 1 height 1
radio input "true"
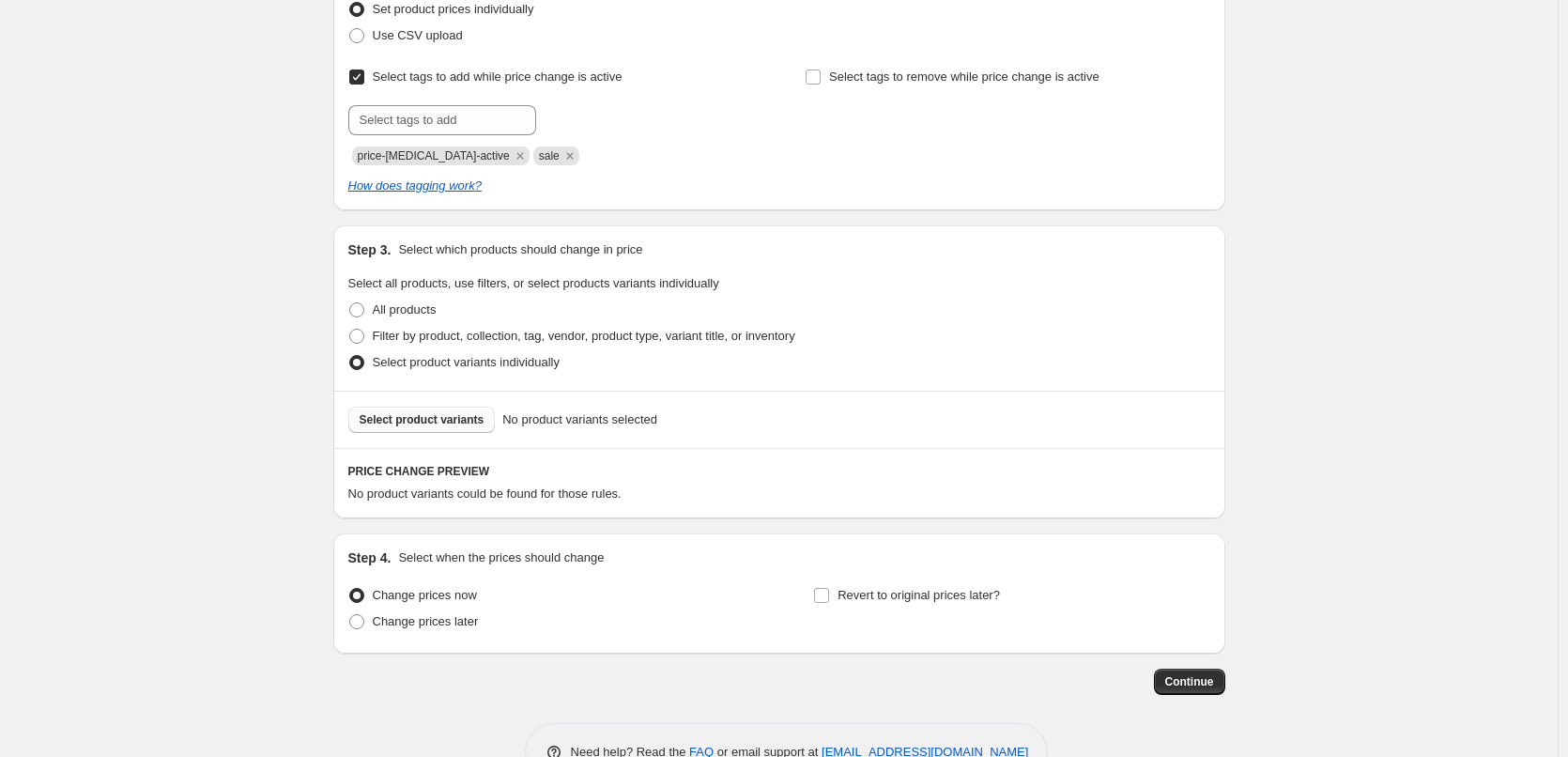
click at [455, 421] on span "Select product variants" at bounding box center [422, 420] width 125 height 15
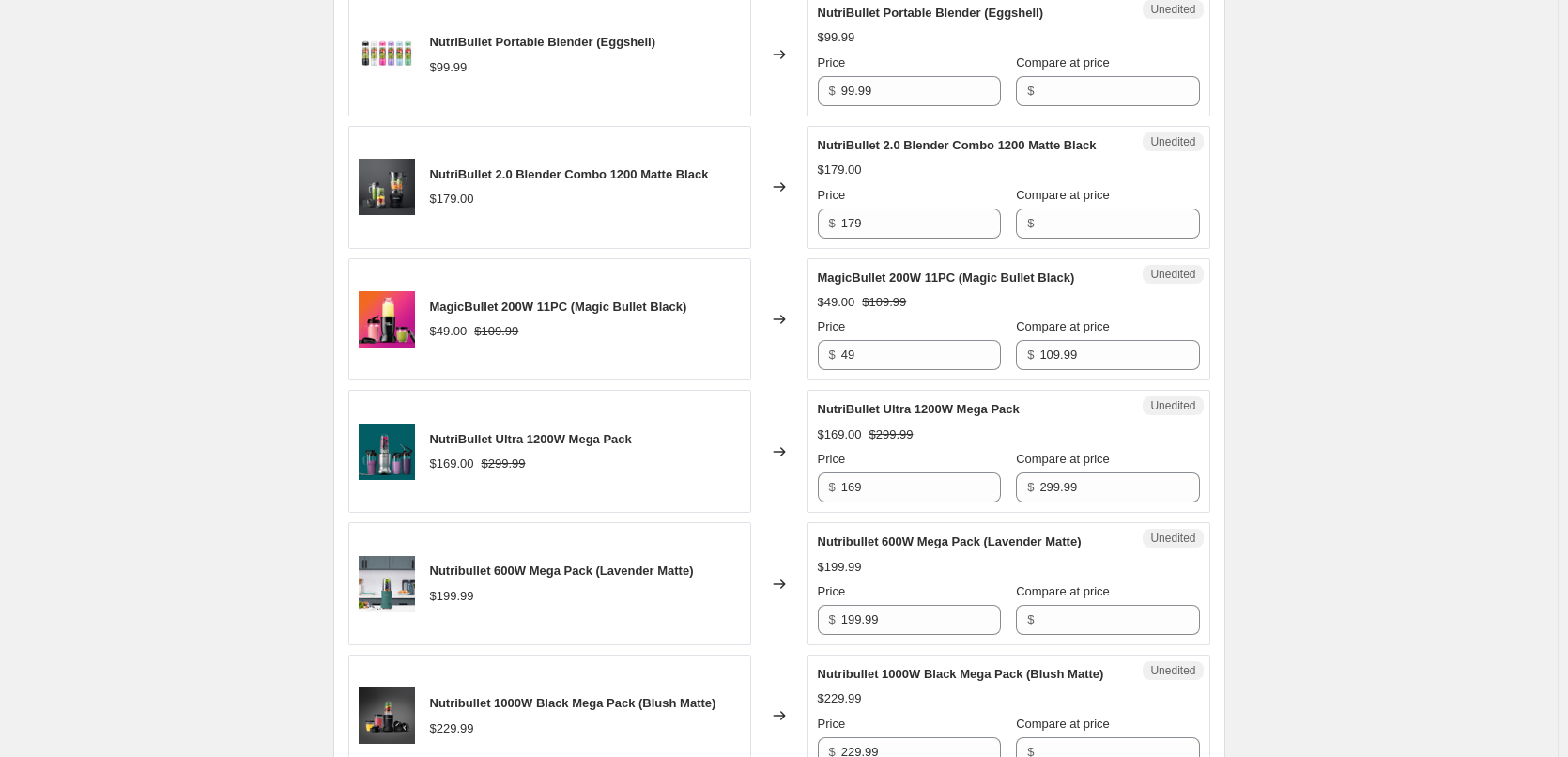
scroll to position [1597, 0]
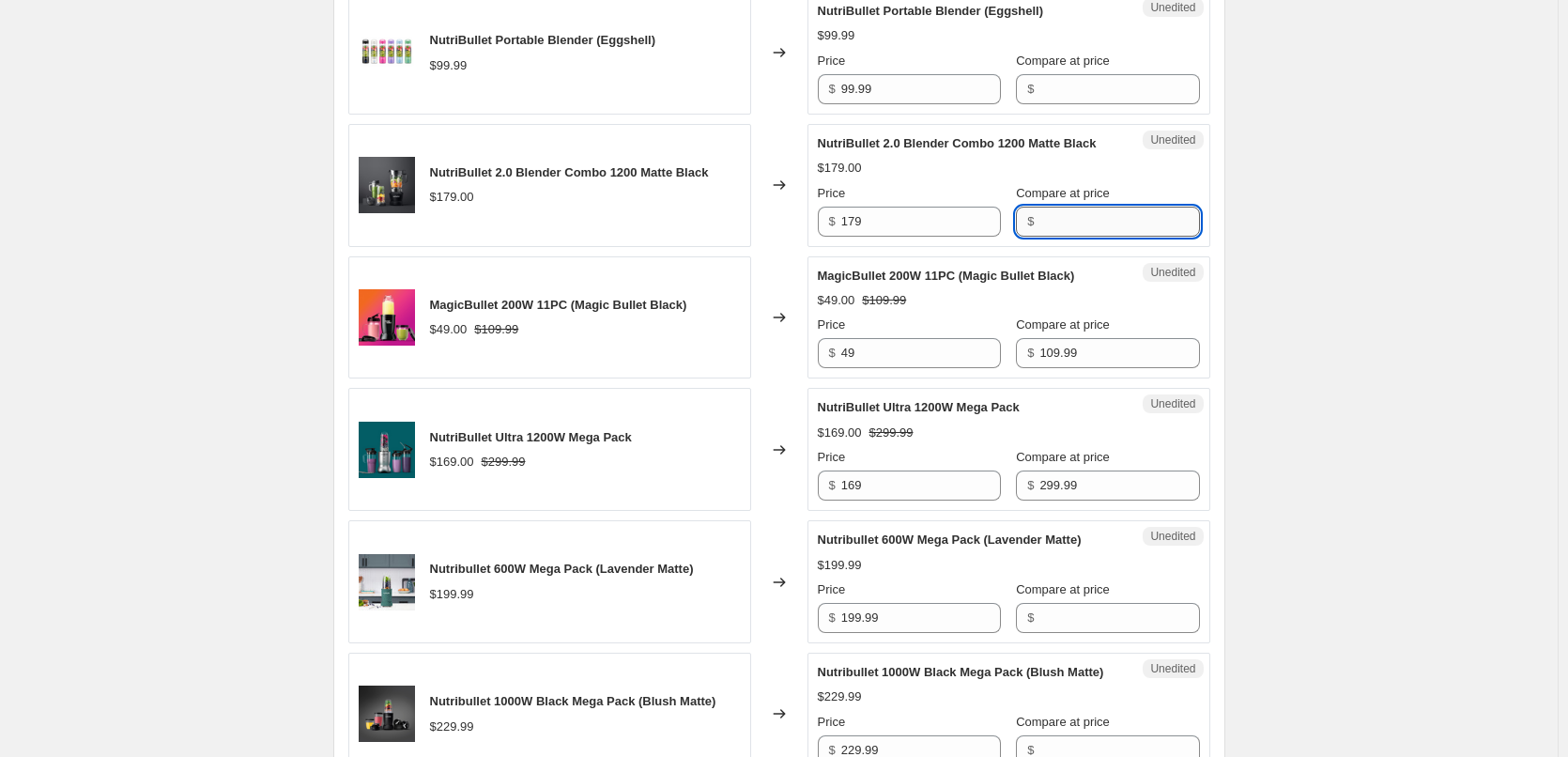
click at [1043, 237] on input "Compare at price" at bounding box center [1119, 222] width 159 height 30
click at [1071, 227] on input "Compare at price" at bounding box center [1119, 222] width 159 height 30
type input "369.99"
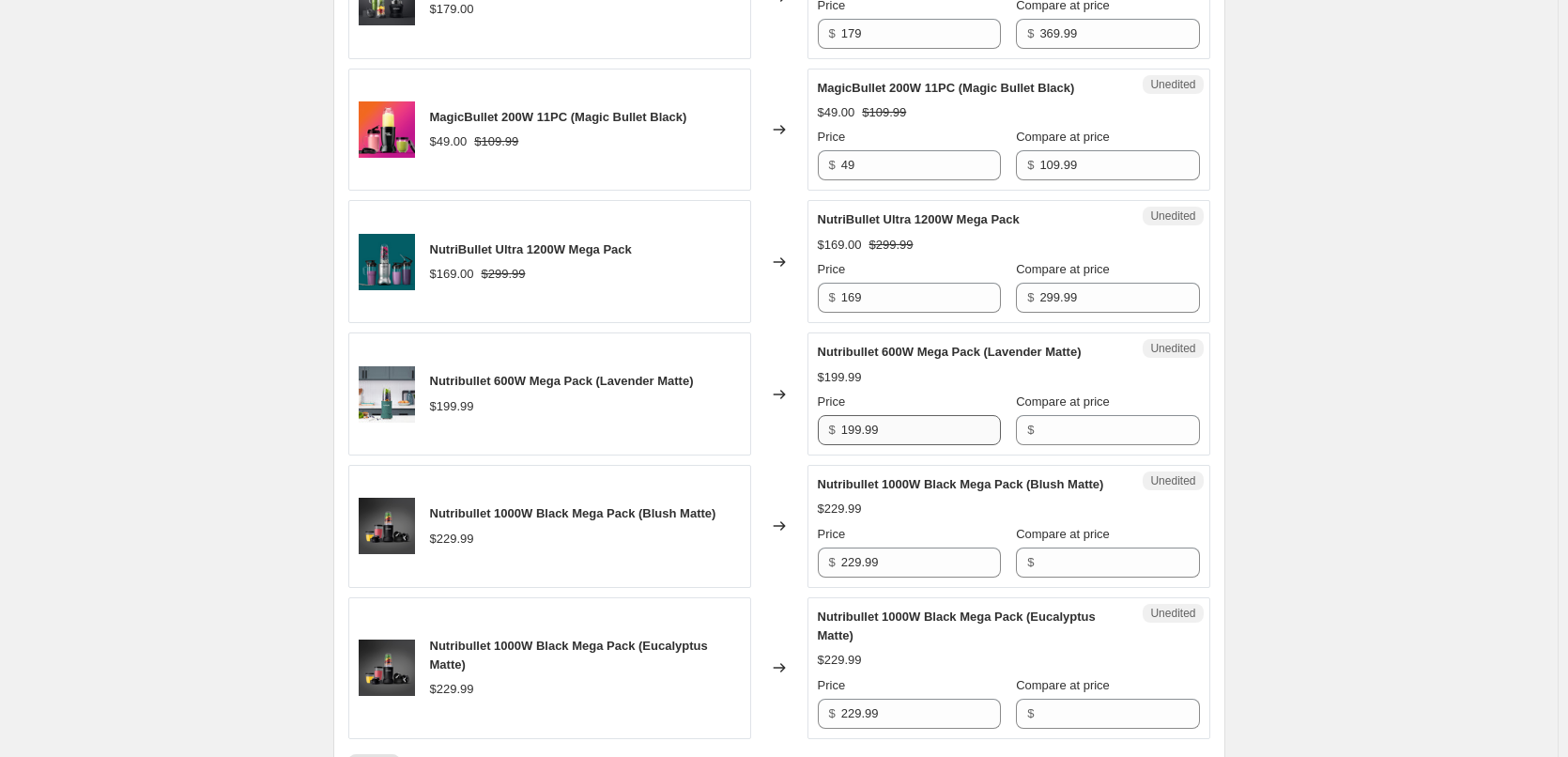
scroll to position [2067, 0]
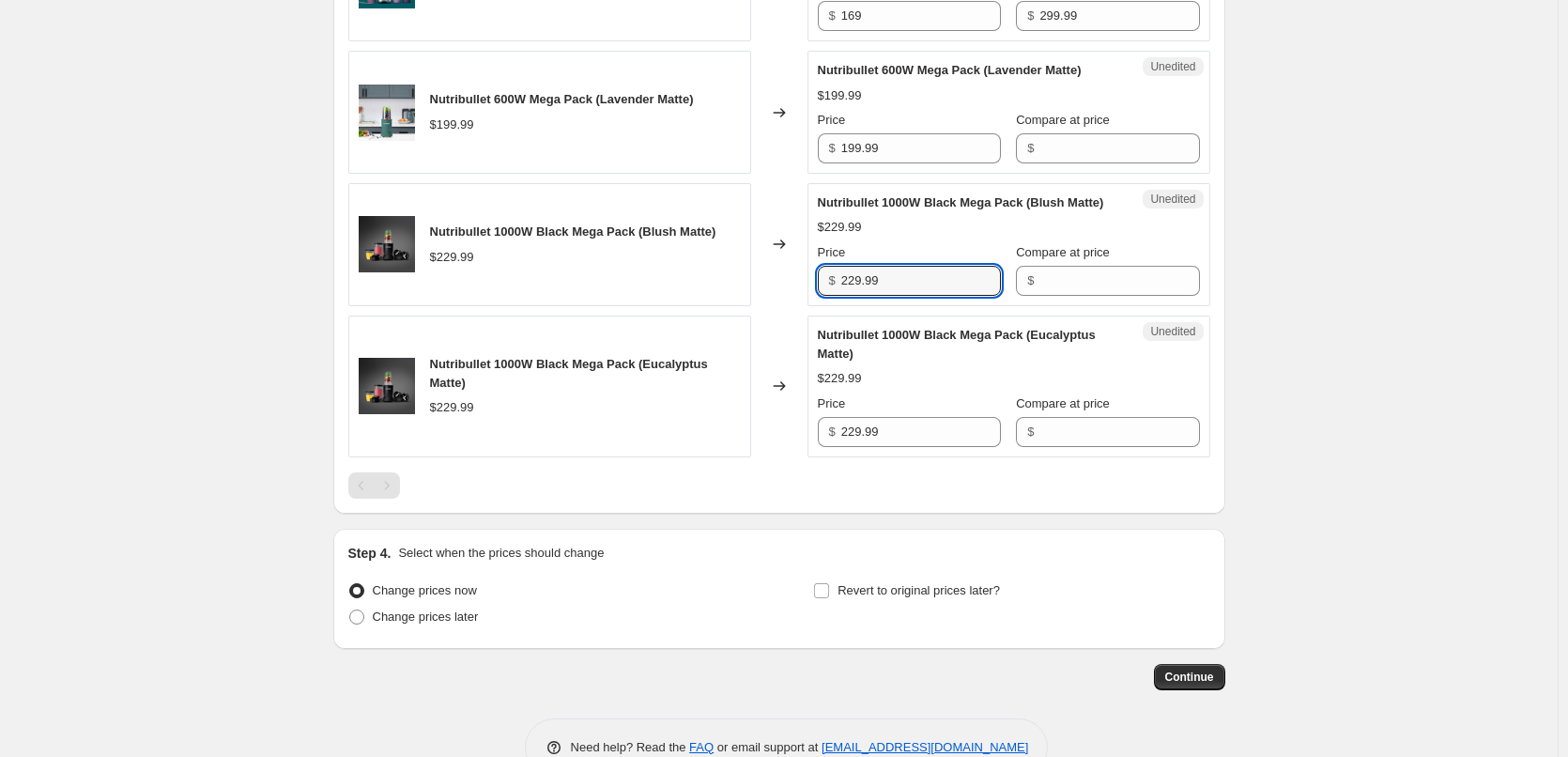
drag, startPoint x: 892, startPoint y: 320, endPoint x: 799, endPoint y: 319, distance: 93.0
click at [799, 306] on div "Nutribullet 1000W Black Mega Pack (Blush Matte) $229.99 Changed to Unedited Nut…" at bounding box center [779, 244] width 862 height 123
click at [1084, 296] on input "Compare at price" at bounding box center [1119, 281] width 159 height 30
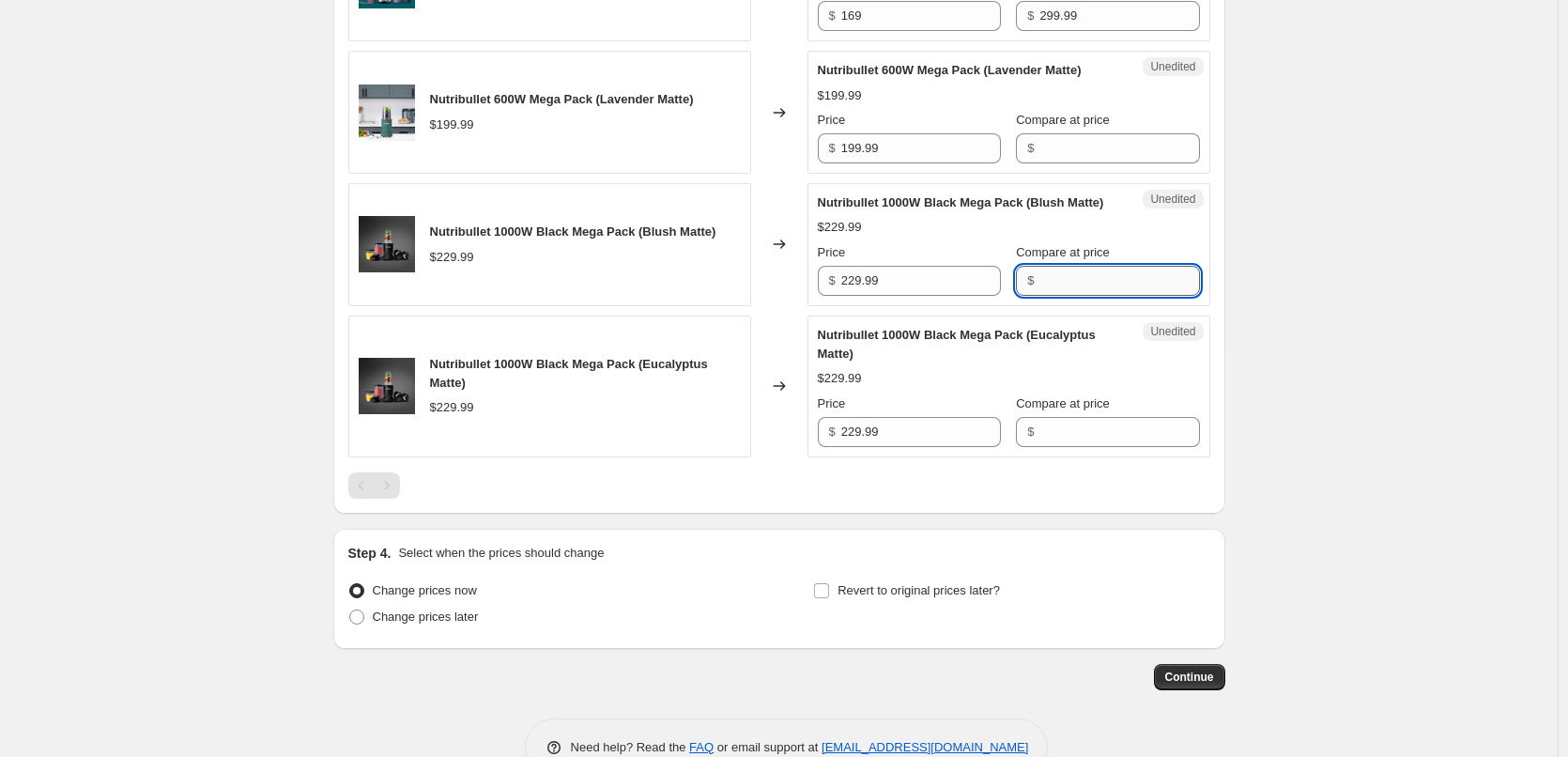
paste input "229.99"
type input "229.99"
click at [1081, 447] on input "Compare at price" at bounding box center [1119, 432] width 159 height 30
paste input "229.99"
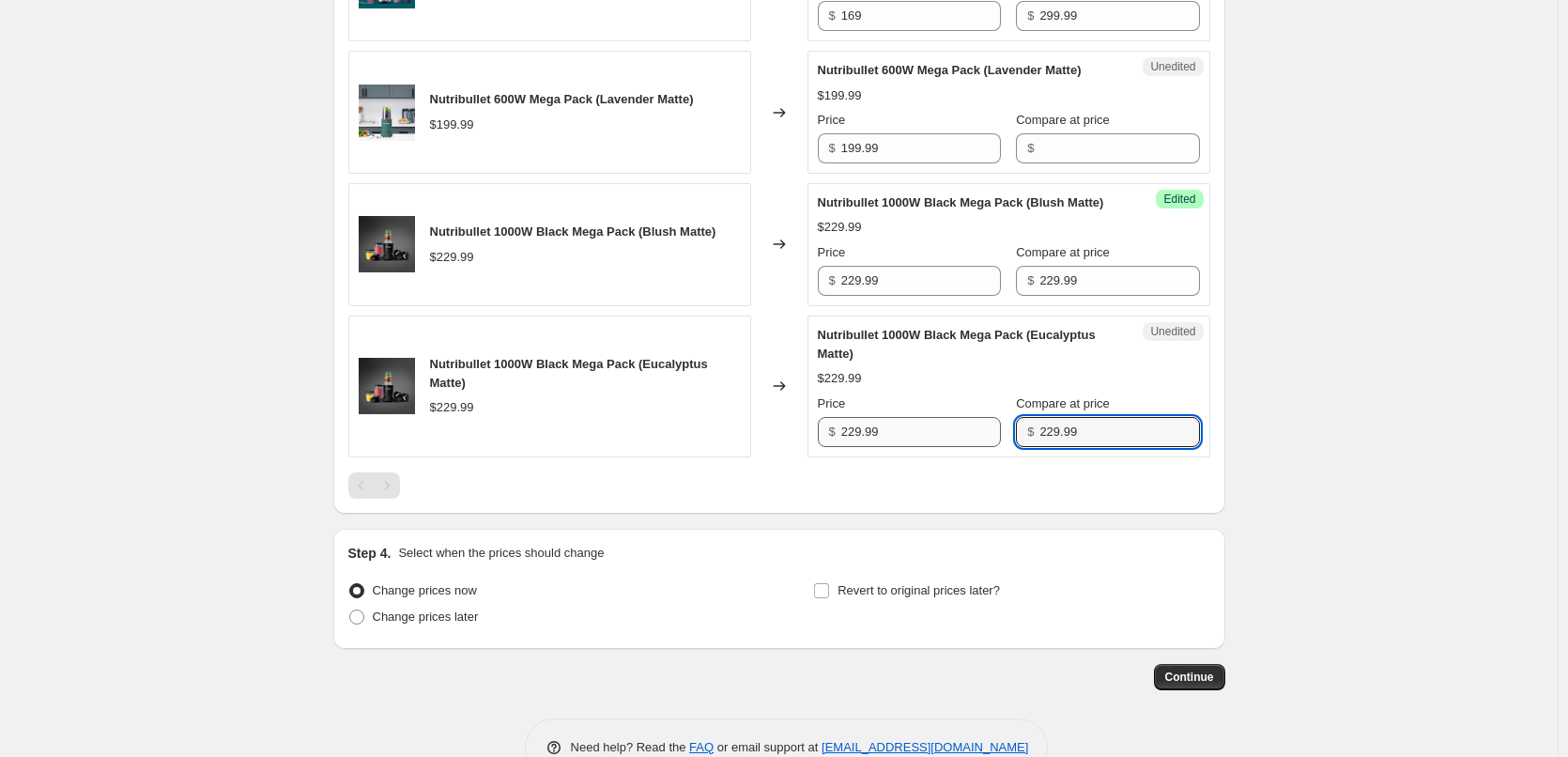
type input "229.99"
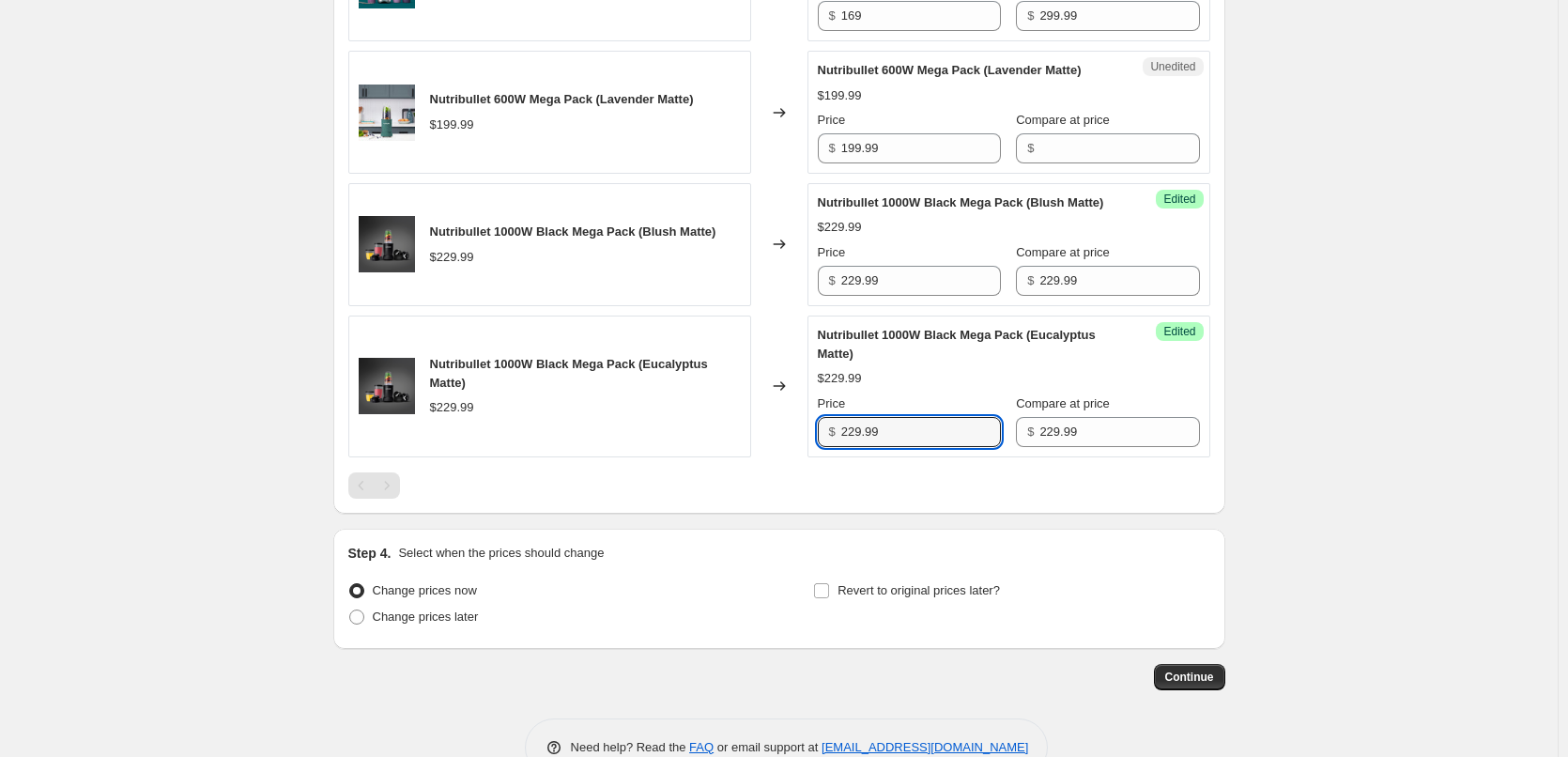
drag, startPoint x: 906, startPoint y: 475, endPoint x: 765, endPoint y: 465, distance: 141.4
click at [765, 458] on div "Nutribullet 1000W Black Mega Pack (Eucalyptus Matte) $229.99 Changed to Success…" at bounding box center [779, 386] width 862 height 142
type input "99"
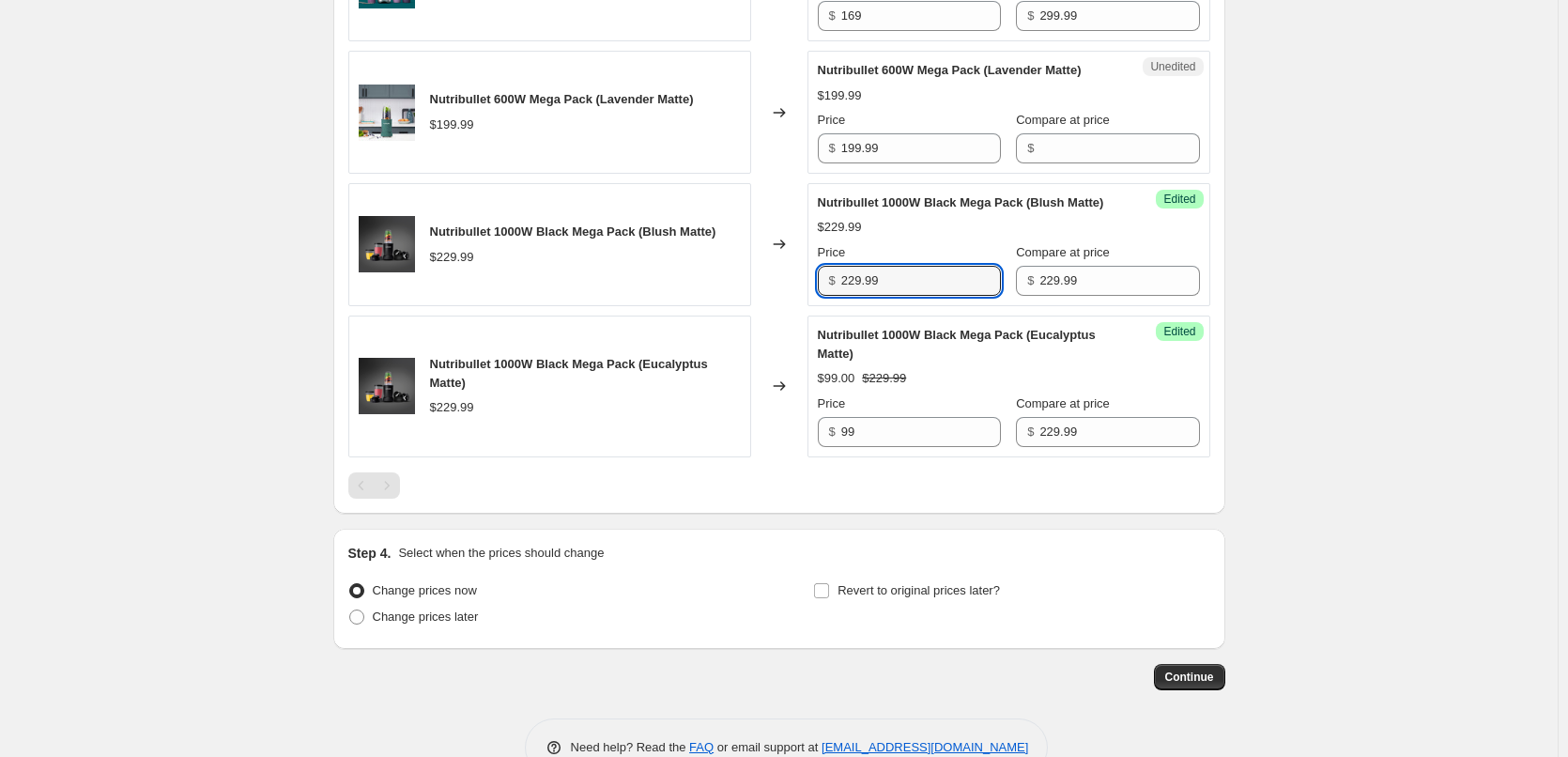
drag, startPoint x: 886, startPoint y: 321, endPoint x: 819, endPoint y: 313, distance: 67.5
click at [819, 306] on div "Success Edited Nutribullet 1000W Black Mega Pack (Blush Matte) $229.99 Price $ …" at bounding box center [1009, 244] width 403 height 123
type input "99"
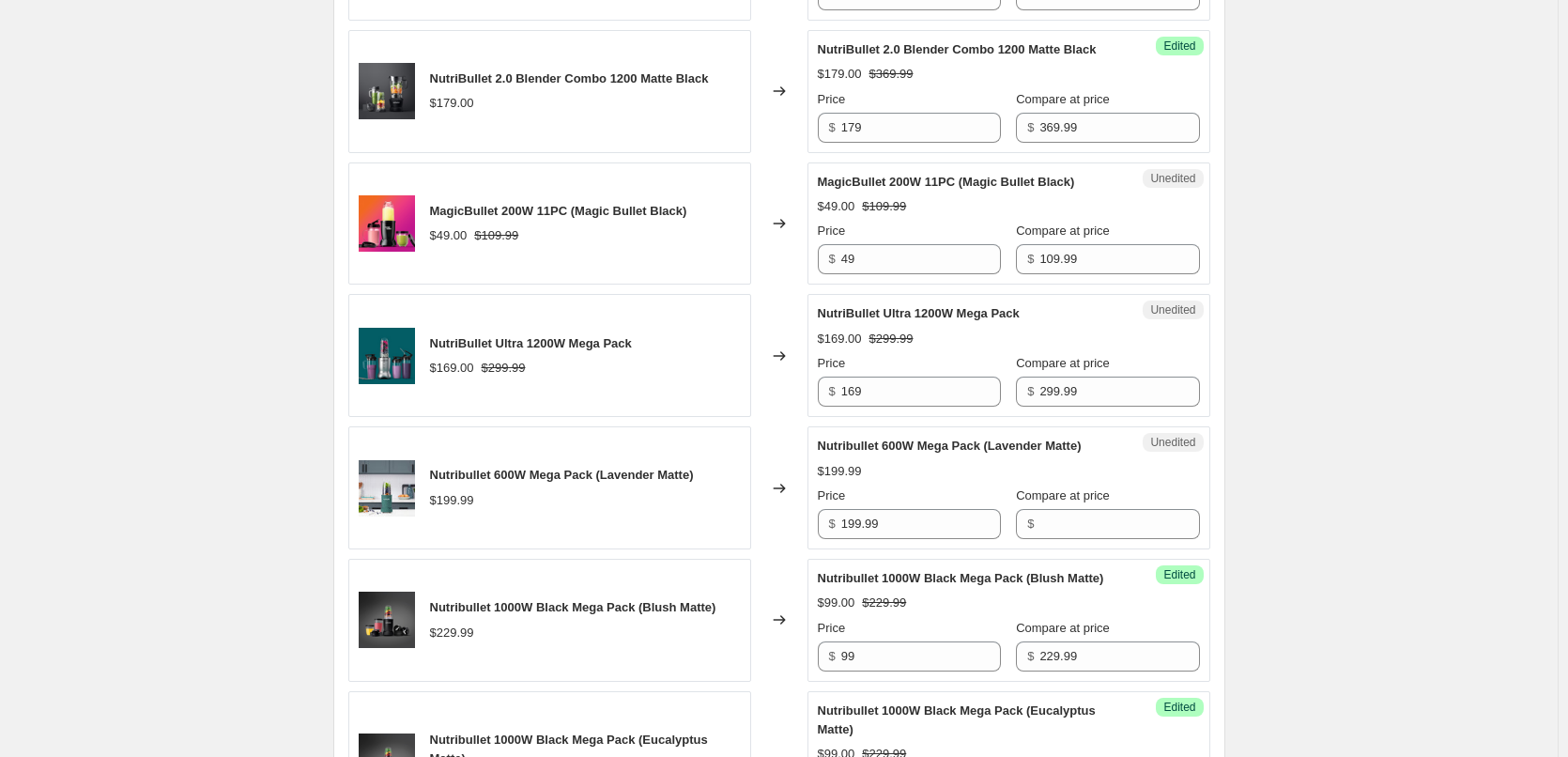
scroll to position [1878, 0]
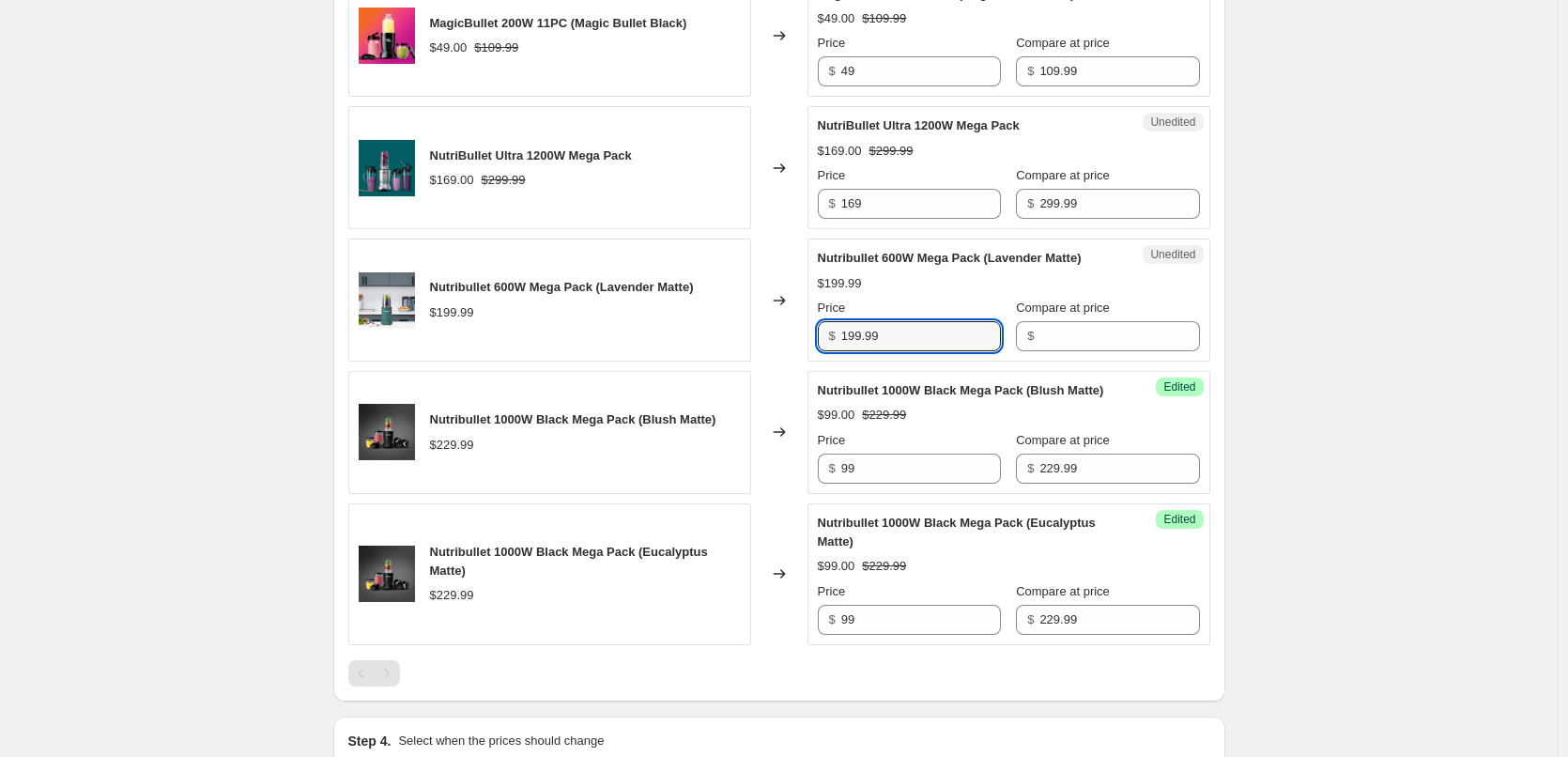
drag, startPoint x: 923, startPoint y: 359, endPoint x: 773, endPoint y: 354, distance: 150.1
click at [773, 354] on div "Nutribullet 600W Mega Pack (Lavender Matte) $199.99 Changed to Unedited Nutribu…" at bounding box center [779, 300] width 862 height 123
click at [1063, 346] on input "Compare at price" at bounding box center [1119, 336] width 159 height 30
paste input "199.99"
type input "199.99"
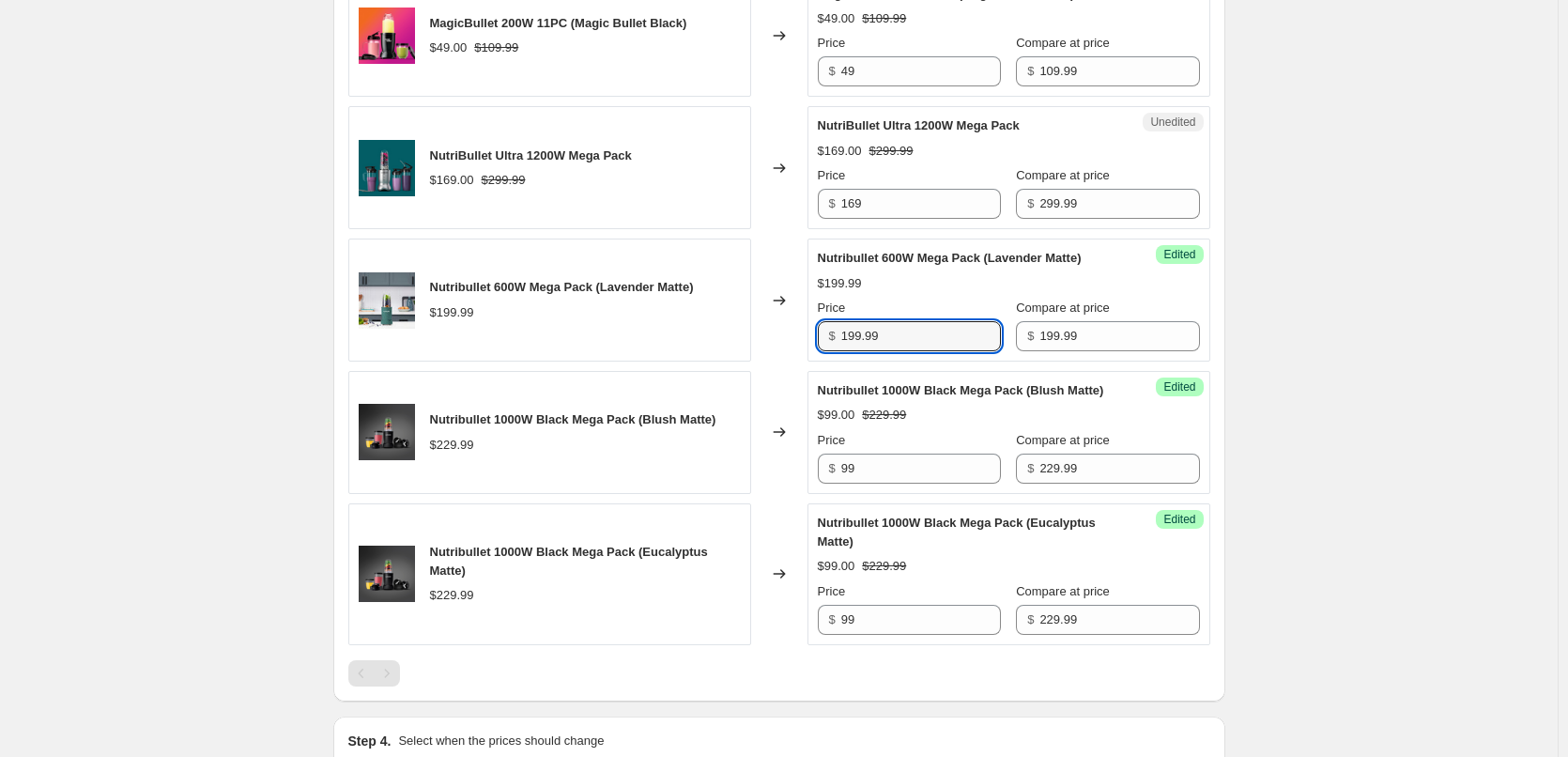
drag, startPoint x: 890, startPoint y: 363, endPoint x: 804, endPoint y: 358, distance: 86.1
click at [813, 358] on div "Success Edited Nutribullet 600W Mega Pack (Lavender Matte) $199.99 Price $ 199.…" at bounding box center [1009, 300] width 403 height 123
type input "89"
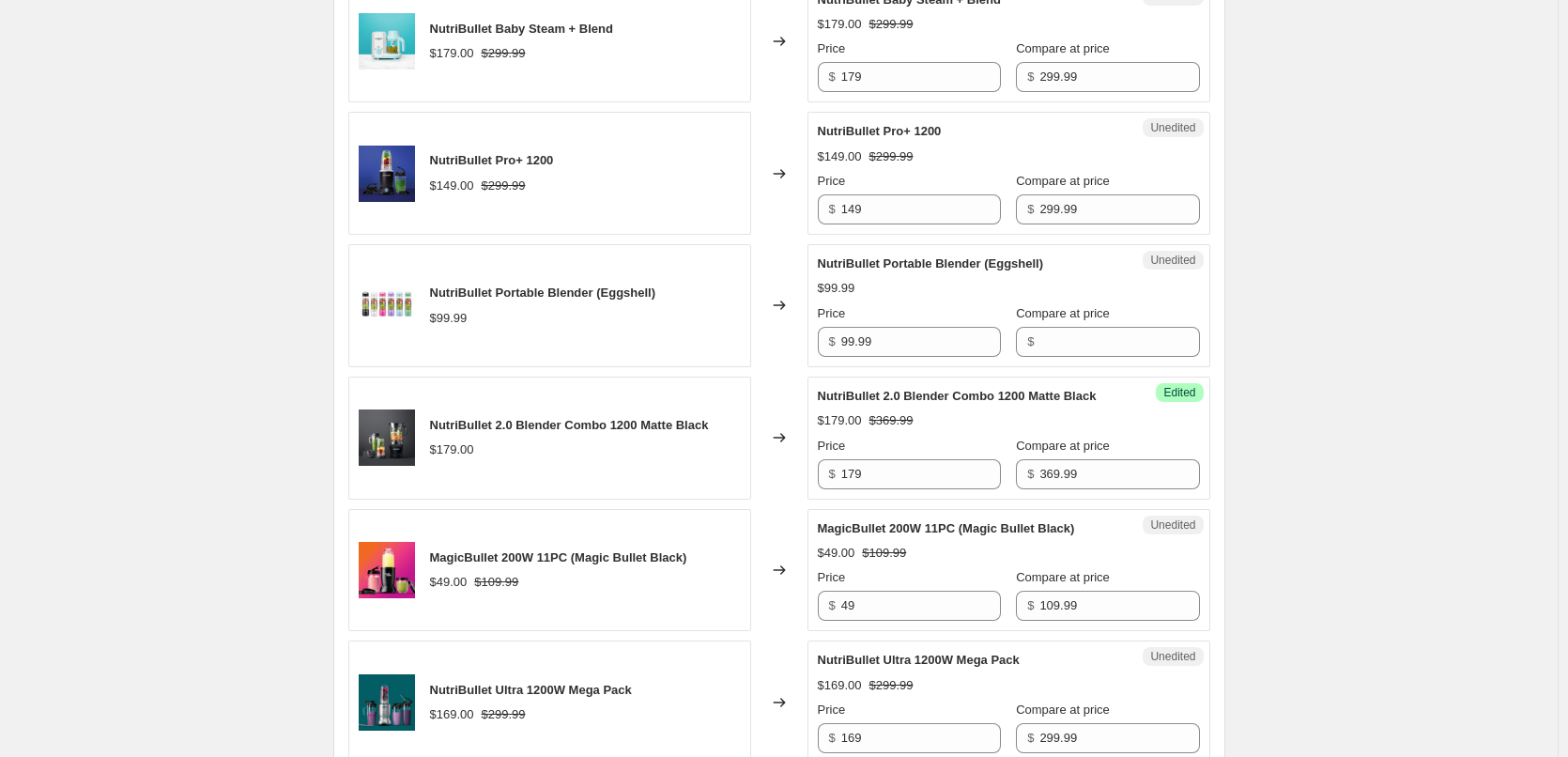
scroll to position [1315, 0]
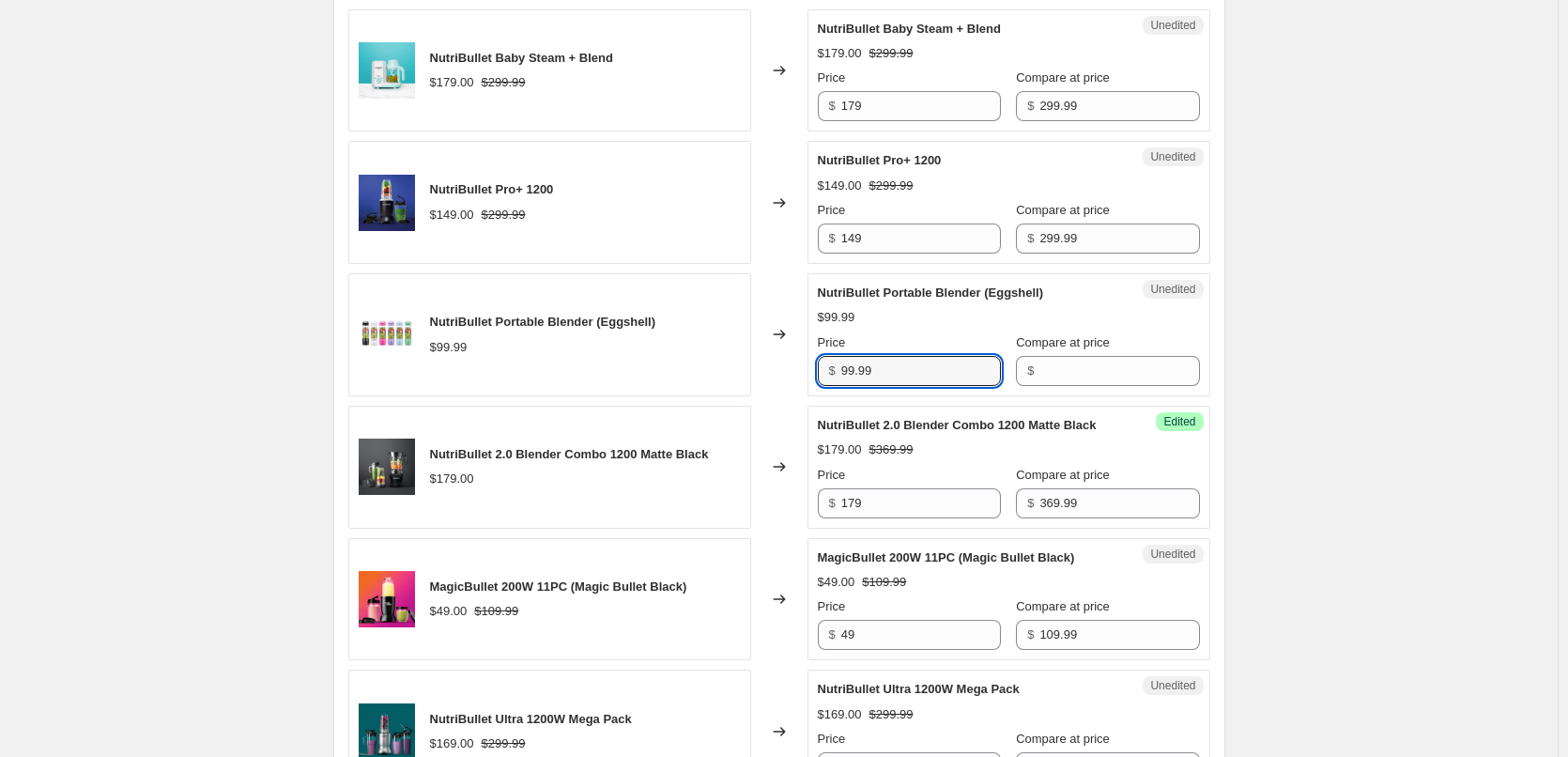
drag, startPoint x: 891, startPoint y: 367, endPoint x: 812, endPoint y: 377, distance: 79.6
click at [813, 377] on div "Unedited NutriBullet Portable Blender (Eggshell) $99.99 Price $ 99.99 Compare a…" at bounding box center [1009, 335] width 403 height 123
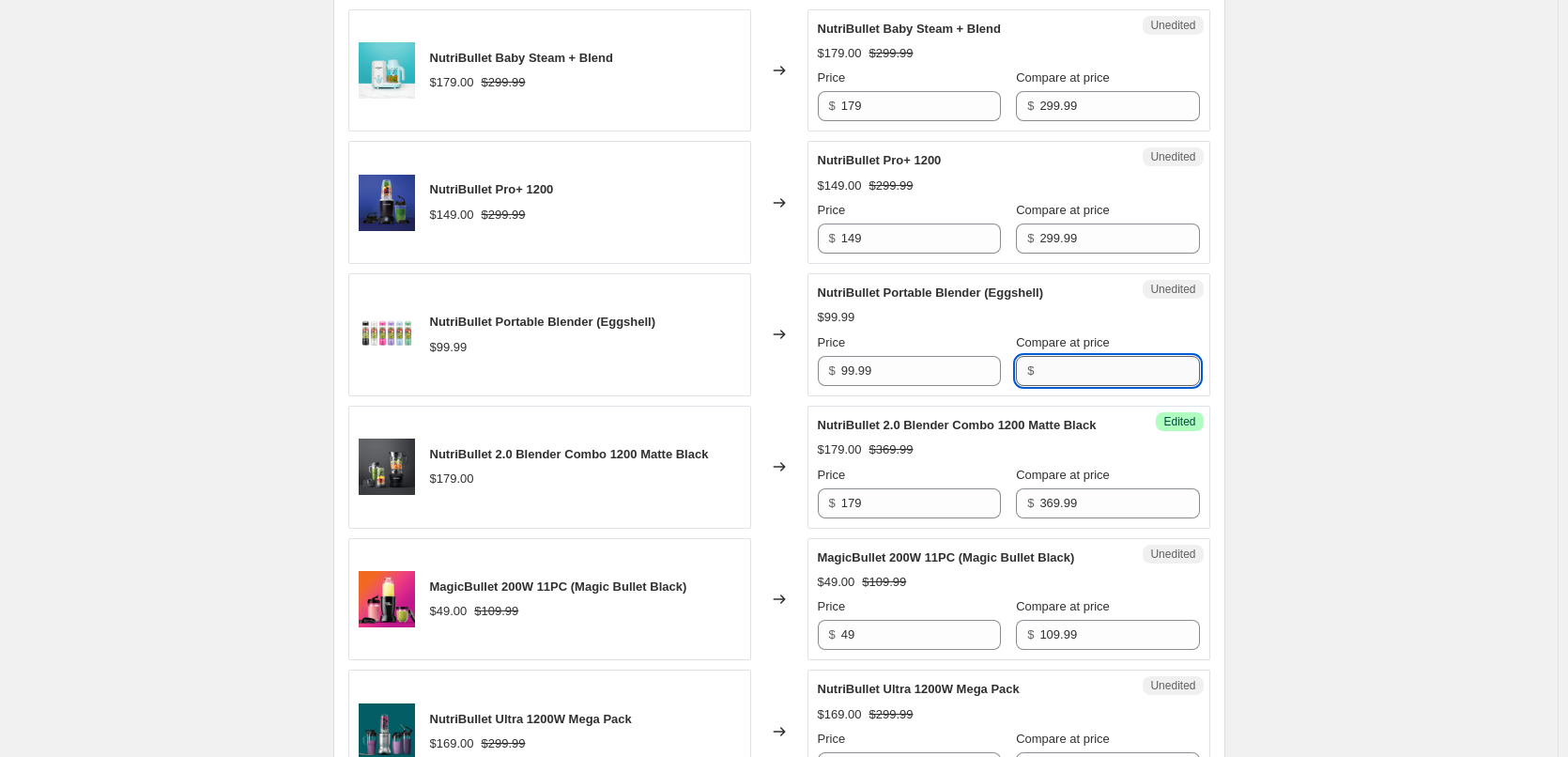
click at [1124, 375] on input "Compare at price" at bounding box center [1119, 371] width 159 height 30
paste input "99.99"
type input "99.99"
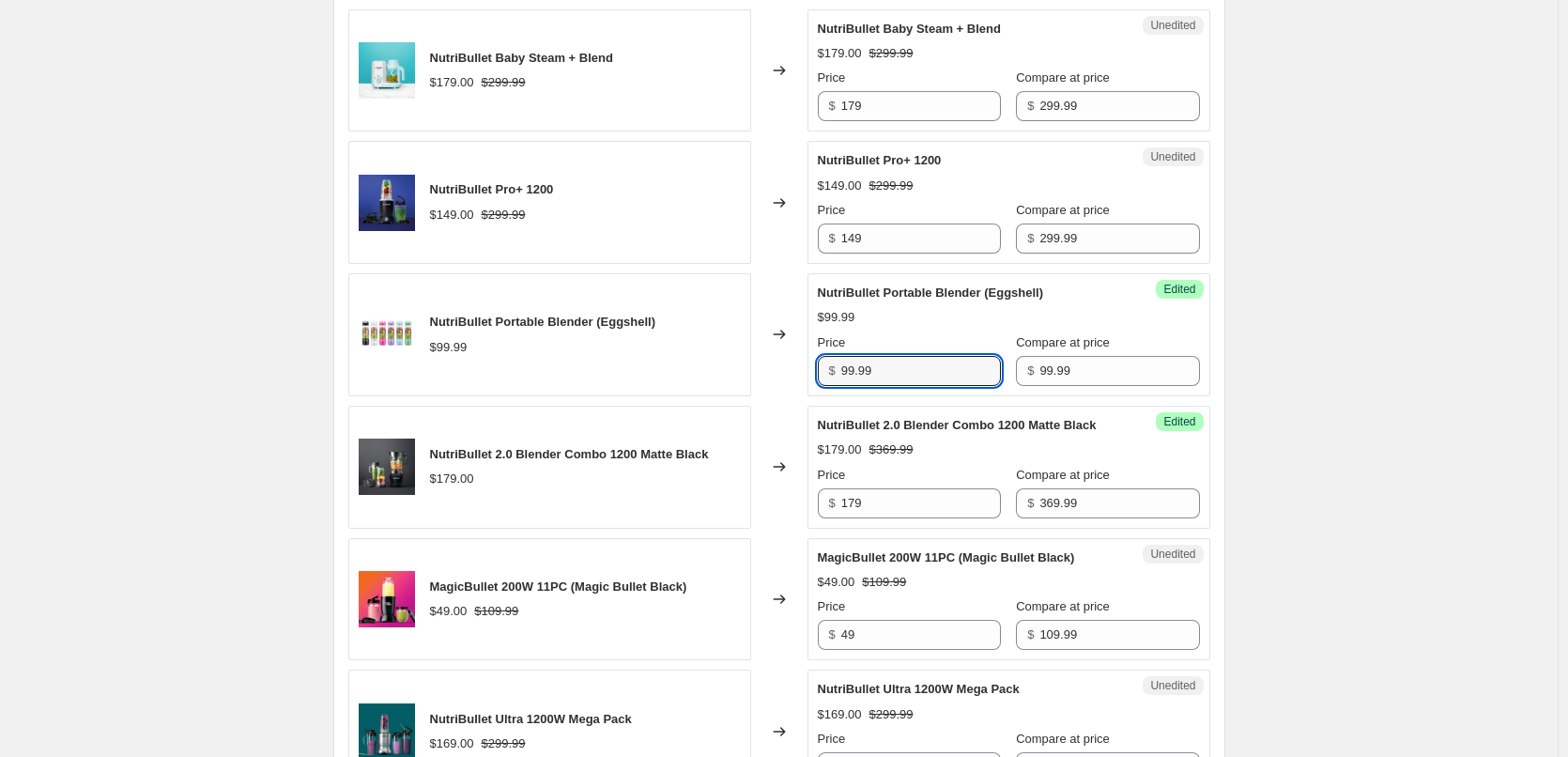
drag, startPoint x: 845, startPoint y: 371, endPoint x: 774, endPoint y: 374, distance: 71.1
click at [774, 373] on div "NutriBullet Portable Blender (Eggshell) $99.99 Changed to Success Edited NutriB…" at bounding box center [779, 335] width 862 height 123
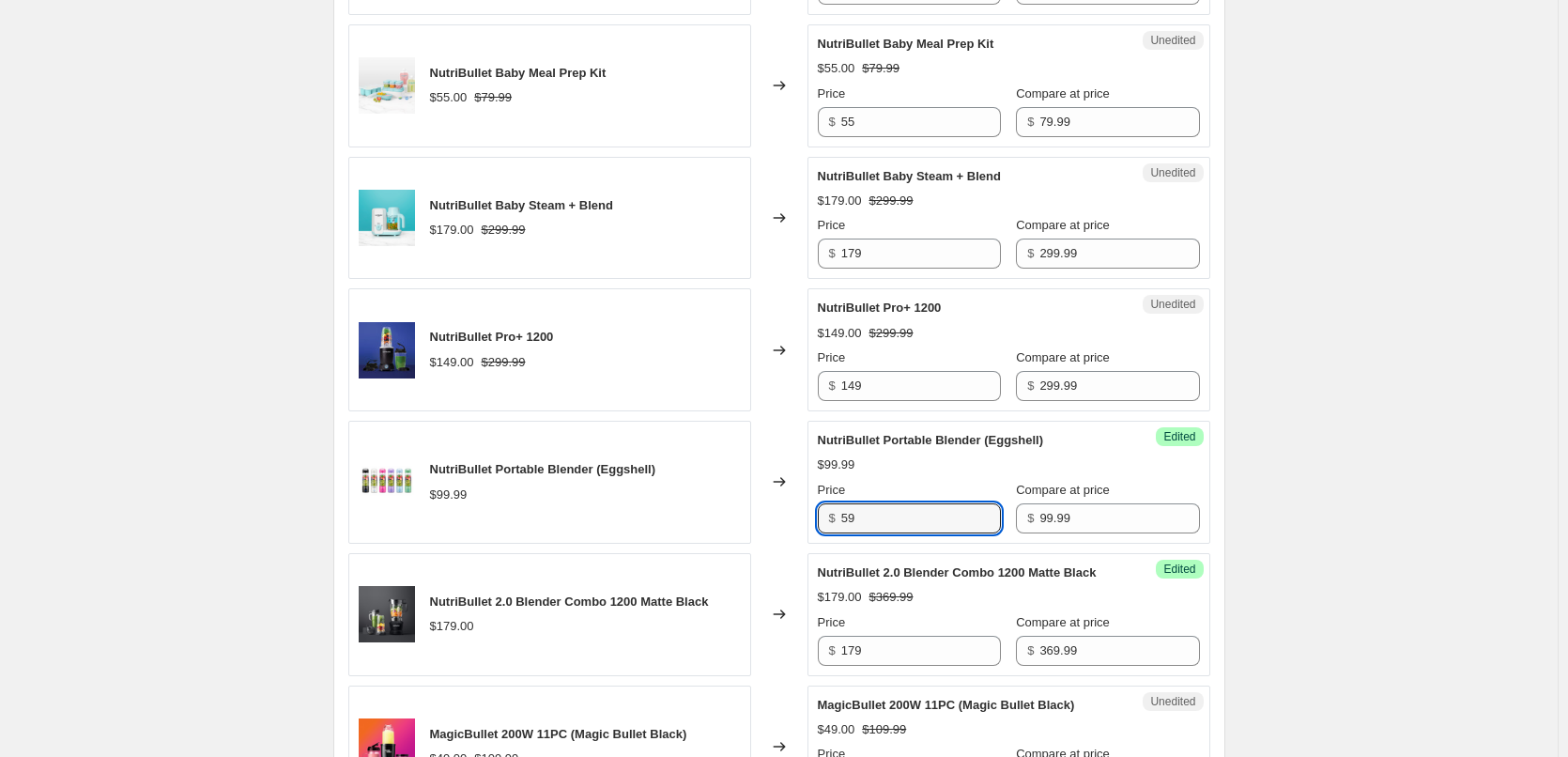
scroll to position [1127, 0]
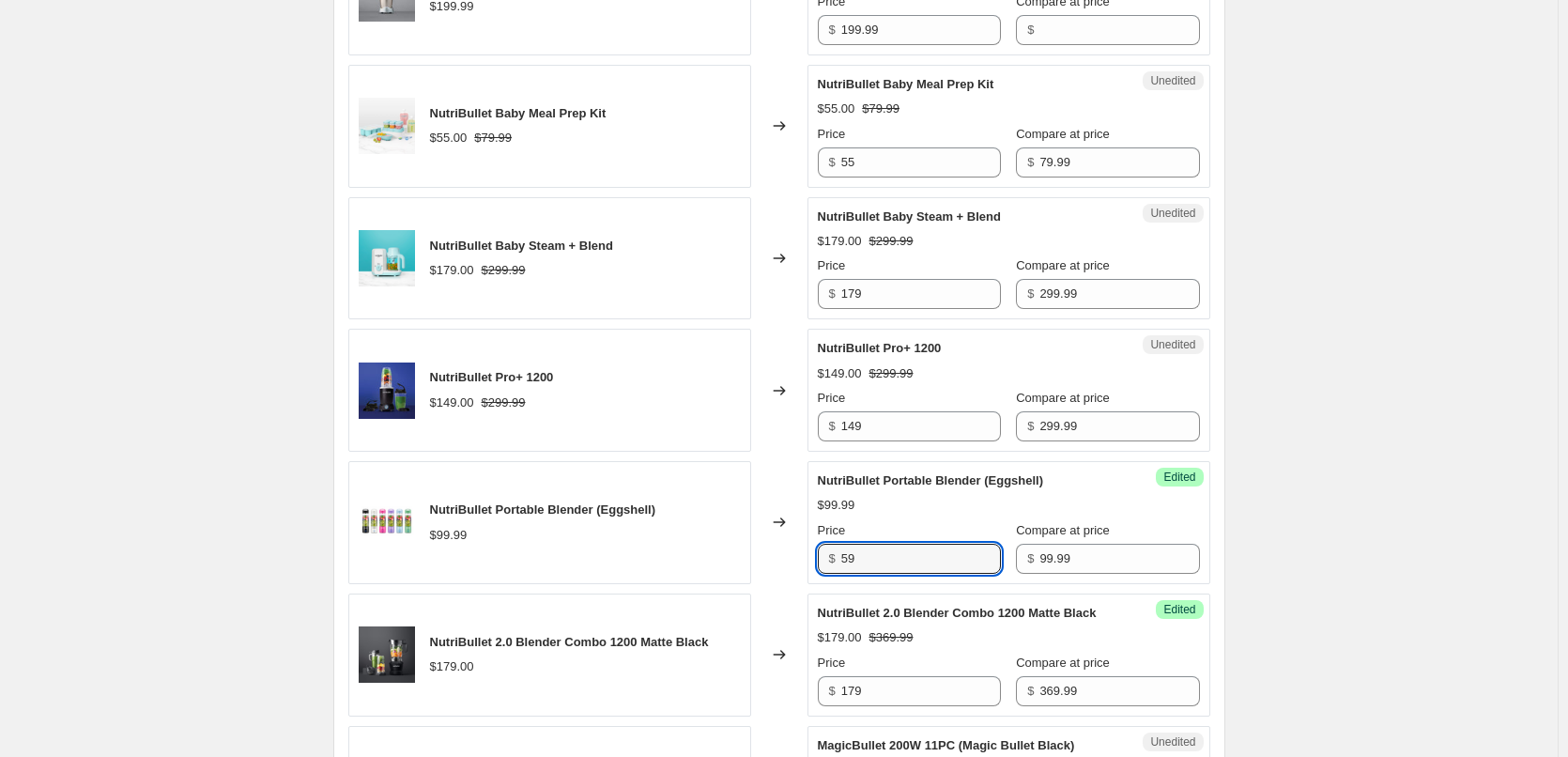
type input "59"
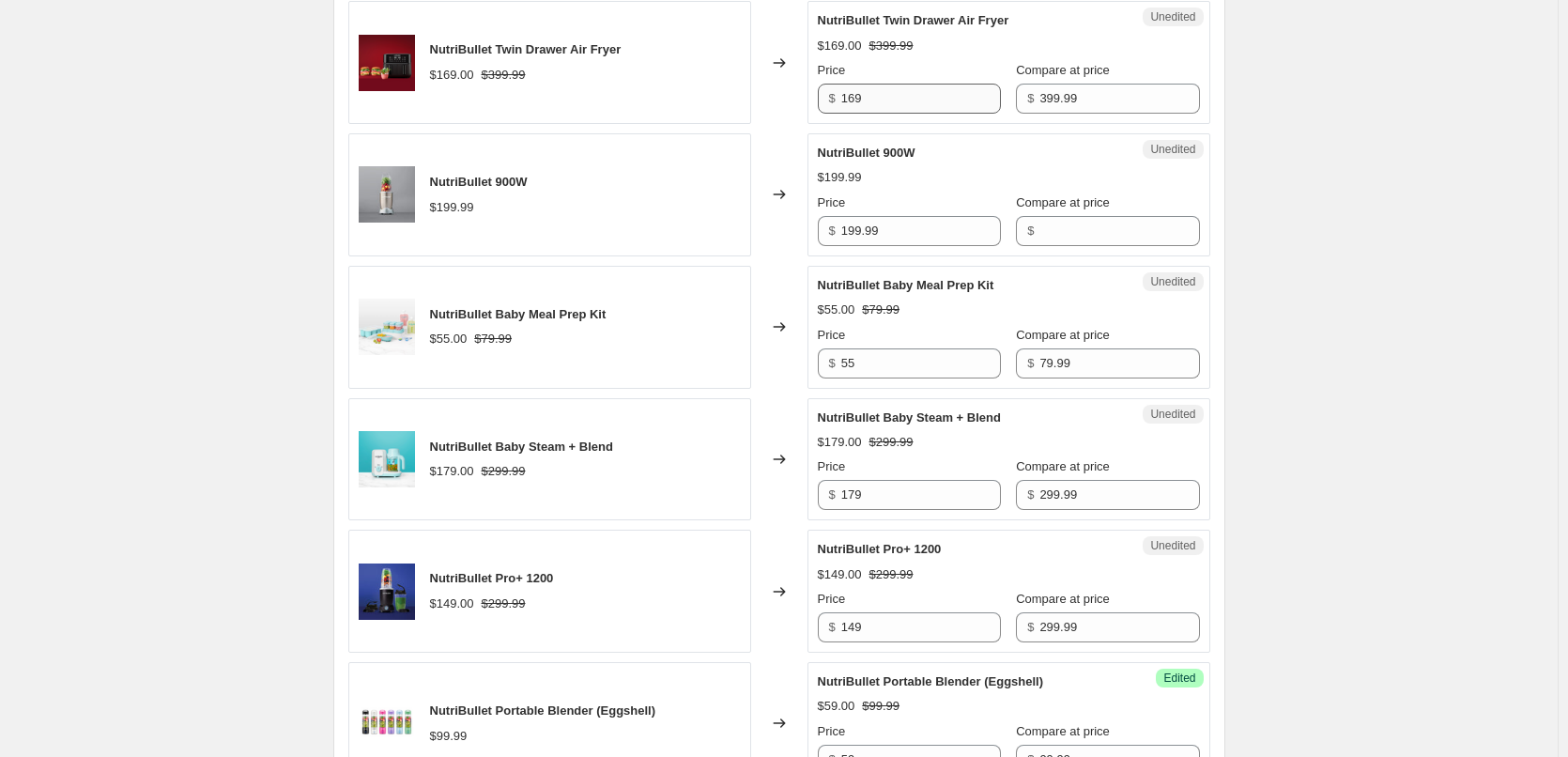
scroll to position [939, 0]
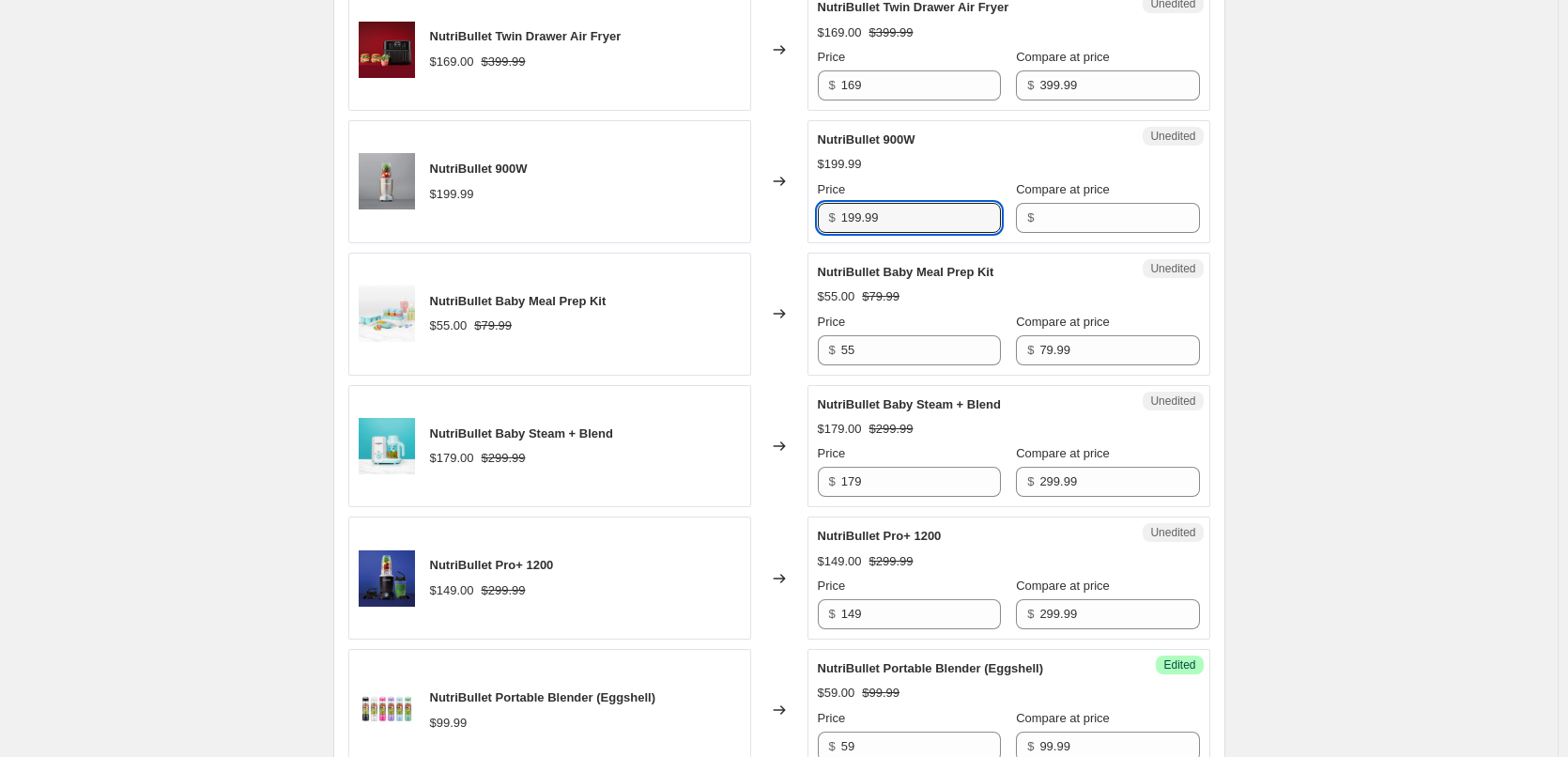
drag, startPoint x: 897, startPoint y: 222, endPoint x: 801, endPoint y: 221, distance: 96.0
click at [801, 221] on div "NutriBullet 900W $199.99 Changed to Unedited NutriBullet 900W $199.99 Price $ 1…" at bounding box center [779, 181] width 862 height 123
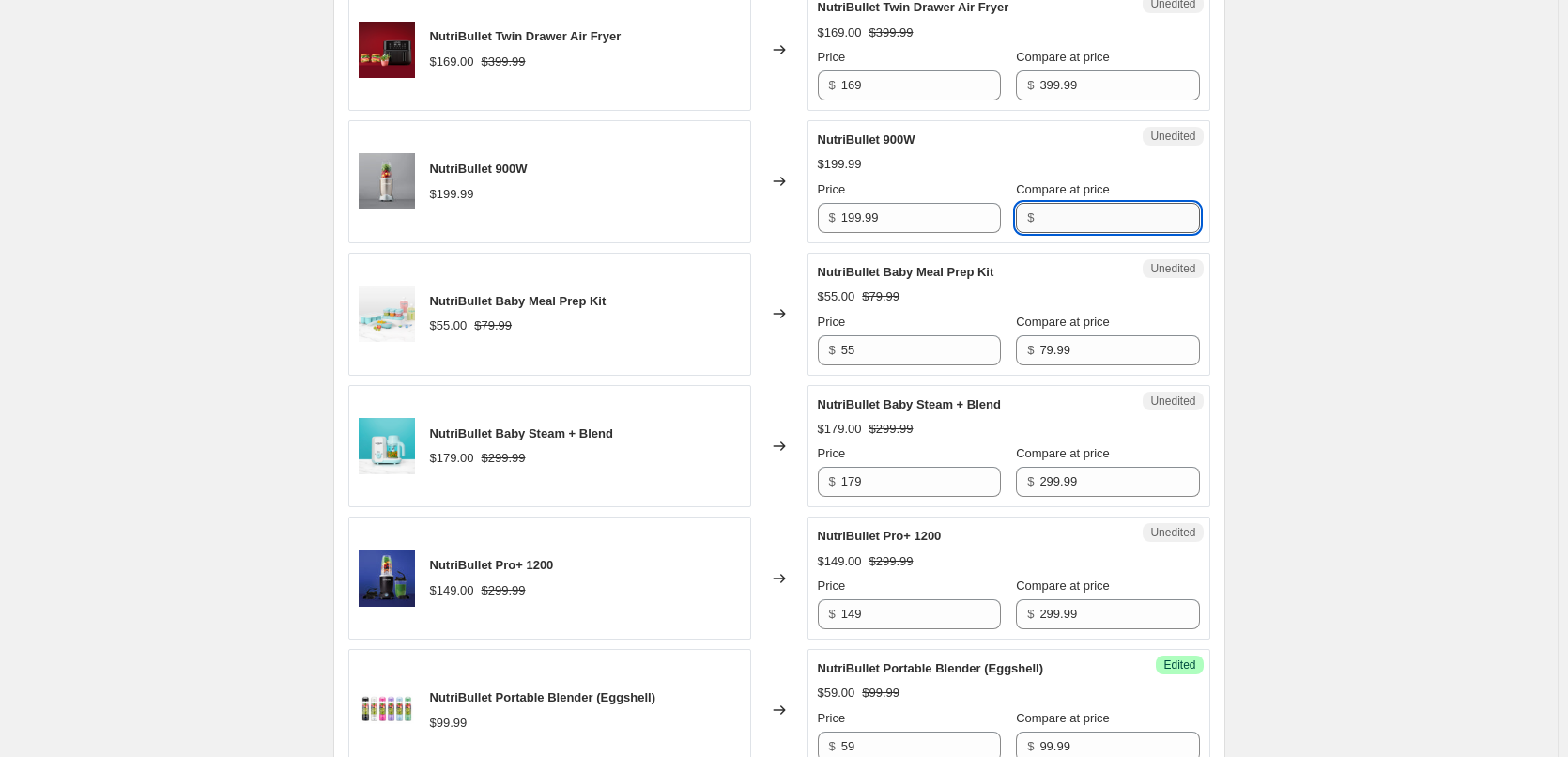
click at [1056, 227] on input "Compare at price" at bounding box center [1119, 218] width 159 height 30
paste input "199.99"
type input "199.99"
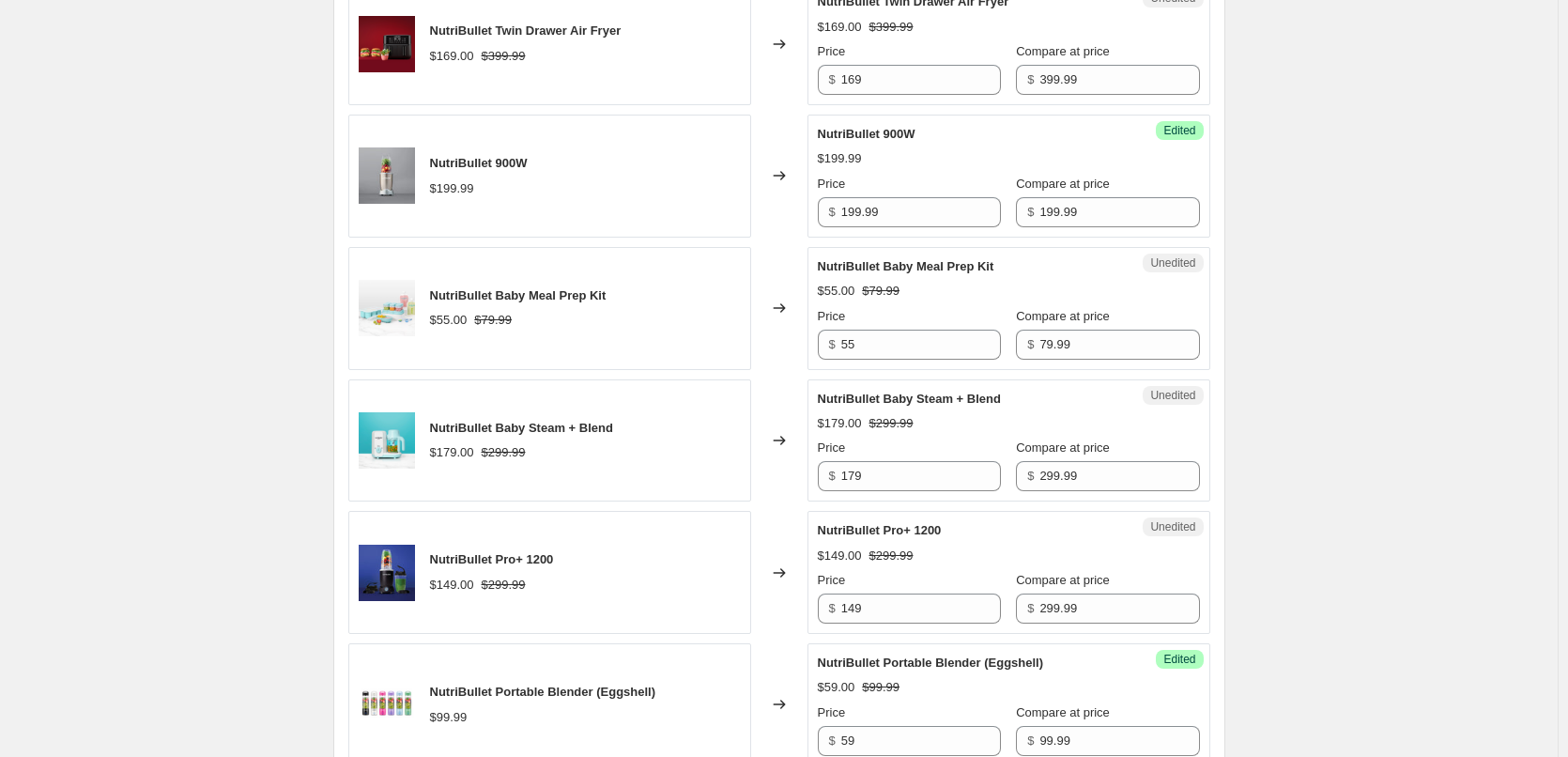
scroll to position [751, 0]
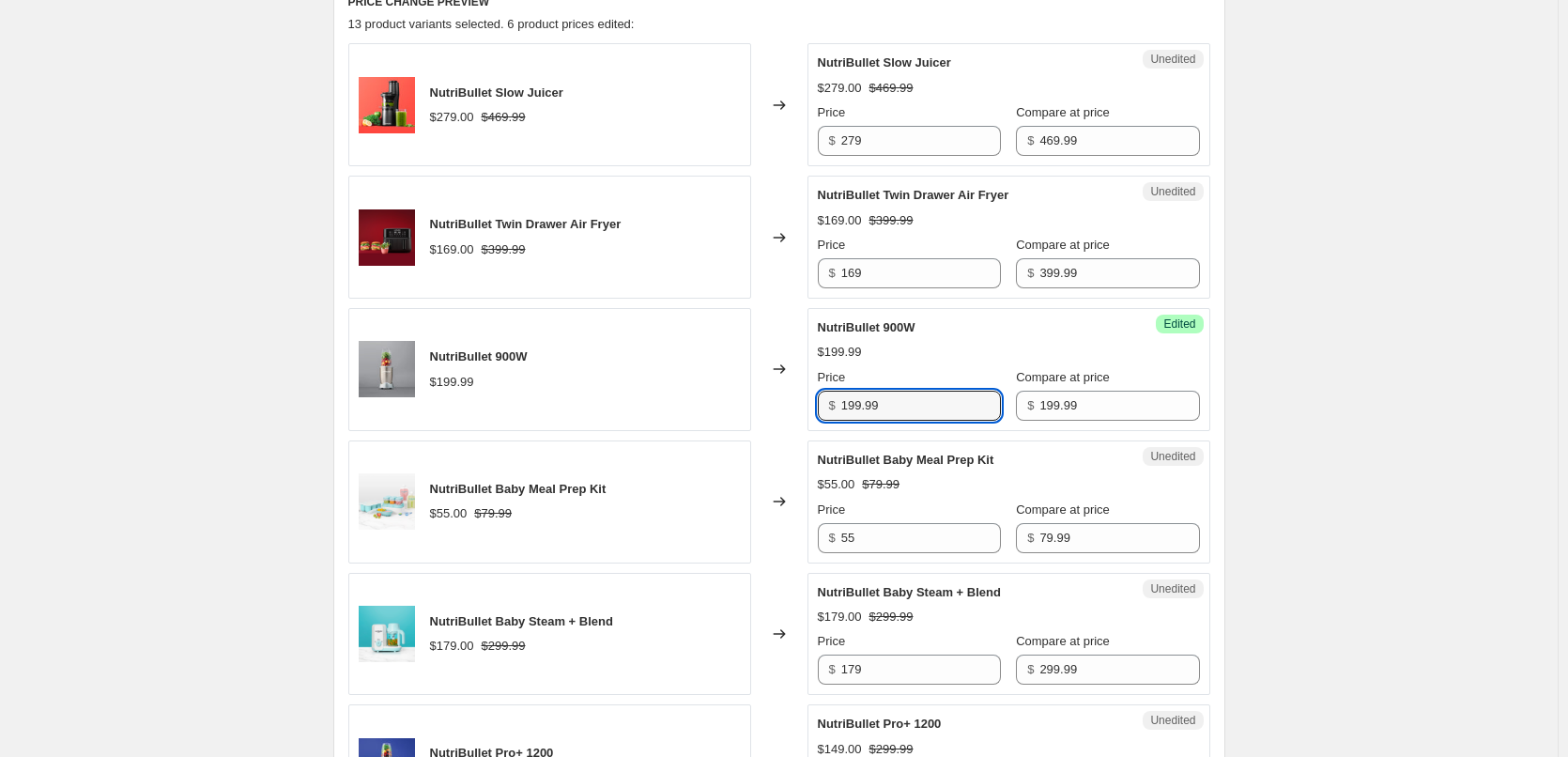
drag, startPoint x: 896, startPoint y: 407, endPoint x: 803, endPoint y: 409, distance: 93.0
click at [805, 408] on div "NutriBullet 900W $199.99 Changed to Success Edited NutriBullet 900W $199.99 Pri…" at bounding box center [779, 369] width 862 height 123
type input "89"
drag, startPoint x: 1256, startPoint y: 352, endPoint x: 1182, endPoint y: 350, distance: 74.0
click at [1255, 352] on div "Create new price change job. This page is ready Create new price change job Dra…" at bounding box center [778, 684] width 1558 height 2871
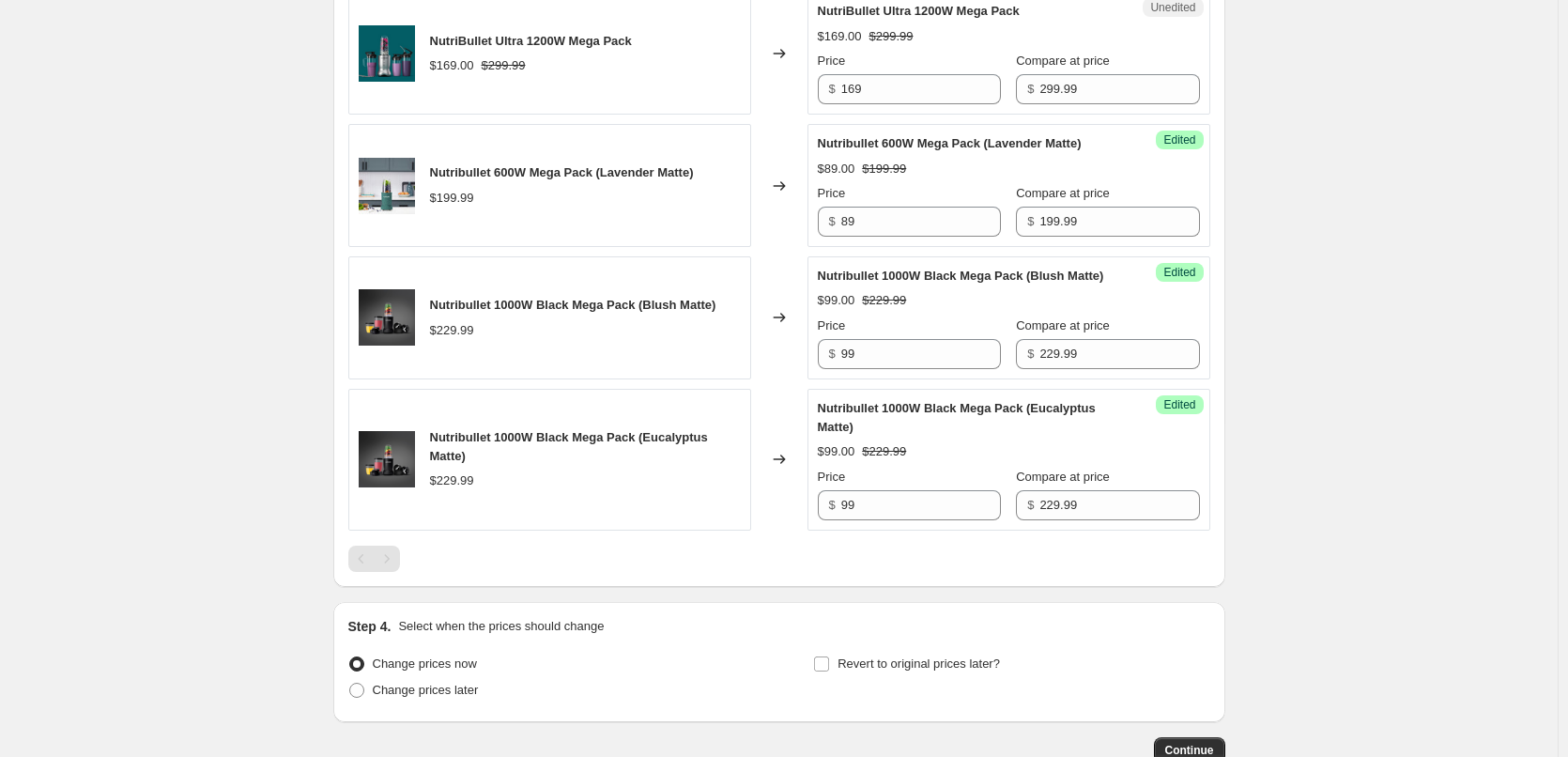
scroll to position [1973, 0]
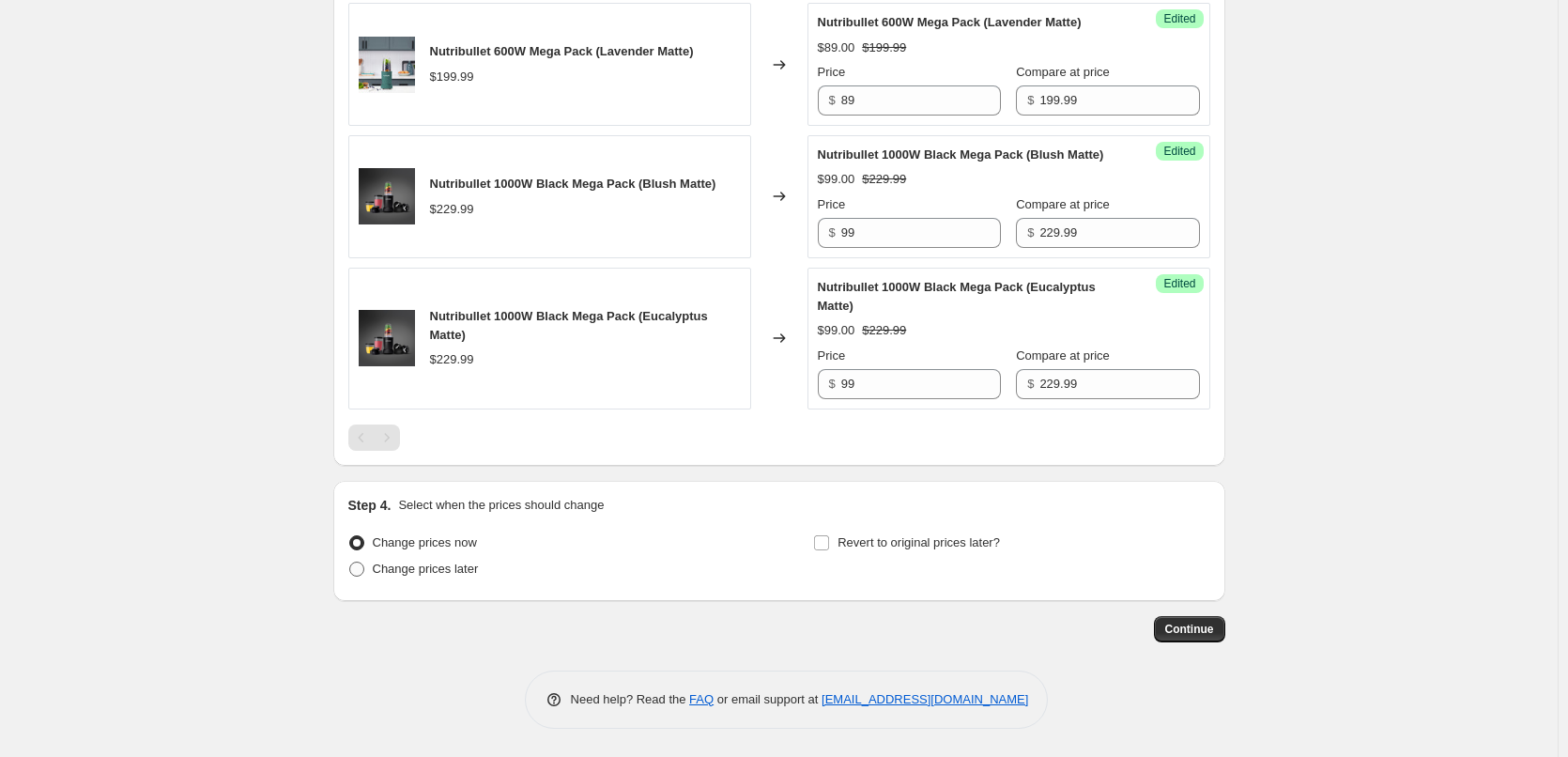
click at [423, 569] on span "Change prices later" at bounding box center [425, 568] width 106 height 14
click at [350, 563] on input "Change prices later" at bounding box center [349, 562] width 1 height 1
radio input "true"
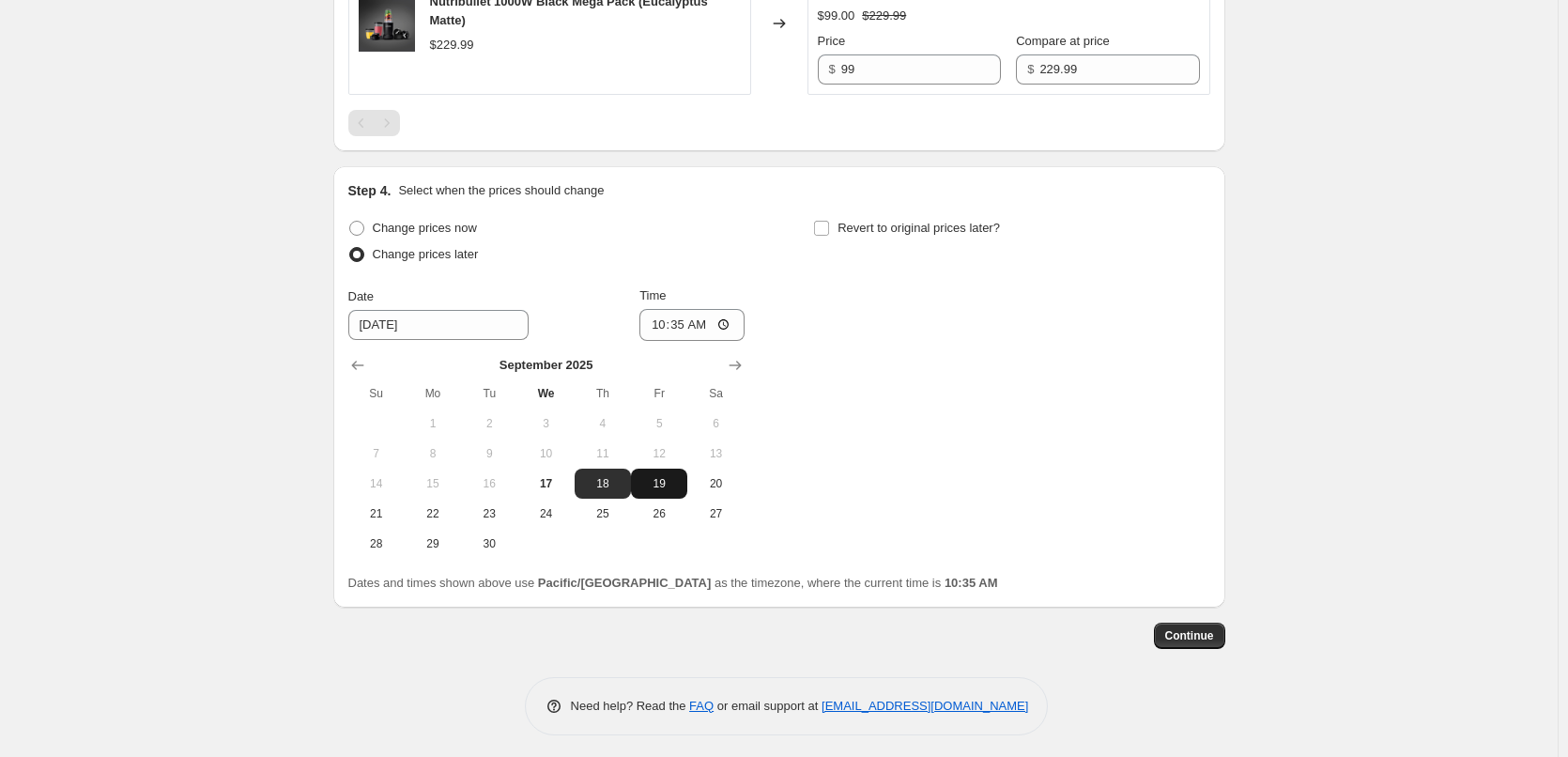
scroll to position [2434, 0]
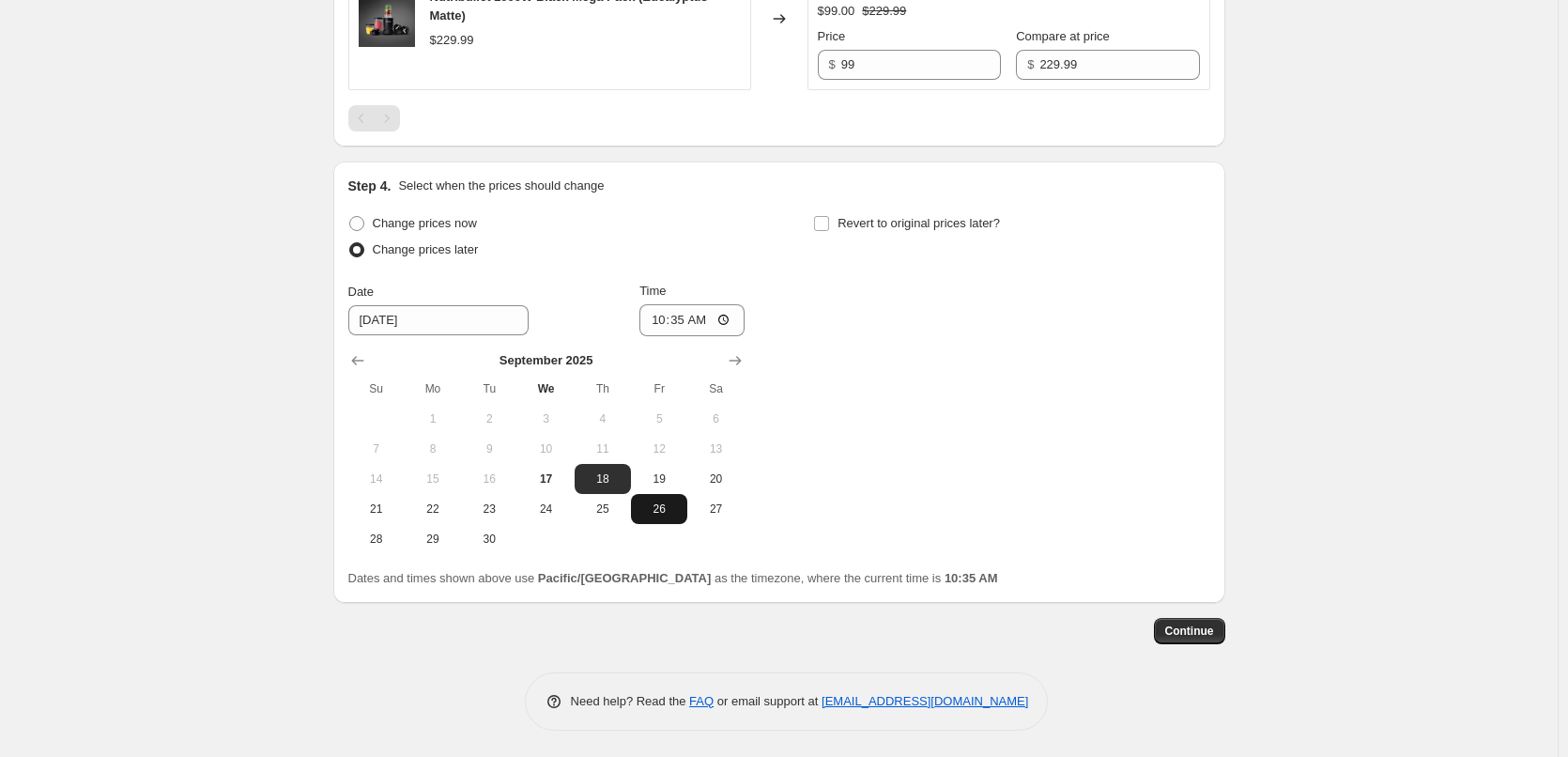
click at [659, 516] on span "26" at bounding box center [659, 509] width 42 height 15
type input "9/26/2025"
click at [660, 336] on input "10:35" at bounding box center [692, 320] width 105 height 32
type input "00:05"
click at [823, 231] on input "Revert to original prices later?" at bounding box center [822, 224] width 15 height 15
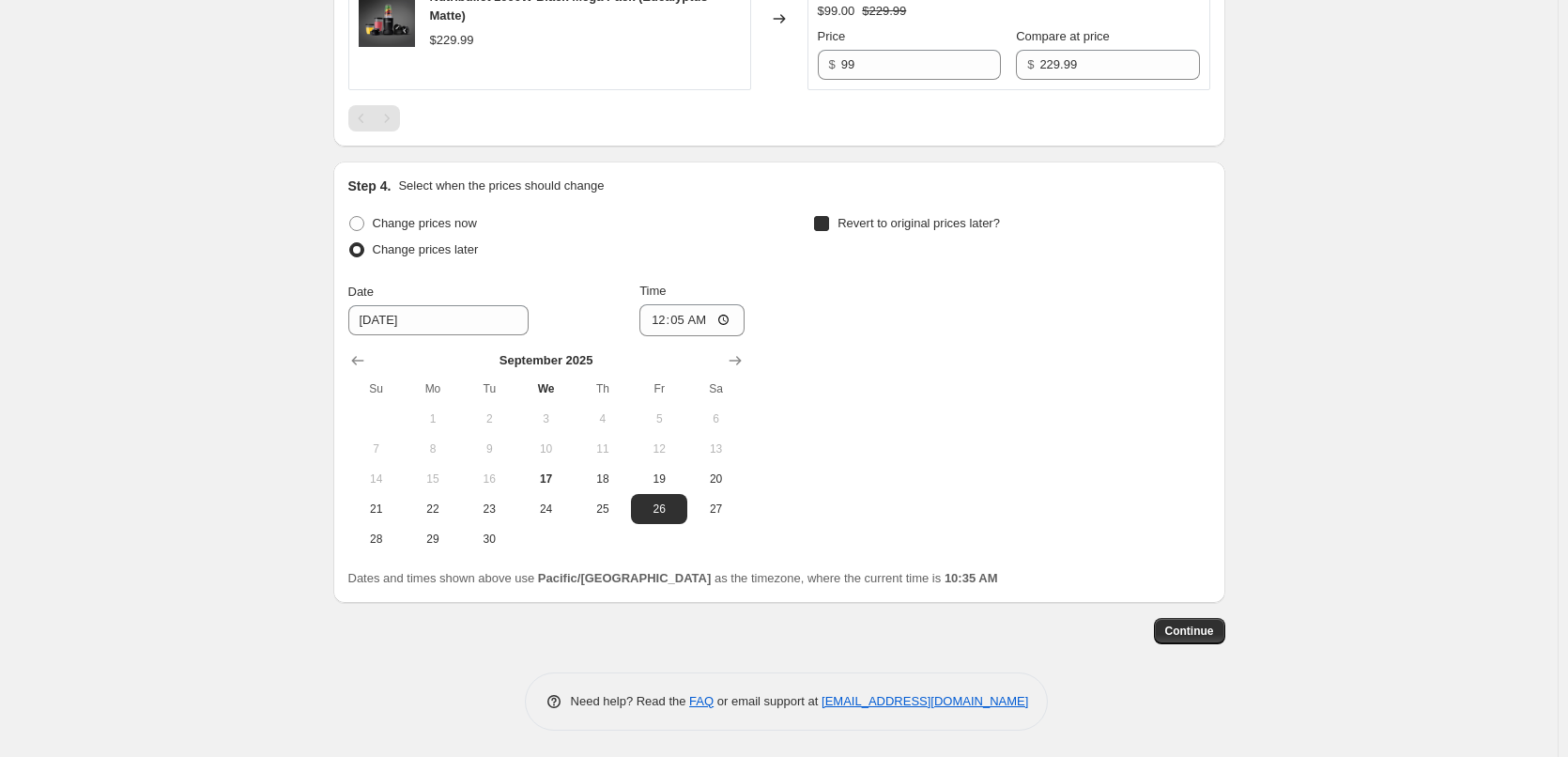
checkbox input "true"
click at [1196, 370] on icon "Show next month, October 2025" at bounding box center [1201, 361] width 19 height 19
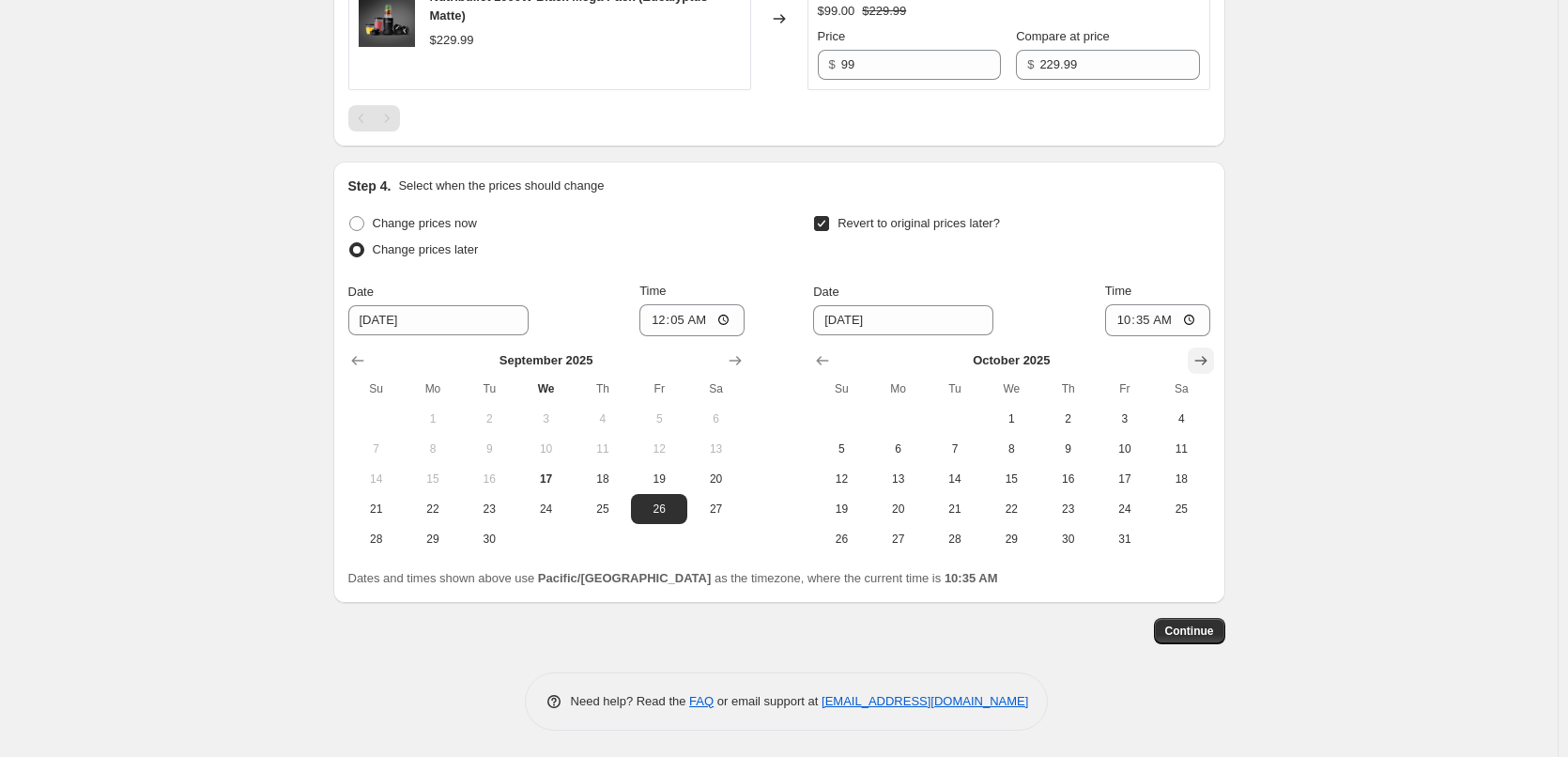
click at [1197, 370] on icon "Show next month, November 2025" at bounding box center [1201, 361] width 19 height 19
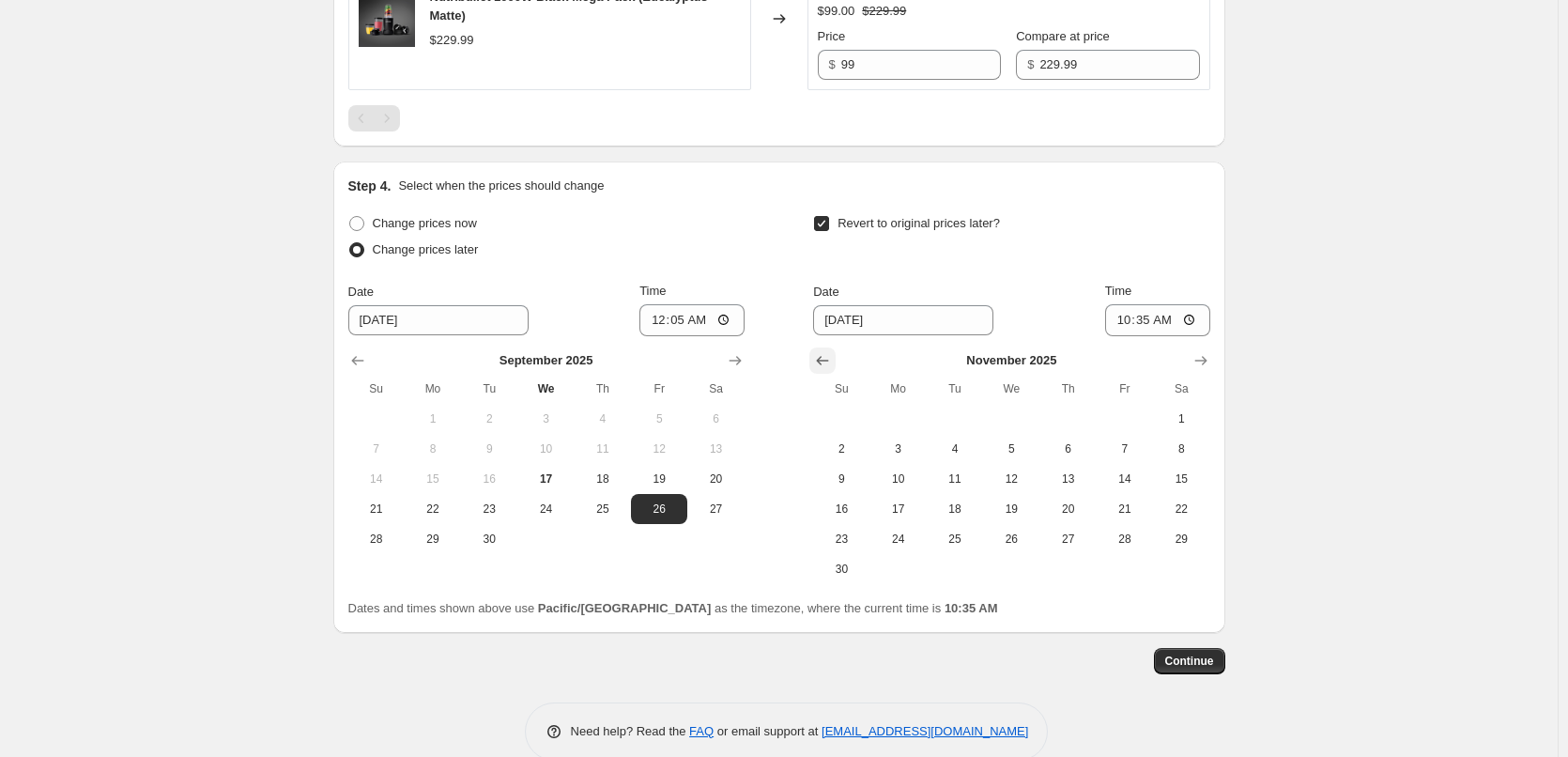
click at [824, 365] on icon "Show previous month, October 2025" at bounding box center [823, 361] width 12 height 9
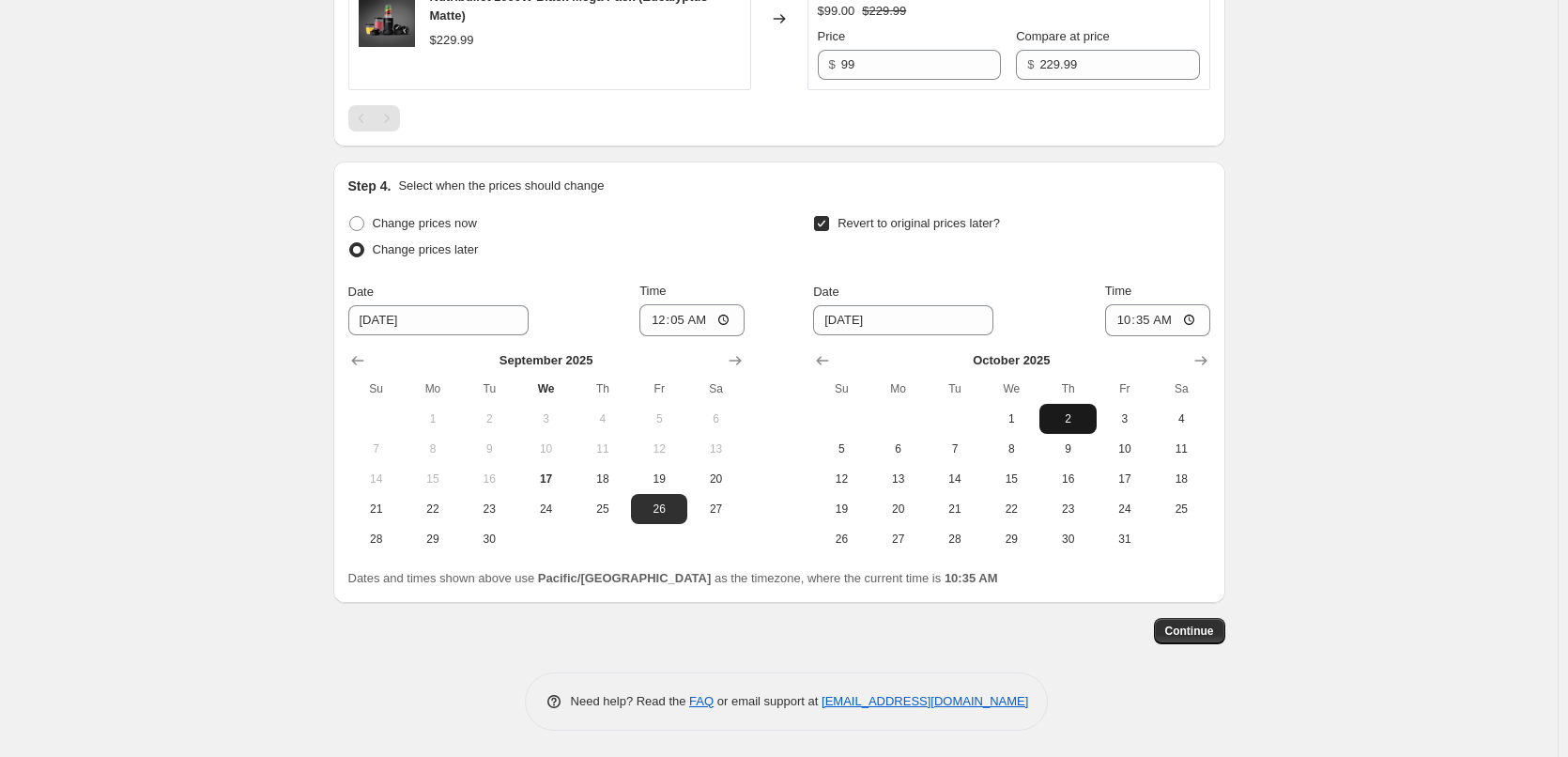
click at [1054, 427] on span "2" at bounding box center [1068, 419] width 42 height 15
type input "10/2/2025"
click at [1130, 336] on input "10:35" at bounding box center [1157, 320] width 105 height 32
type input "23:55"
click at [1219, 645] on button "Continue" at bounding box center [1190, 631] width 72 height 26
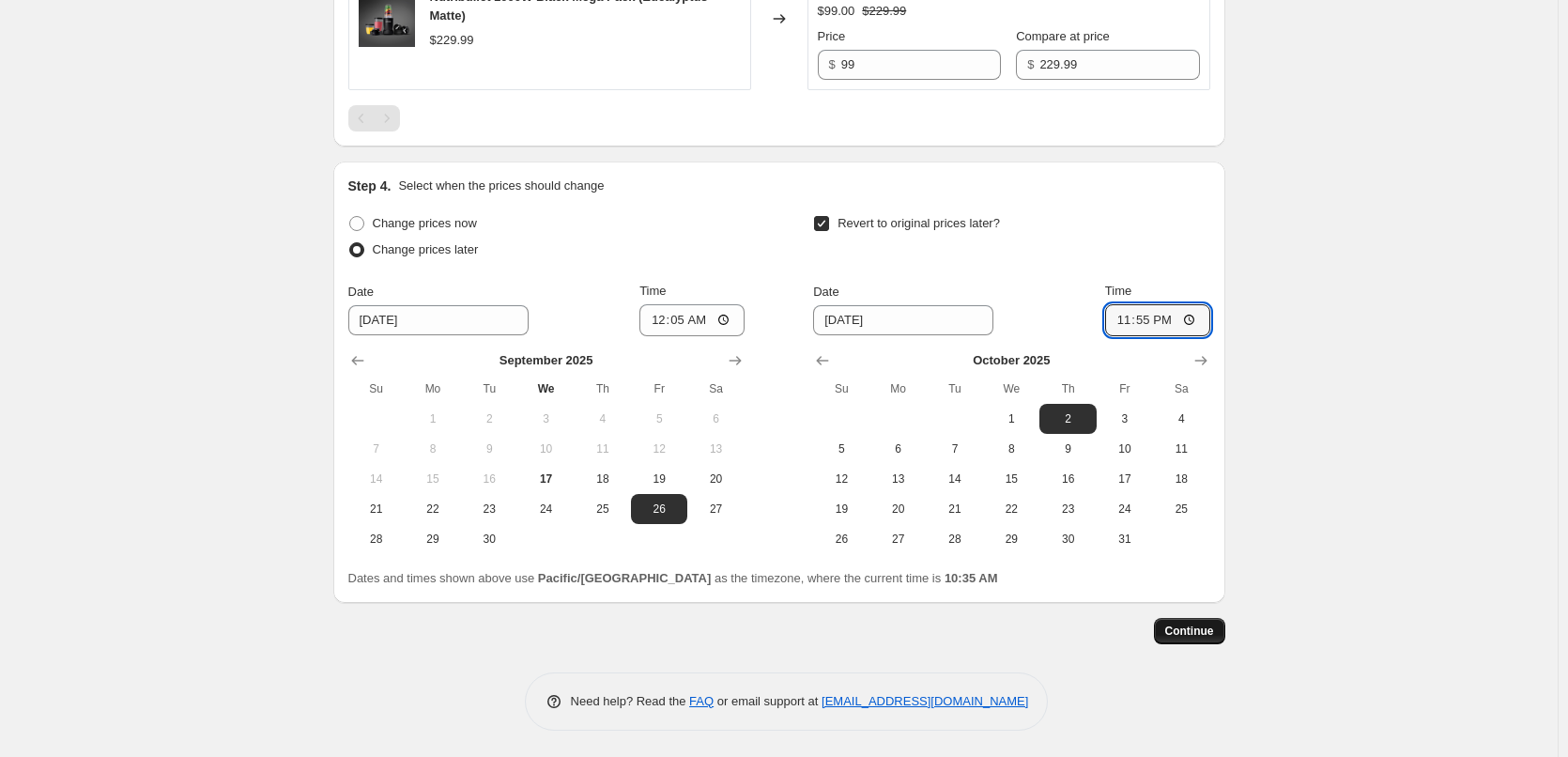
scroll to position [0, 0]
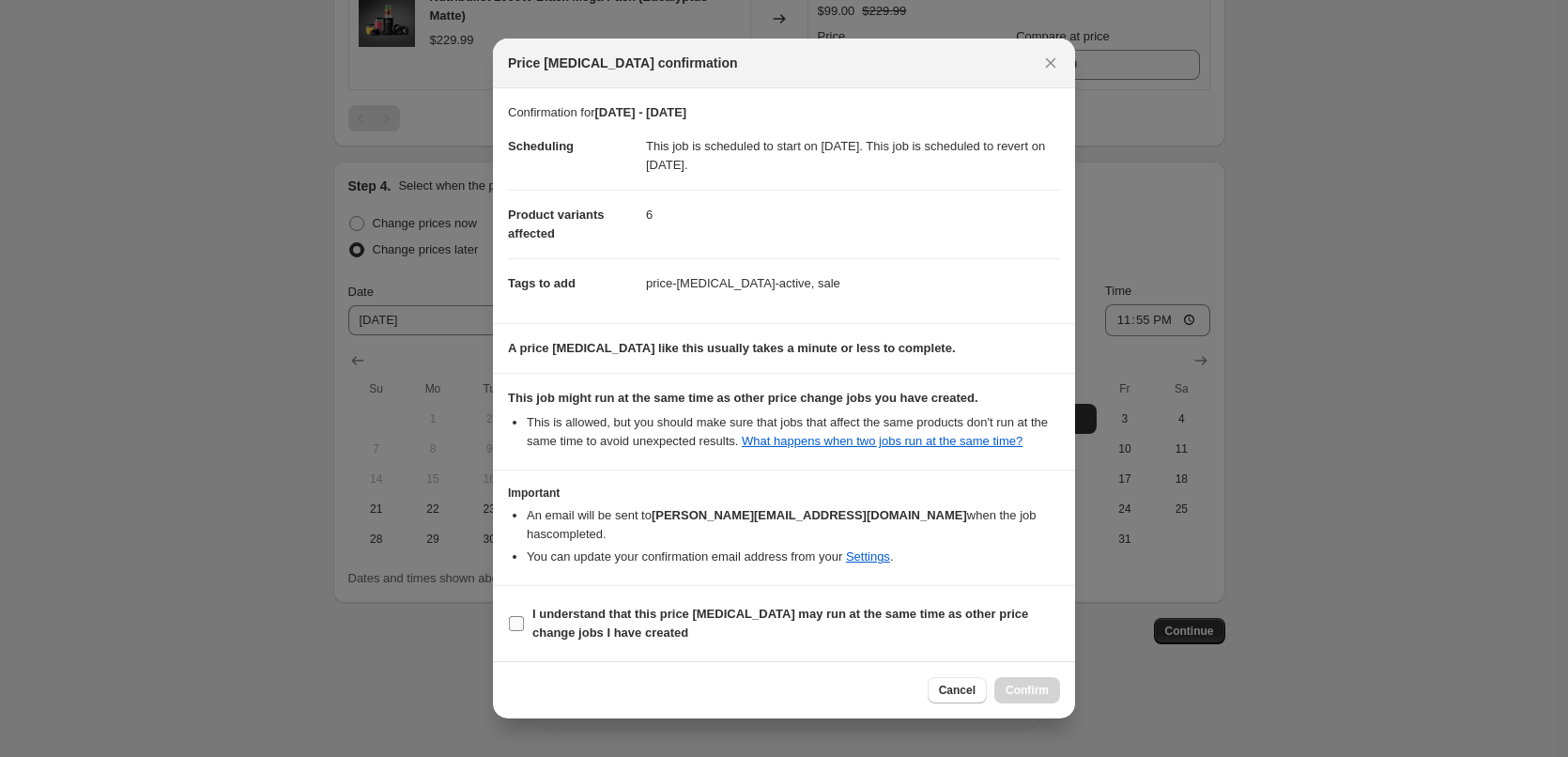
click at [734, 628] on span "I understand that this price change job may run at the same time as other price…" at bounding box center [795, 624] width 527 height 38
click at [524, 628] on input "I understand that this price change job may run at the same time as other price…" at bounding box center [516, 624] width 15 height 15
checkbox input "true"
click at [1037, 683] on span "Confirm" at bounding box center [1027, 691] width 43 height 15
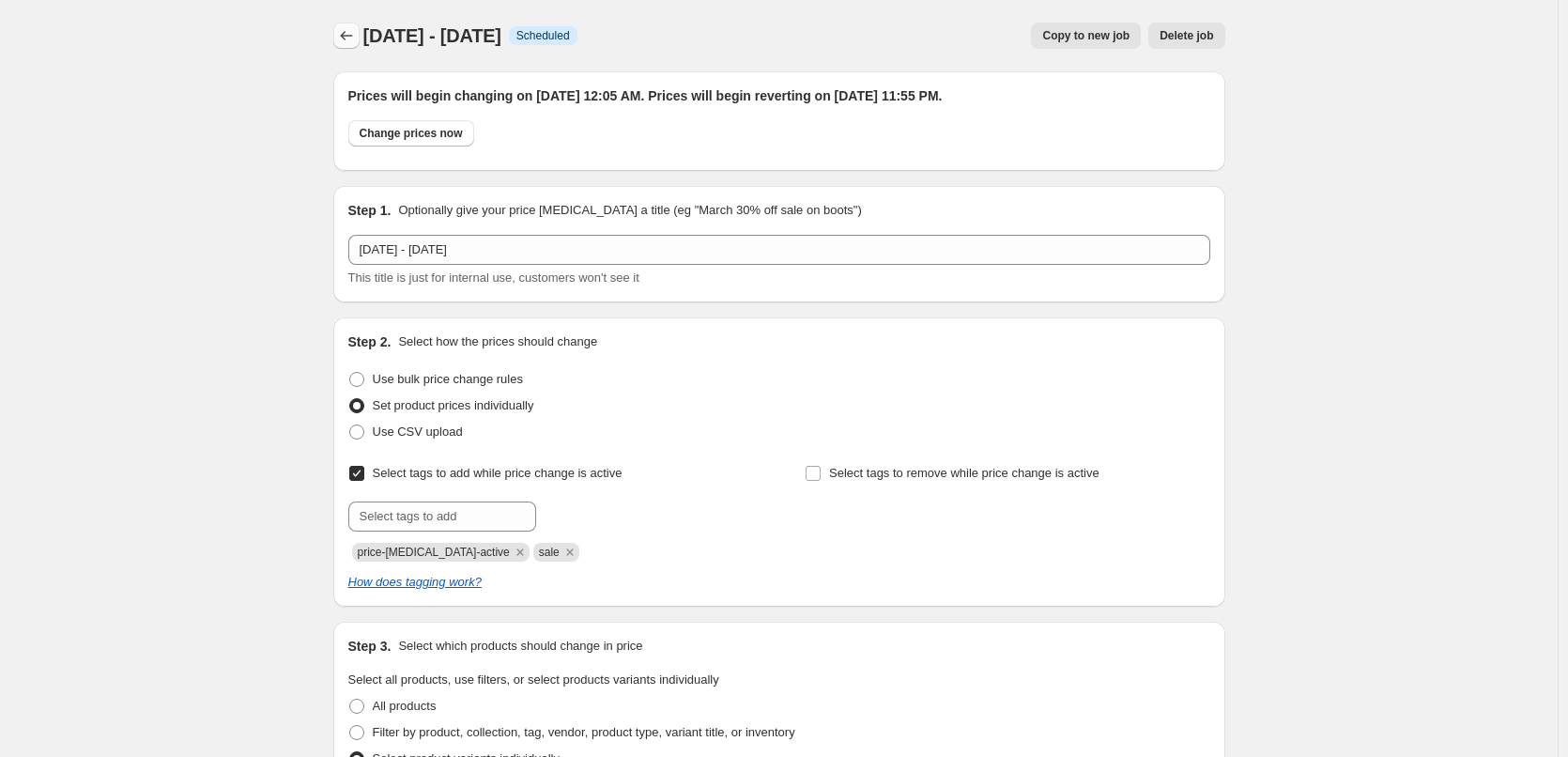
click at [348, 42] on icon "Price change jobs" at bounding box center [346, 36] width 19 height 19
